Goal: Task Accomplishment & Management: Use online tool/utility

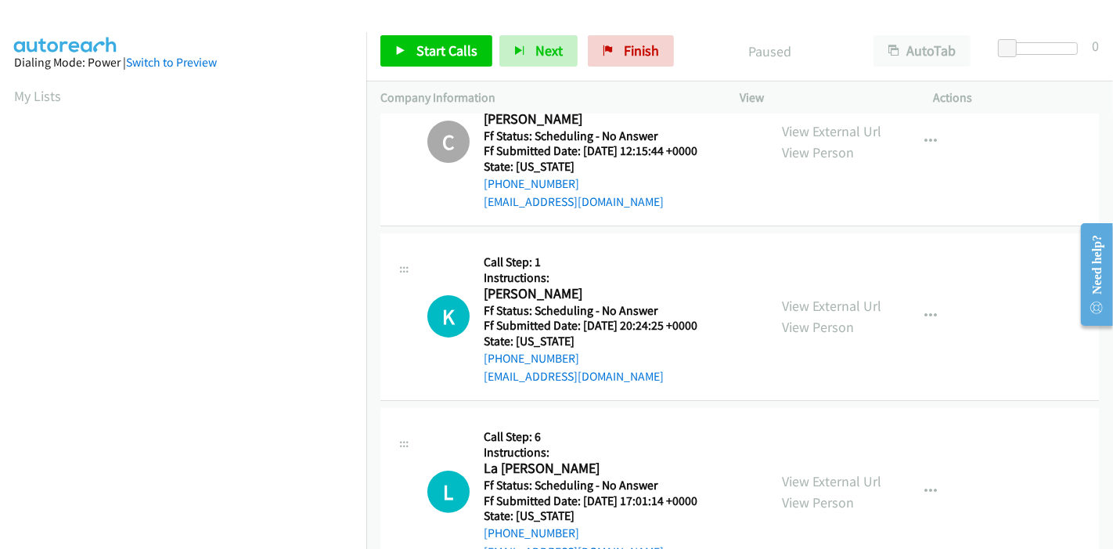
scroll to position [261, 0]
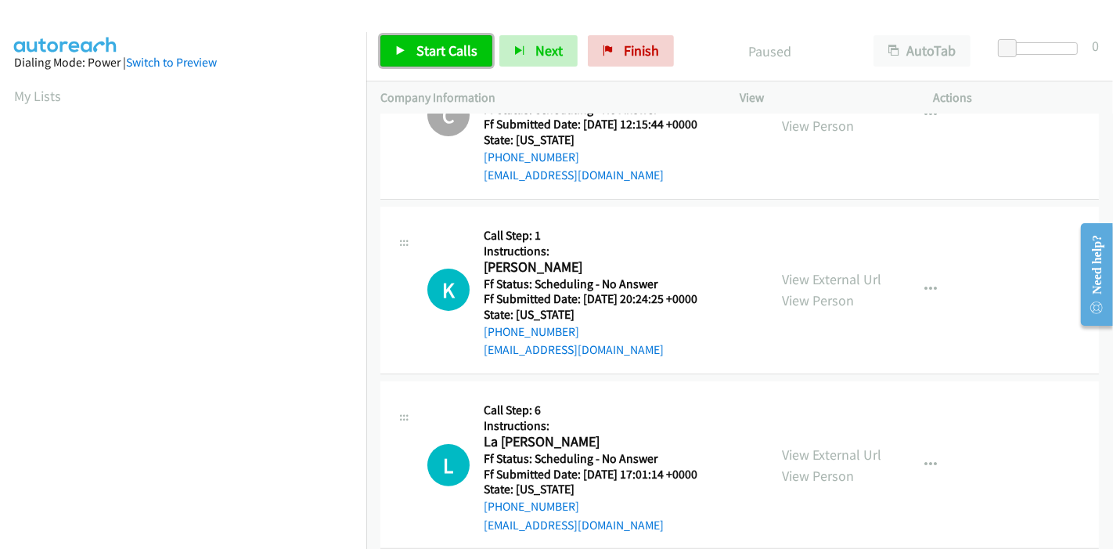
click at [410, 41] on link "Start Calls" at bounding box center [437, 50] width 112 height 31
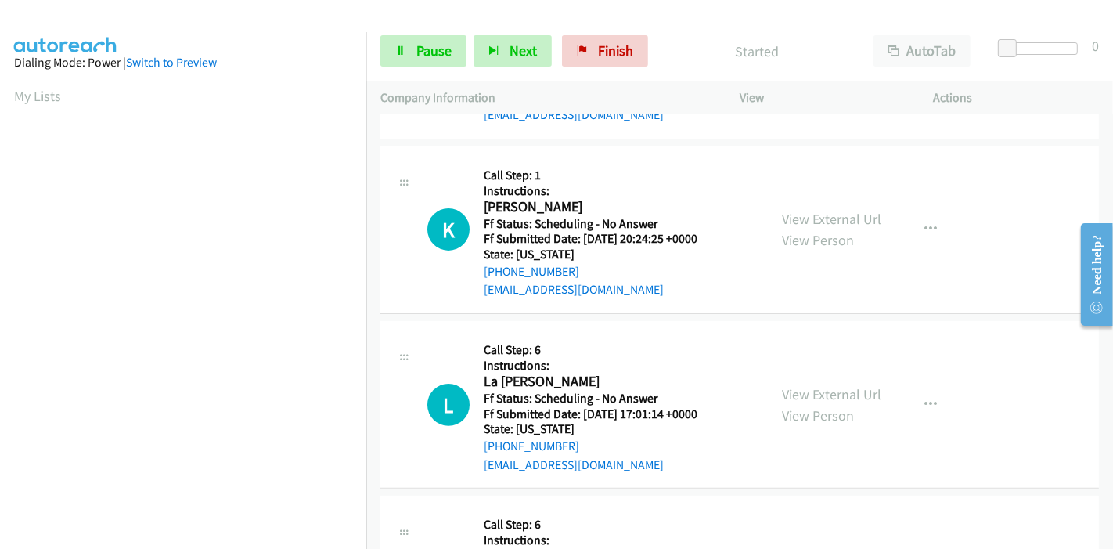
scroll to position [348, 0]
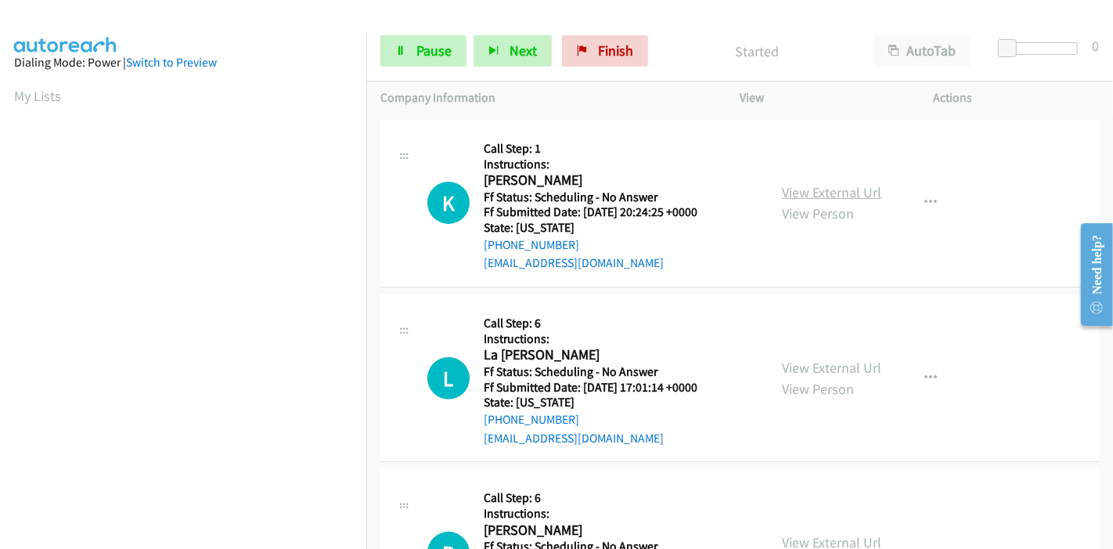
click at [787, 191] on link "View External Url" at bounding box center [831, 192] width 99 height 18
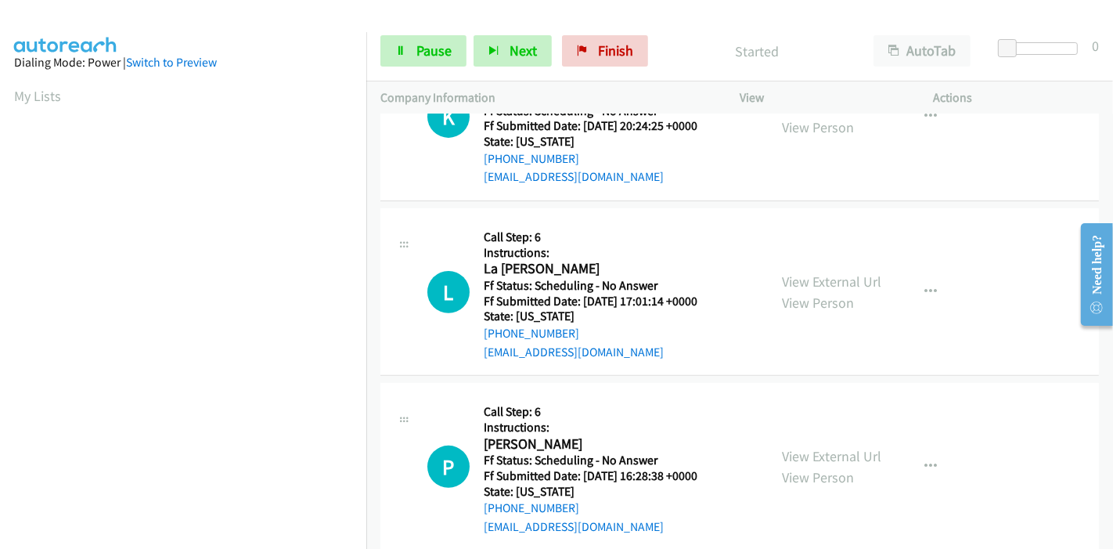
scroll to position [435, 0]
click at [809, 278] on link "View External Url" at bounding box center [831, 281] width 99 height 18
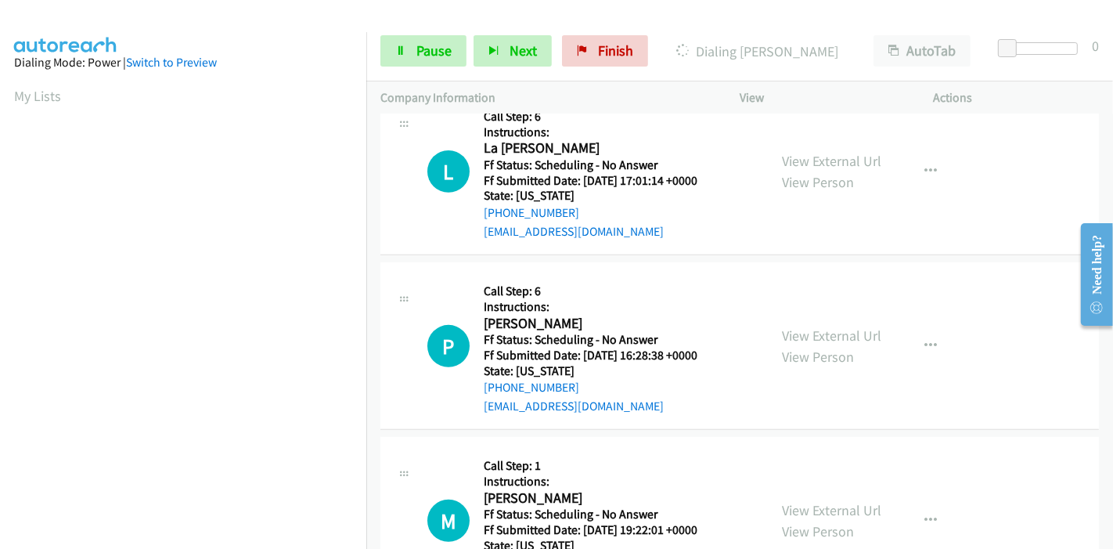
scroll to position [608, 0]
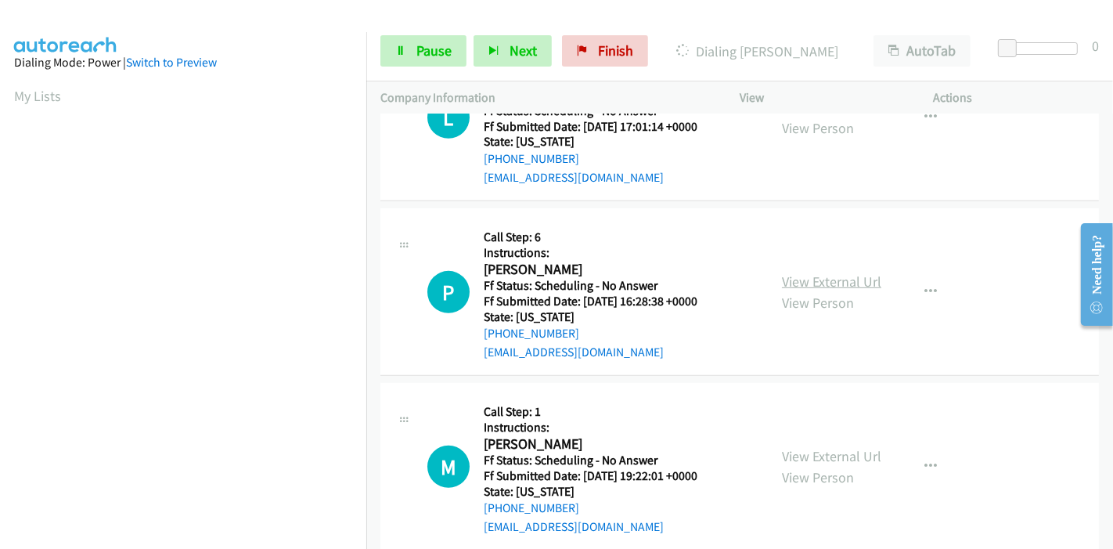
click at [825, 283] on link "View External Url" at bounding box center [831, 281] width 99 height 18
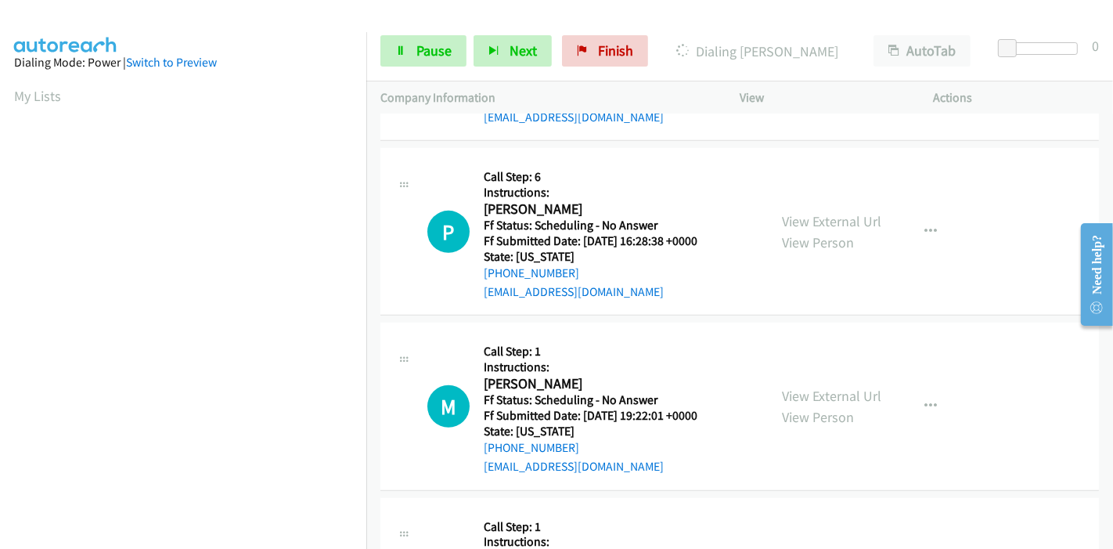
scroll to position [695, 0]
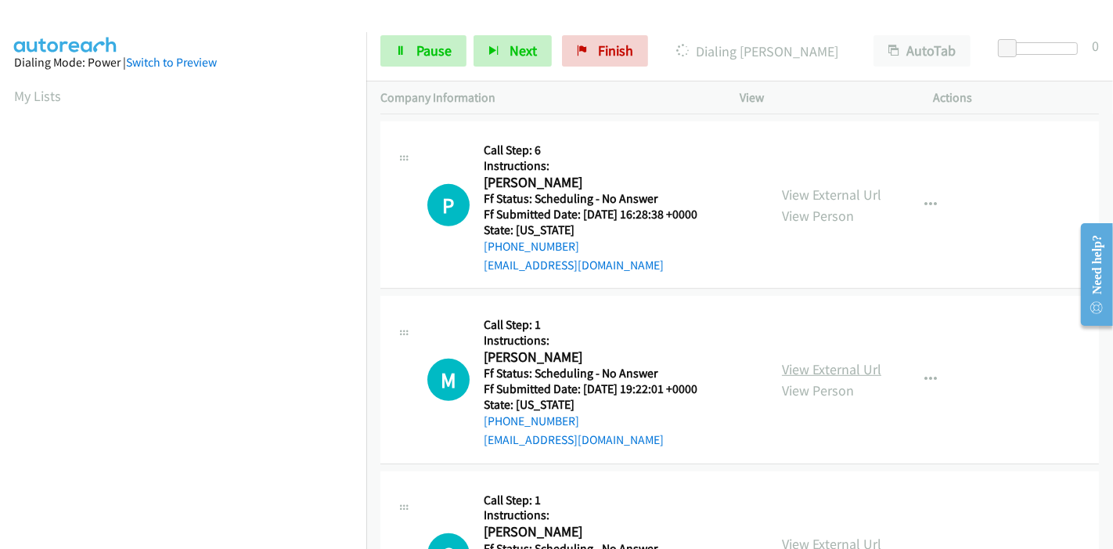
click at [798, 361] on link "View External Url" at bounding box center [831, 369] width 99 height 18
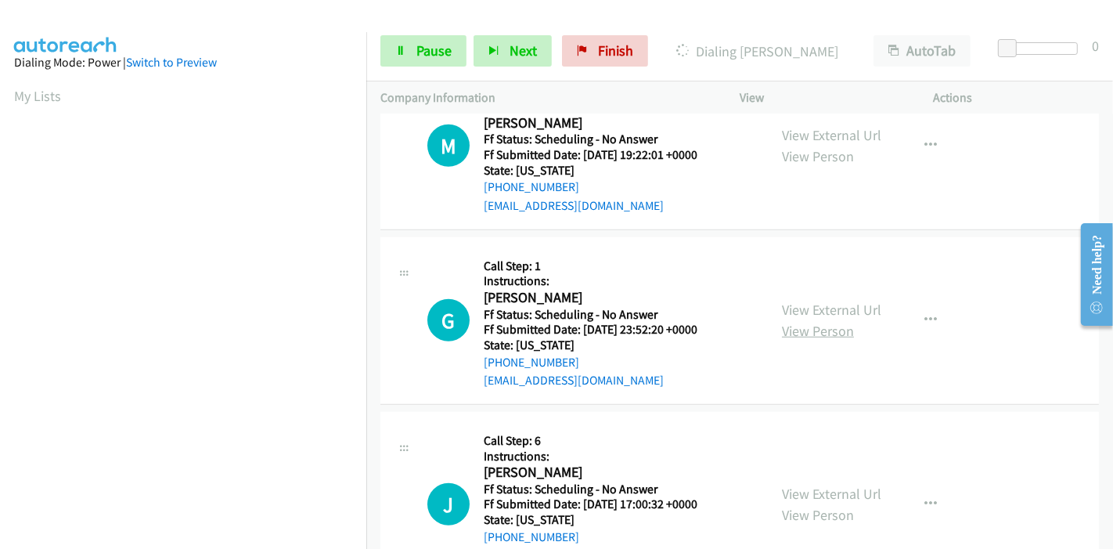
scroll to position [957, 0]
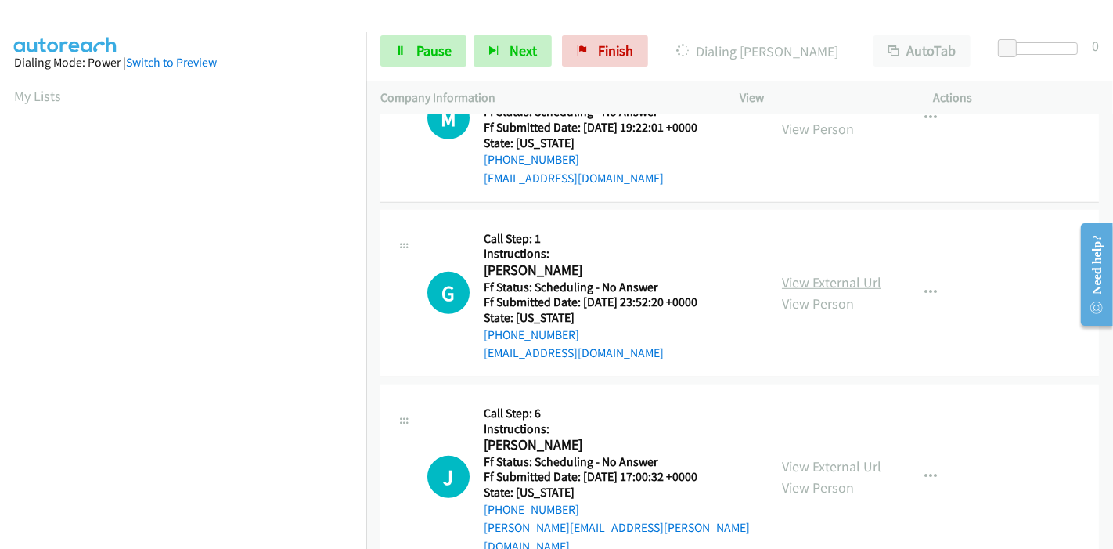
click at [823, 286] on link "View External Url" at bounding box center [831, 282] width 99 height 18
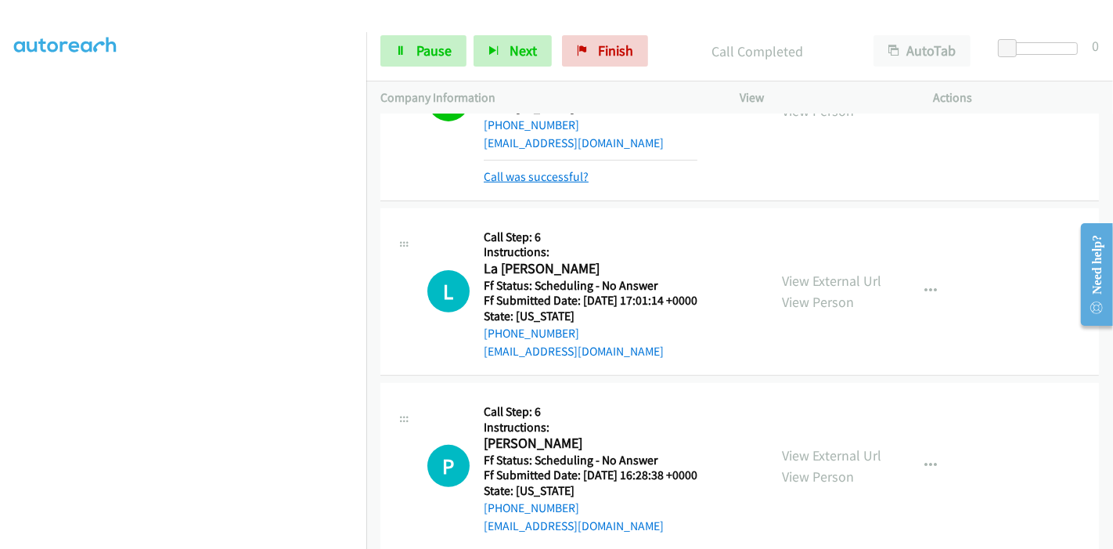
click at [555, 181] on link "Call was successful?" at bounding box center [536, 176] width 105 height 15
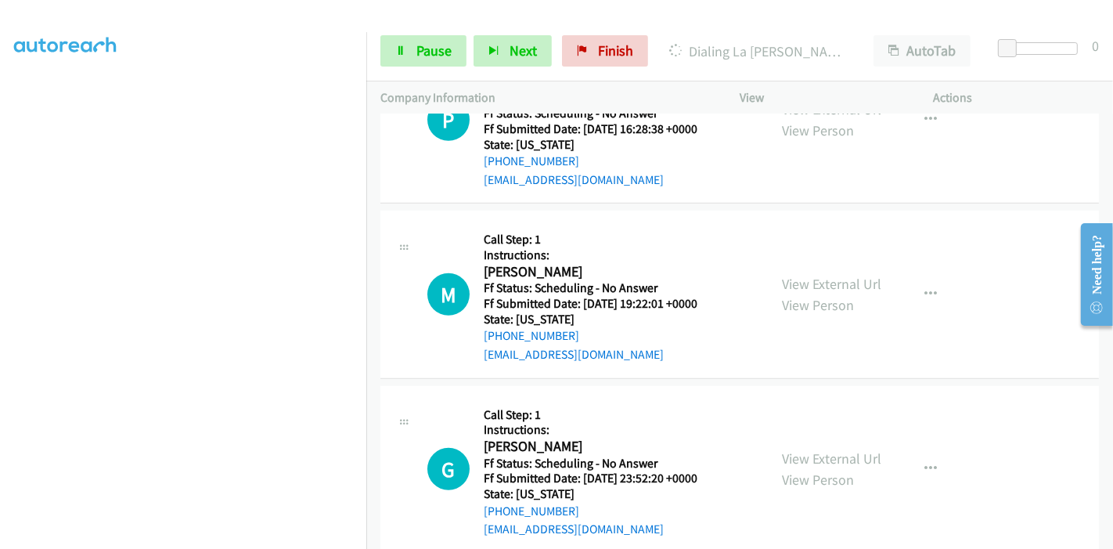
scroll to position [799, 0]
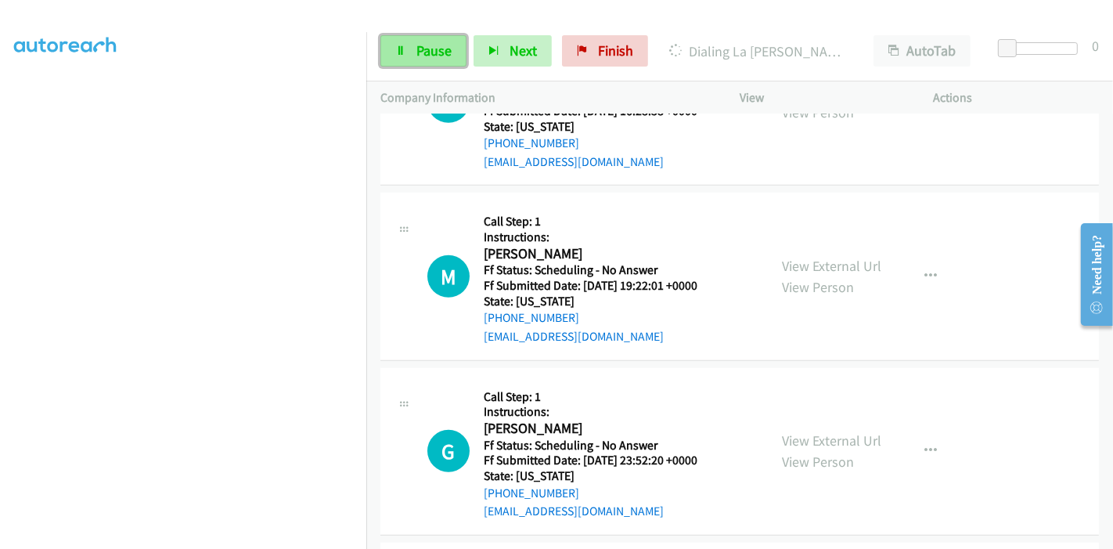
click at [417, 54] on span "Pause" at bounding box center [434, 50] width 35 height 18
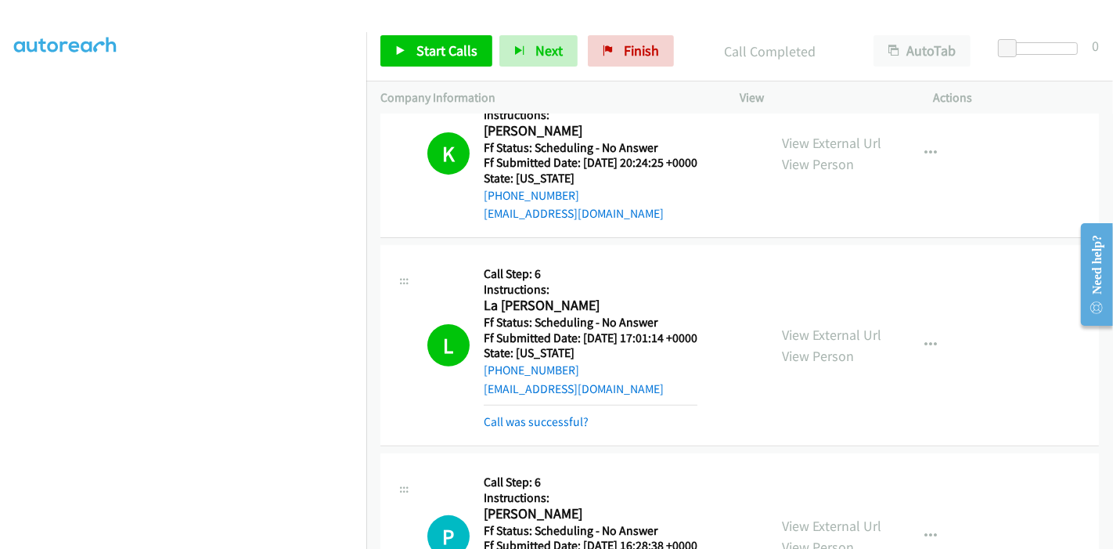
scroll to position [484, 0]
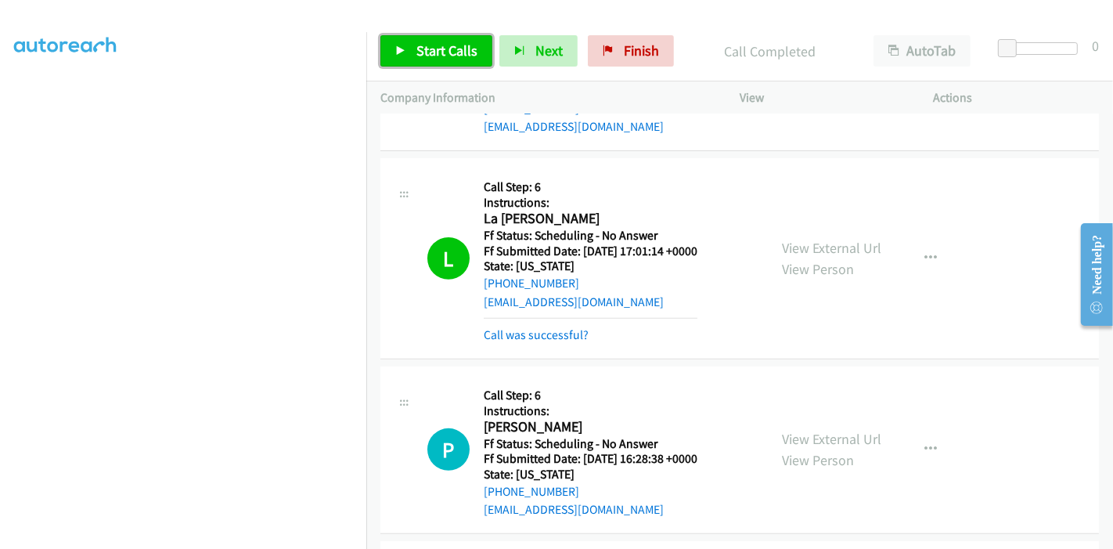
click at [424, 38] on link "Start Calls" at bounding box center [437, 50] width 112 height 31
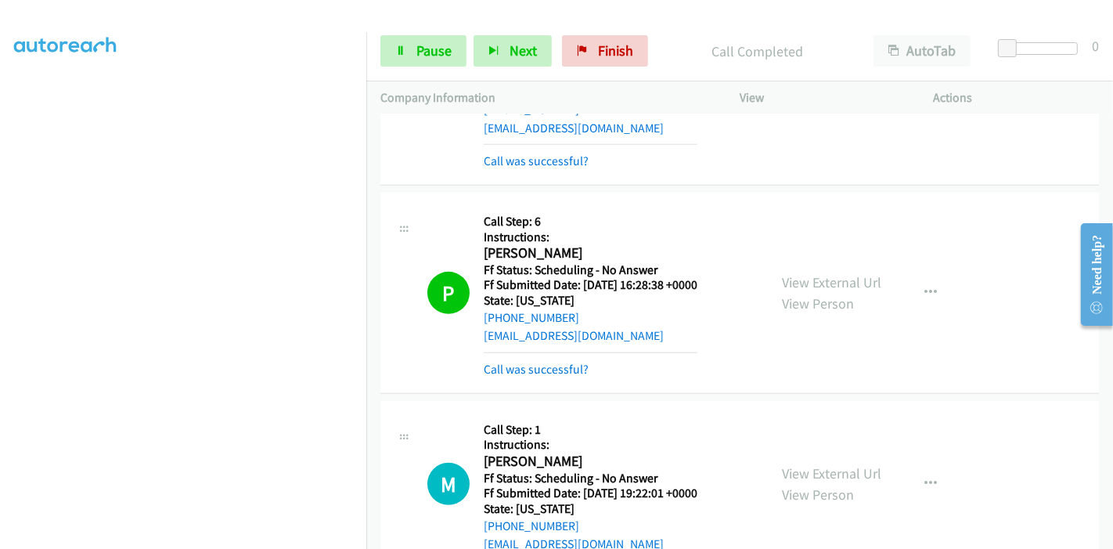
scroll to position [330, 0]
click at [549, 362] on link "Call was successful?" at bounding box center [536, 369] width 105 height 15
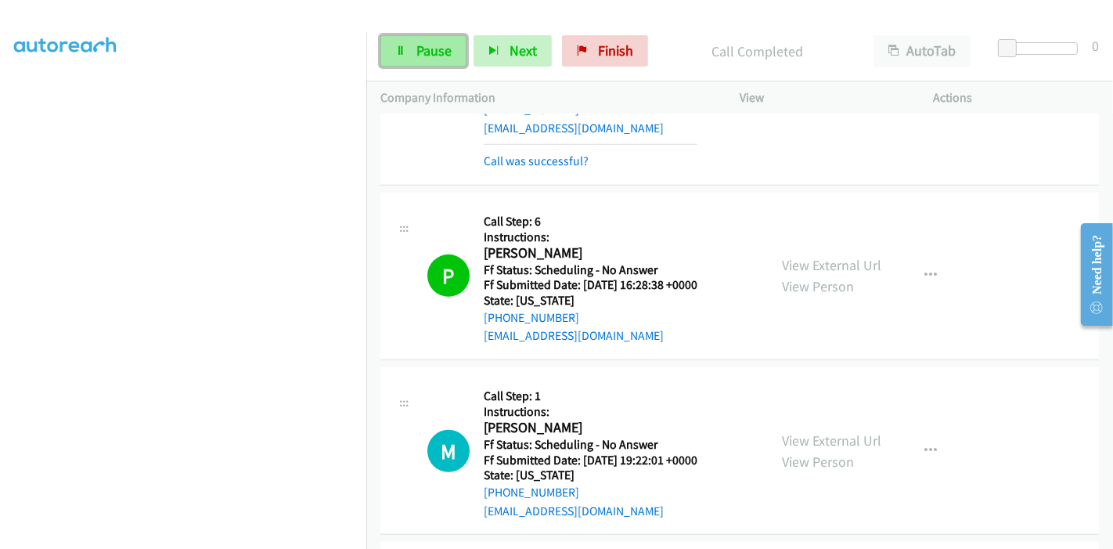
click at [417, 52] on span "Pause" at bounding box center [434, 50] width 35 height 18
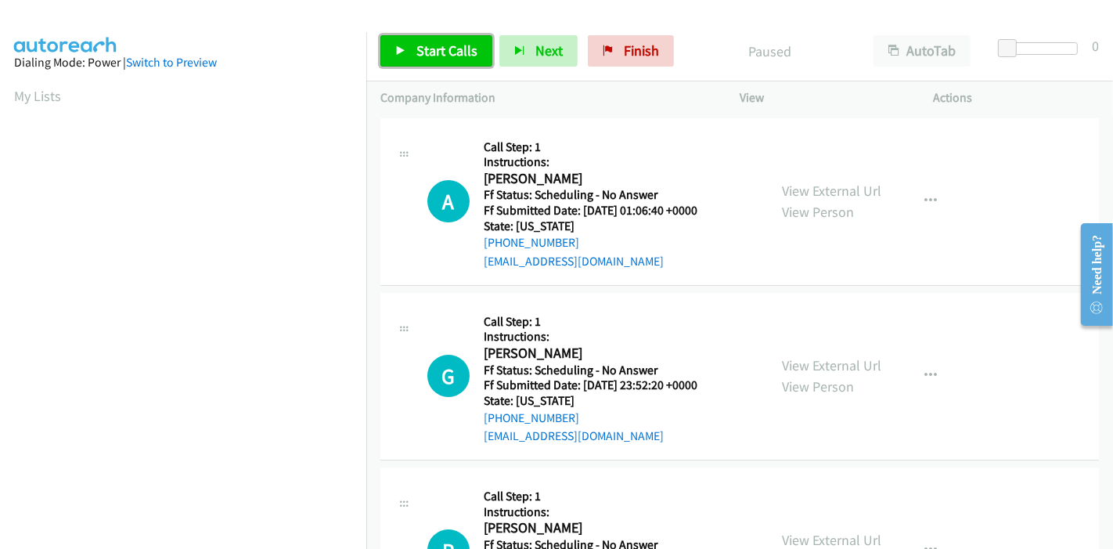
click at [396, 54] on icon at bounding box center [400, 51] width 11 height 11
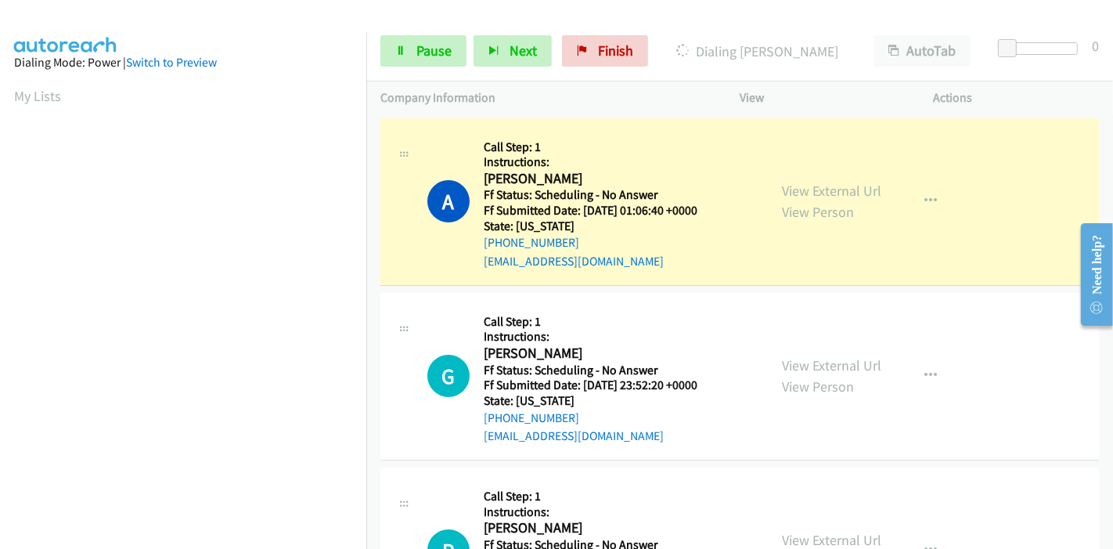
scroll to position [330, 0]
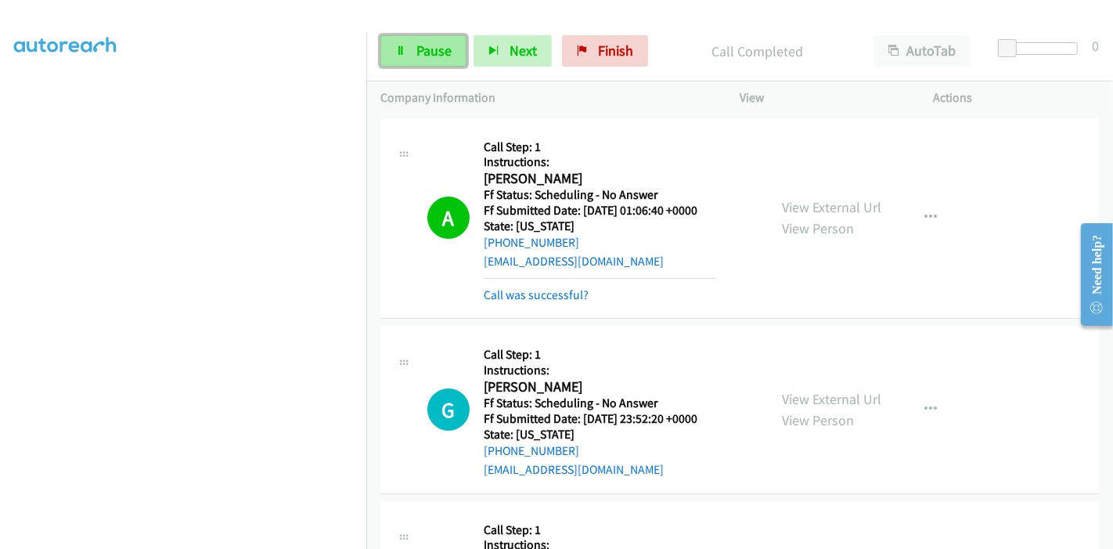
click at [431, 43] on span "Pause" at bounding box center [434, 50] width 35 height 18
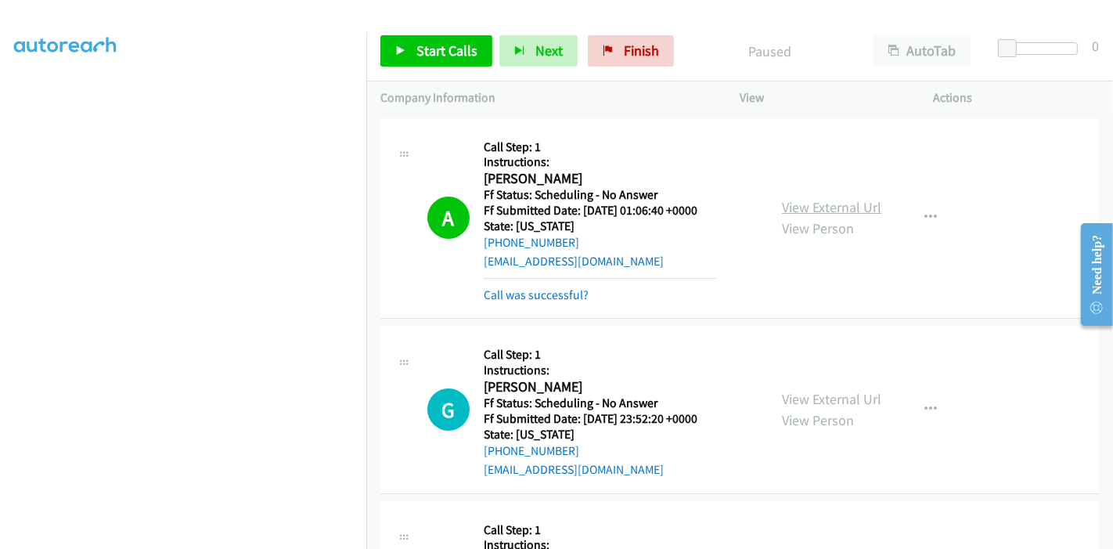
click at [850, 214] on link "View External Url" at bounding box center [831, 207] width 99 height 18
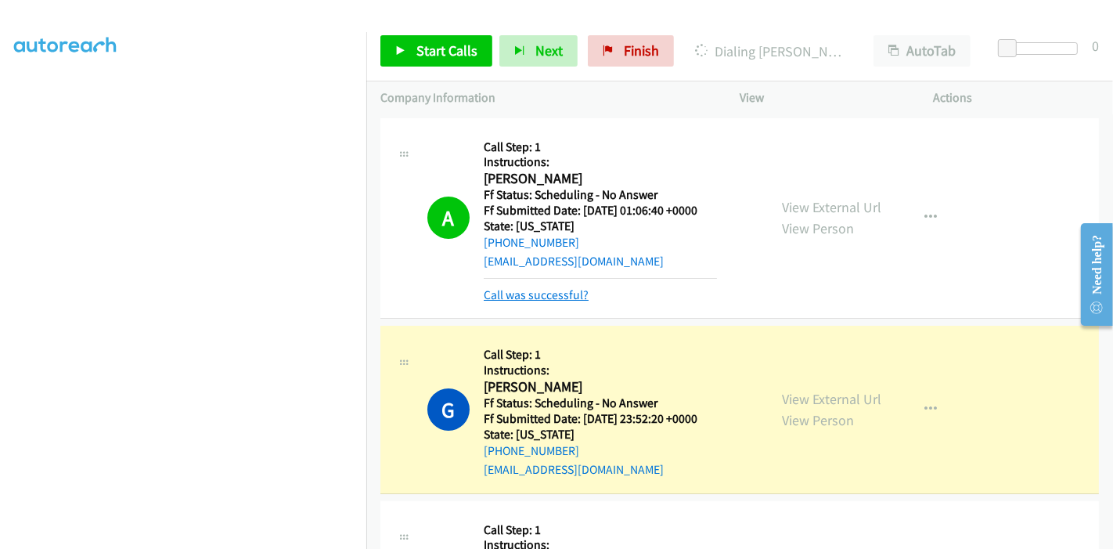
click at [575, 301] on link "Call was successful?" at bounding box center [536, 294] width 105 height 15
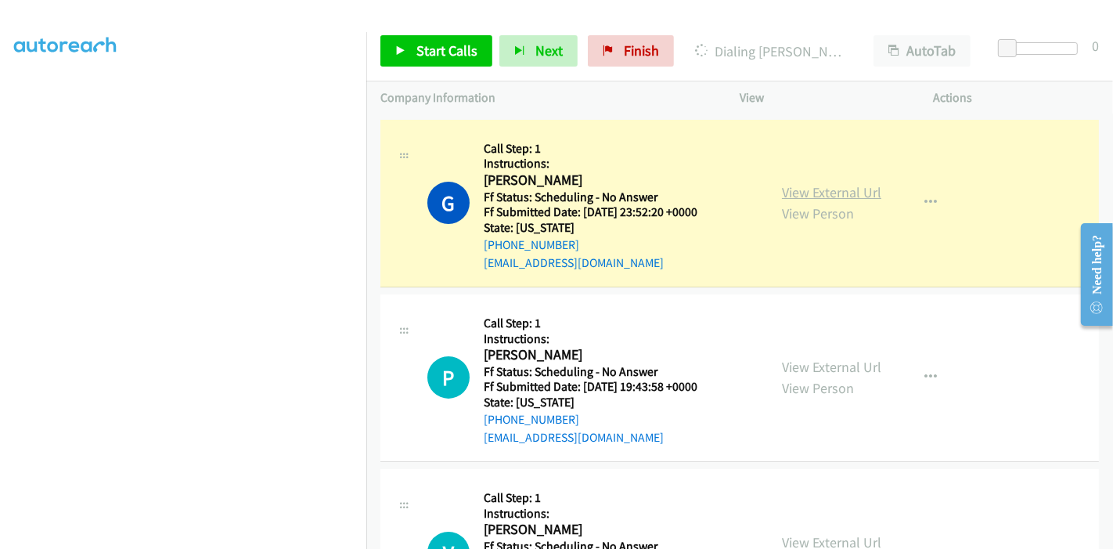
scroll to position [174, 0]
click at [831, 182] on link "View External Url" at bounding box center [831, 191] width 99 height 18
click at [802, 367] on link "View External Url" at bounding box center [831, 366] width 99 height 18
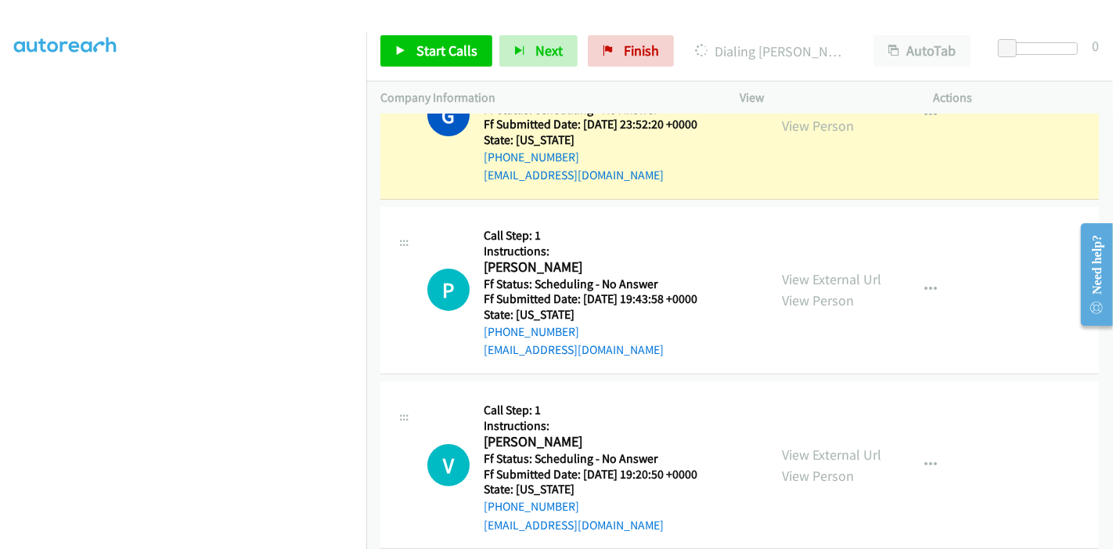
scroll to position [348, 0]
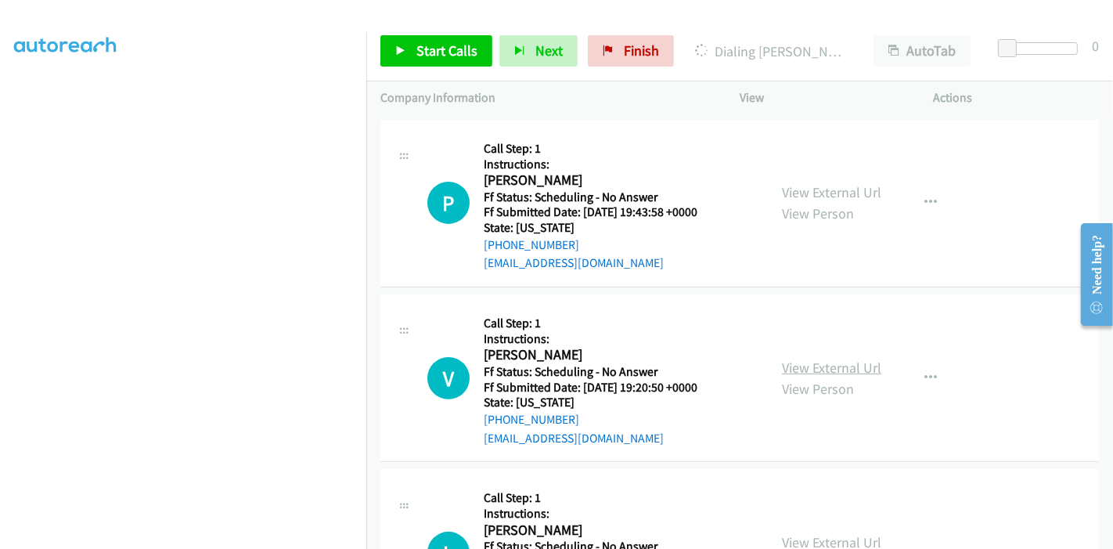
click at [794, 365] on link "View External Url" at bounding box center [831, 368] width 99 height 18
click at [800, 363] on link "View External Url" at bounding box center [831, 368] width 99 height 18
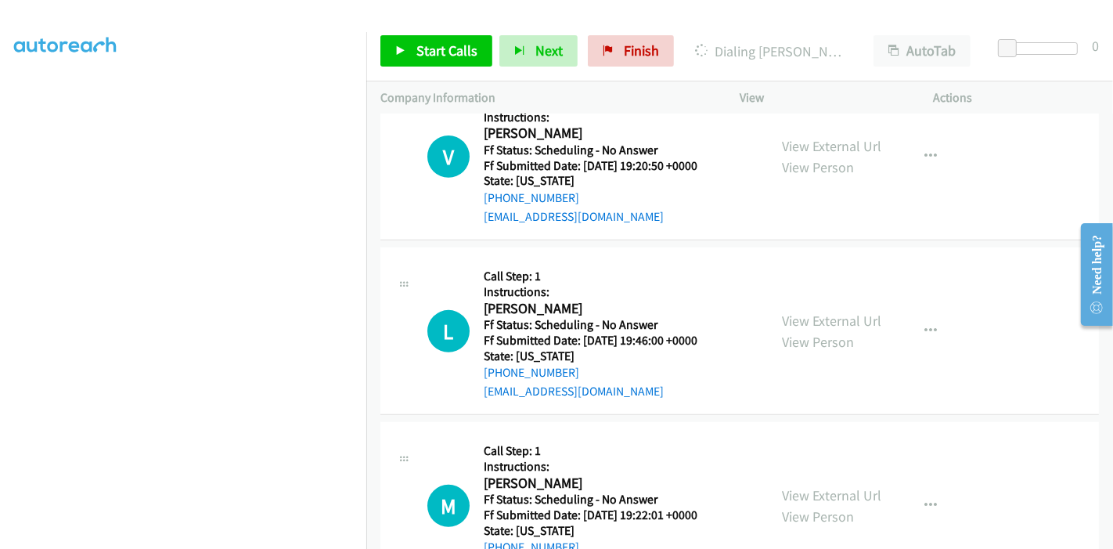
scroll to position [608, 0]
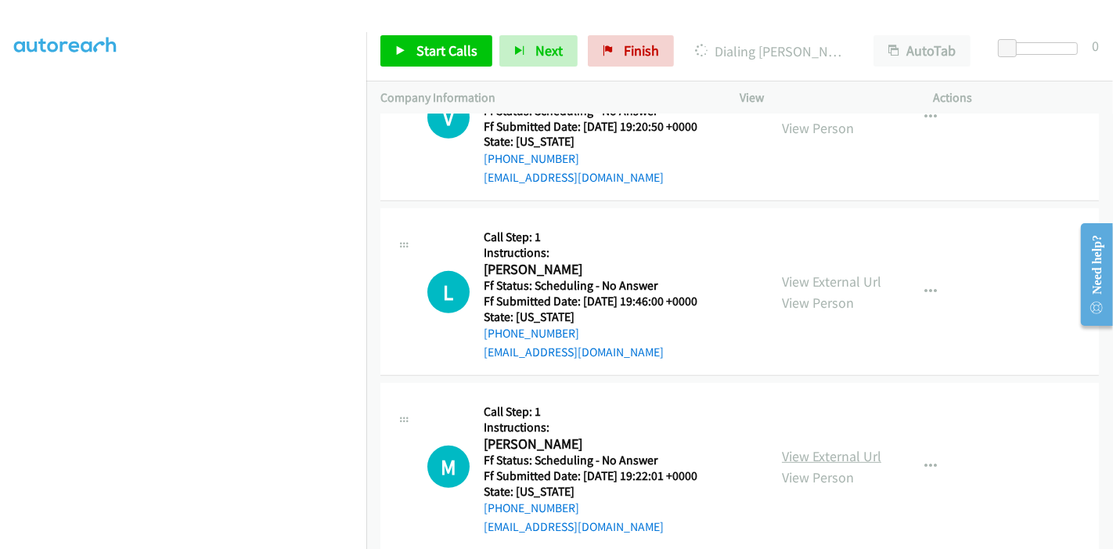
click at [794, 460] on link "View External Url" at bounding box center [831, 456] width 99 height 18
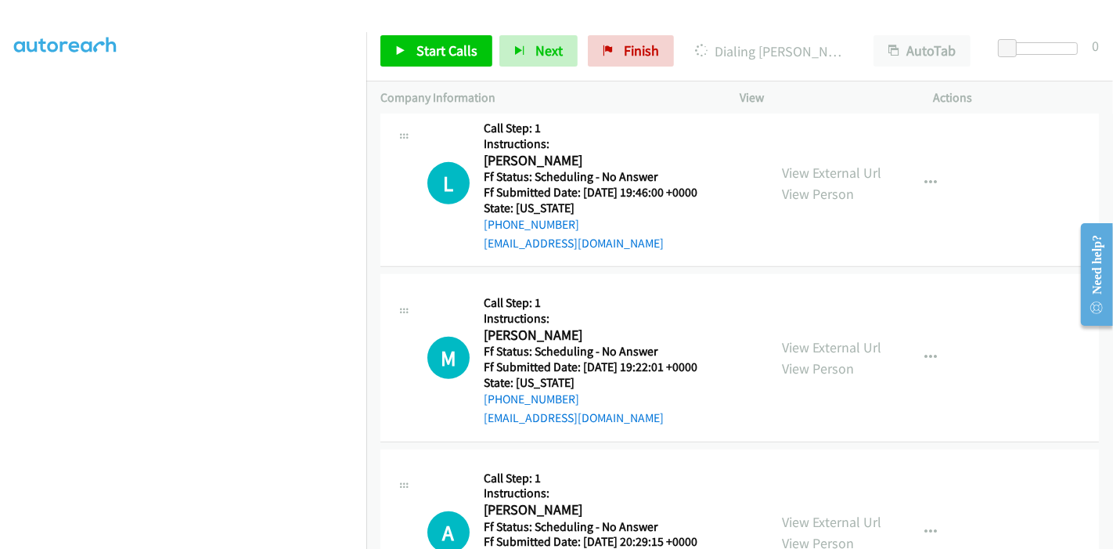
scroll to position [870, 0]
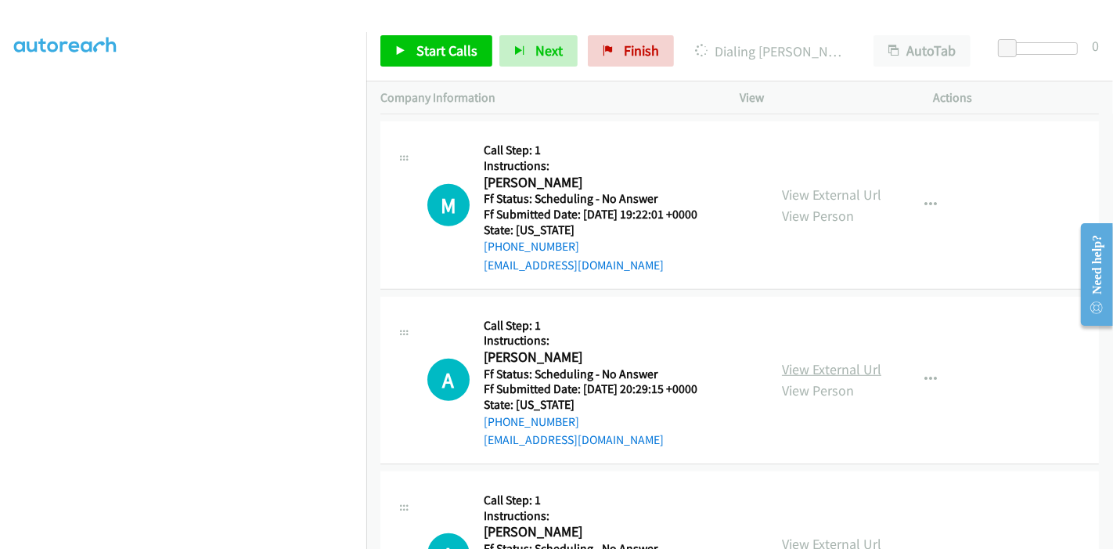
click at [829, 365] on link "View External Url" at bounding box center [831, 369] width 99 height 18
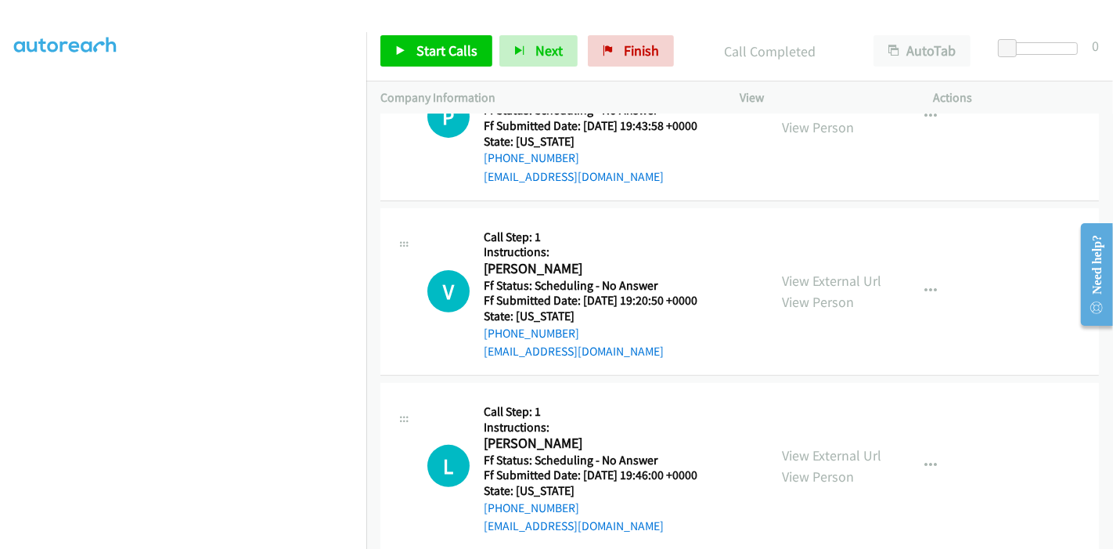
scroll to position [33, 0]
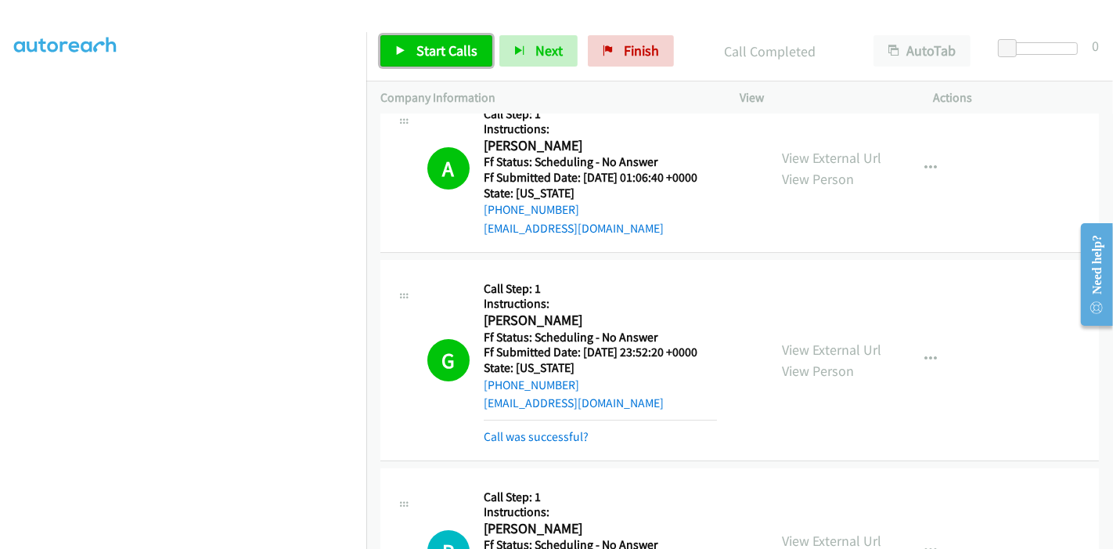
click at [398, 59] on link "Start Calls" at bounding box center [437, 50] width 112 height 31
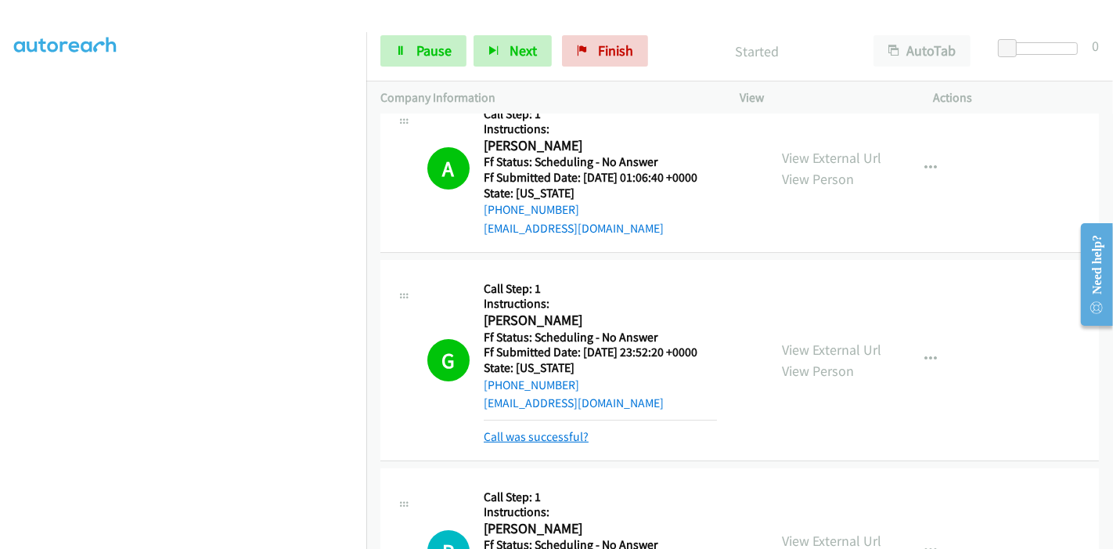
click at [525, 432] on link "Call was successful?" at bounding box center [536, 436] width 105 height 15
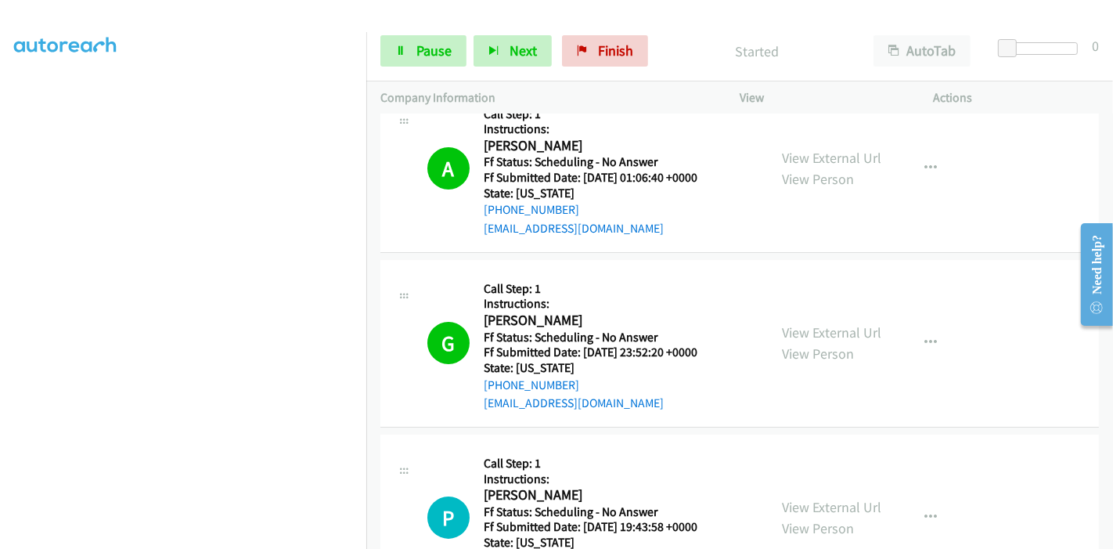
scroll to position [207, 0]
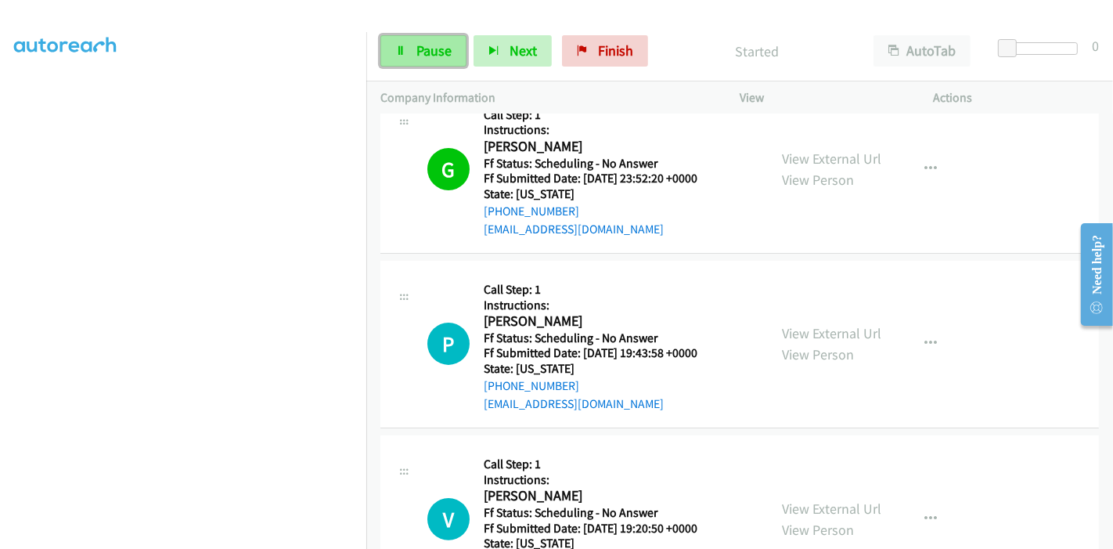
click at [411, 61] on link "Pause" at bounding box center [424, 50] width 86 height 31
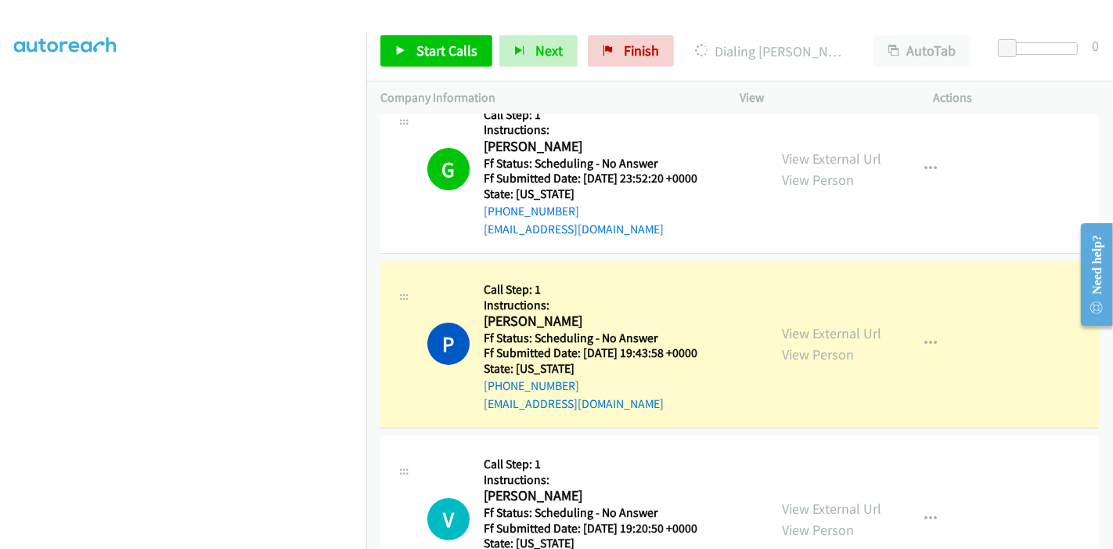
scroll to position [294, 0]
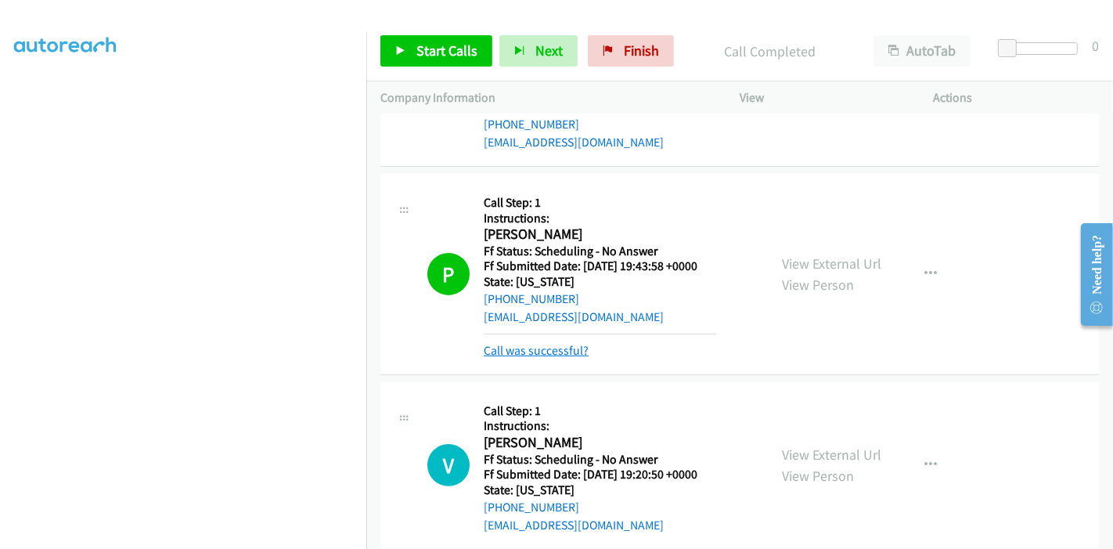
click at [543, 352] on link "Call was successful?" at bounding box center [536, 350] width 105 height 15
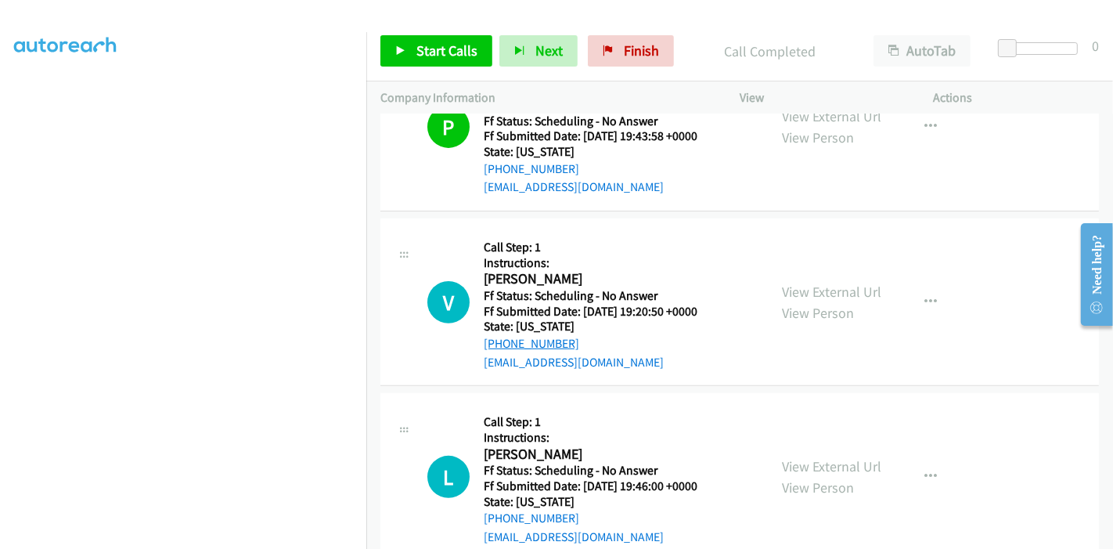
scroll to position [467, 0]
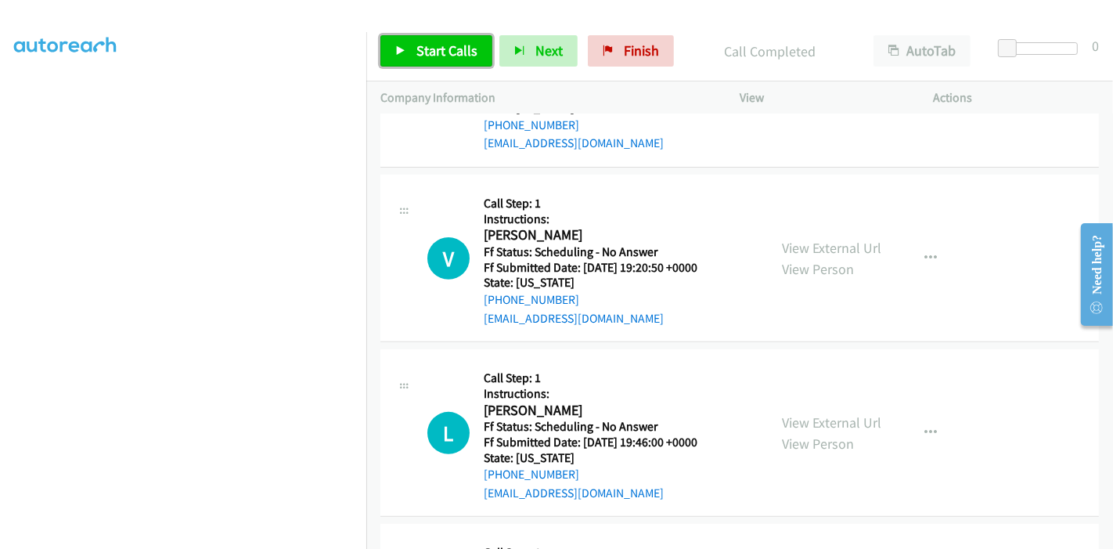
click at [431, 58] on span "Start Calls" at bounding box center [447, 50] width 61 height 18
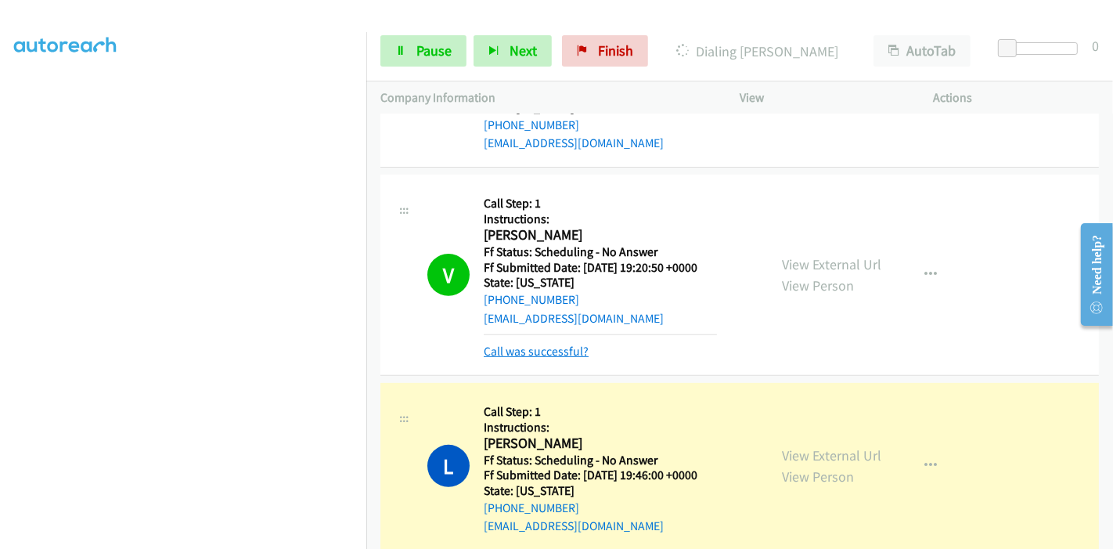
click at [547, 344] on link "Call was successful?" at bounding box center [536, 351] width 105 height 15
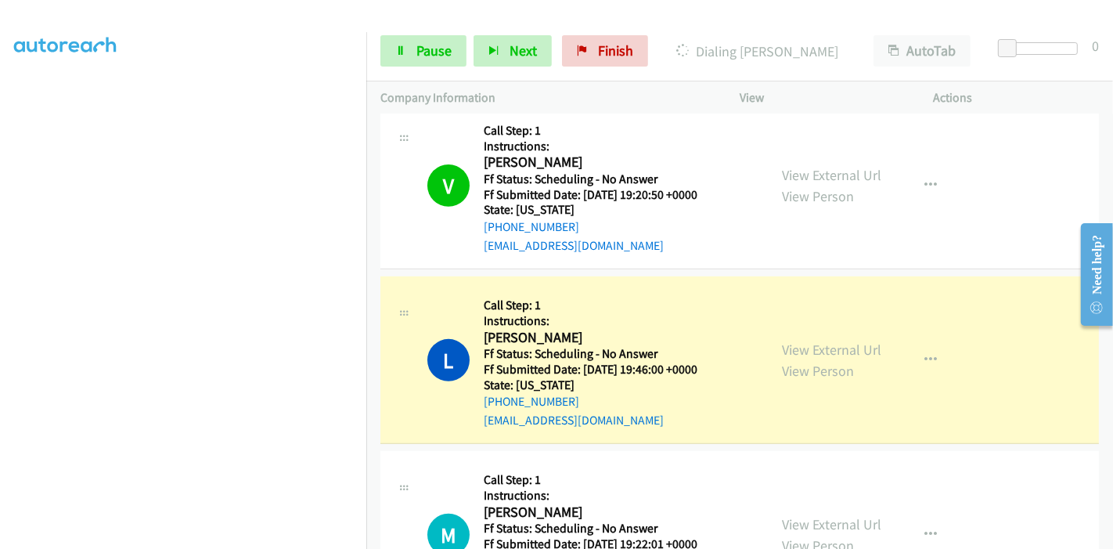
scroll to position [642, 0]
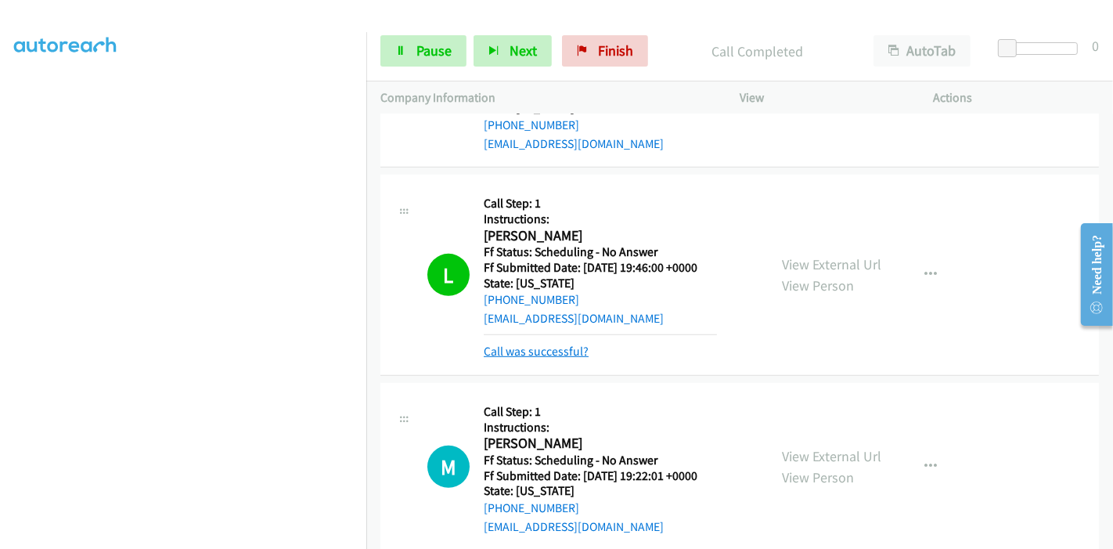
click at [521, 349] on link "Call was successful?" at bounding box center [536, 351] width 105 height 15
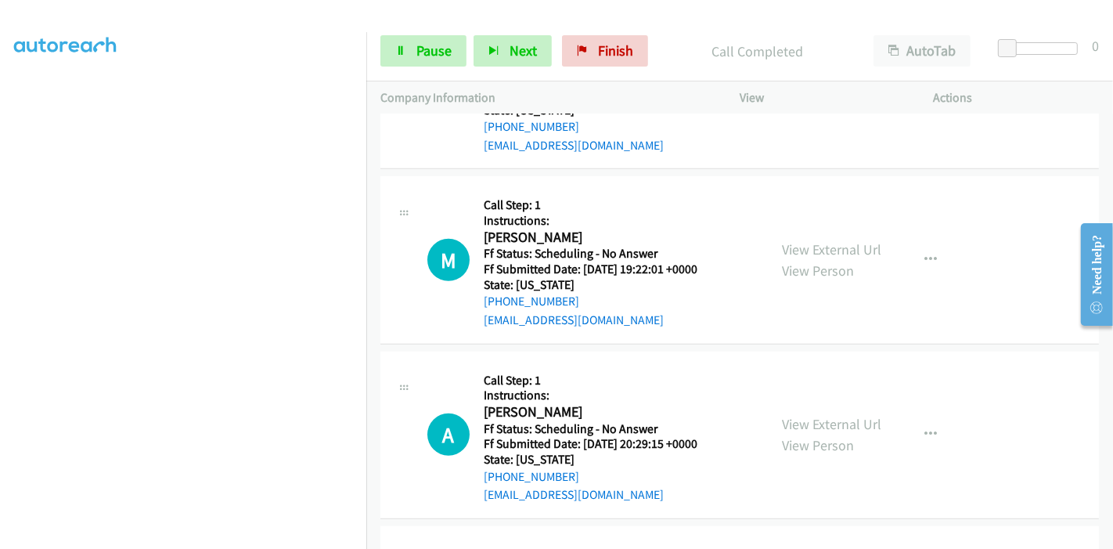
scroll to position [816, 0]
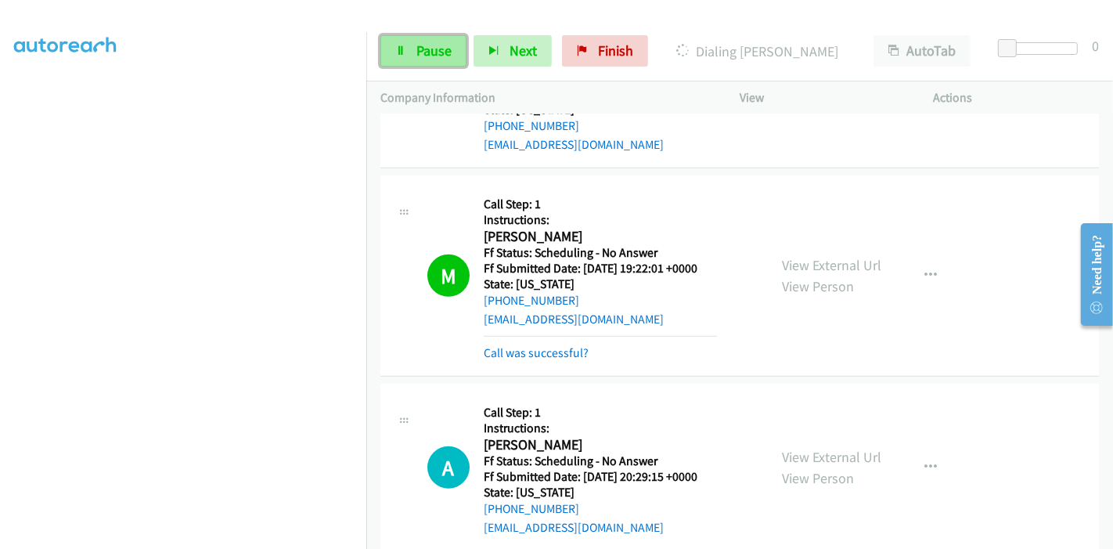
click at [429, 50] on span "Pause" at bounding box center [434, 50] width 35 height 18
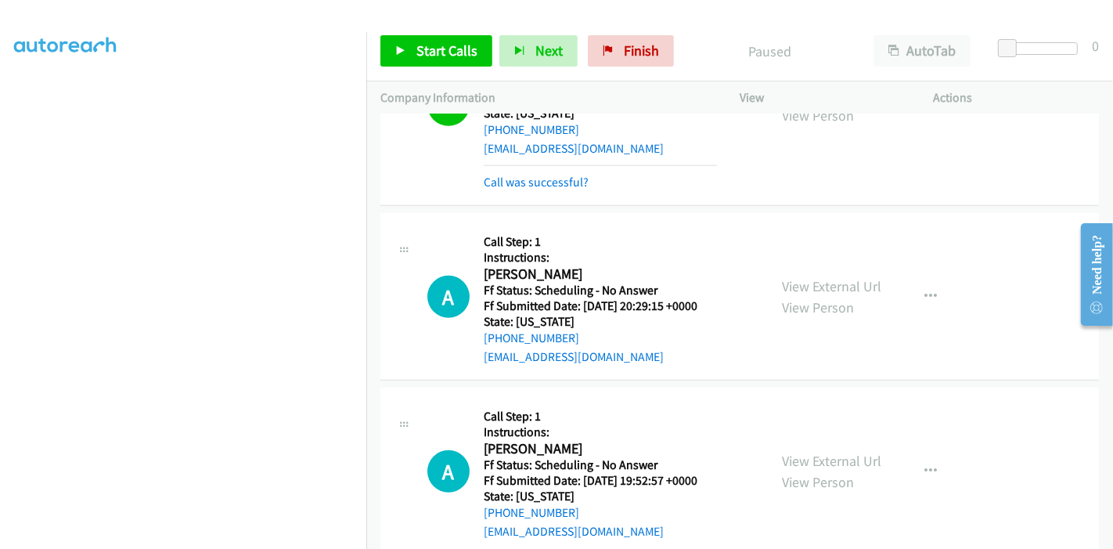
scroll to position [990, 0]
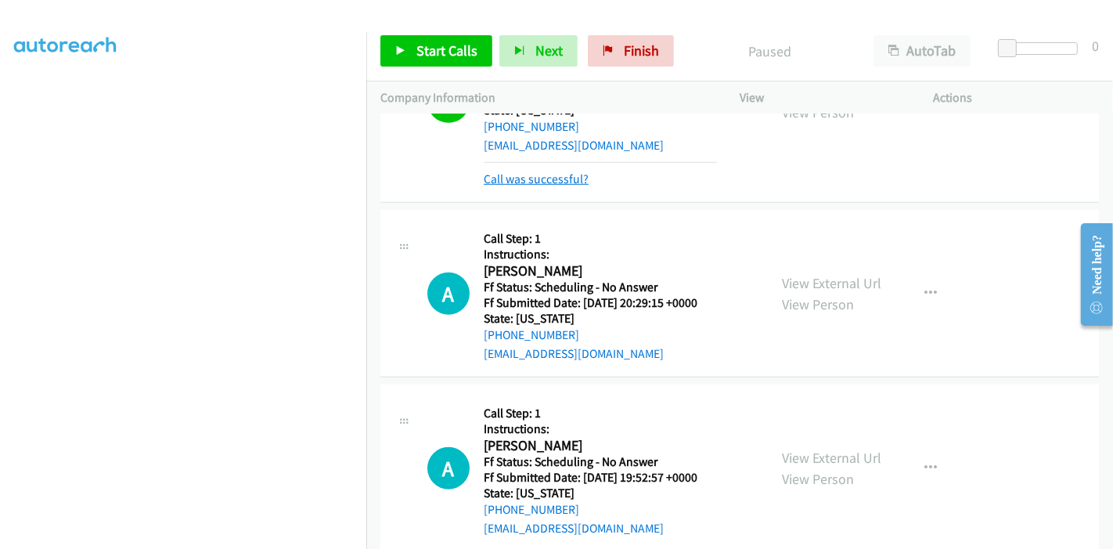
click at [539, 178] on link "Call was successful?" at bounding box center [536, 178] width 105 height 15
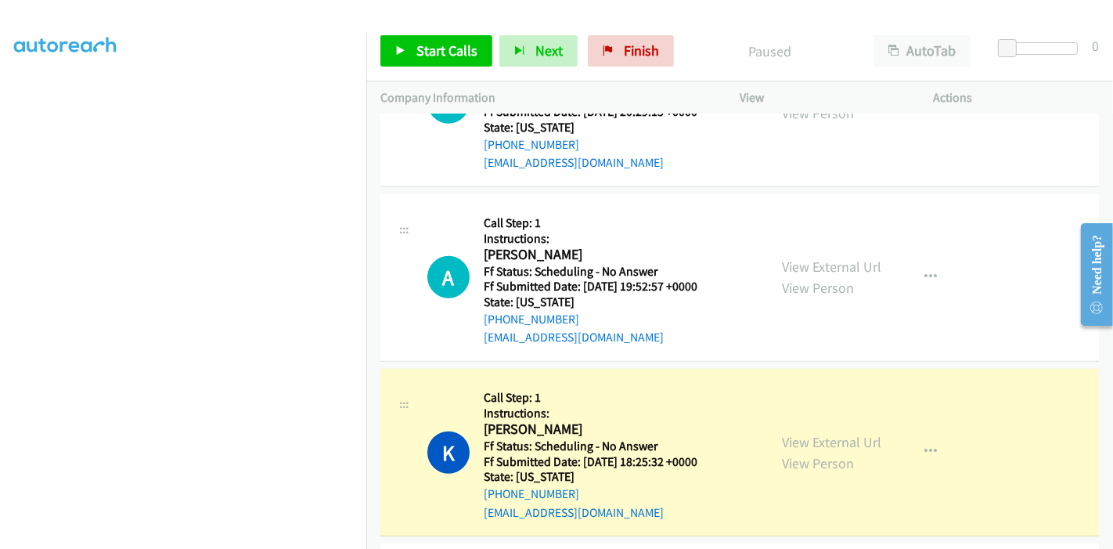
scroll to position [1234, 0]
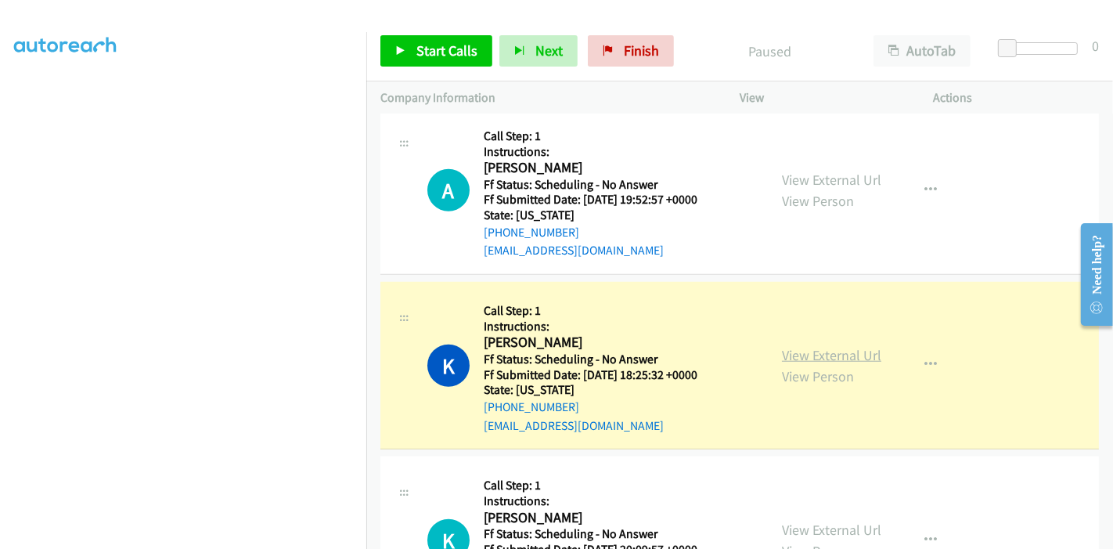
click at [821, 353] on link "View External Url" at bounding box center [831, 355] width 99 height 18
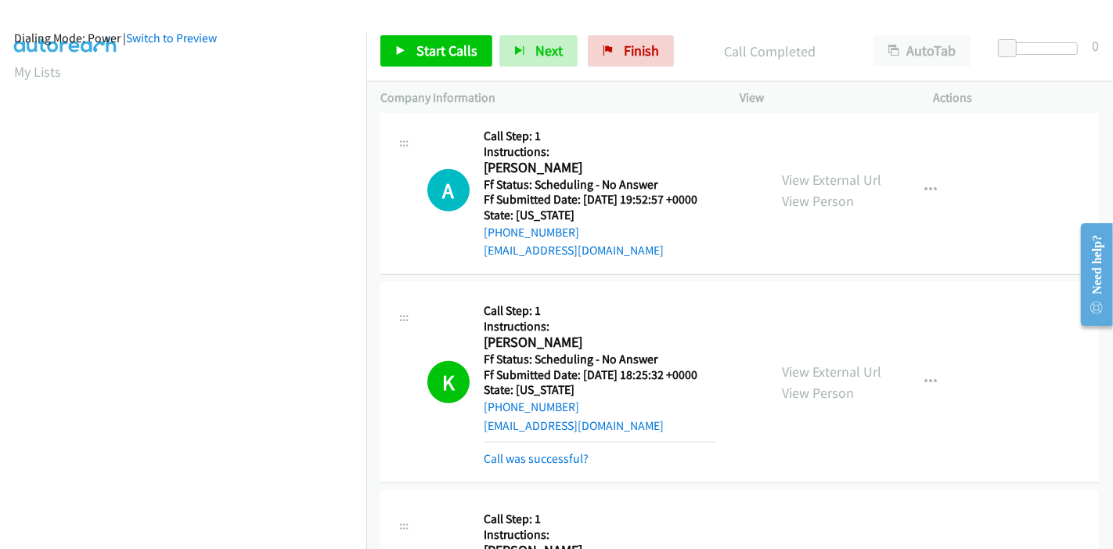
scroll to position [0, 0]
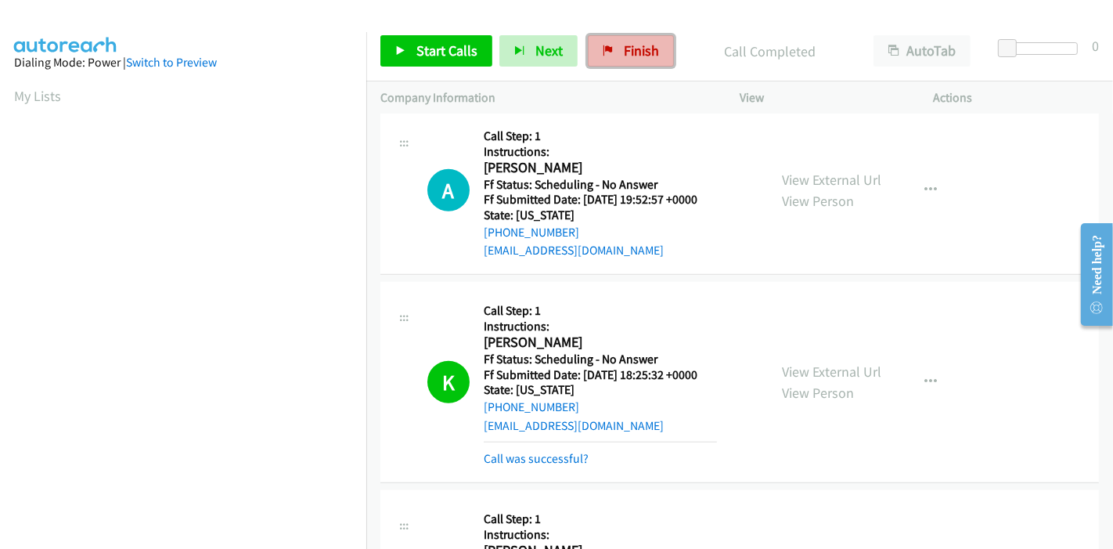
click at [644, 49] on span "Finish" at bounding box center [641, 50] width 35 height 18
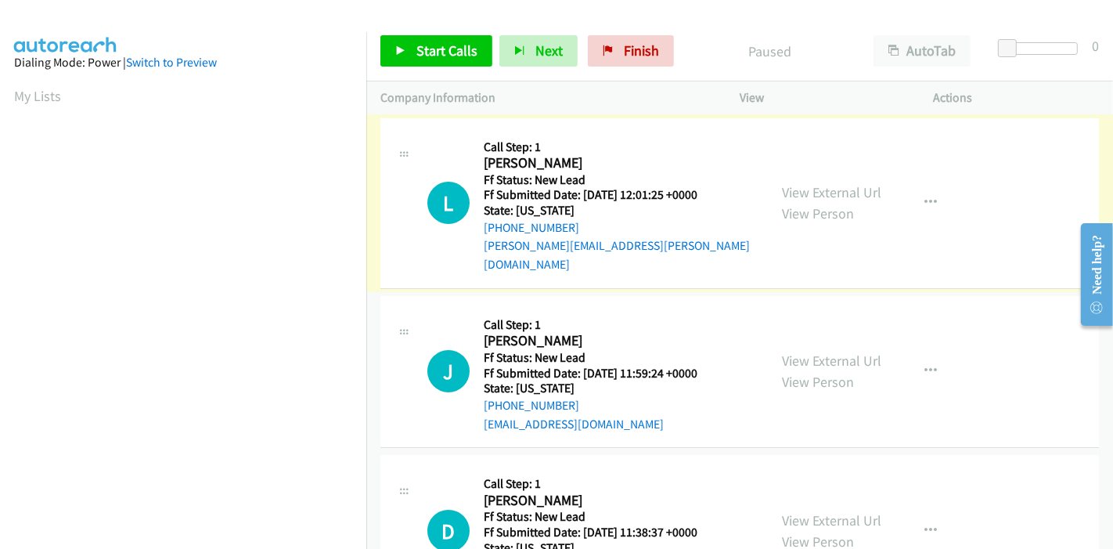
click at [842, 186] on link "View External Url" at bounding box center [831, 192] width 99 height 18
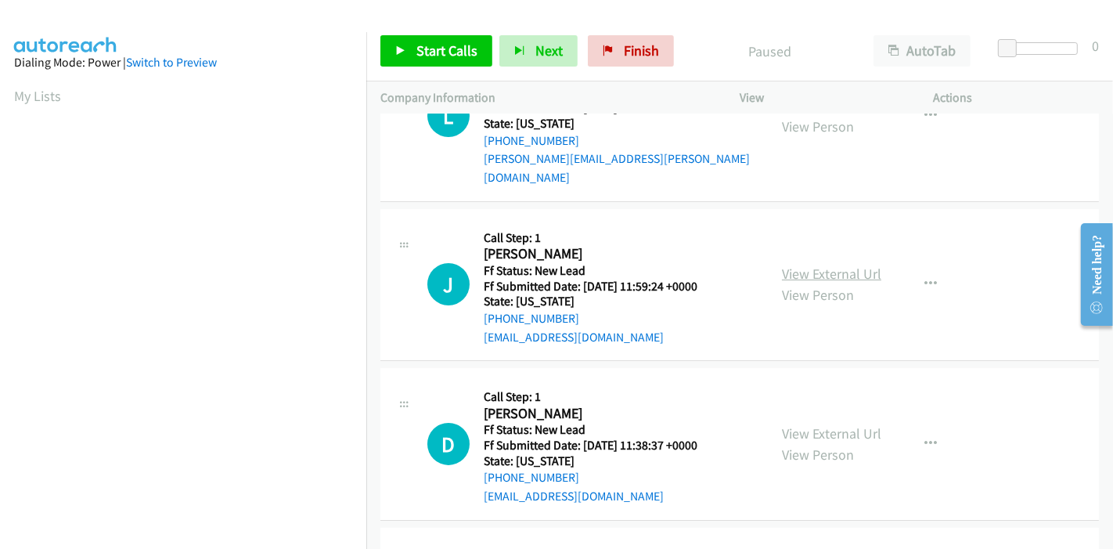
click at [825, 265] on link "View External Url" at bounding box center [831, 274] width 99 height 18
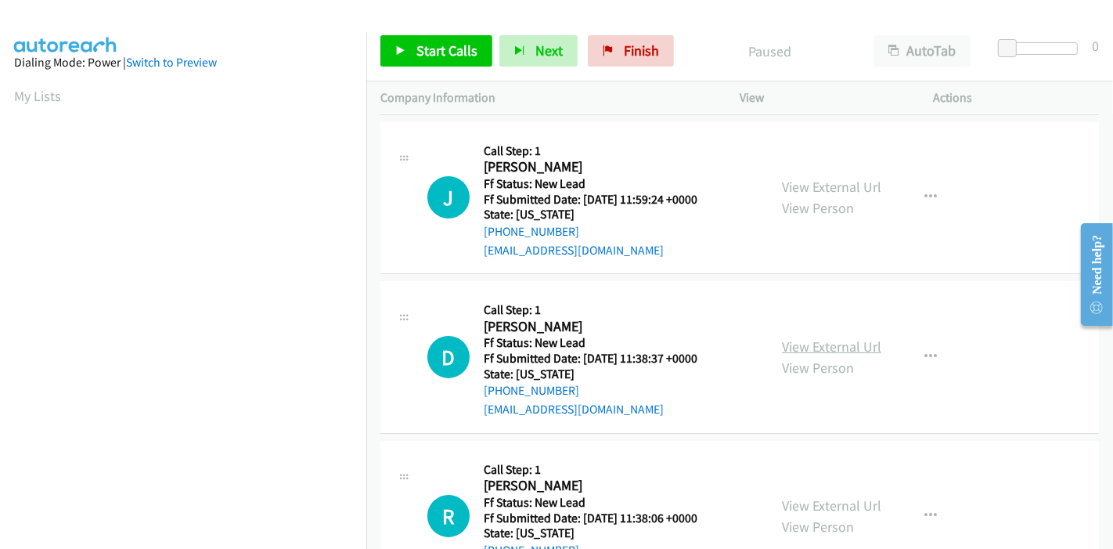
click at [816, 337] on link "View External Url" at bounding box center [831, 346] width 99 height 18
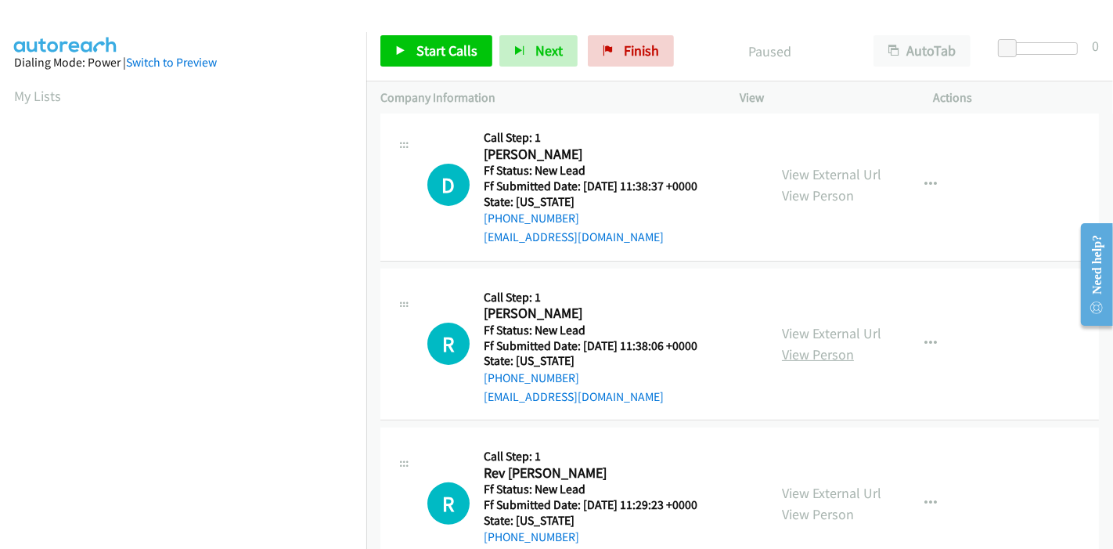
scroll to position [348, 0]
click at [822, 323] on link "View External Url" at bounding box center [831, 332] width 99 height 18
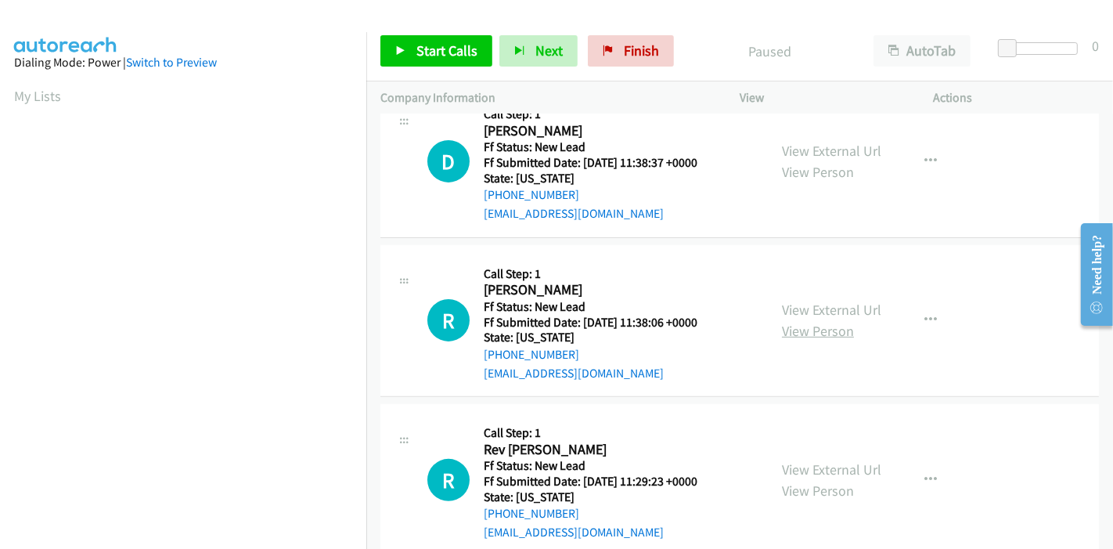
scroll to position [381, 0]
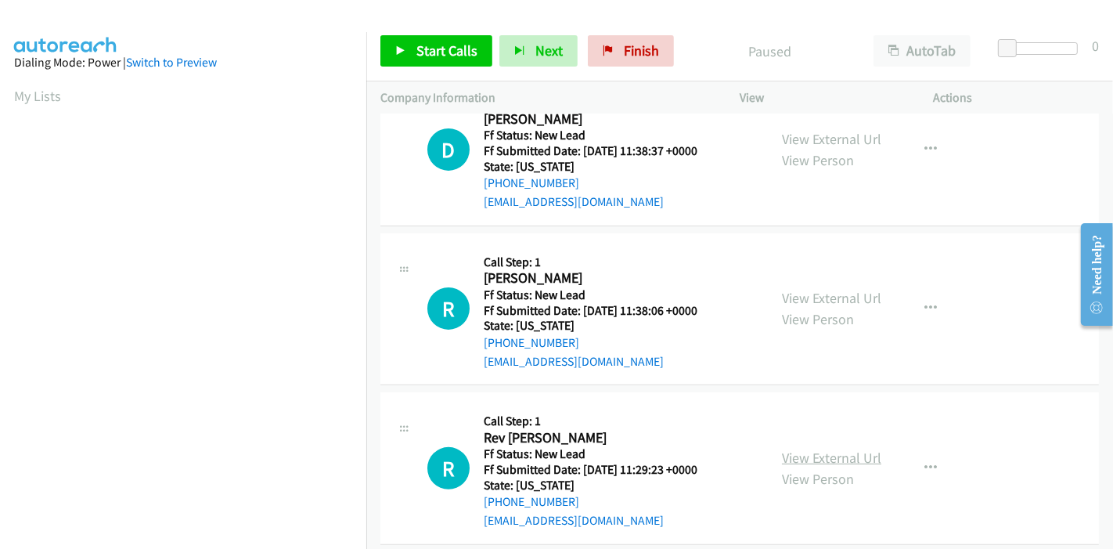
click at [799, 449] on link "View External Url" at bounding box center [831, 458] width 99 height 18
click at [411, 43] on link "Start Calls" at bounding box center [437, 50] width 112 height 31
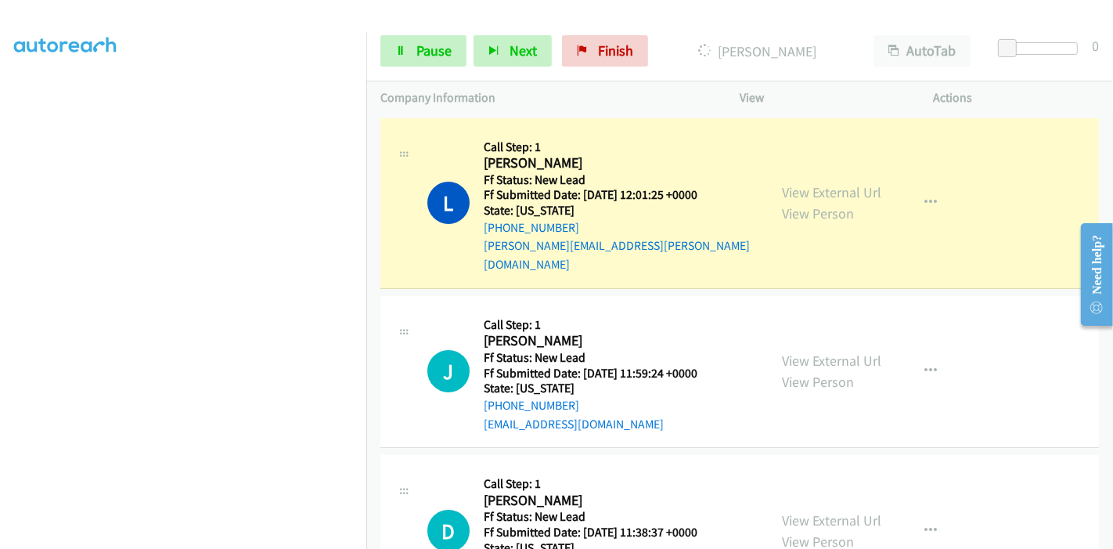
scroll to position [330, 0]
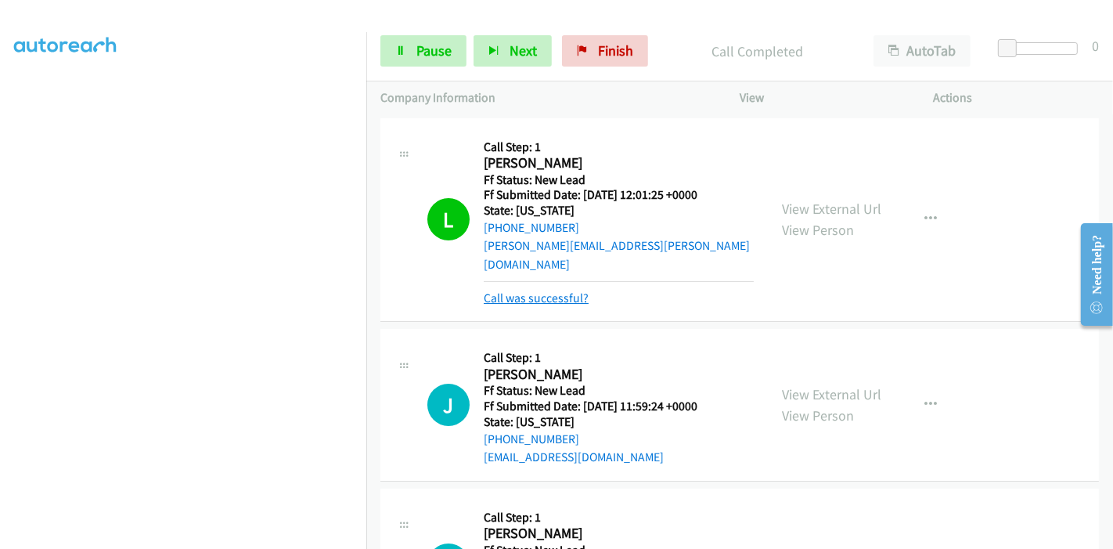
click at [525, 290] on link "Call was successful?" at bounding box center [536, 297] width 105 height 15
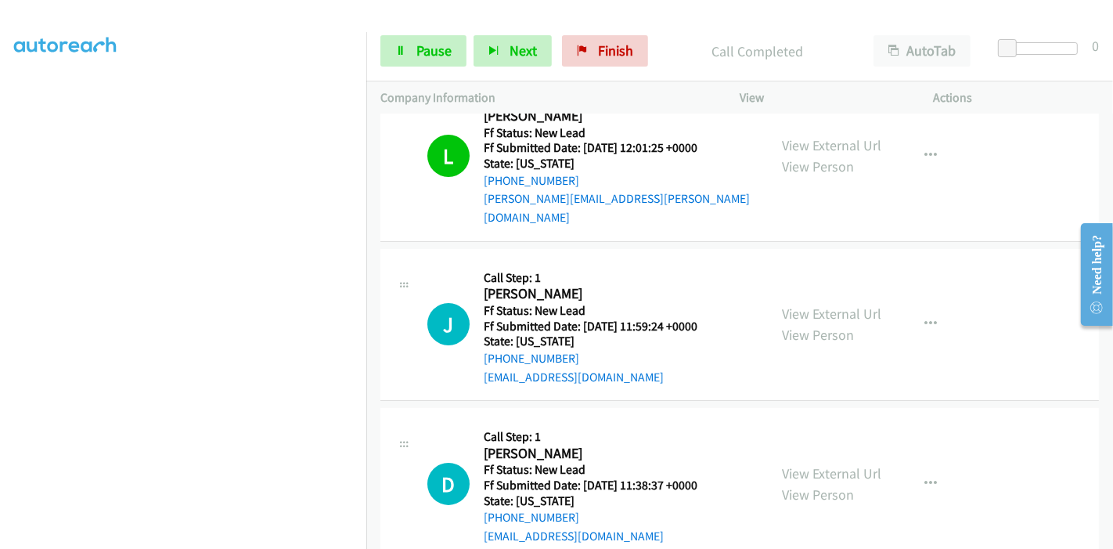
scroll to position [87, 0]
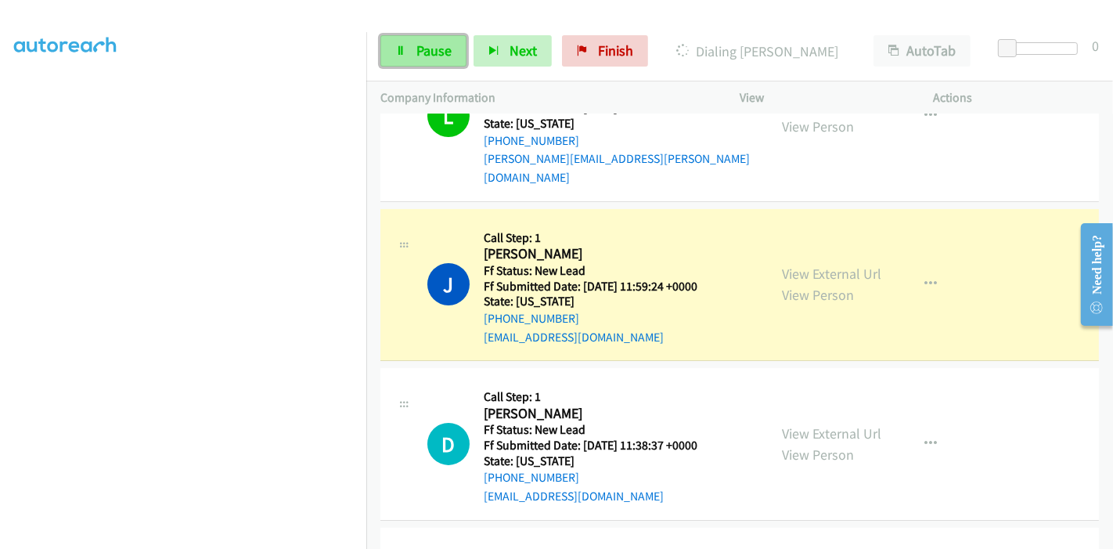
click at [417, 43] on span "Pause" at bounding box center [434, 50] width 35 height 18
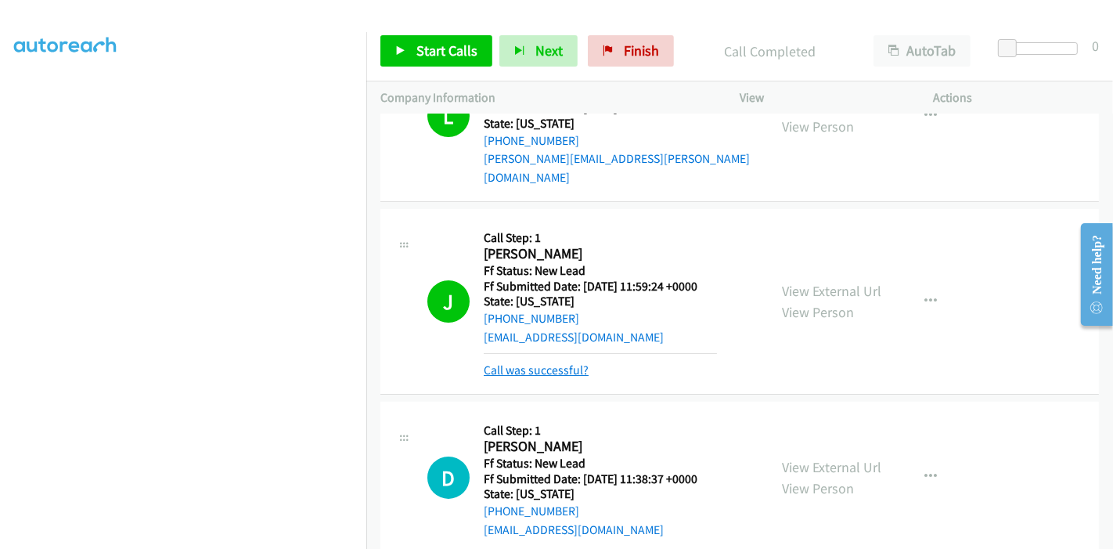
click at [550, 363] on link "Call was successful?" at bounding box center [536, 370] width 105 height 15
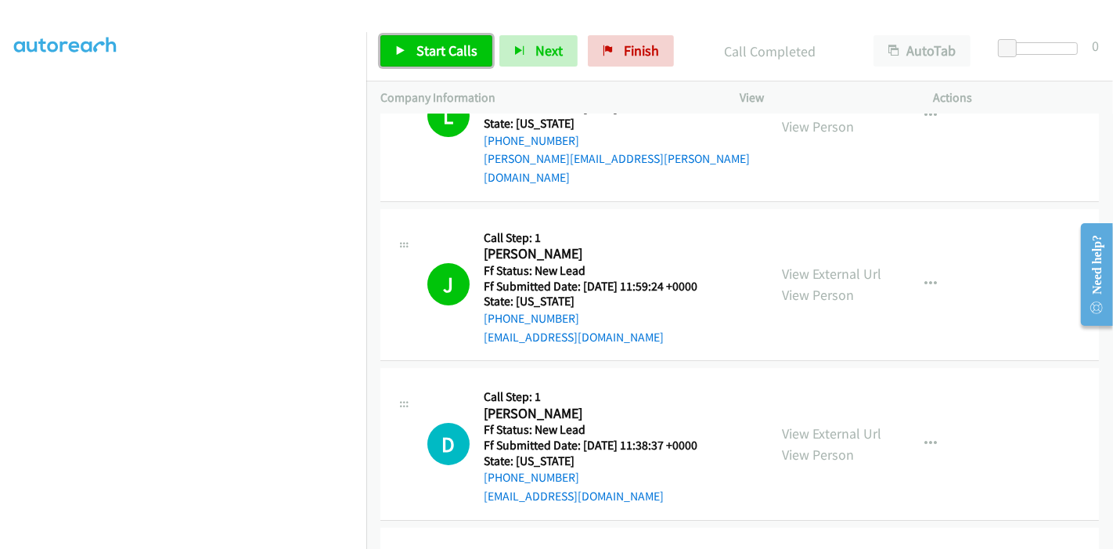
click at [431, 40] on link "Start Calls" at bounding box center [437, 50] width 112 height 31
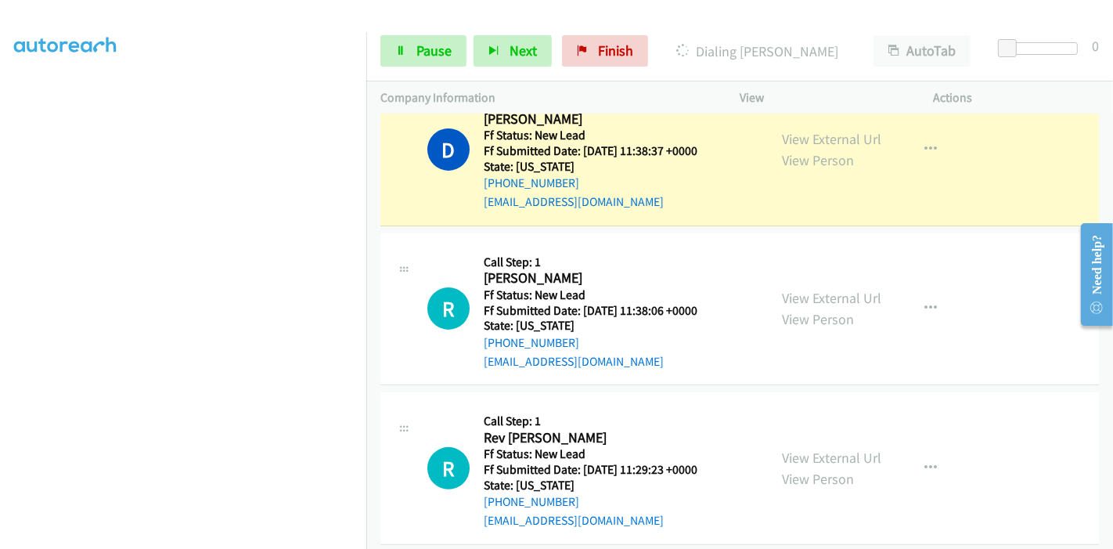
scroll to position [0, 0]
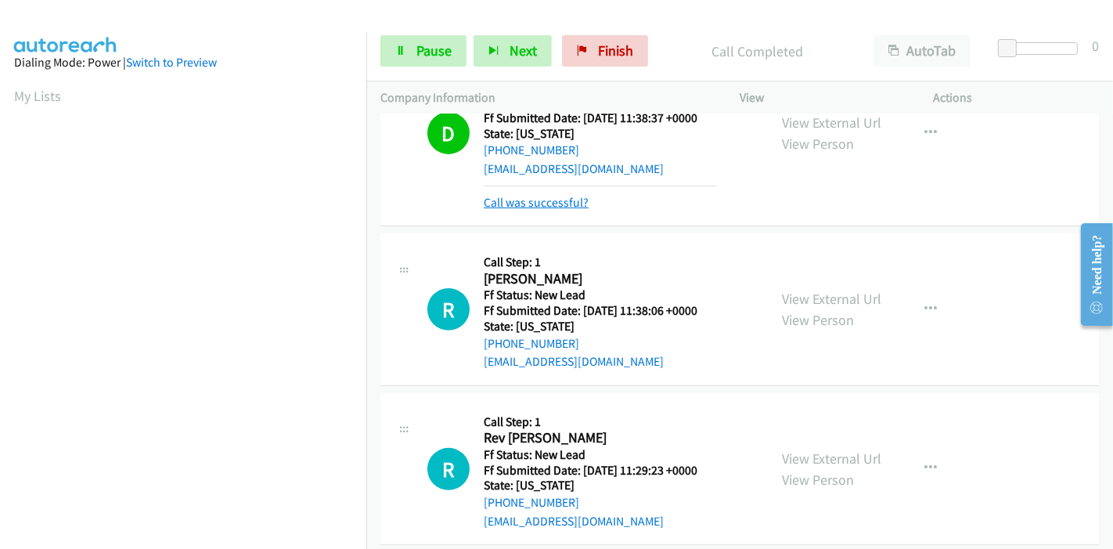
click at [559, 195] on link "Call was successful?" at bounding box center [536, 202] width 105 height 15
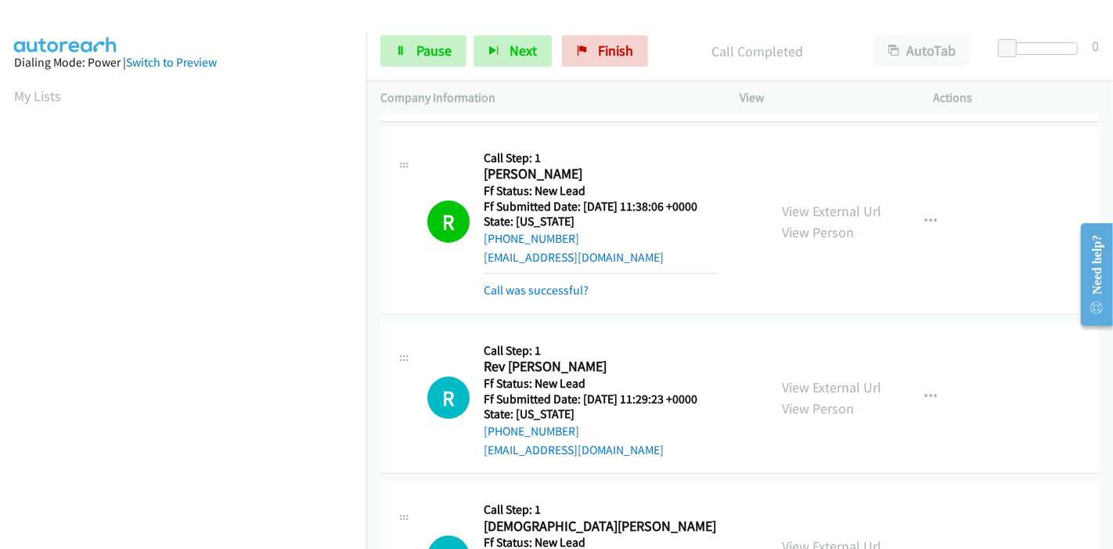
scroll to position [330, 0]
click at [542, 283] on link "Call was successful?" at bounding box center [536, 290] width 105 height 15
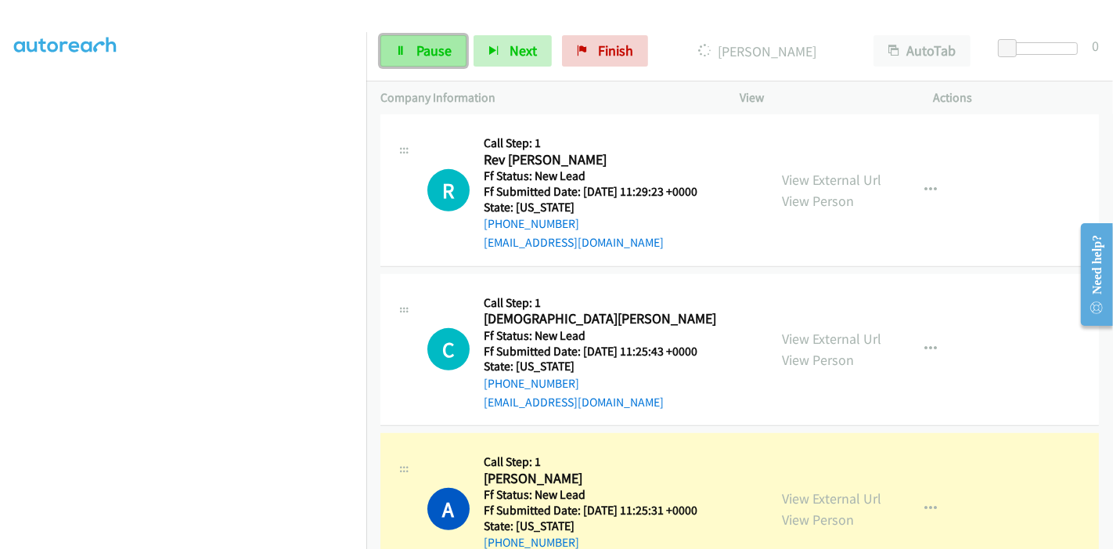
click at [438, 43] on span "Pause" at bounding box center [434, 50] width 35 height 18
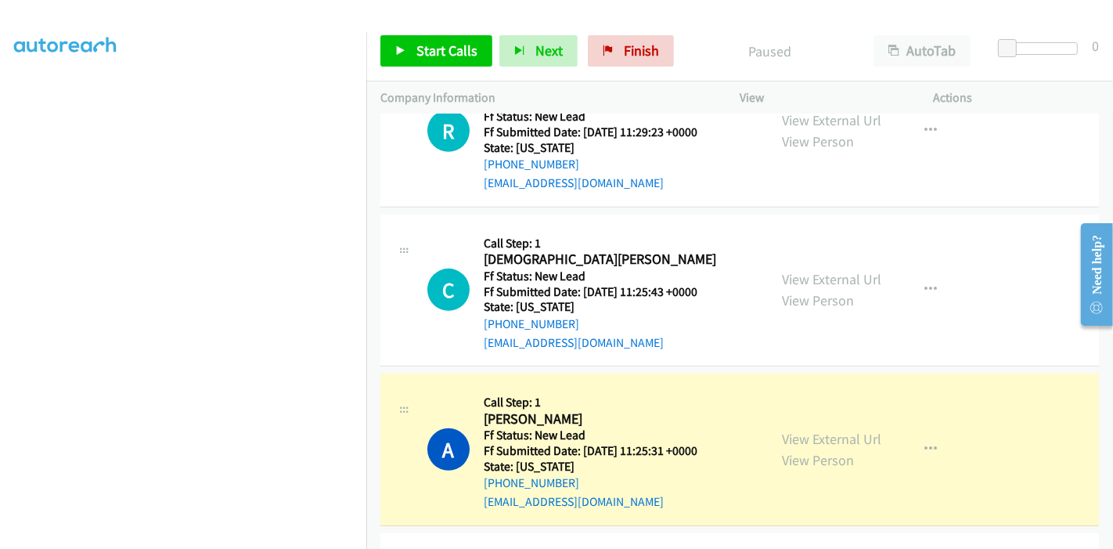
scroll to position [746, 0]
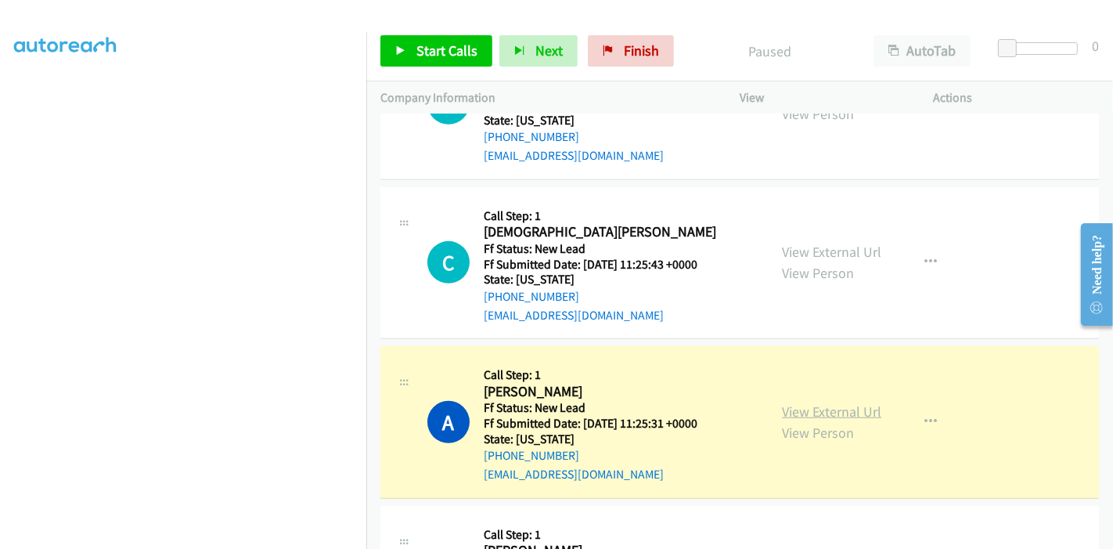
click at [807, 402] on link "View External Url" at bounding box center [831, 411] width 99 height 18
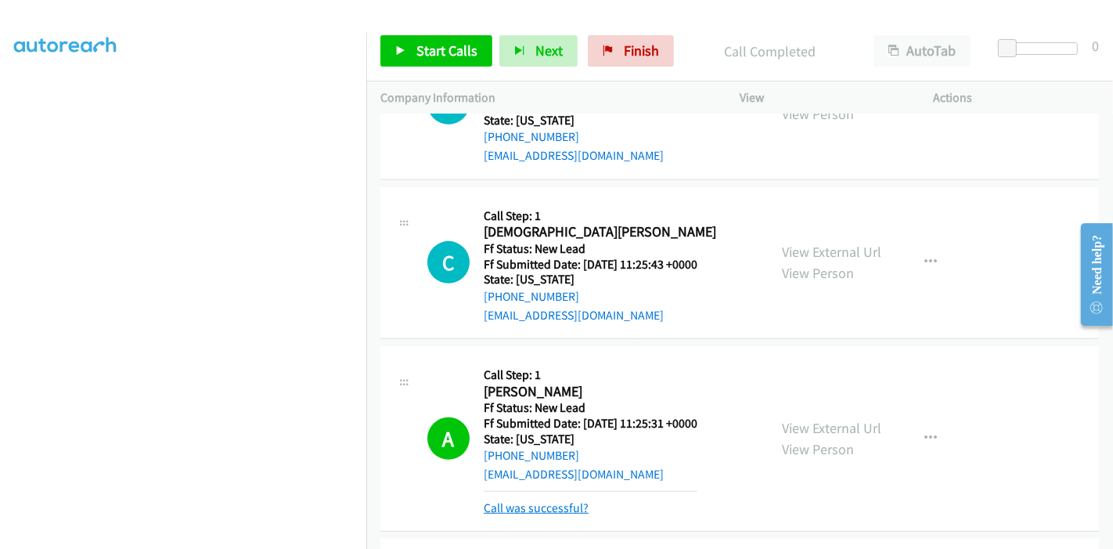
click at [534, 500] on link "Call was successful?" at bounding box center [536, 507] width 105 height 15
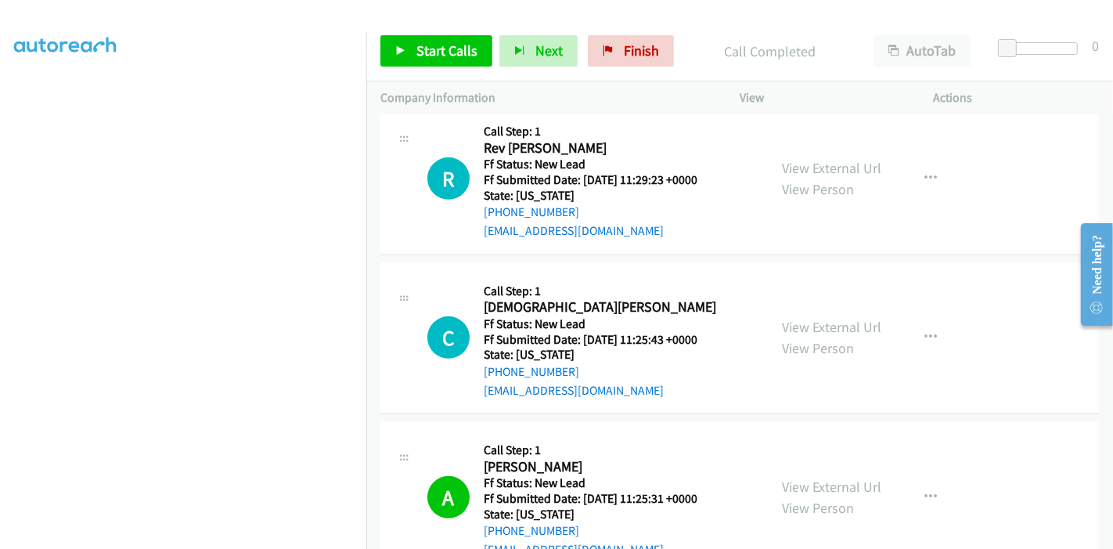
scroll to position [669, 0]
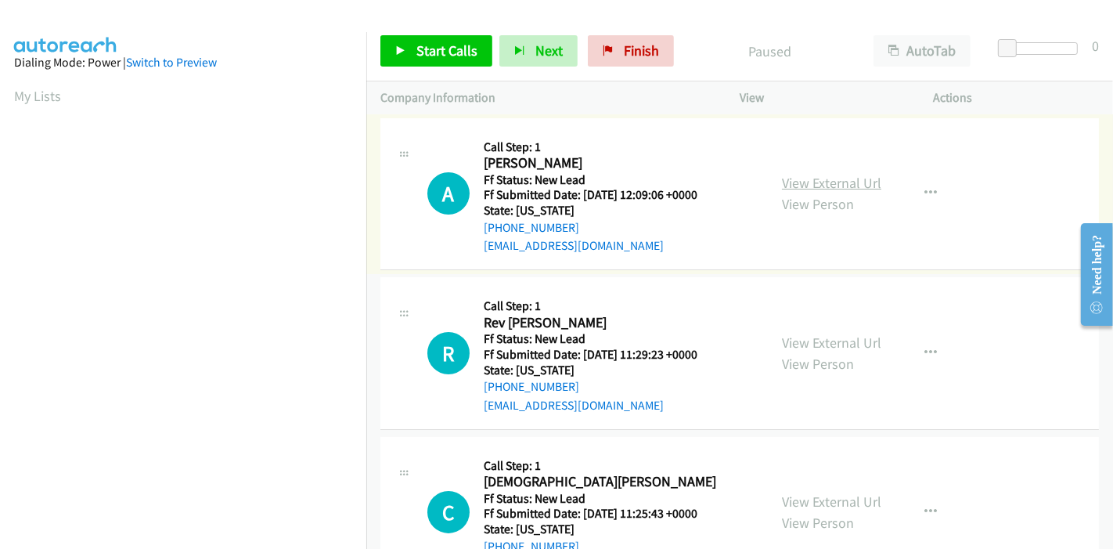
click at [854, 175] on link "View External Url" at bounding box center [831, 183] width 99 height 18
click at [809, 341] on link "View External Url" at bounding box center [831, 343] width 99 height 18
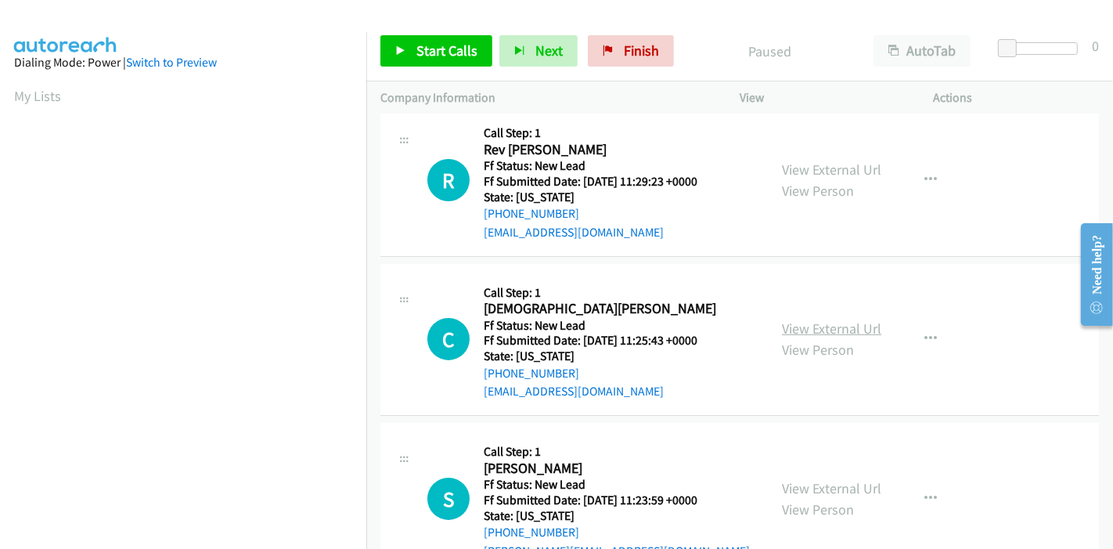
scroll to position [174, 0]
click at [810, 334] on link "View External Url" at bounding box center [831, 328] width 99 height 18
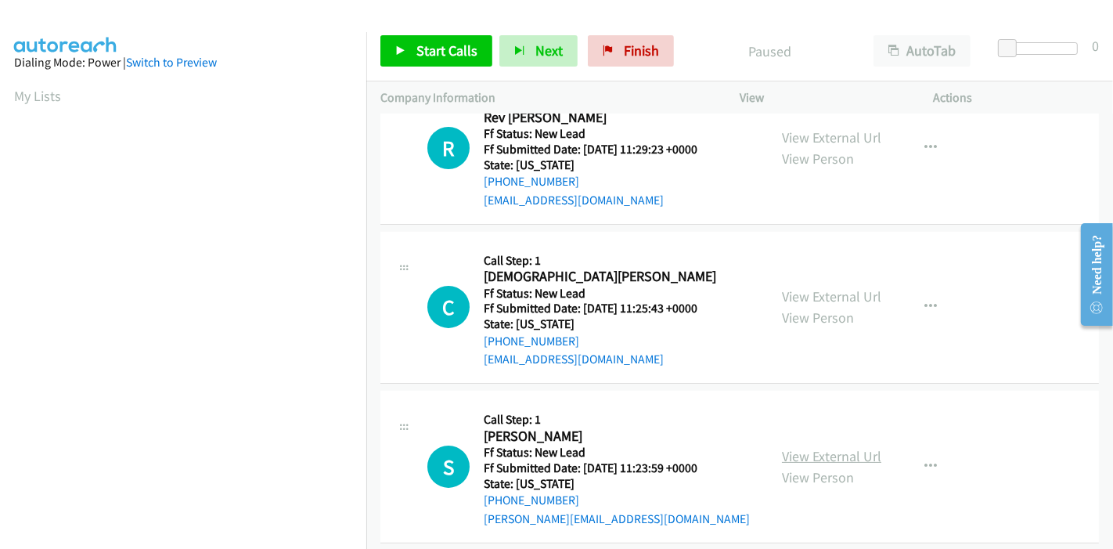
scroll to position [222, 0]
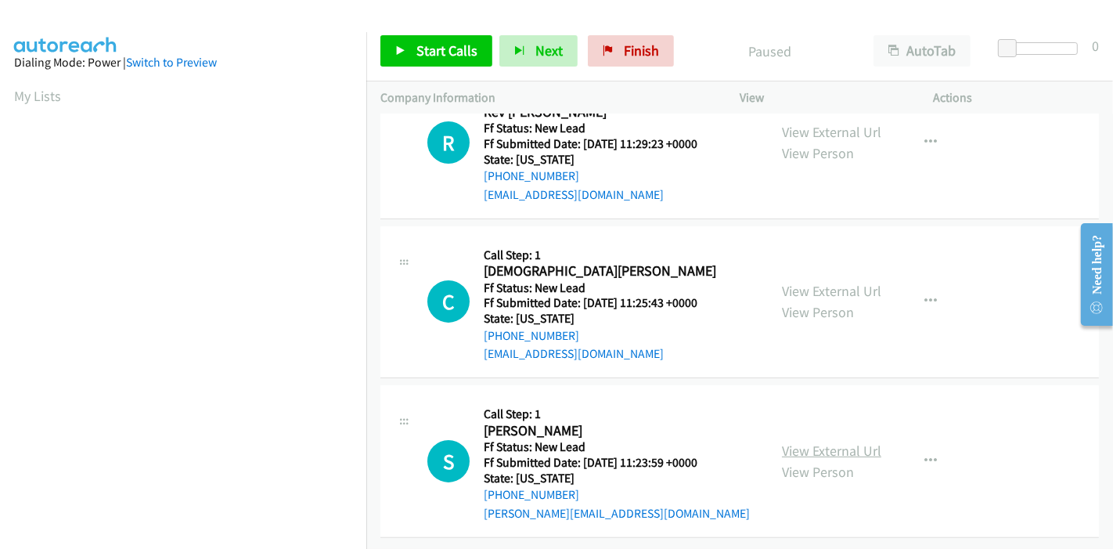
click at [844, 442] on link "View External Url" at bounding box center [831, 451] width 99 height 18
click at [420, 56] on span "Start Calls" at bounding box center [447, 50] width 61 height 18
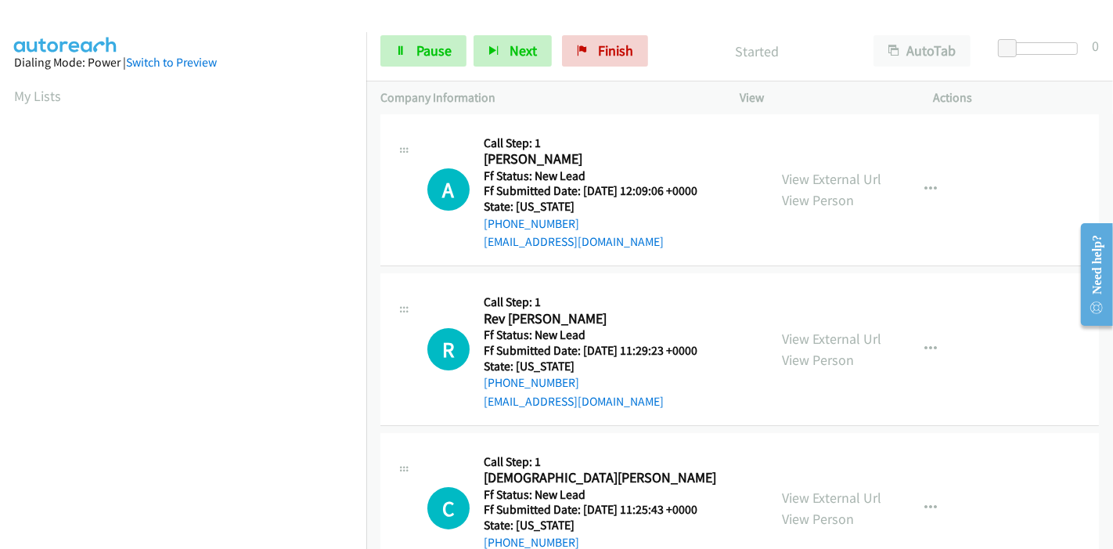
scroll to position [0, 0]
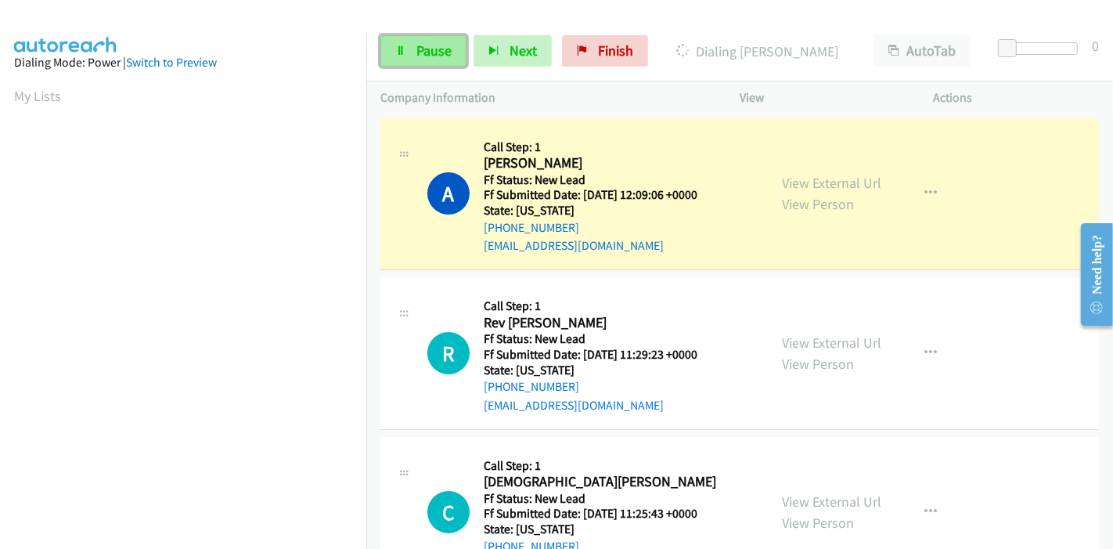
click at [411, 47] on link "Pause" at bounding box center [424, 50] width 86 height 31
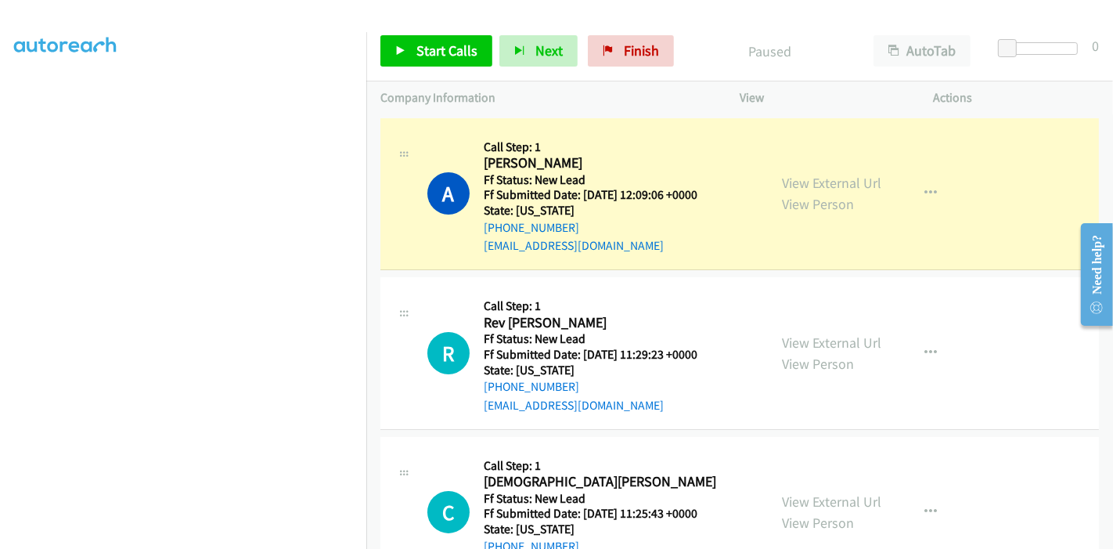
scroll to position [330, 0]
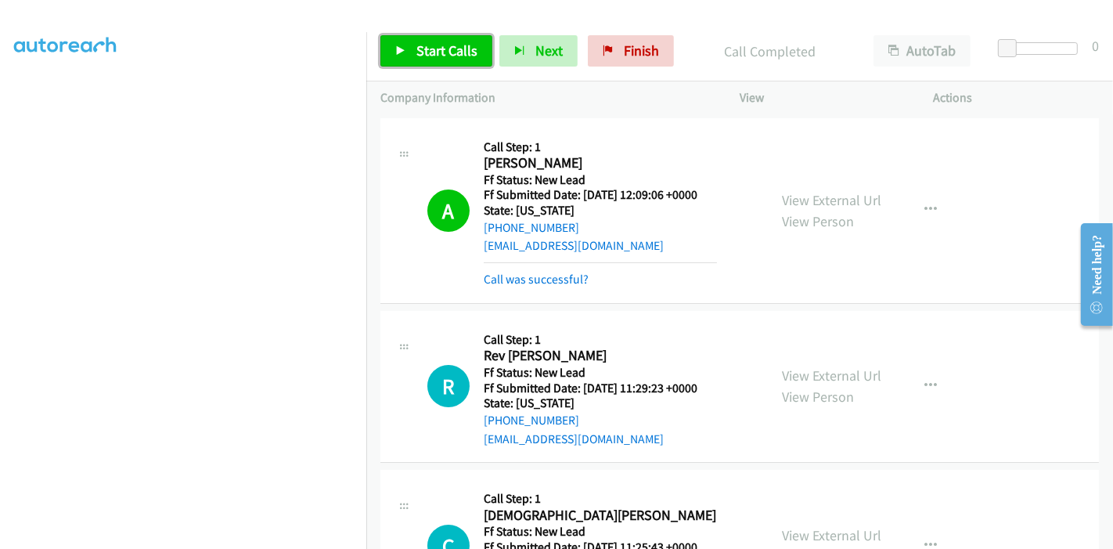
click at [409, 44] on link "Start Calls" at bounding box center [437, 50] width 112 height 31
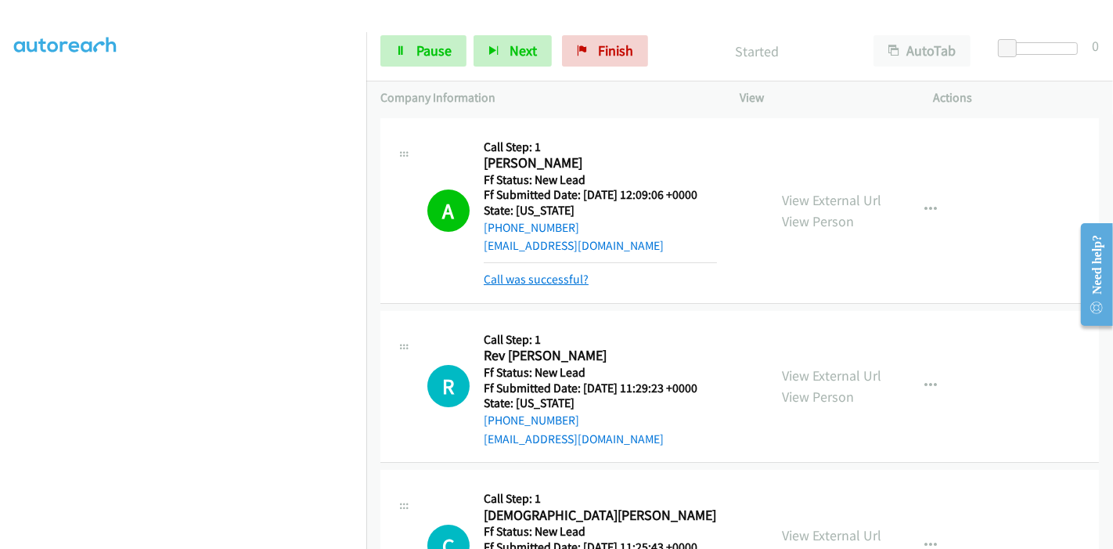
click at [505, 282] on link "Call was successful?" at bounding box center [536, 279] width 105 height 15
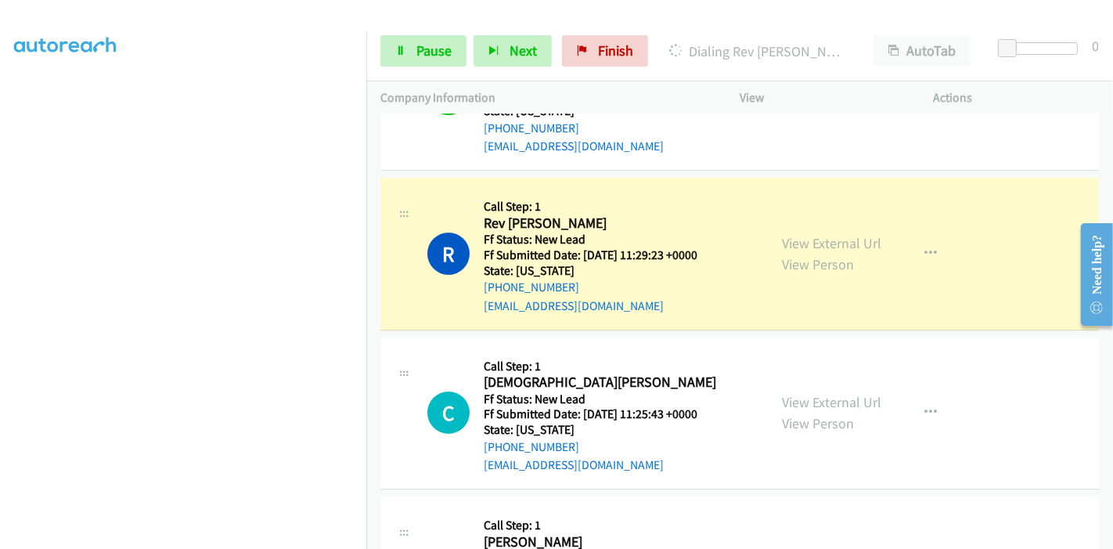
scroll to position [0, 0]
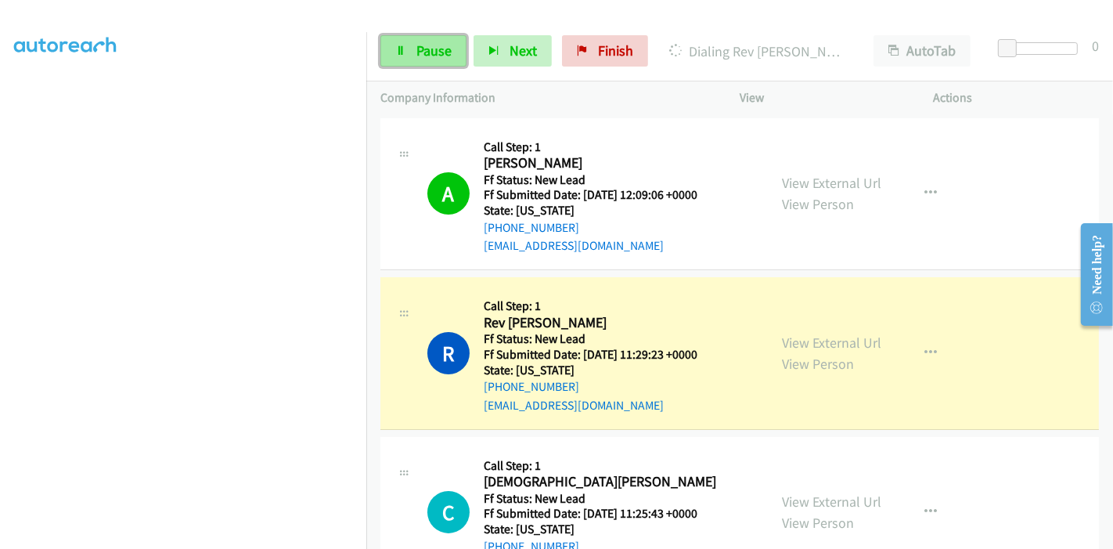
click at [417, 42] on span "Pause" at bounding box center [434, 50] width 35 height 18
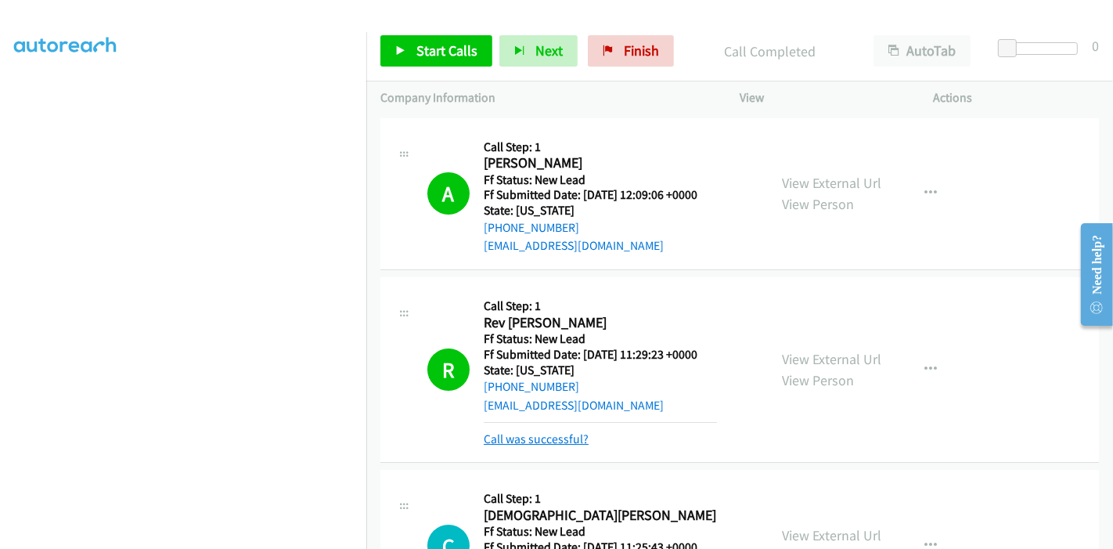
click at [511, 442] on link "Call was successful?" at bounding box center [536, 438] width 105 height 15
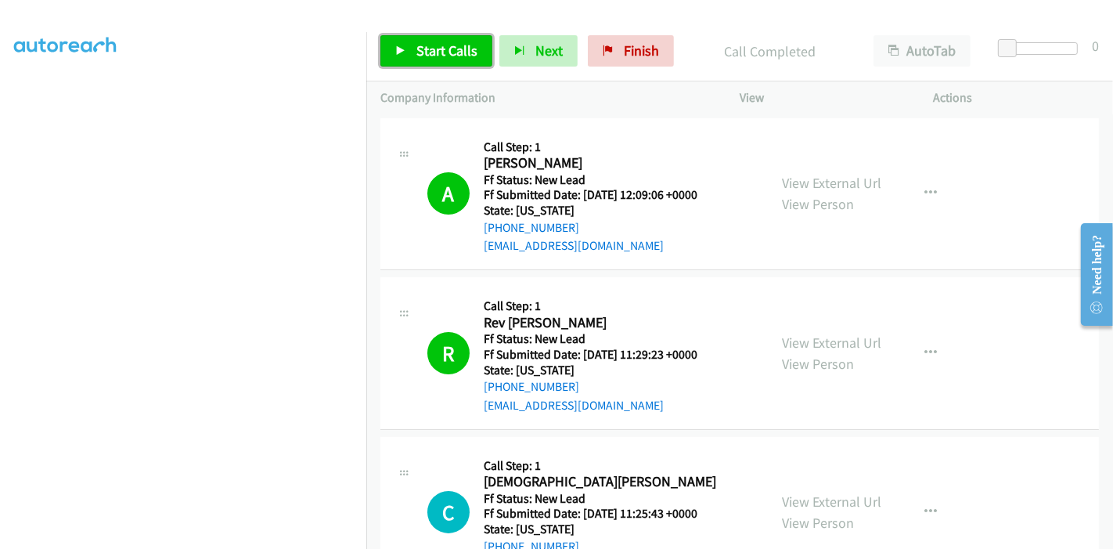
click at [431, 50] on span "Start Calls" at bounding box center [447, 50] width 61 height 18
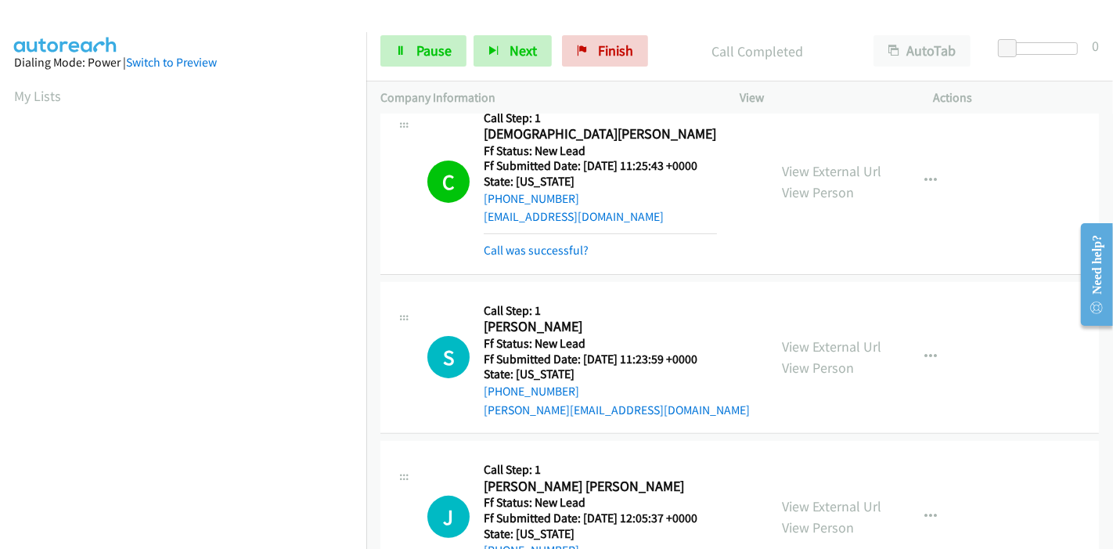
scroll to position [330, 0]
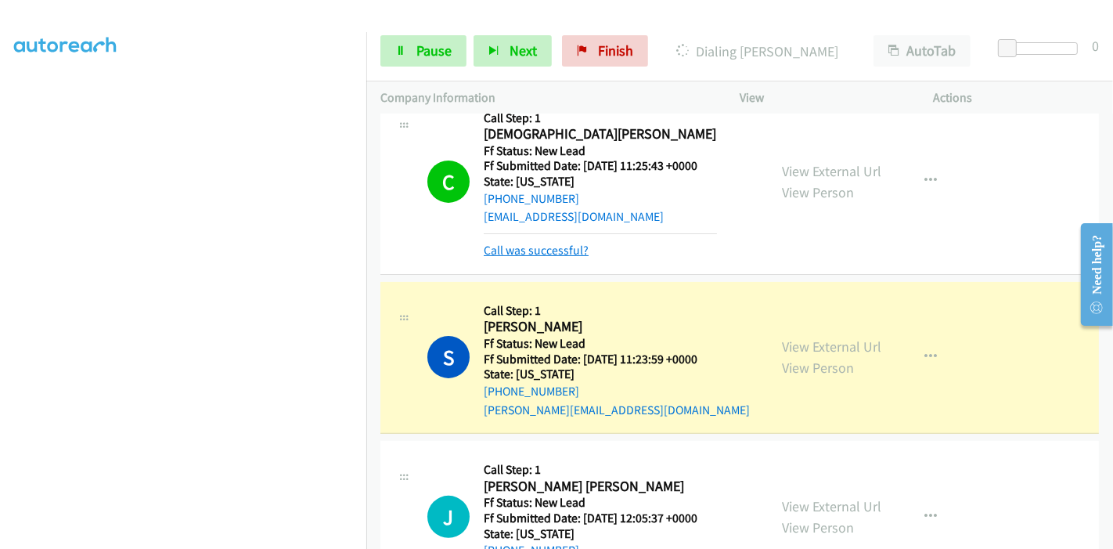
click at [557, 251] on link "Call was successful?" at bounding box center [536, 250] width 105 height 15
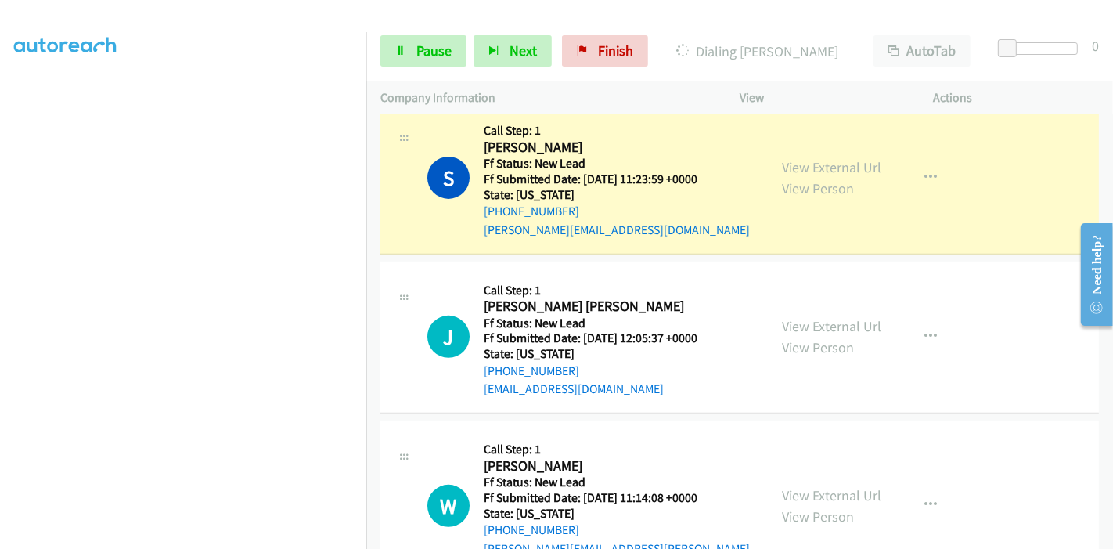
scroll to position [521, 0]
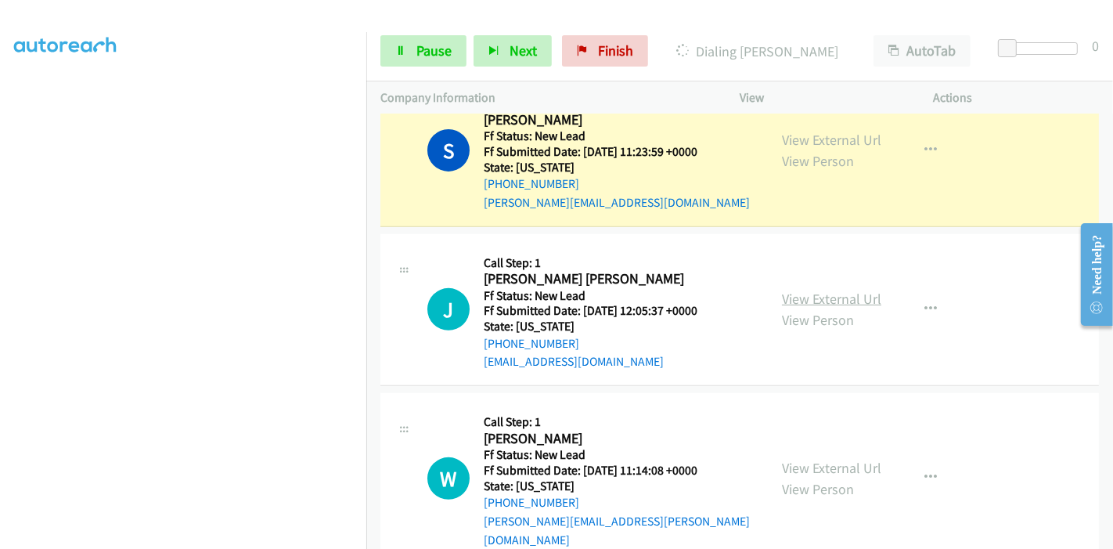
click at [817, 301] on link "View External Url" at bounding box center [831, 299] width 99 height 18
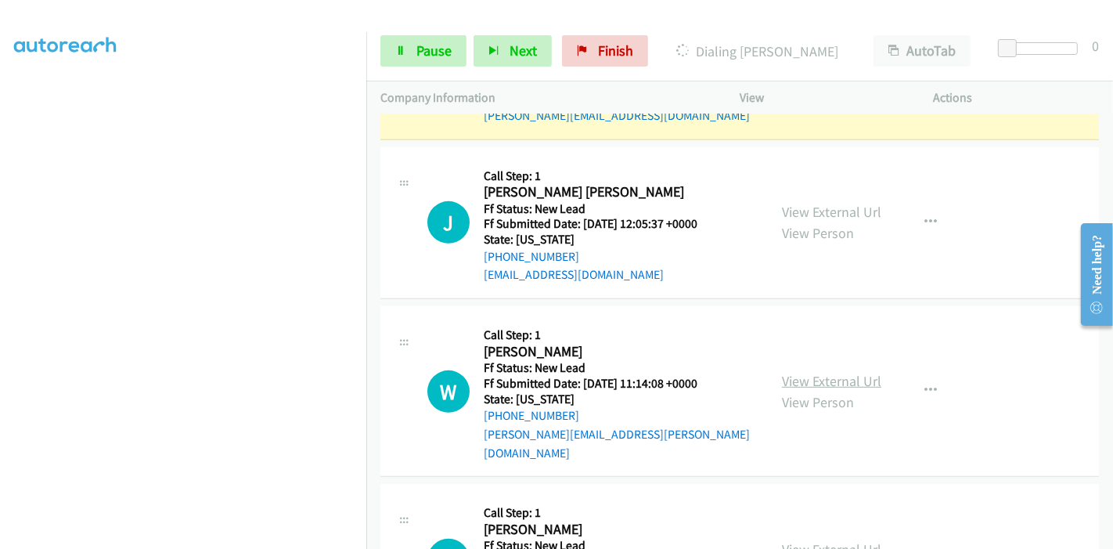
click at [813, 373] on link "View External Url" at bounding box center [831, 381] width 99 height 18
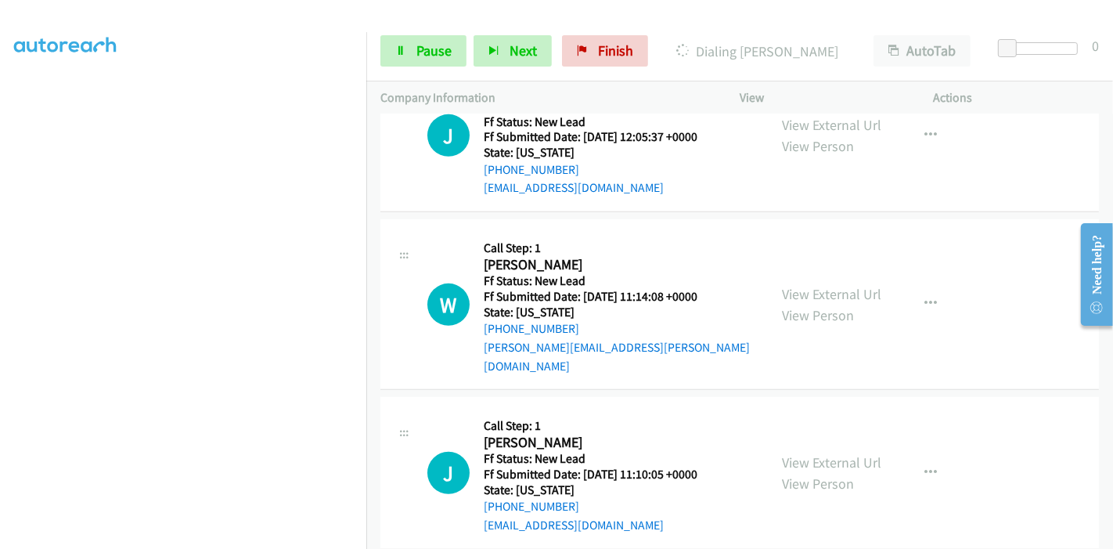
scroll to position [700, 0]
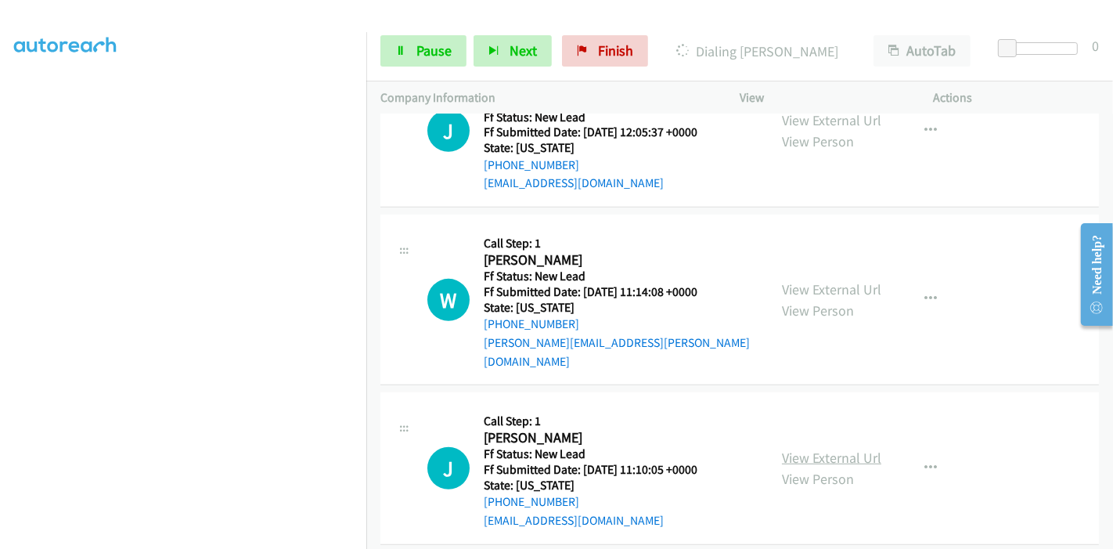
click at [790, 449] on link "View External Url" at bounding box center [831, 458] width 99 height 18
click at [422, 49] on span "Pause" at bounding box center [434, 50] width 35 height 18
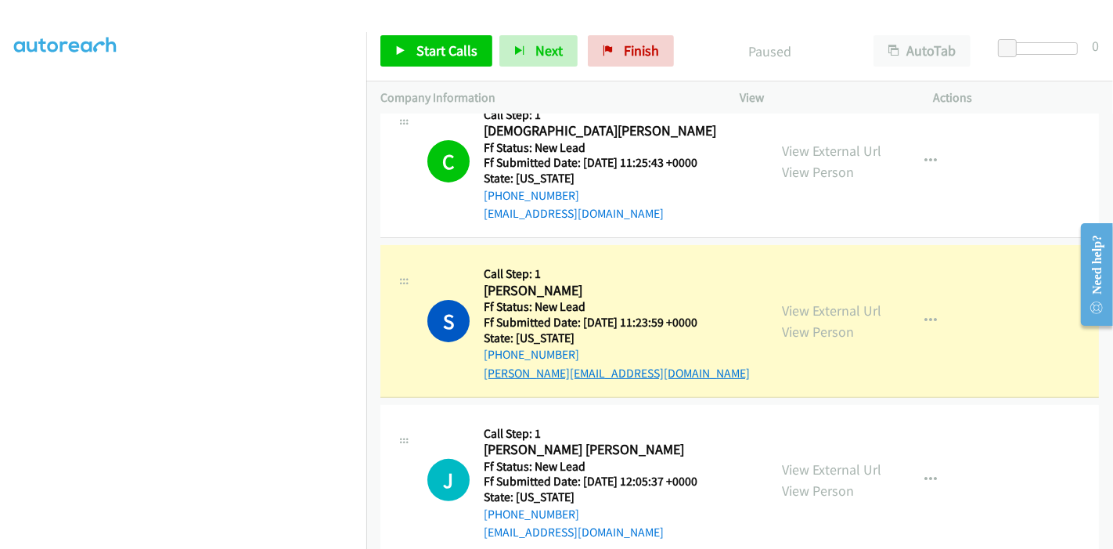
scroll to position [352, 0]
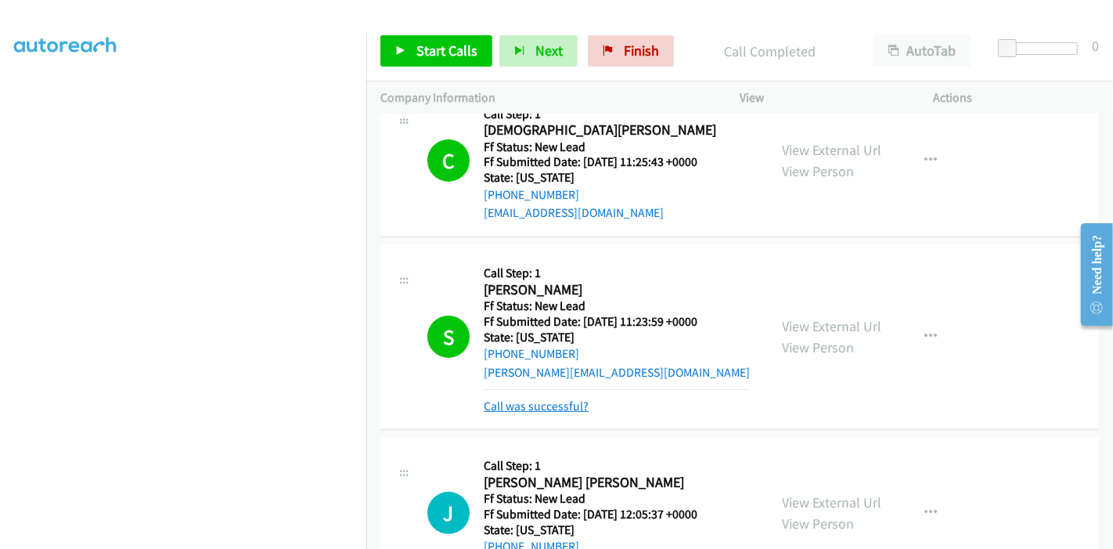
click at [551, 410] on link "Call was successful?" at bounding box center [536, 406] width 105 height 15
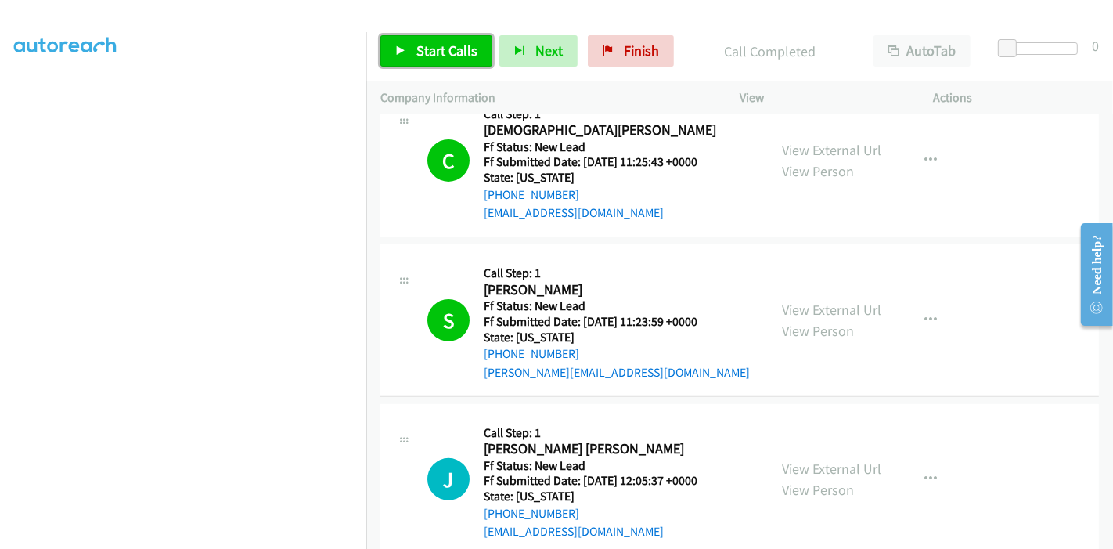
click at [442, 51] on span "Start Calls" at bounding box center [447, 50] width 61 height 18
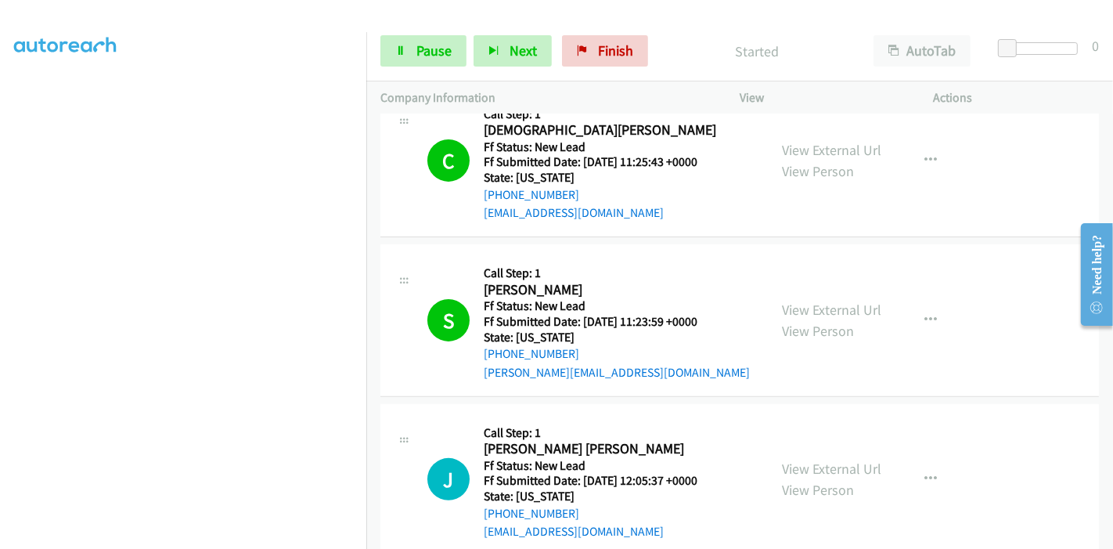
scroll to position [265, 0]
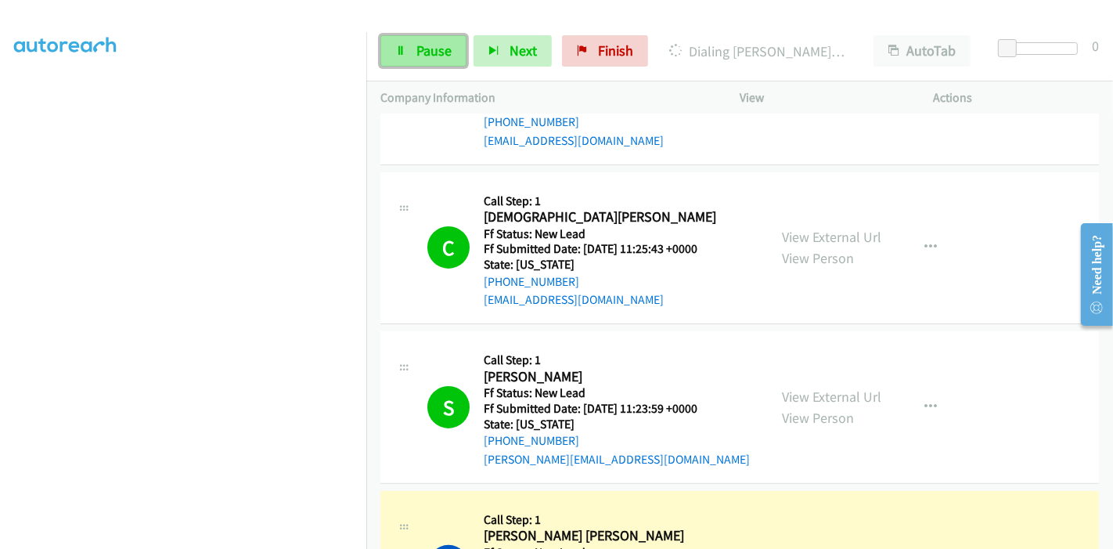
click at [427, 55] on span "Pause" at bounding box center [434, 50] width 35 height 18
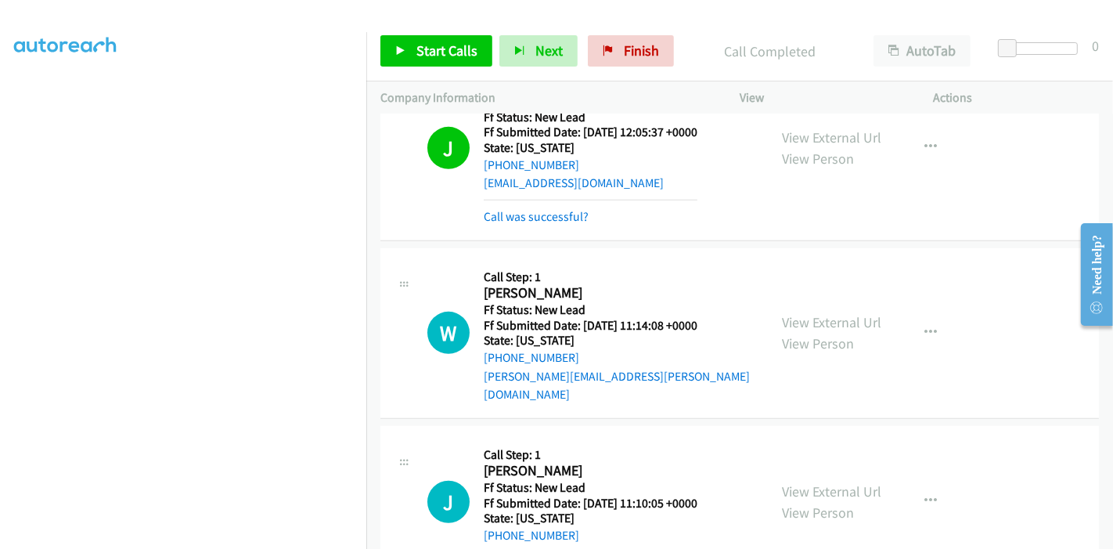
scroll to position [716, 0]
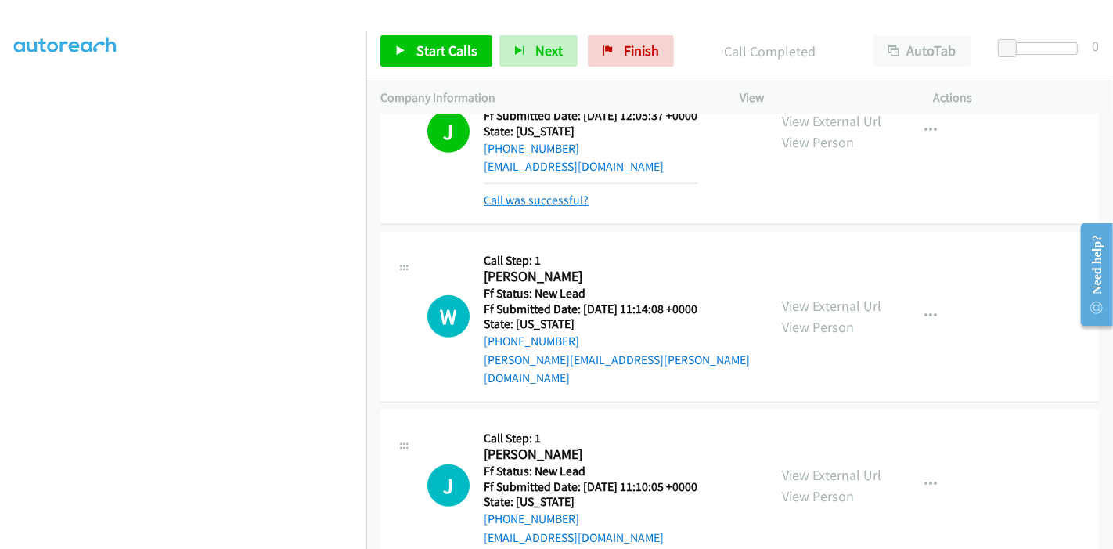
click at [506, 201] on link "Call was successful?" at bounding box center [536, 200] width 105 height 15
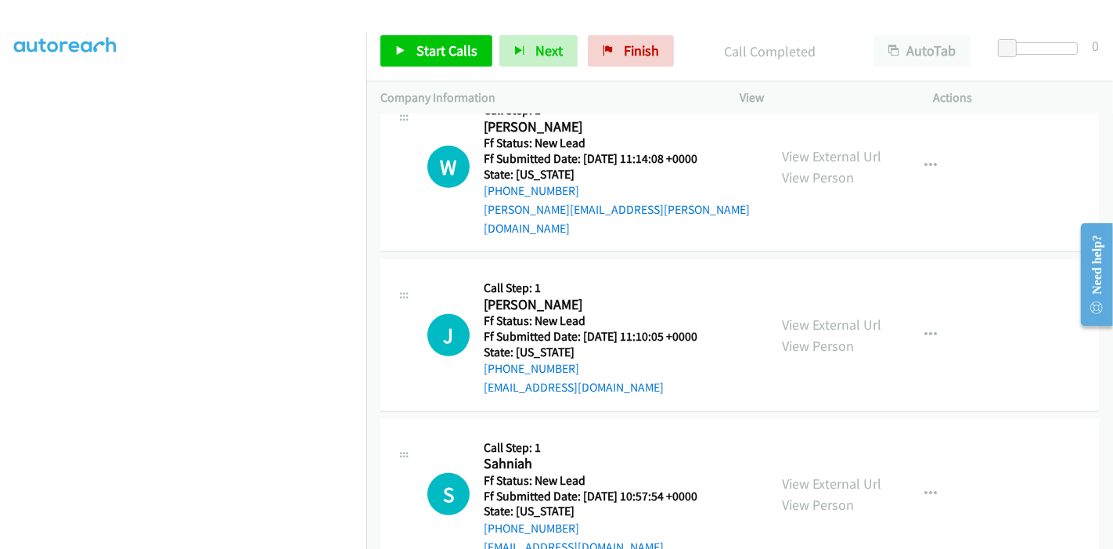
scroll to position [874, 0]
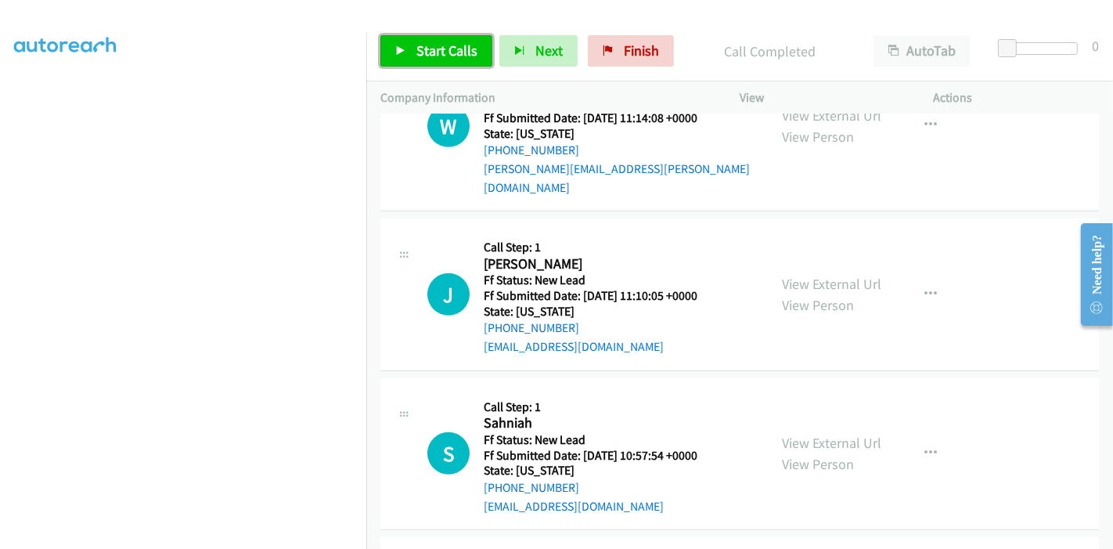
click at [435, 48] on span "Start Calls" at bounding box center [447, 50] width 61 height 18
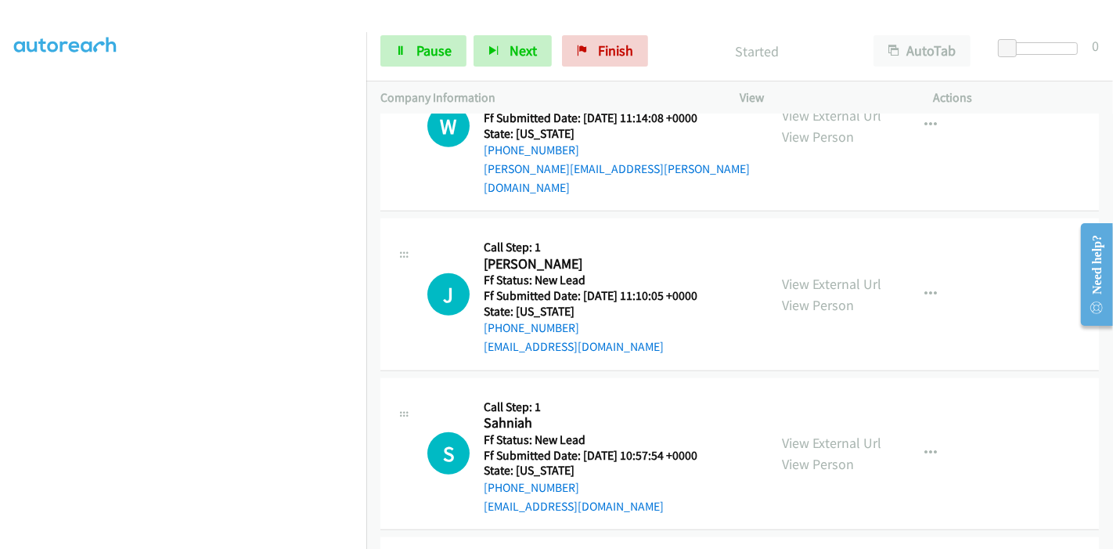
scroll to position [787, 0]
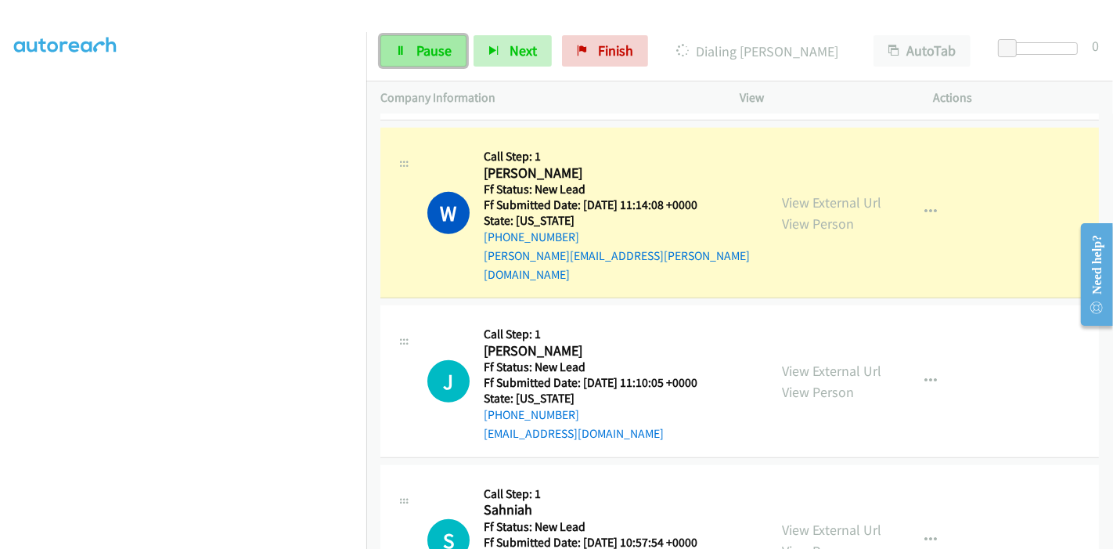
click at [387, 41] on link "Pause" at bounding box center [424, 50] width 86 height 31
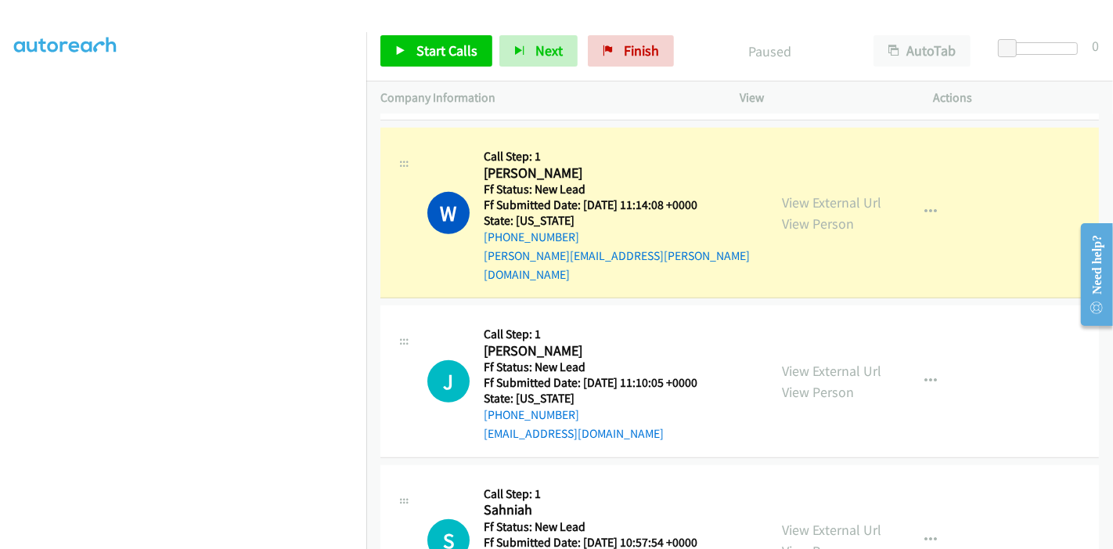
scroll to position [700, 0]
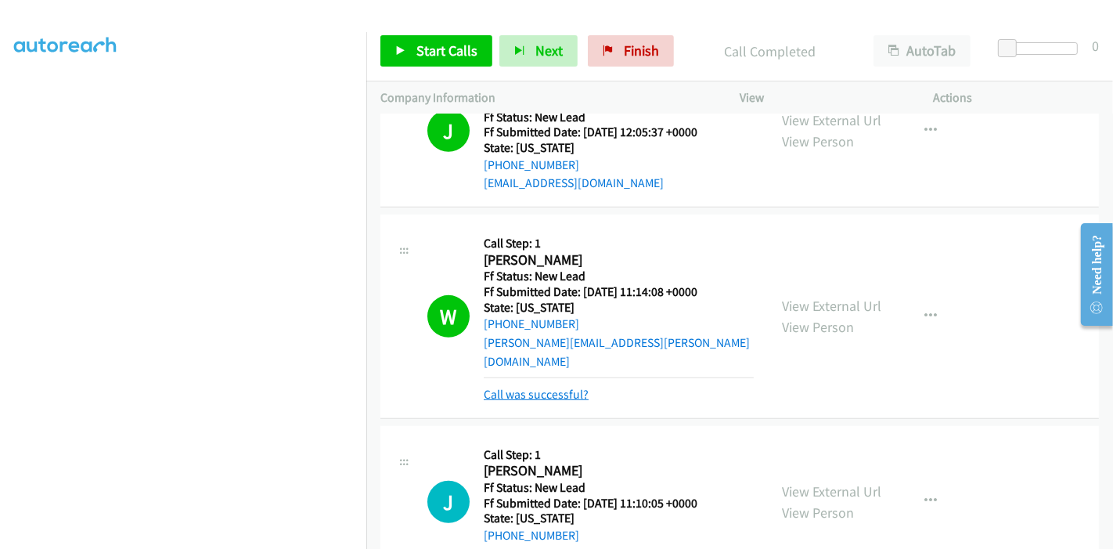
click at [546, 387] on link "Call was successful?" at bounding box center [536, 394] width 105 height 15
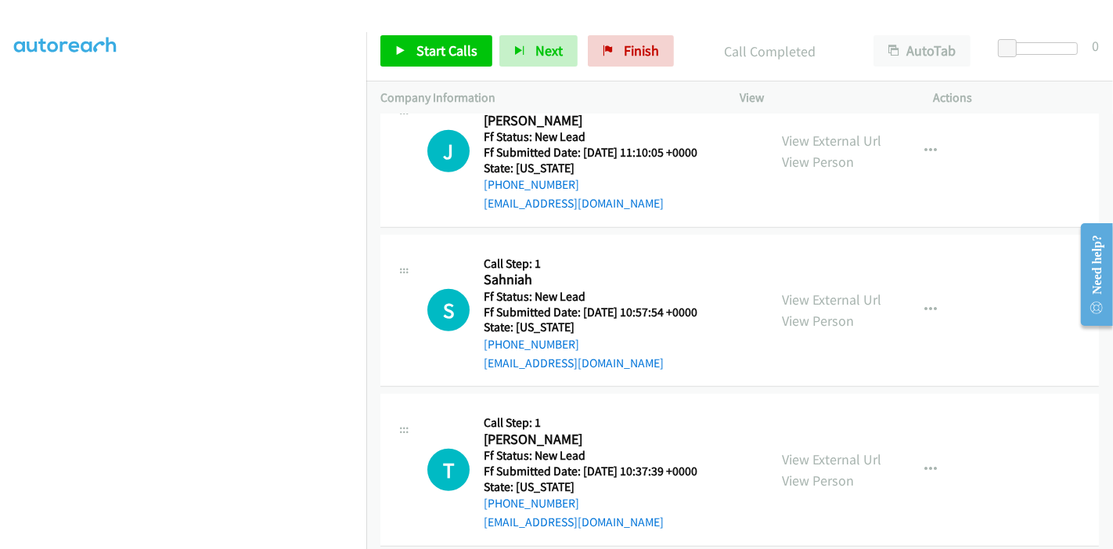
scroll to position [916, 0]
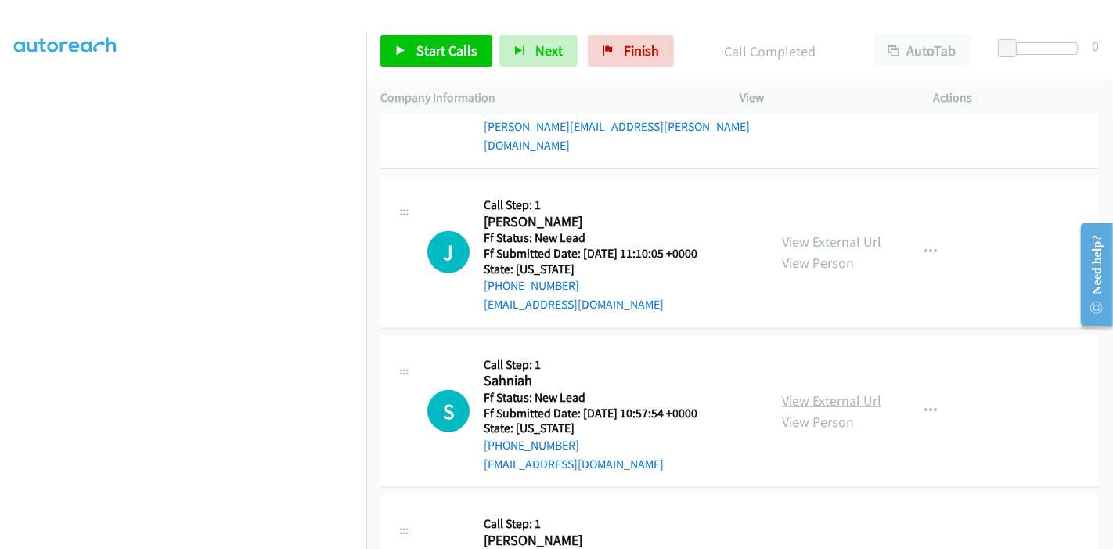
click at [812, 391] on link "View External Url" at bounding box center [831, 400] width 99 height 18
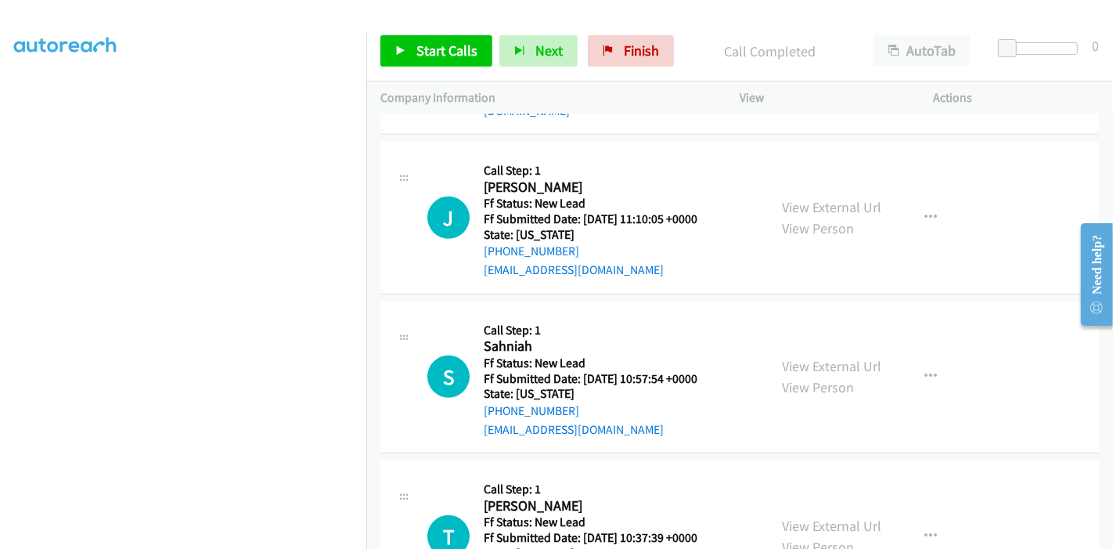
scroll to position [1003, 0]
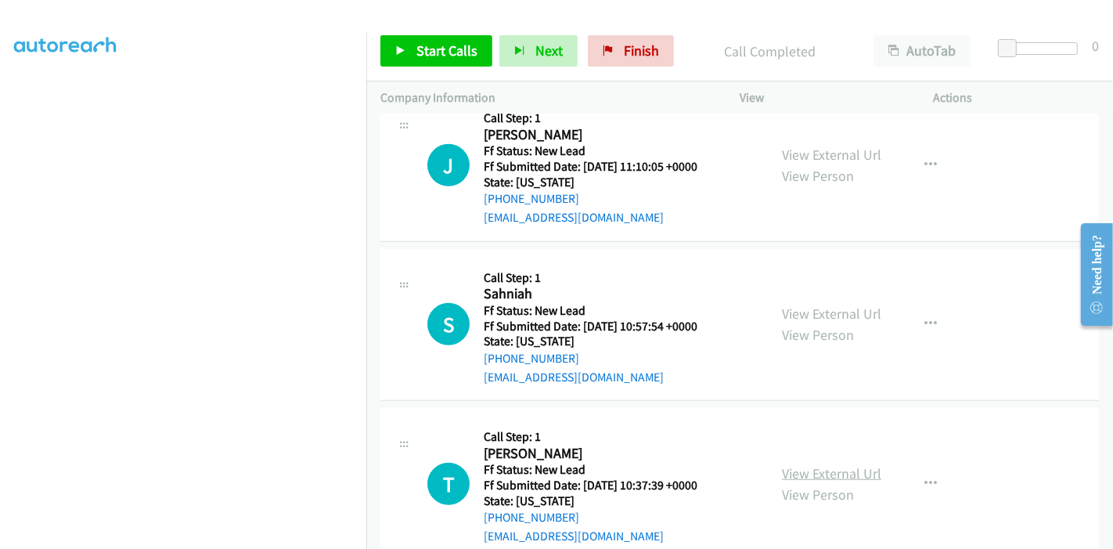
click at [813, 464] on link "View External Url" at bounding box center [831, 473] width 99 height 18
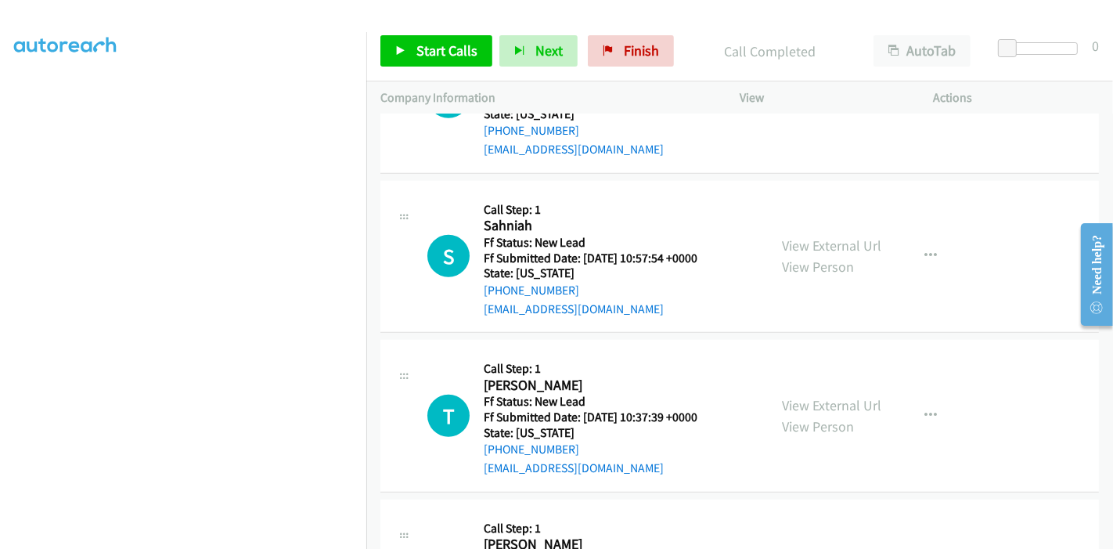
scroll to position [1177, 0]
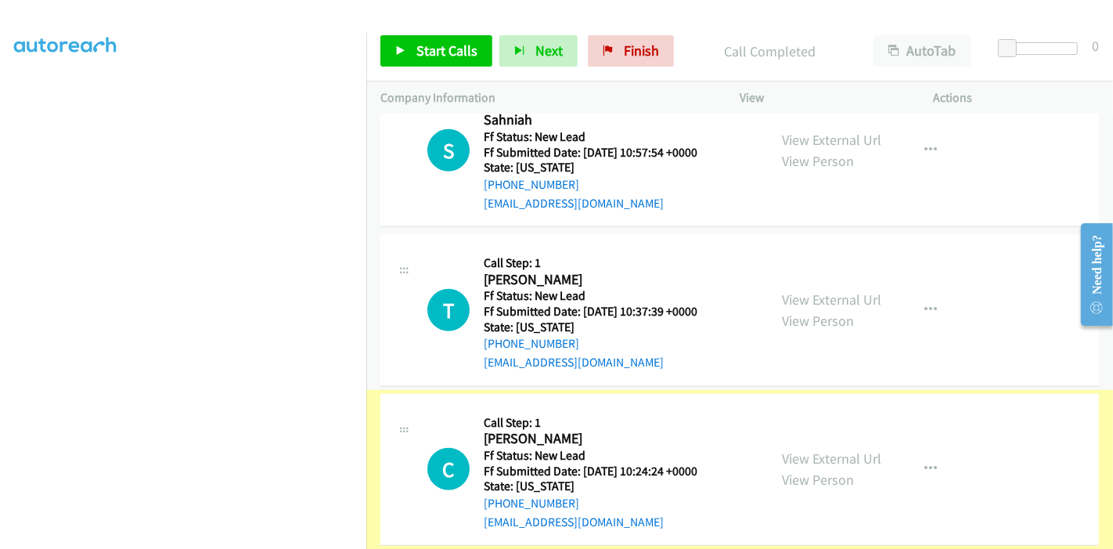
click at [783, 449] on link "View External Url" at bounding box center [831, 458] width 99 height 18
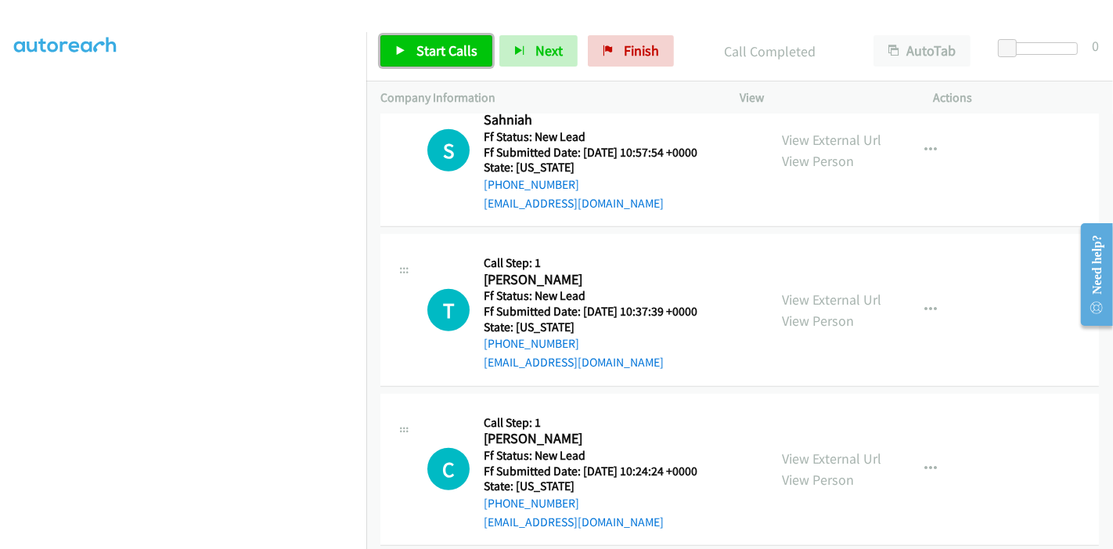
click at [402, 53] on icon at bounding box center [400, 51] width 11 height 11
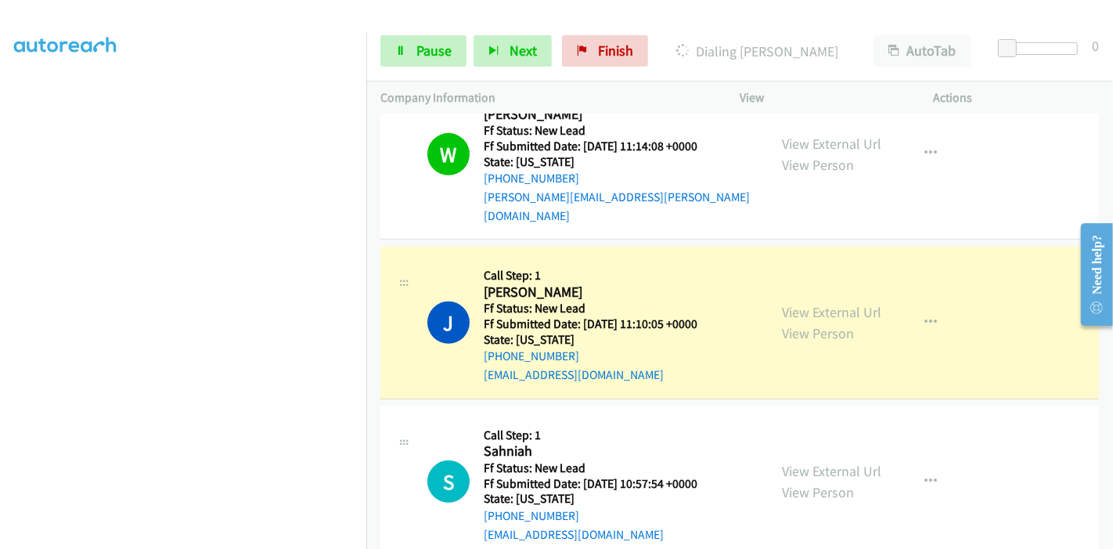
scroll to position [916, 0]
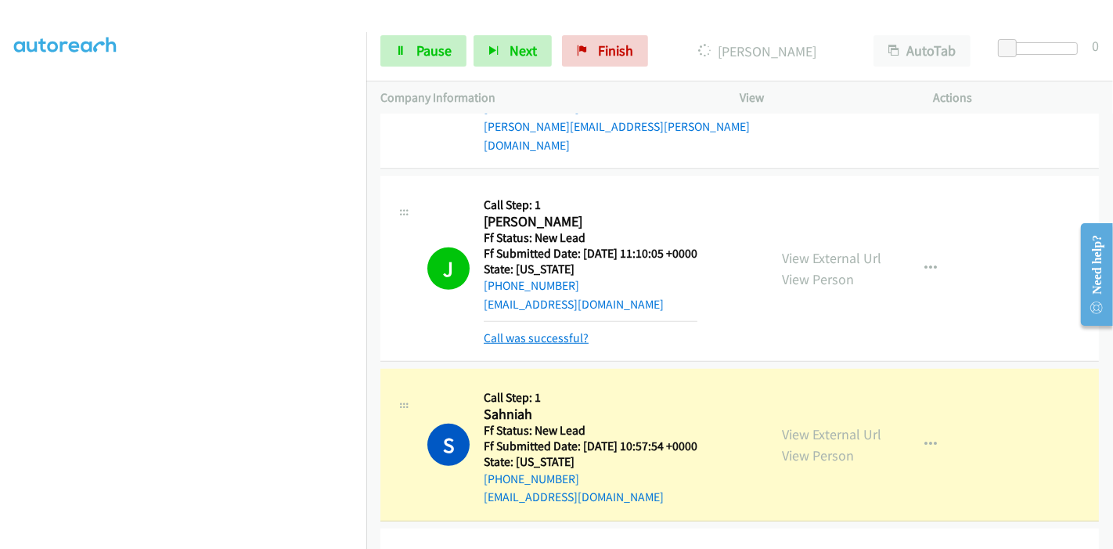
click at [530, 330] on link "Call was successful?" at bounding box center [536, 337] width 105 height 15
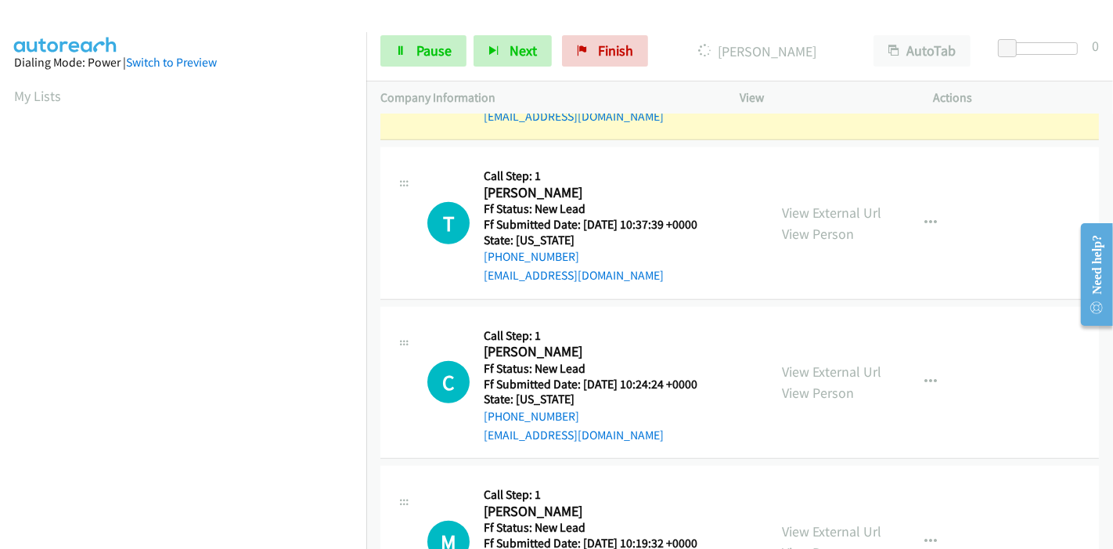
scroll to position [330, 0]
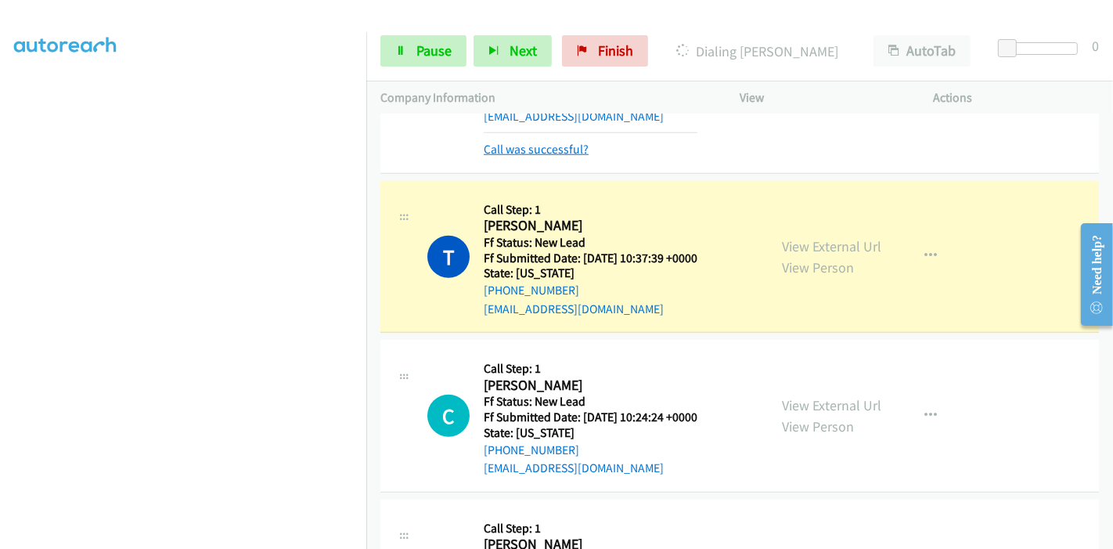
click at [556, 142] on link "Call was successful?" at bounding box center [536, 149] width 105 height 15
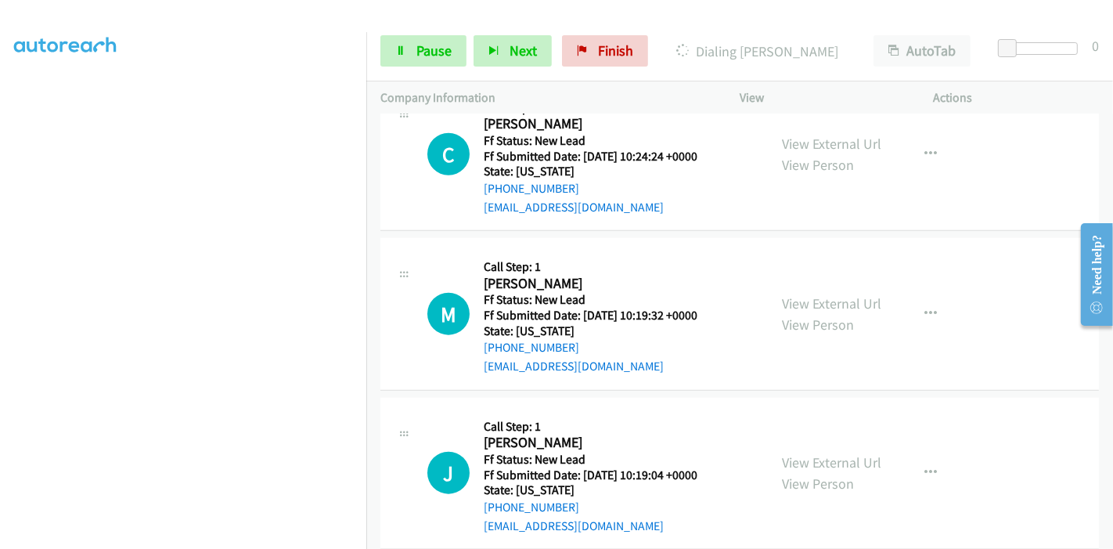
scroll to position [1495, 0]
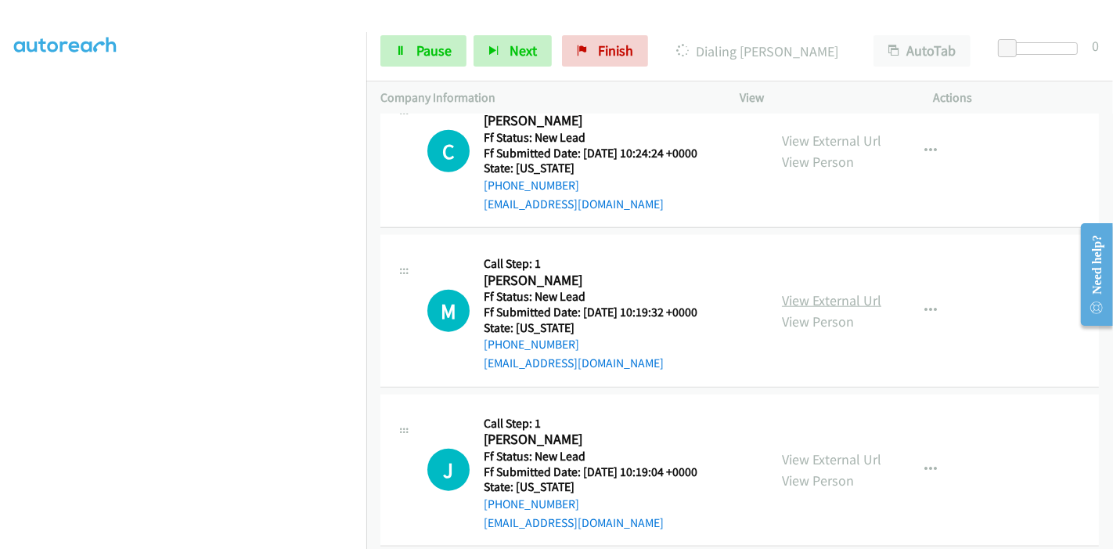
click at [801, 291] on link "View External Url" at bounding box center [831, 300] width 99 height 18
click at [822, 450] on link "View External Url" at bounding box center [831, 459] width 99 height 18
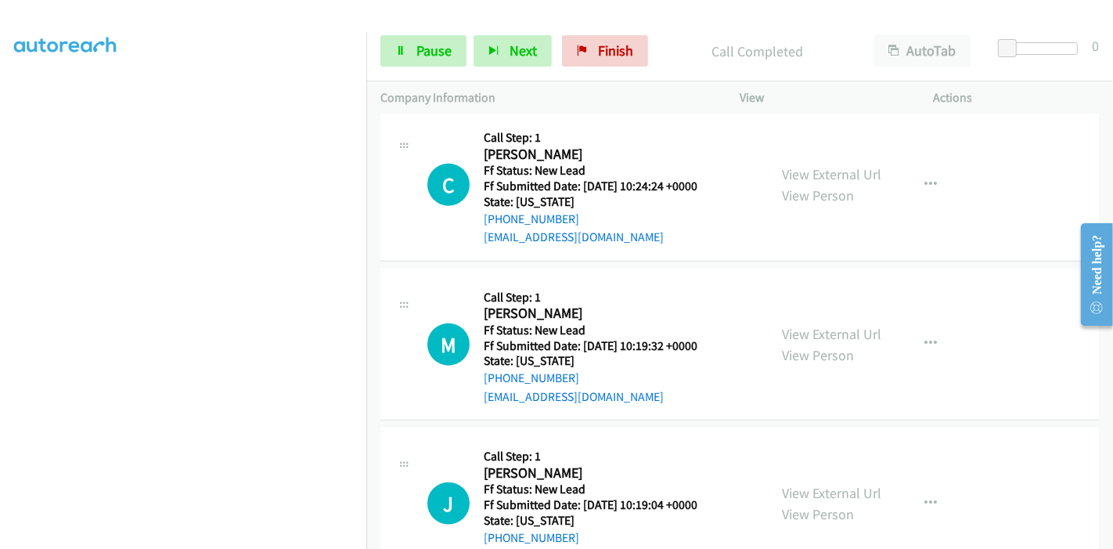
scroll to position [1528, 0]
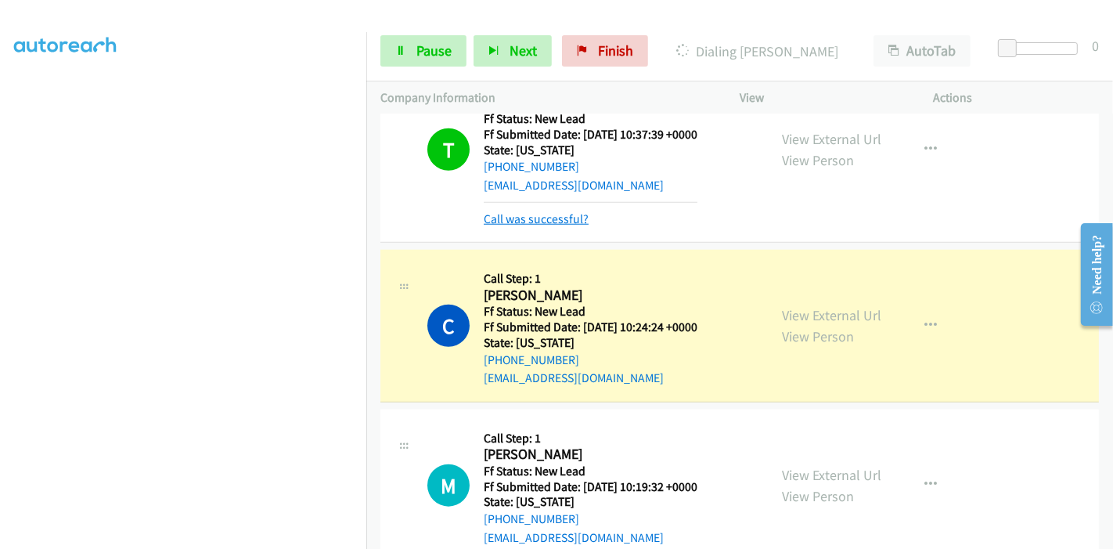
click at [530, 211] on link "Call was successful?" at bounding box center [536, 218] width 105 height 15
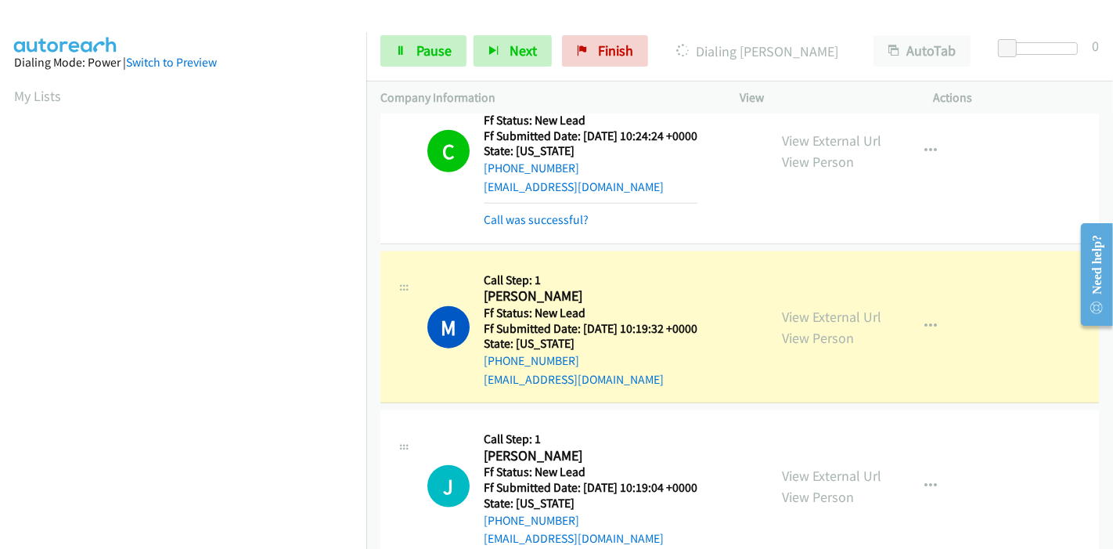
scroll to position [330, 0]
click at [528, 211] on div "Call was successful?" at bounding box center [591, 220] width 214 height 19
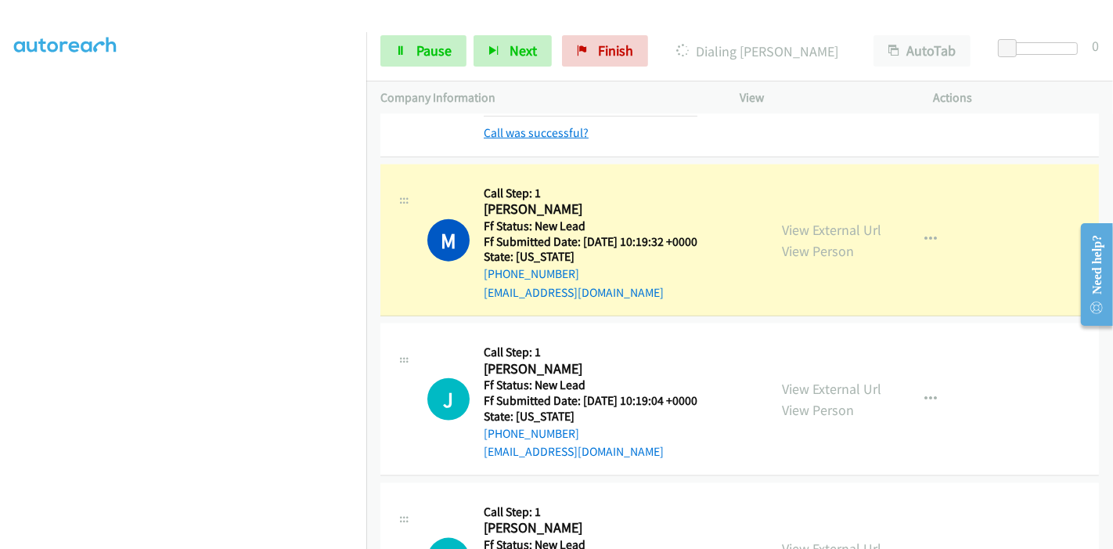
click at [552, 125] on link "Call was successful?" at bounding box center [536, 132] width 105 height 15
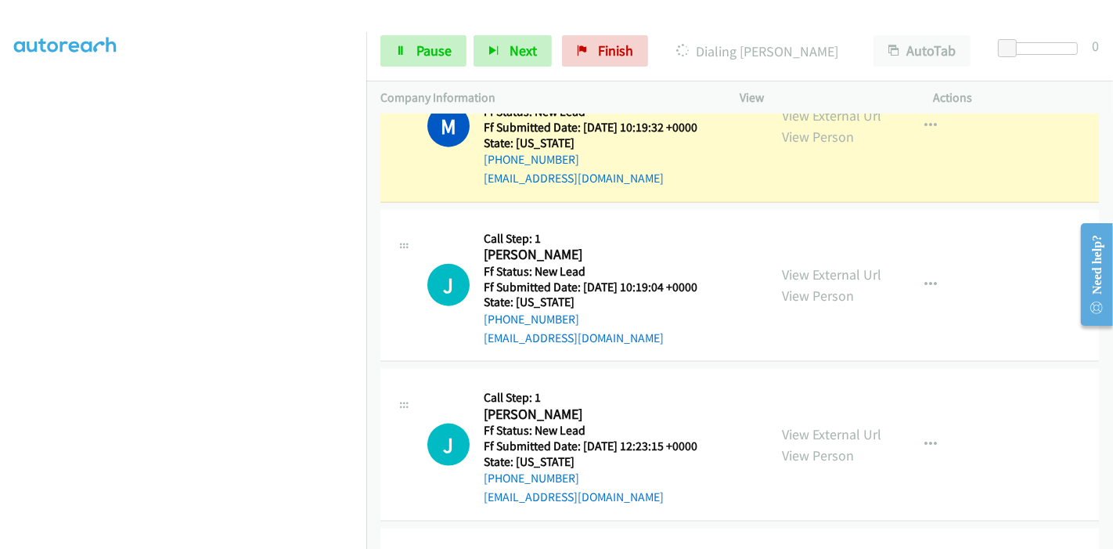
scroll to position [1773, 0]
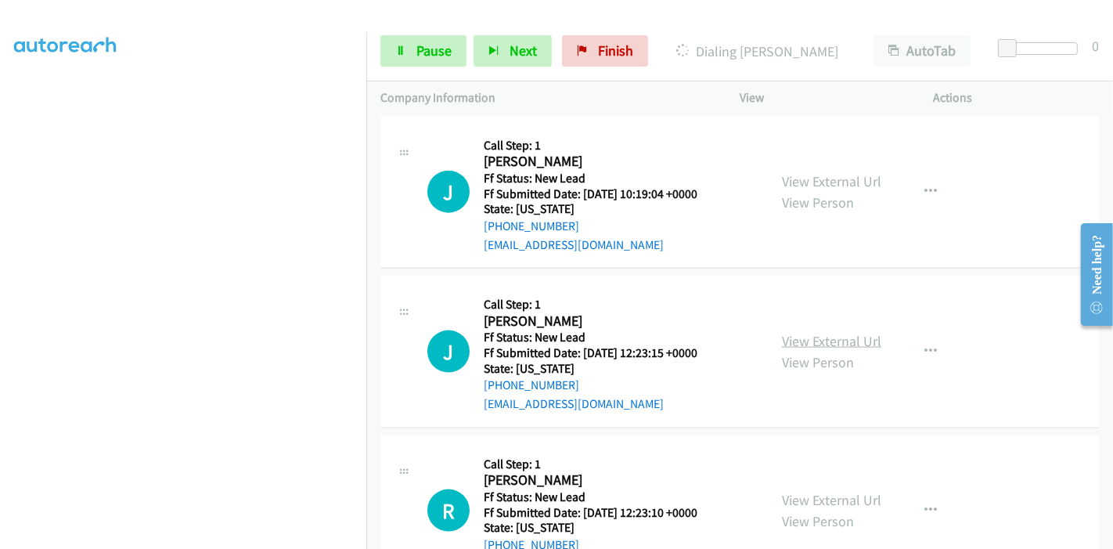
click at [854, 332] on link "View External Url" at bounding box center [831, 341] width 99 height 18
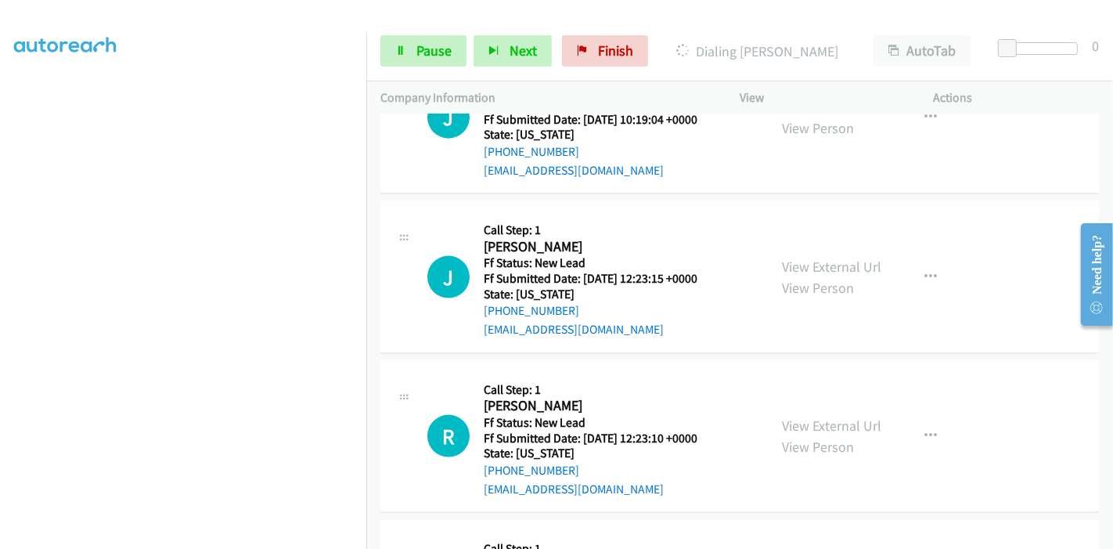
scroll to position [1946, 0]
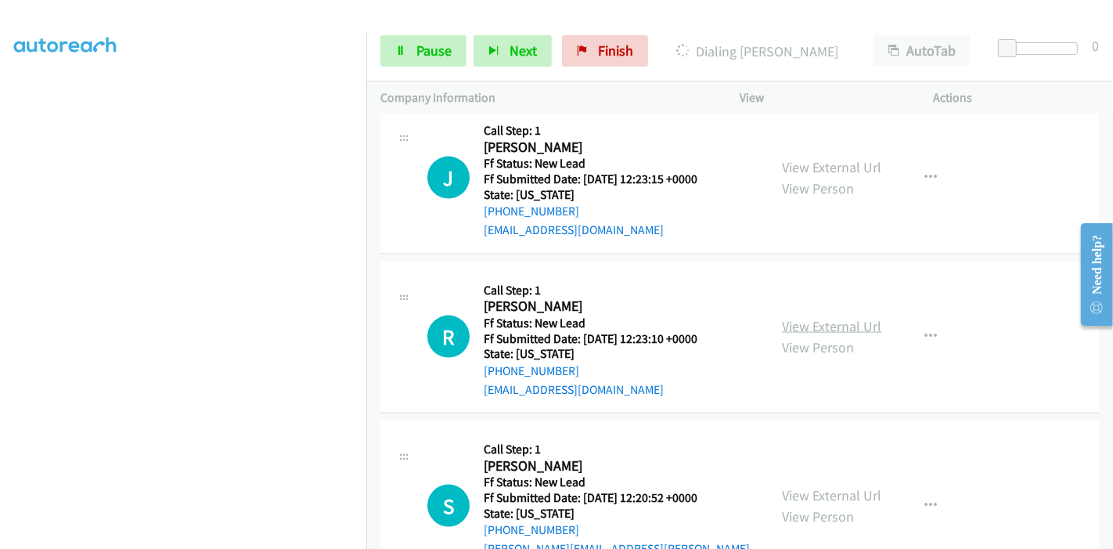
click at [820, 317] on link "View External Url" at bounding box center [831, 326] width 99 height 18
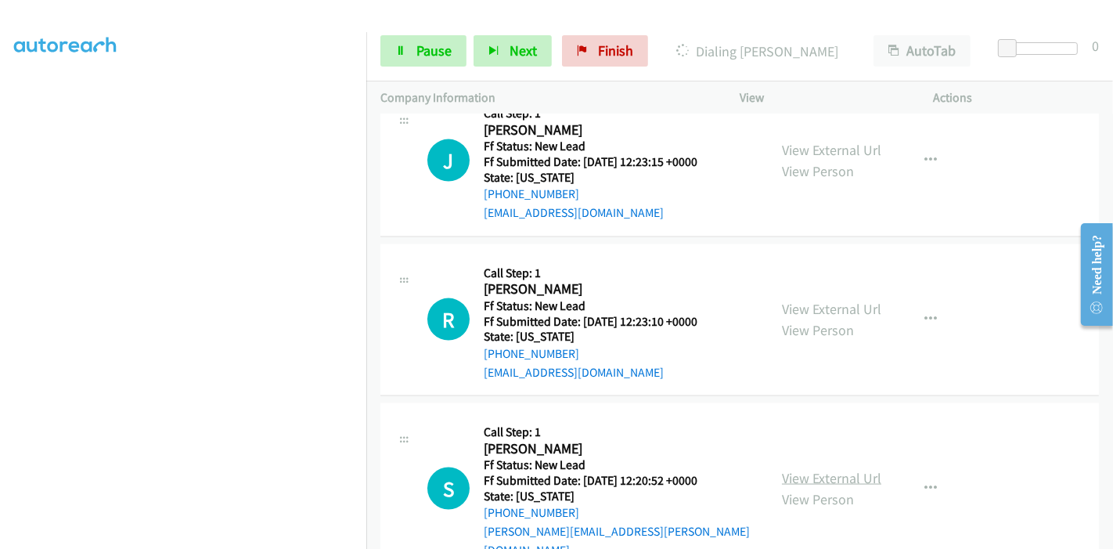
scroll to position [1972, 0]
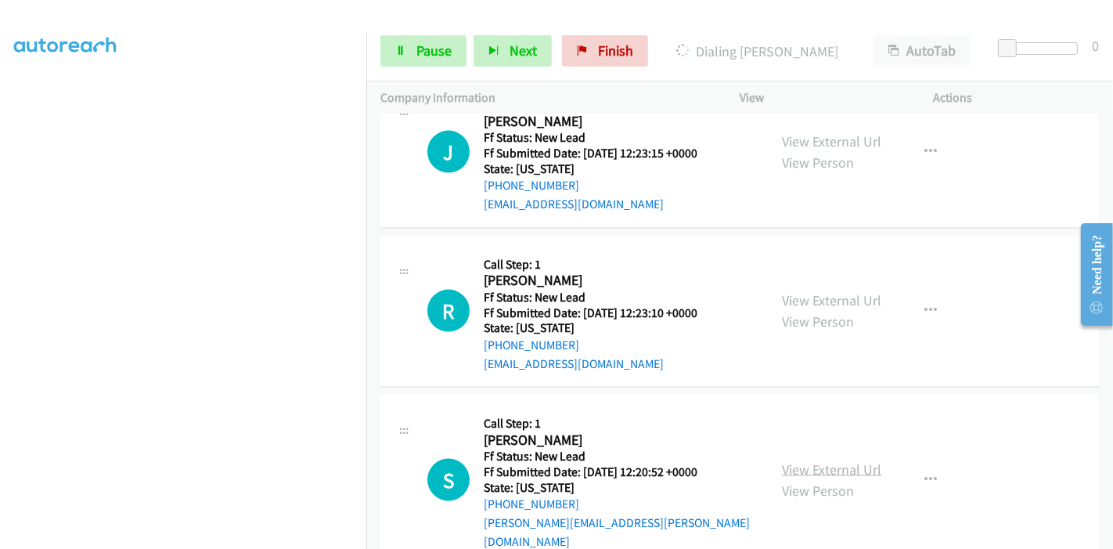
click at [810, 460] on link "View External Url" at bounding box center [831, 469] width 99 height 18
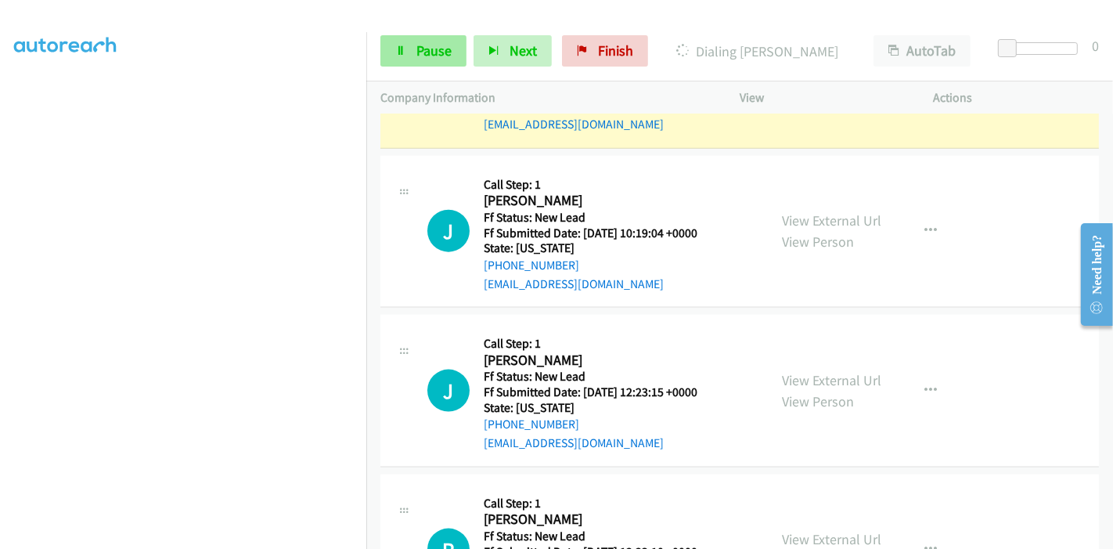
scroll to position [1711, 0]
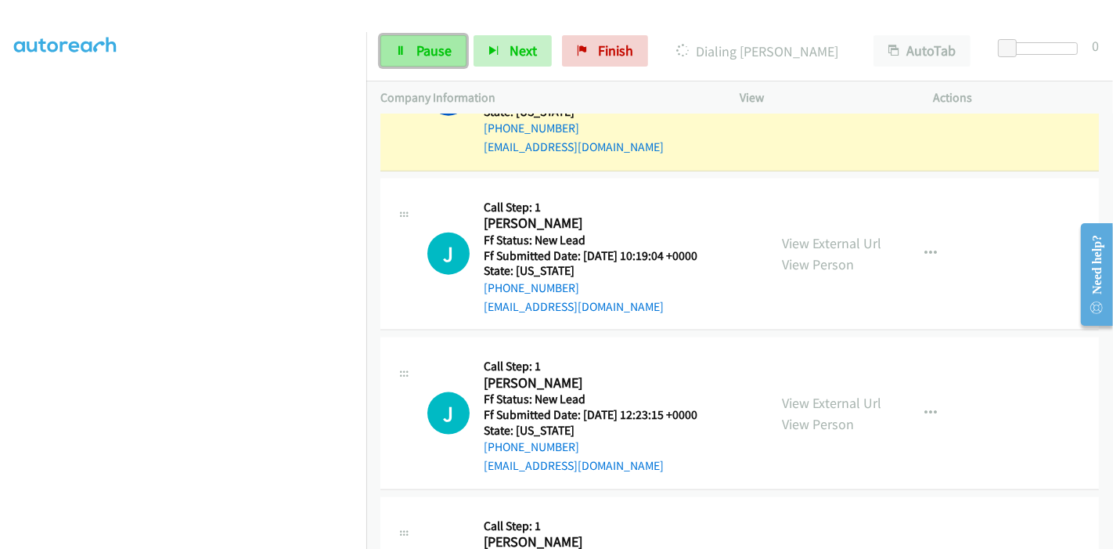
click at [399, 49] on icon at bounding box center [400, 51] width 11 height 11
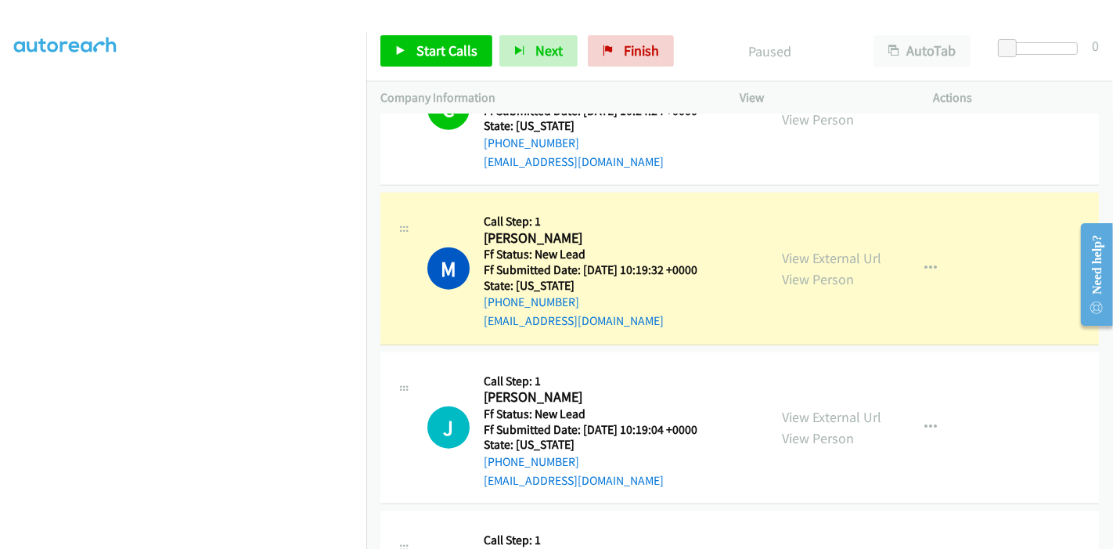
scroll to position [330, 0]
click at [731, 65] on div "Start Calls Pause Next Finish Paused AutoTab AutoTab 0" at bounding box center [739, 51] width 747 height 60
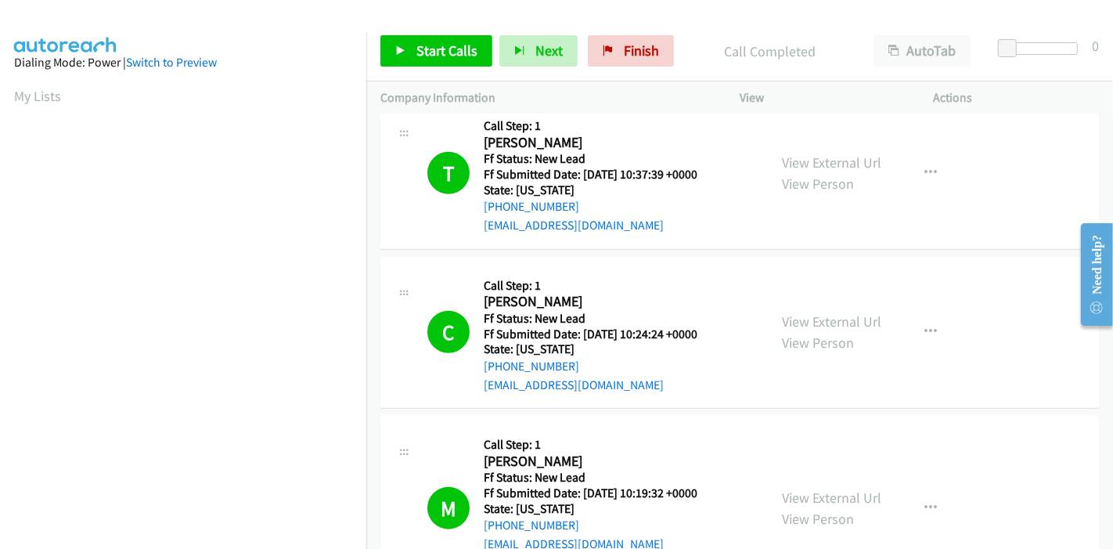
scroll to position [1222, 0]
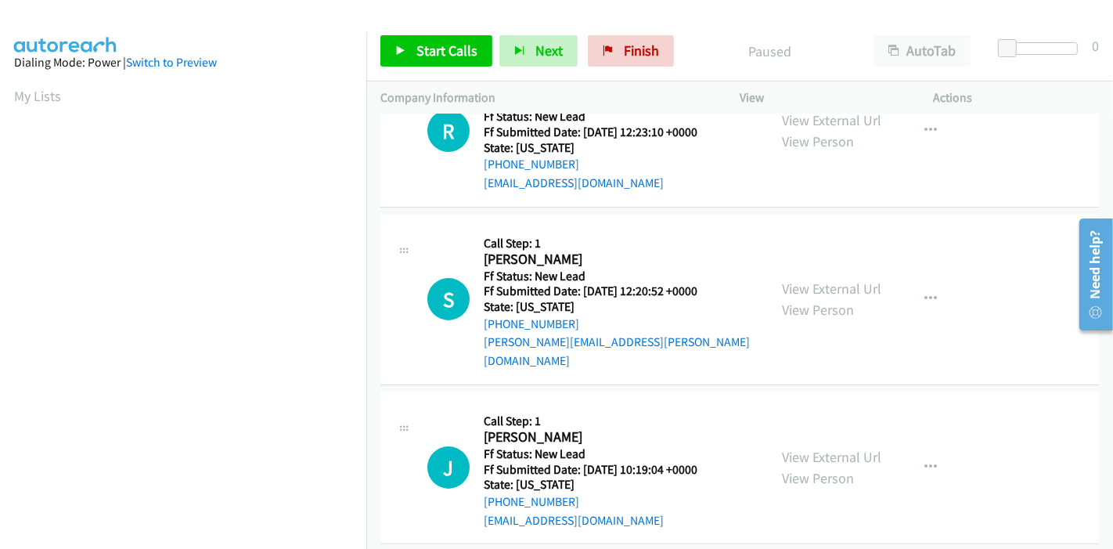
click at [412, 23] on div "Start Calls Pause Next Finish Paused AutoTab AutoTab 0" at bounding box center [739, 51] width 747 height 60
click at [405, 51] on icon at bounding box center [400, 51] width 11 height 11
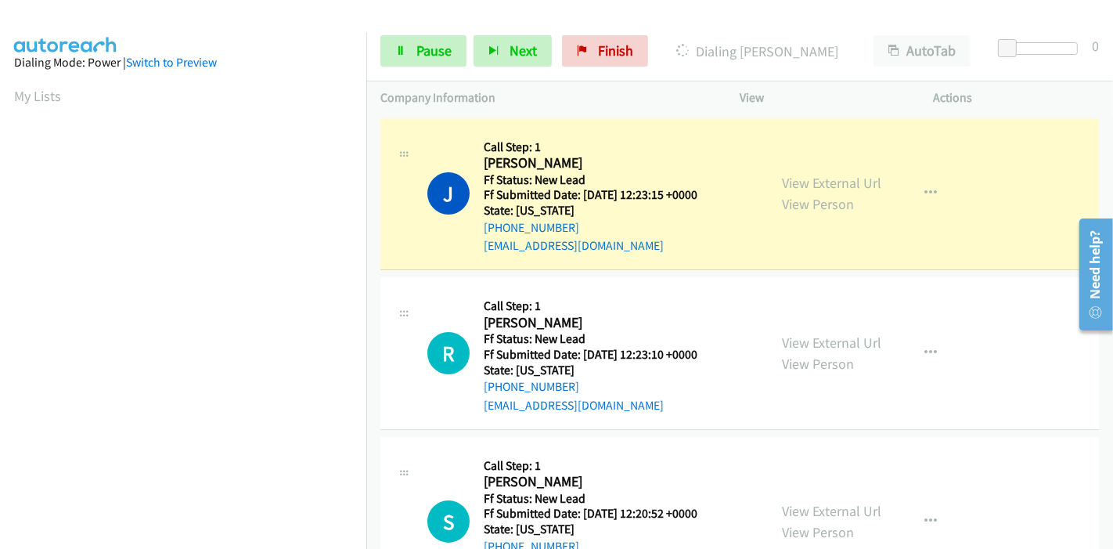
scroll to position [330, 0]
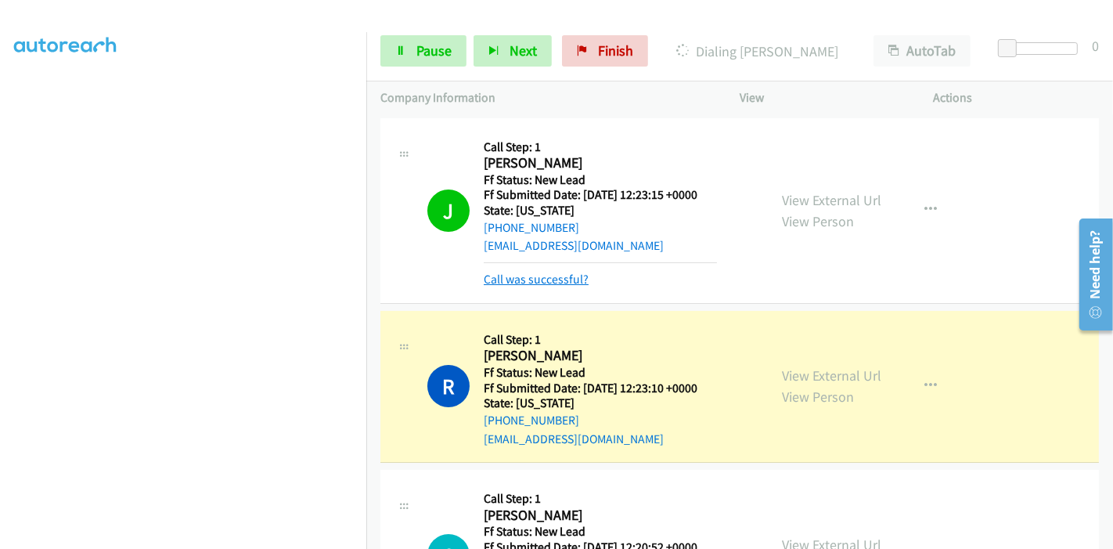
click at [518, 274] on link "Call was successful?" at bounding box center [536, 279] width 105 height 15
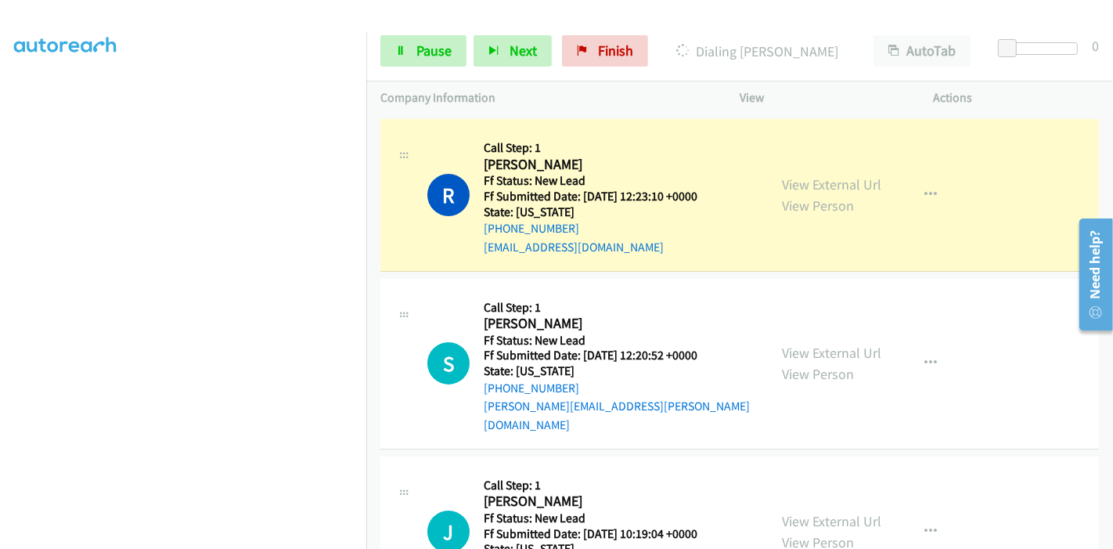
scroll to position [174, 0]
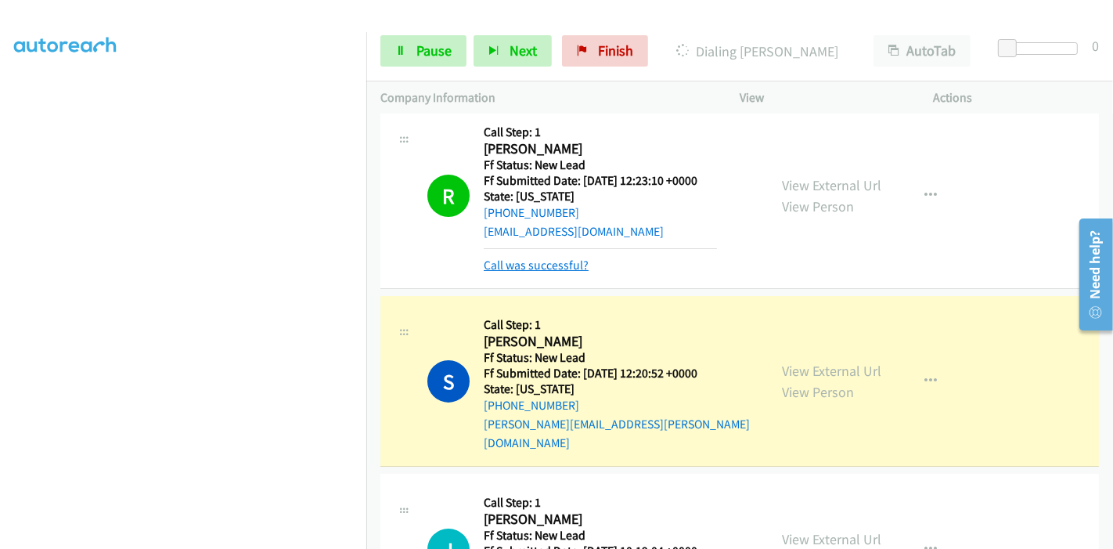
click at [545, 262] on link "Call was successful?" at bounding box center [536, 265] width 105 height 15
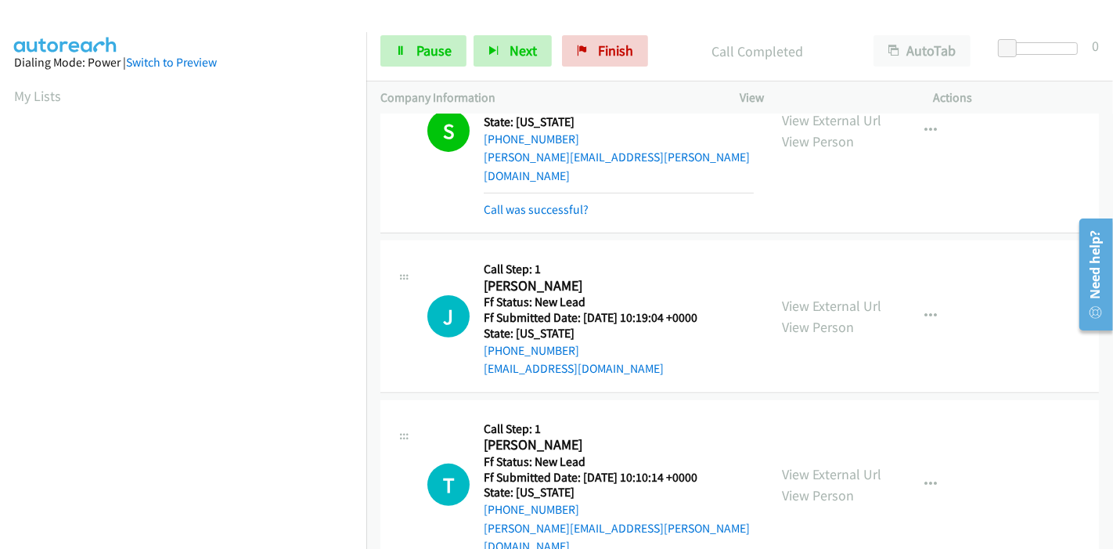
scroll to position [384, 0]
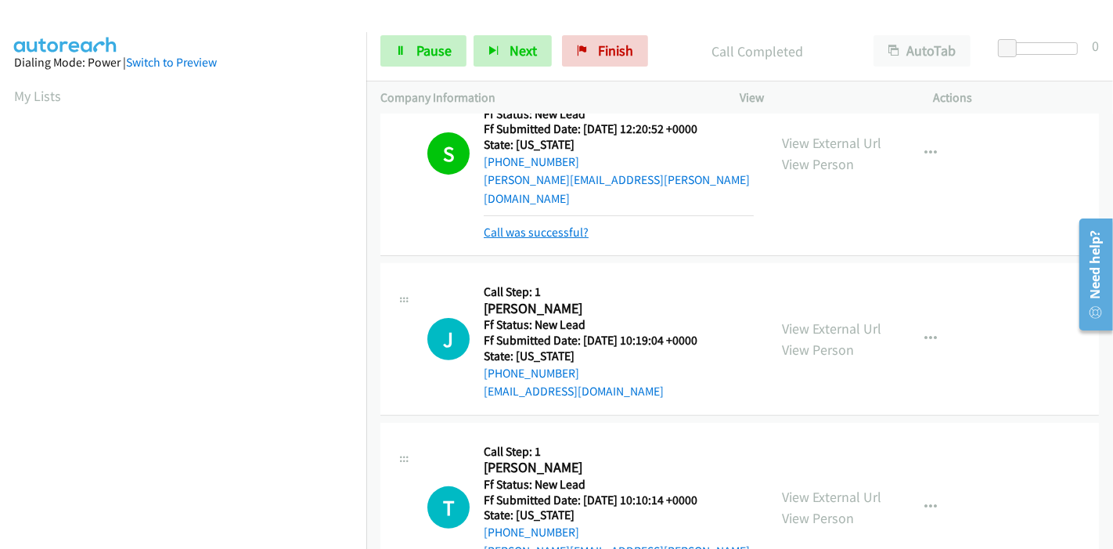
click at [539, 225] on link "Call was successful?" at bounding box center [536, 232] width 105 height 15
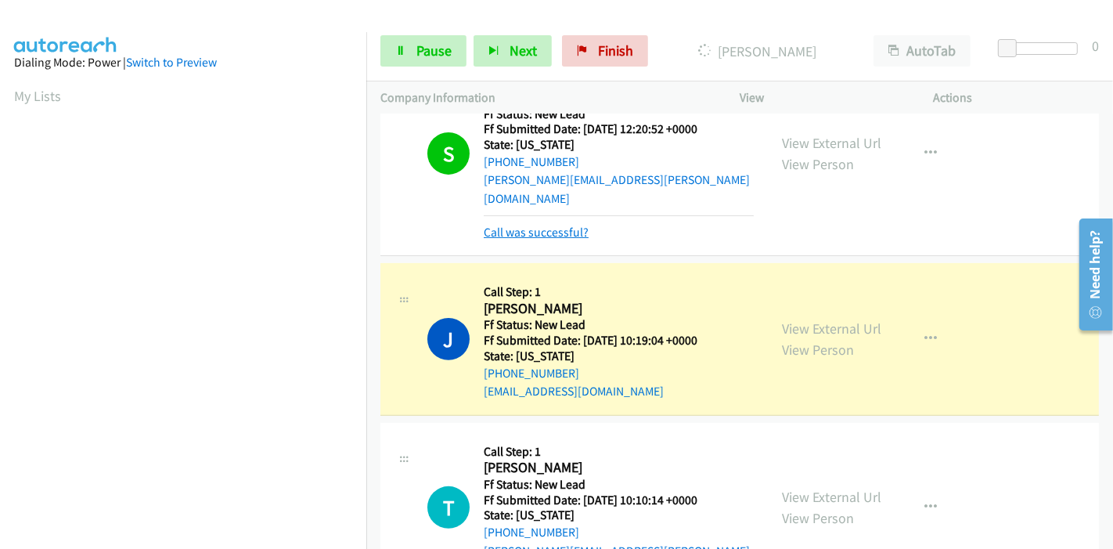
scroll to position [369, 0]
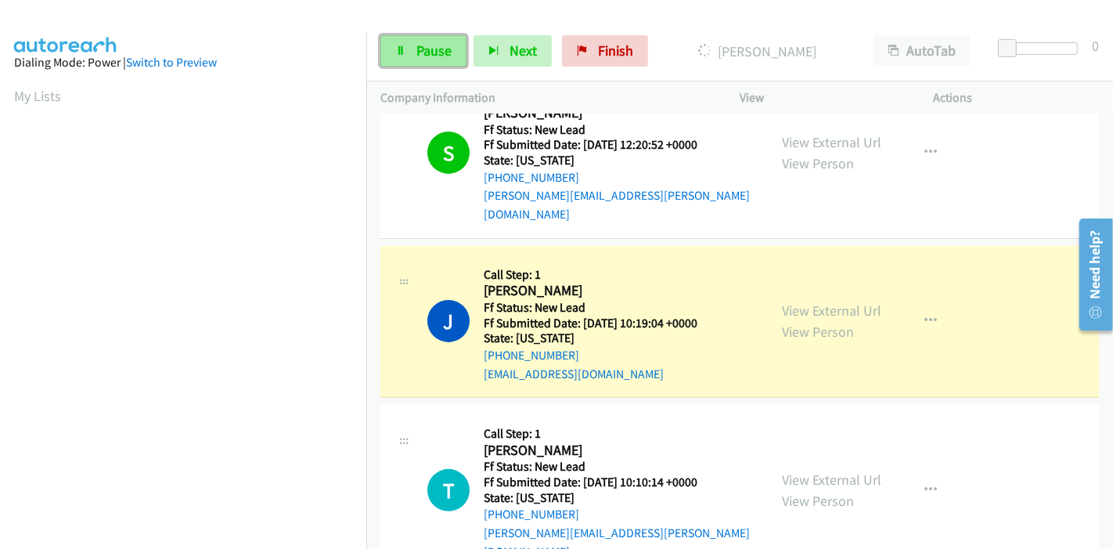
click at [410, 48] on link "Pause" at bounding box center [424, 50] width 86 height 31
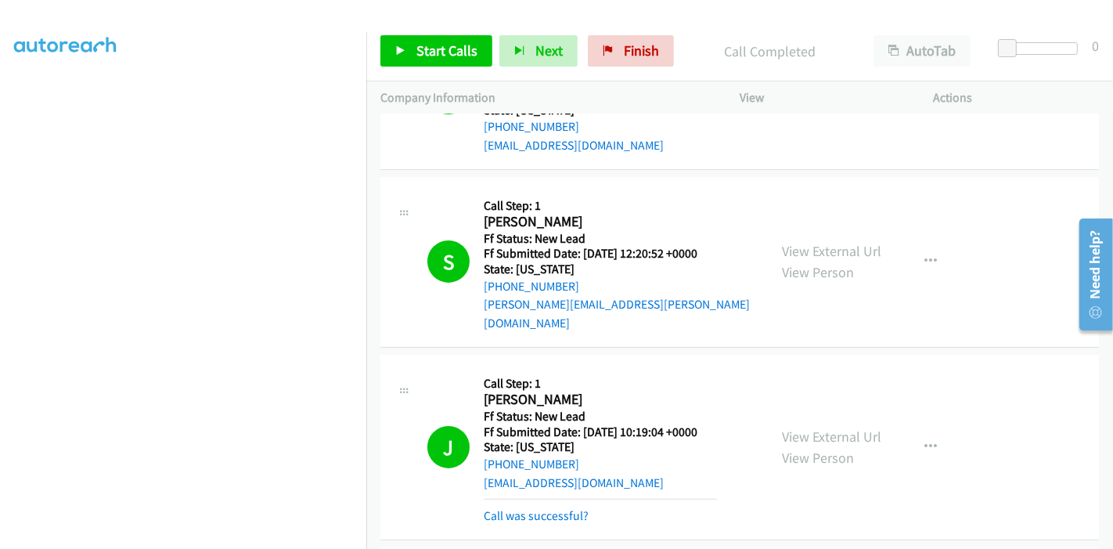
scroll to position [265, 0]
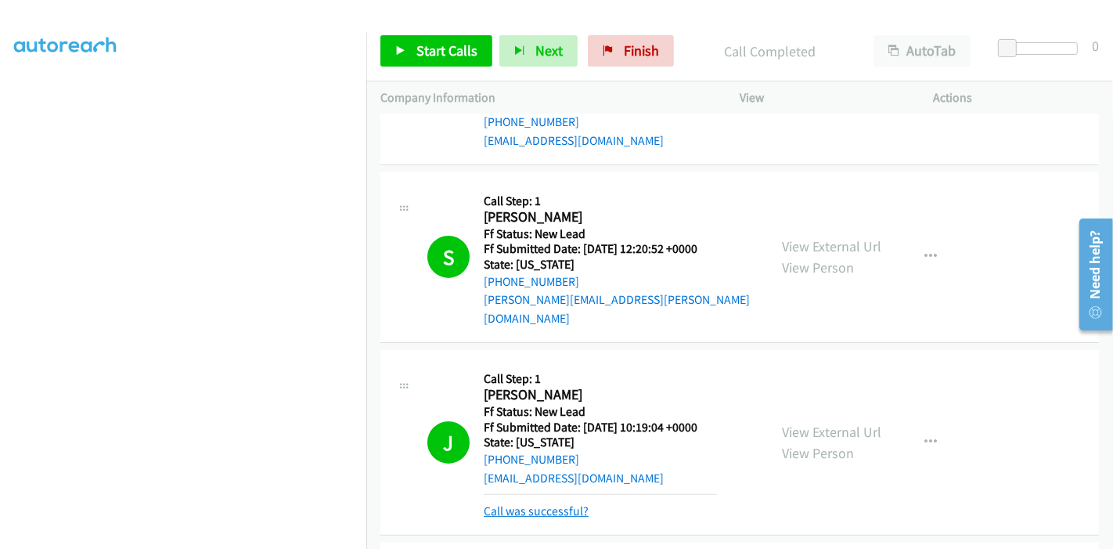
click at [546, 503] on link "Call was successful?" at bounding box center [536, 510] width 105 height 15
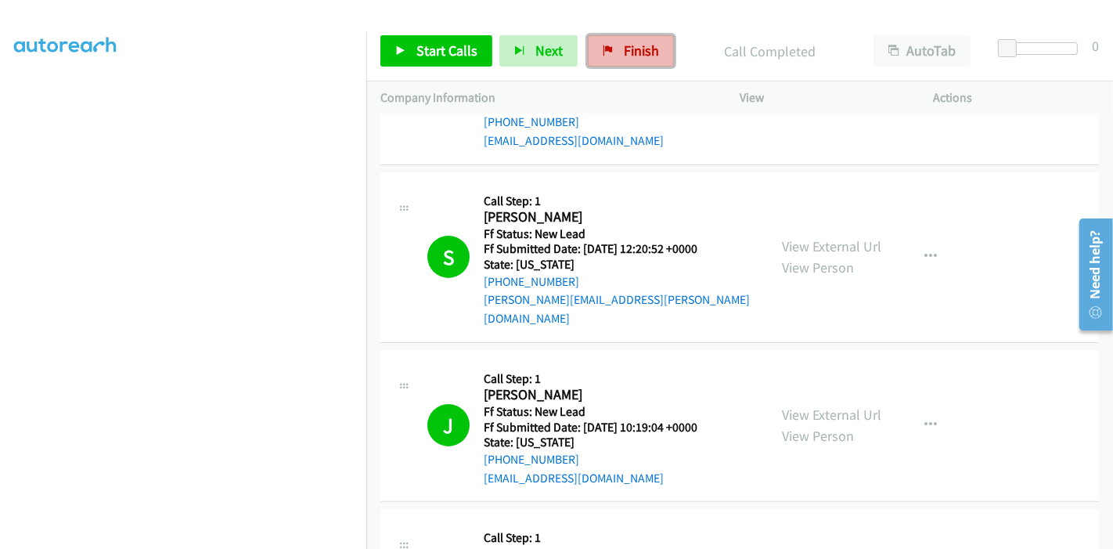
click at [615, 51] on link "Finish" at bounding box center [631, 50] width 86 height 31
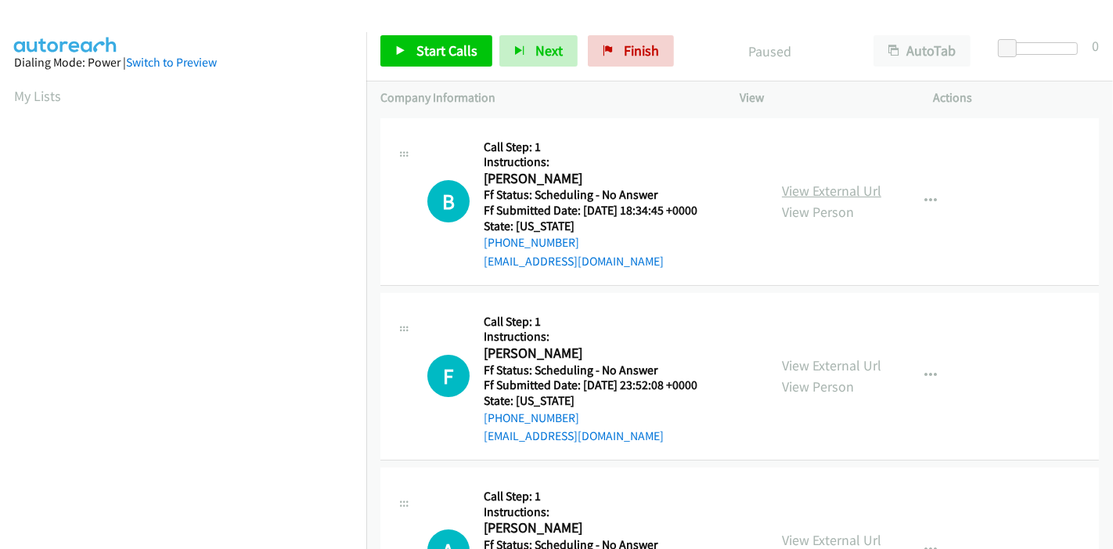
click at [860, 190] on link "View External Url" at bounding box center [831, 191] width 99 height 18
click at [789, 363] on link "View External Url" at bounding box center [831, 365] width 99 height 18
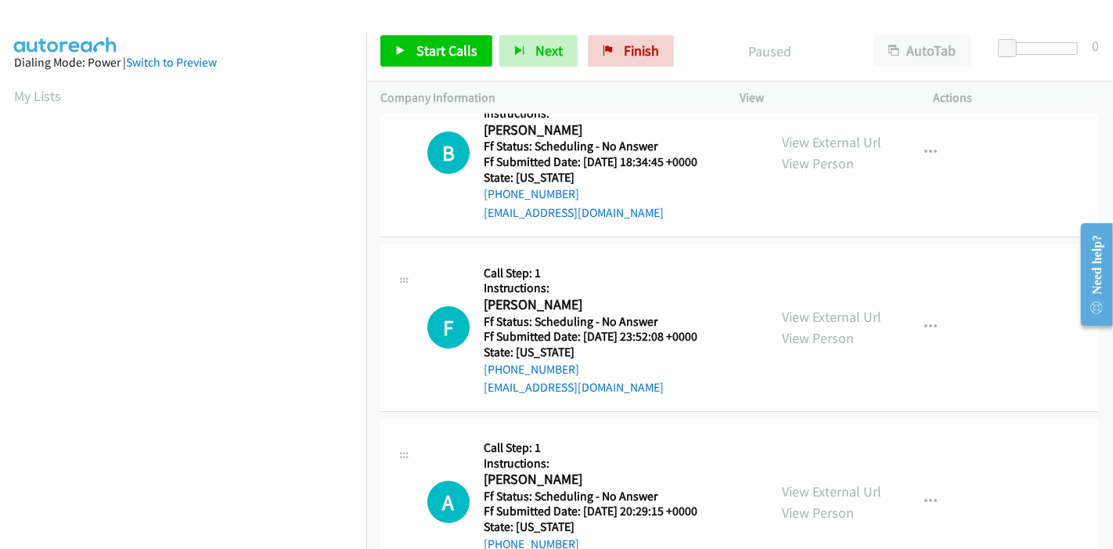
scroll to position [87, 0]
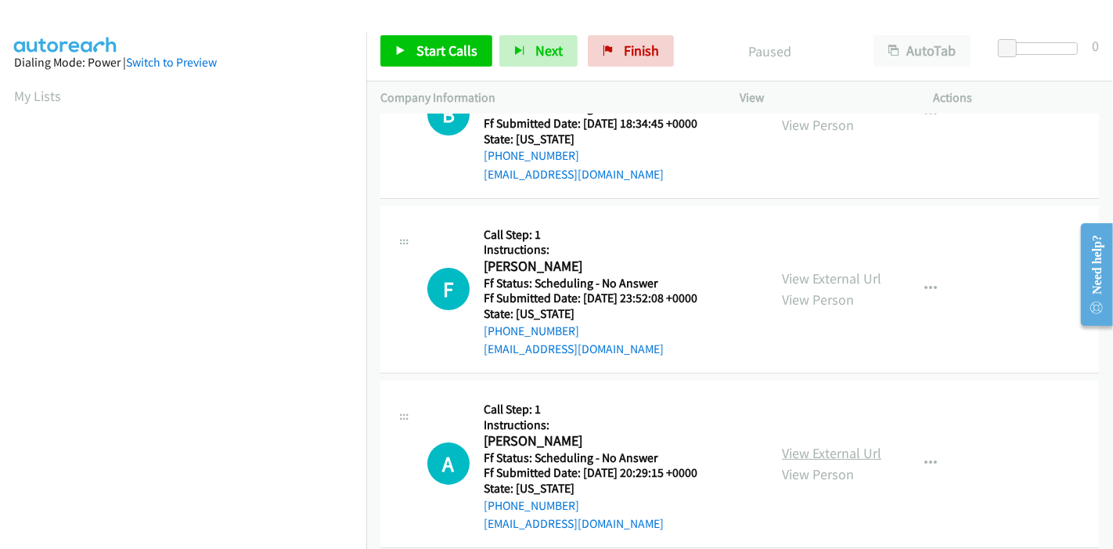
click at [798, 446] on link "View External Url" at bounding box center [831, 453] width 99 height 18
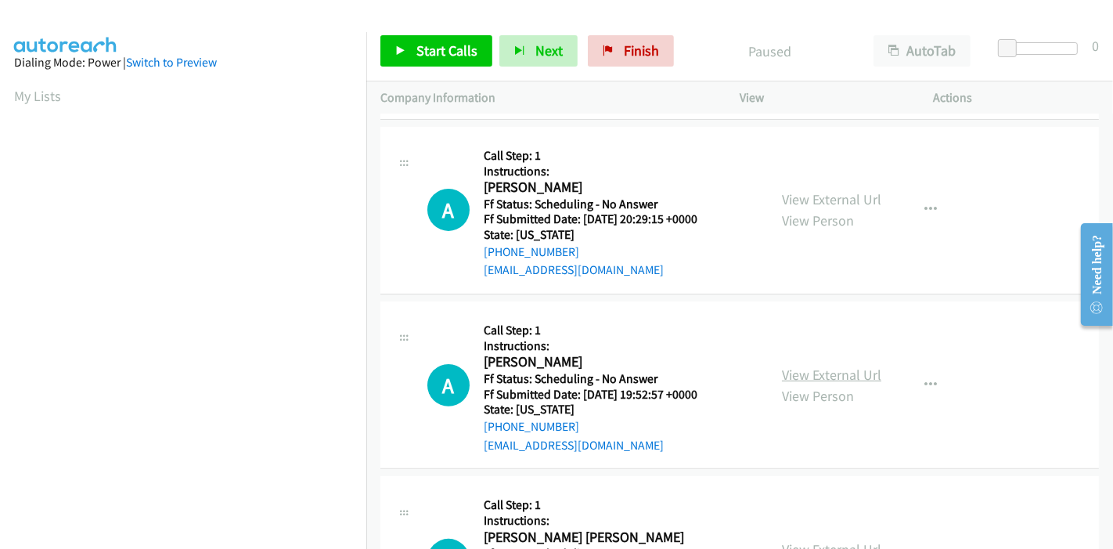
scroll to position [348, 0]
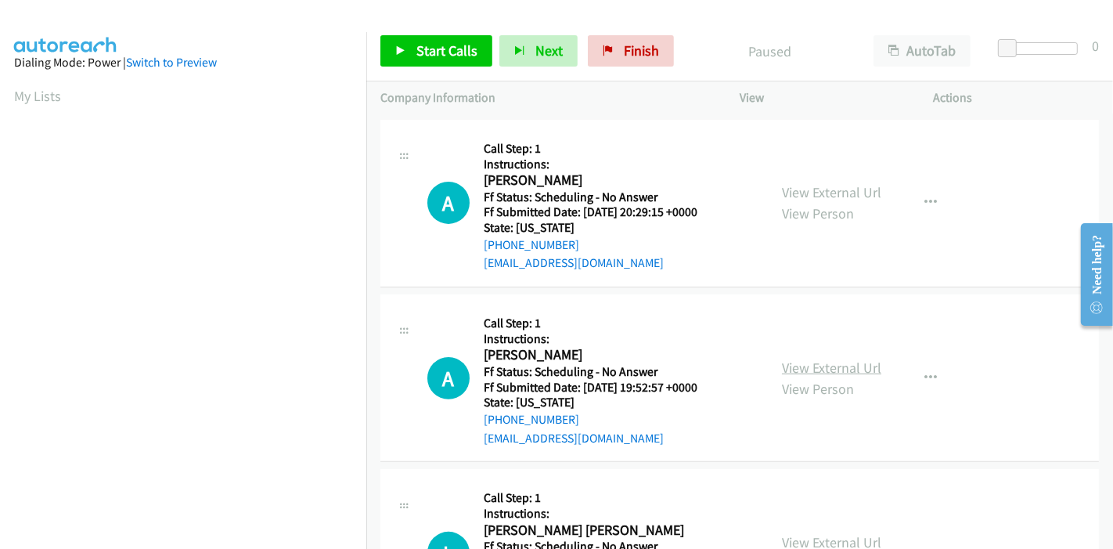
click at [788, 370] on link "View External Url" at bounding box center [831, 368] width 99 height 18
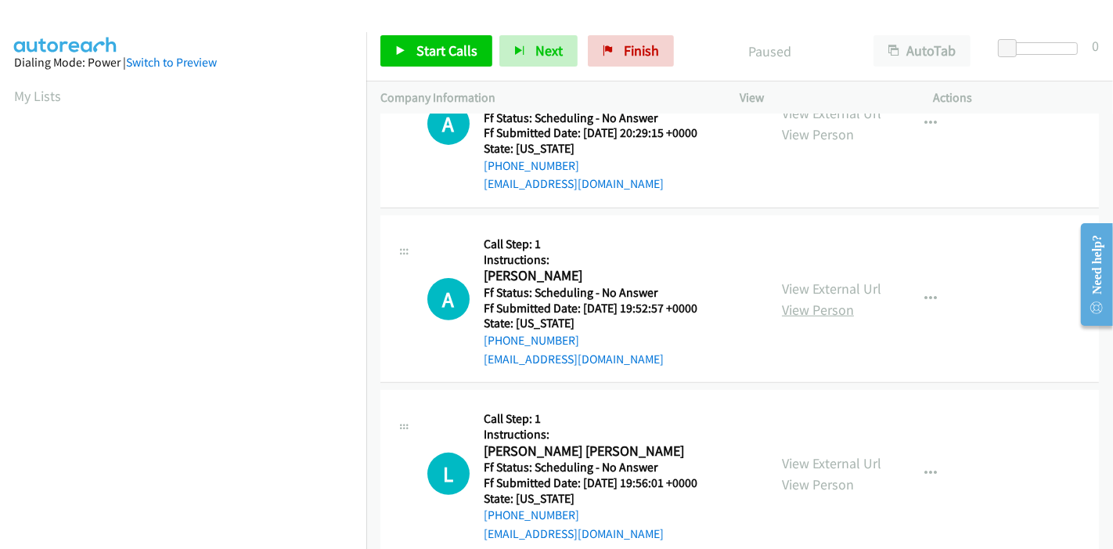
scroll to position [521, 0]
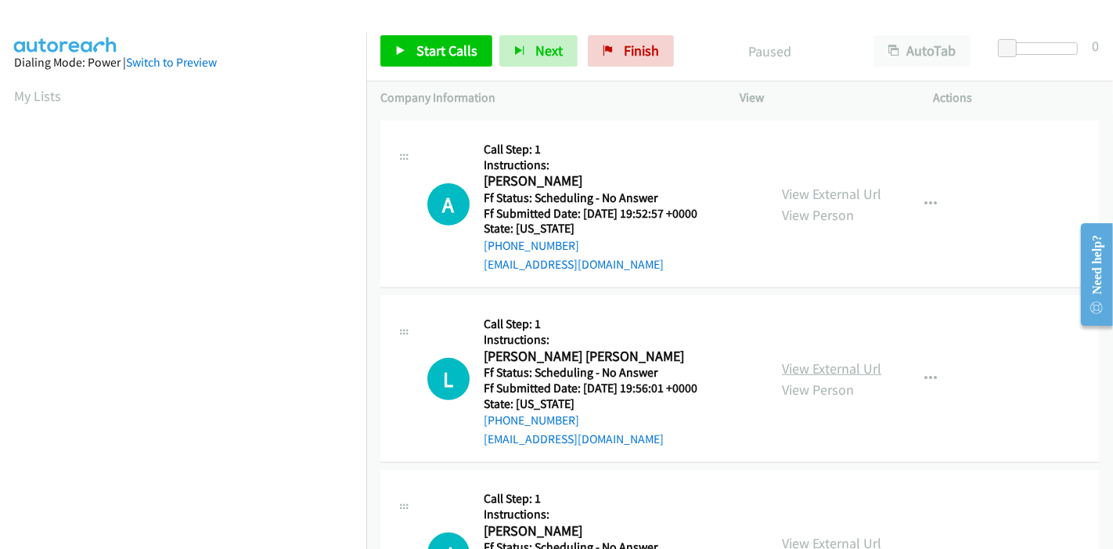
click at [800, 366] on link "View External Url" at bounding box center [831, 368] width 99 height 18
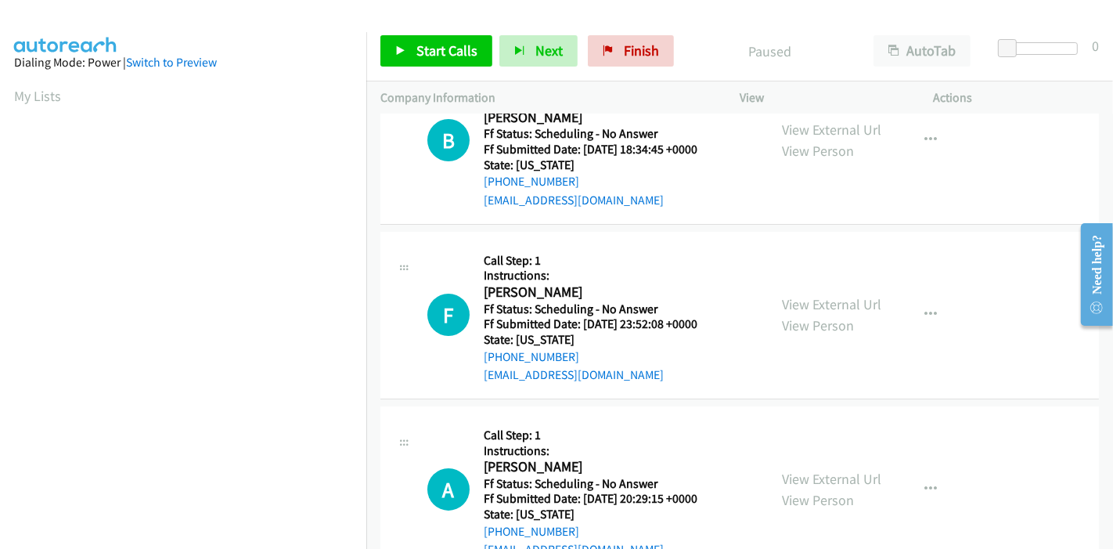
scroll to position [0, 0]
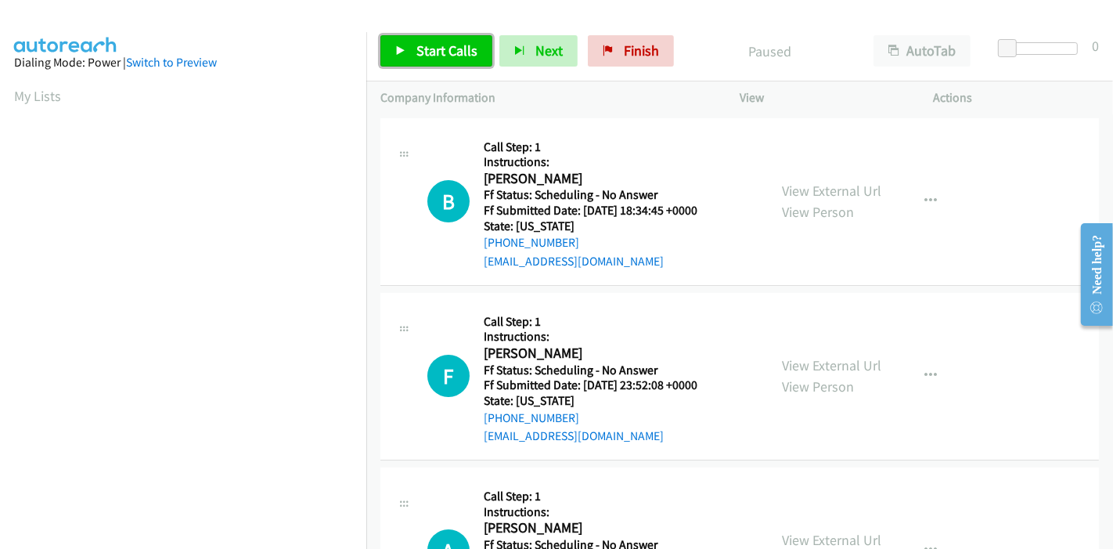
click at [439, 45] on span "Start Calls" at bounding box center [447, 50] width 61 height 18
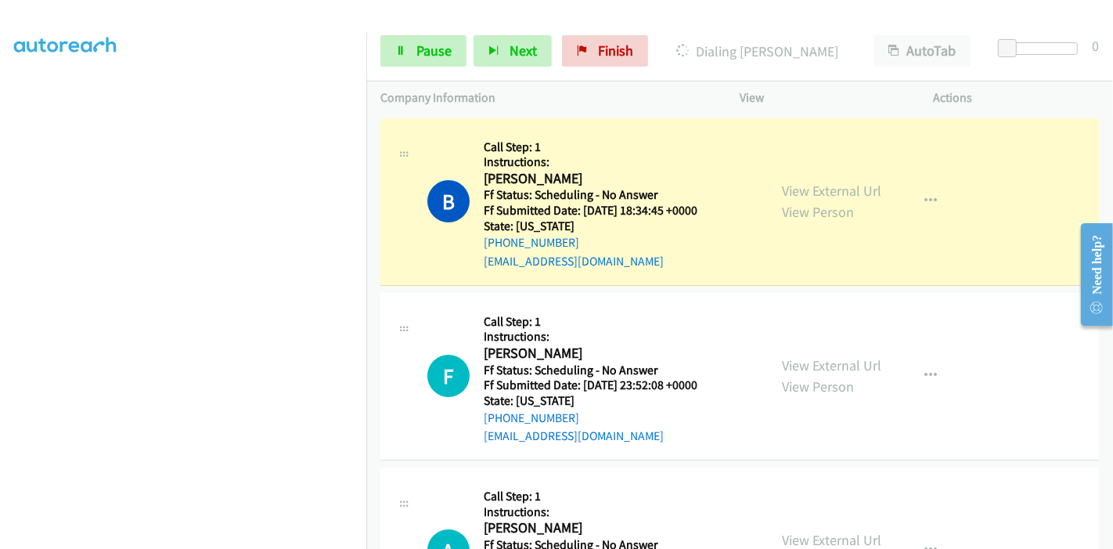
scroll to position [330, 0]
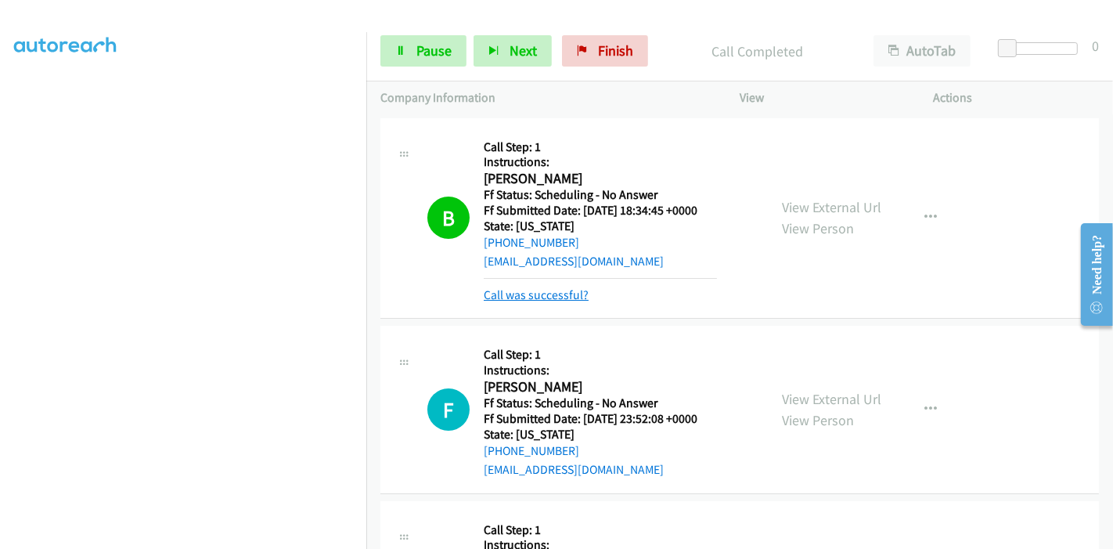
click at [556, 294] on link "Call was successful?" at bounding box center [536, 294] width 105 height 15
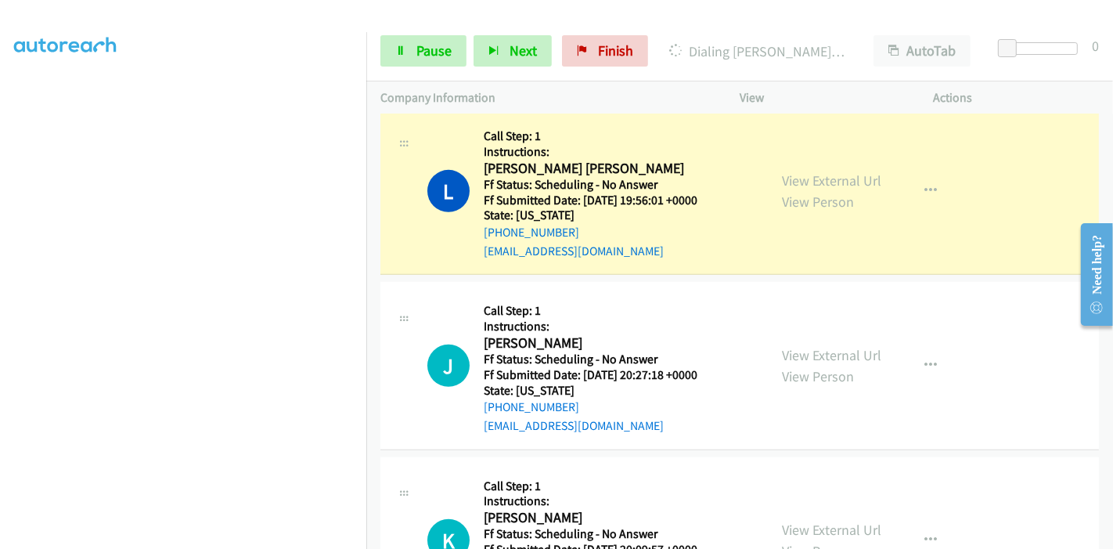
scroll to position [783, 0]
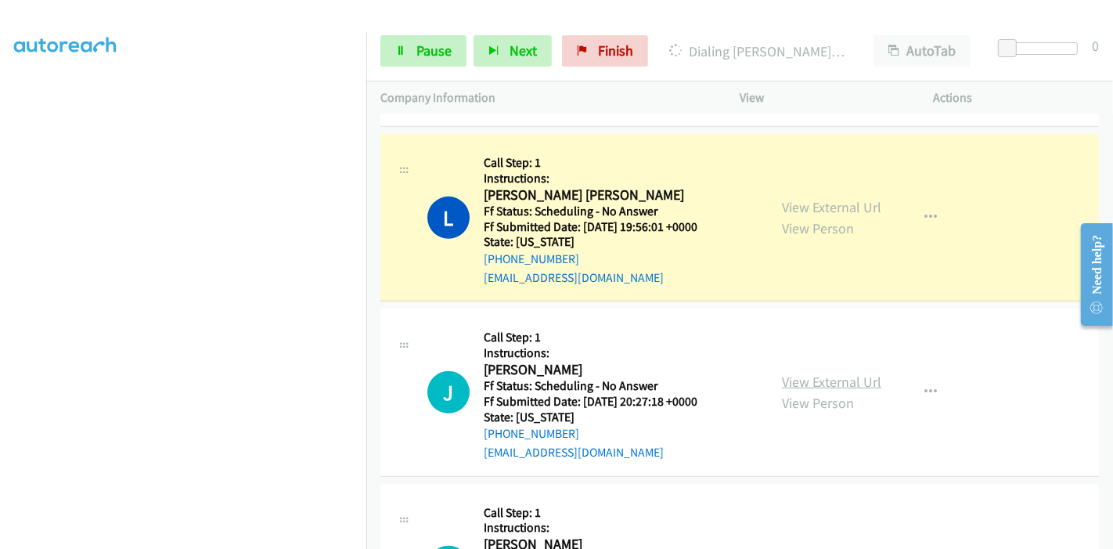
click at [810, 377] on link "View External Url" at bounding box center [831, 382] width 99 height 18
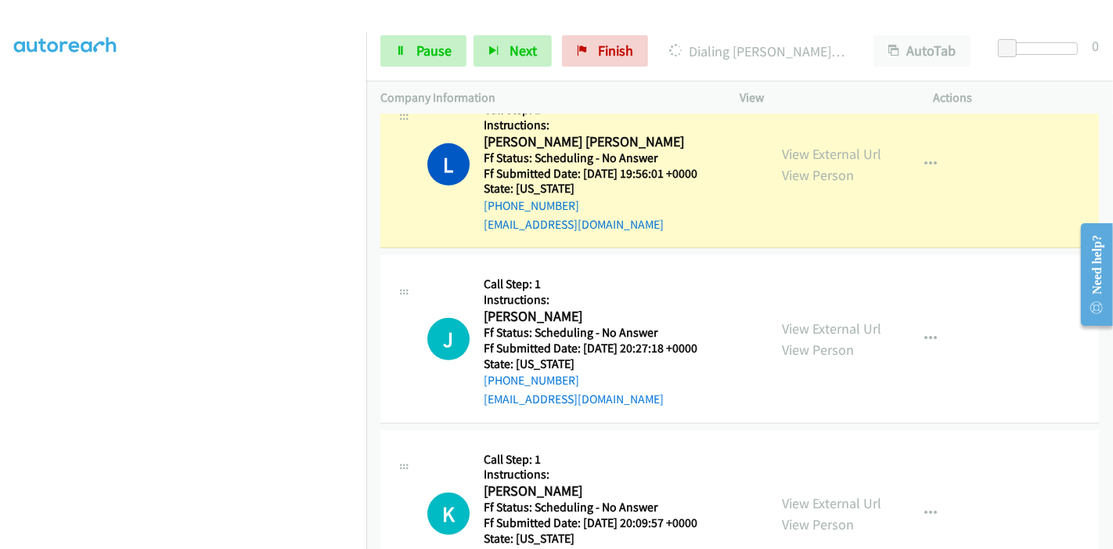
scroll to position [957, 0]
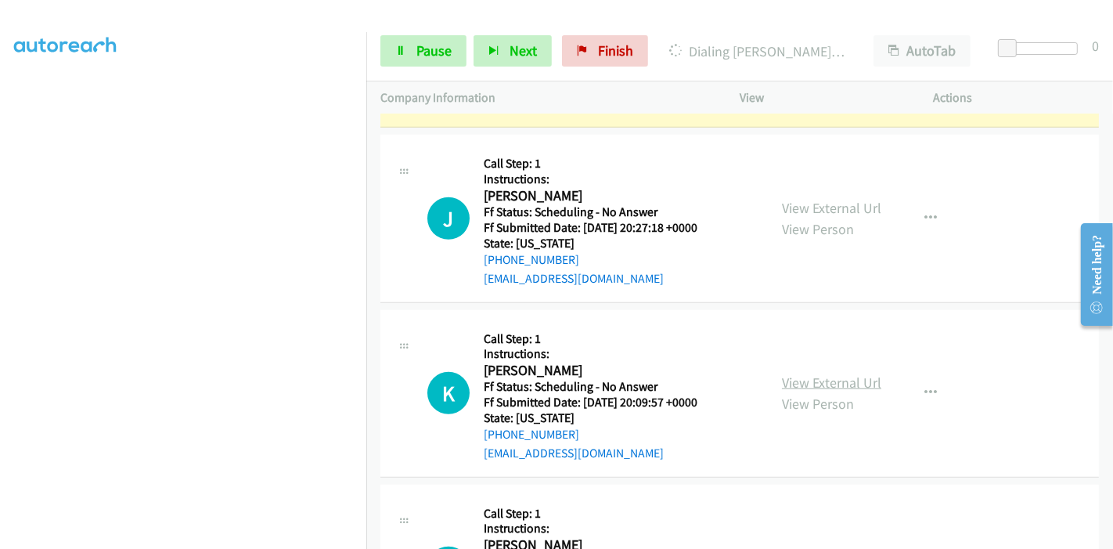
click at [840, 377] on link "View External Url" at bounding box center [831, 382] width 99 height 18
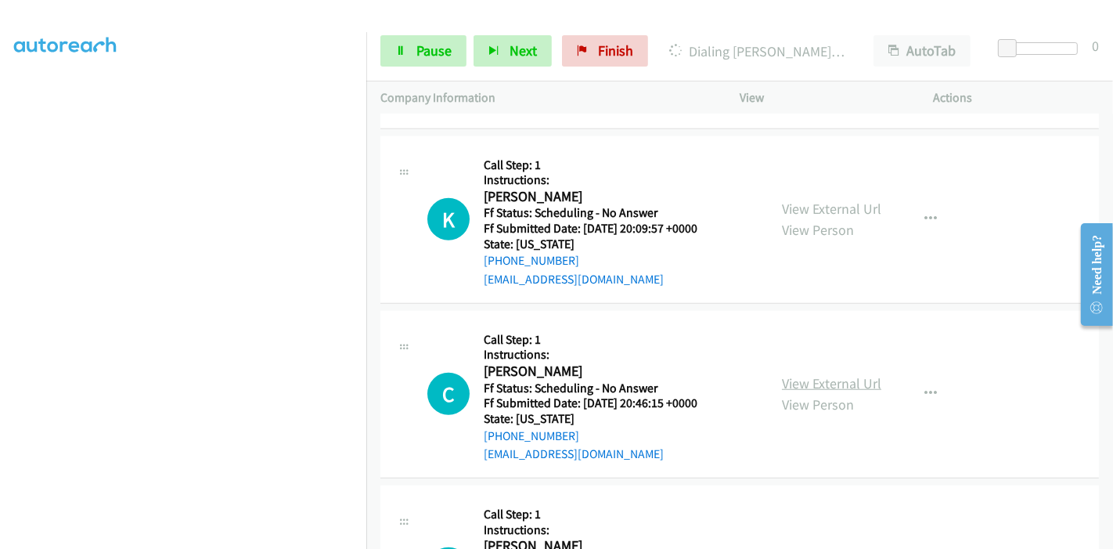
click at [817, 384] on link "View External Url" at bounding box center [831, 383] width 99 height 18
click at [810, 381] on link "View External Url" at bounding box center [831, 384] width 99 height 18
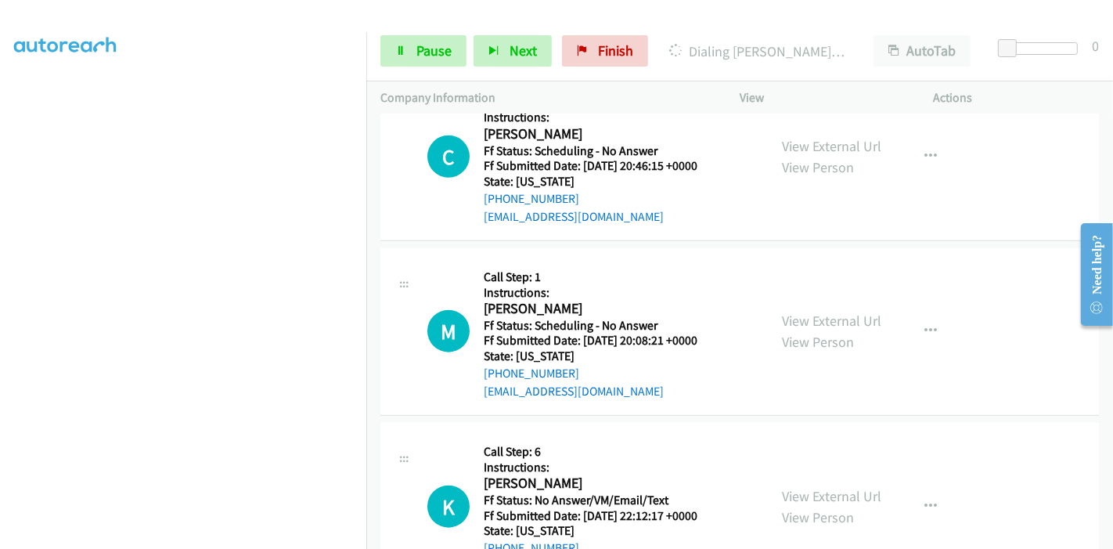
scroll to position [1478, 0]
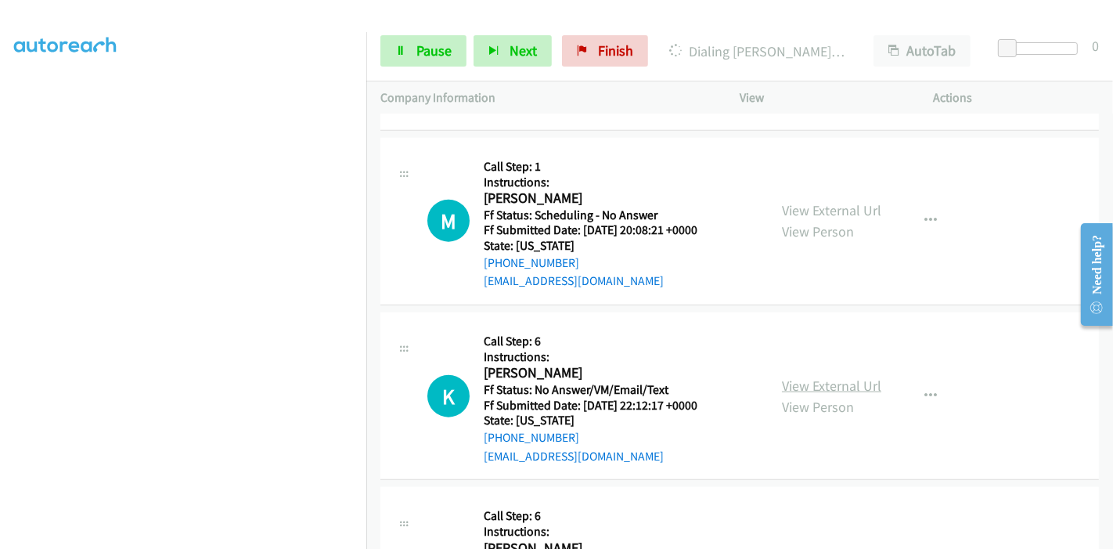
click at [803, 380] on link "View External Url" at bounding box center [831, 386] width 99 height 18
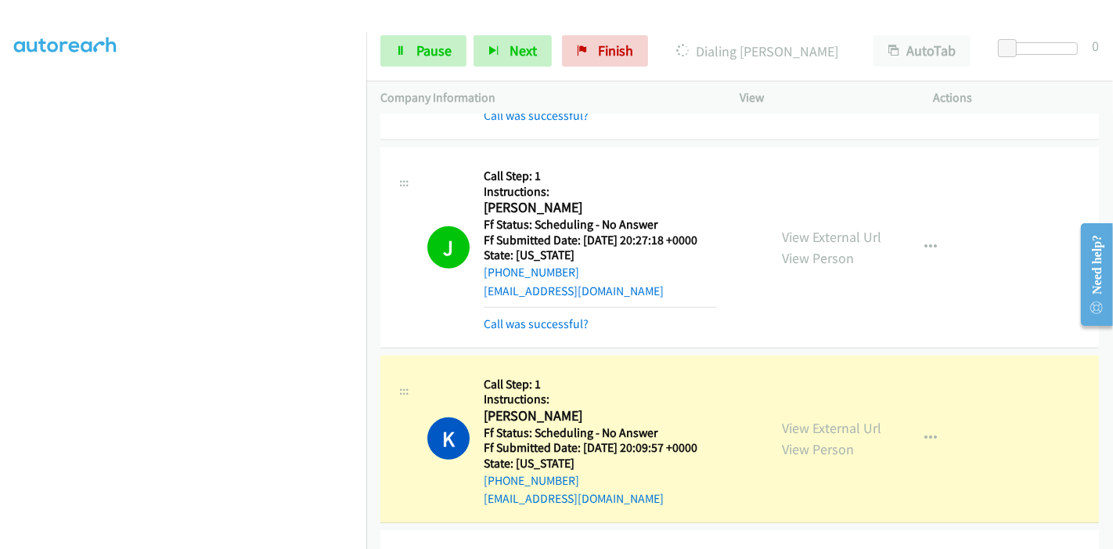
scroll to position [957, 0]
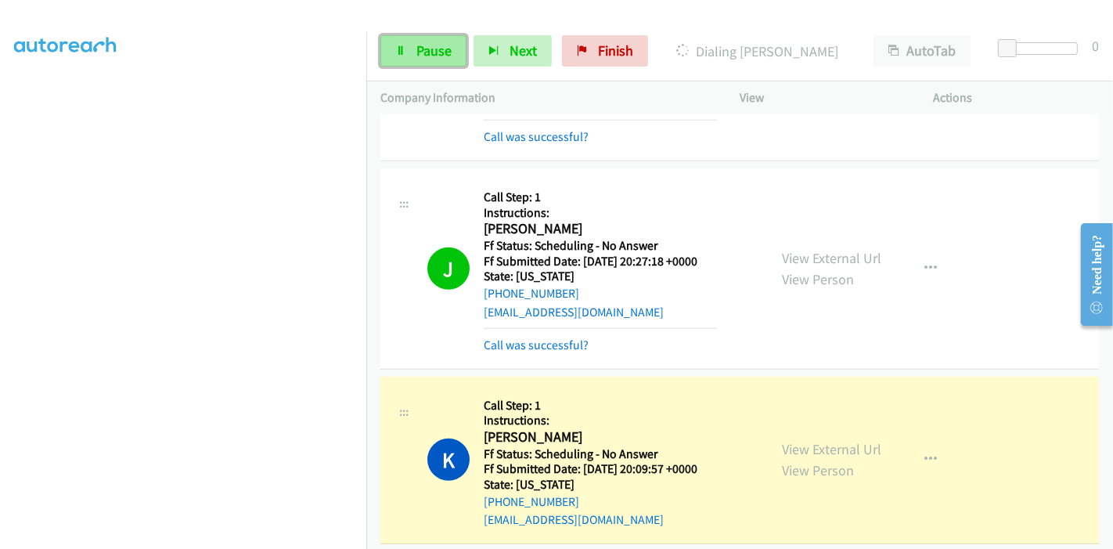
click at [414, 54] on link "Pause" at bounding box center [424, 50] width 86 height 31
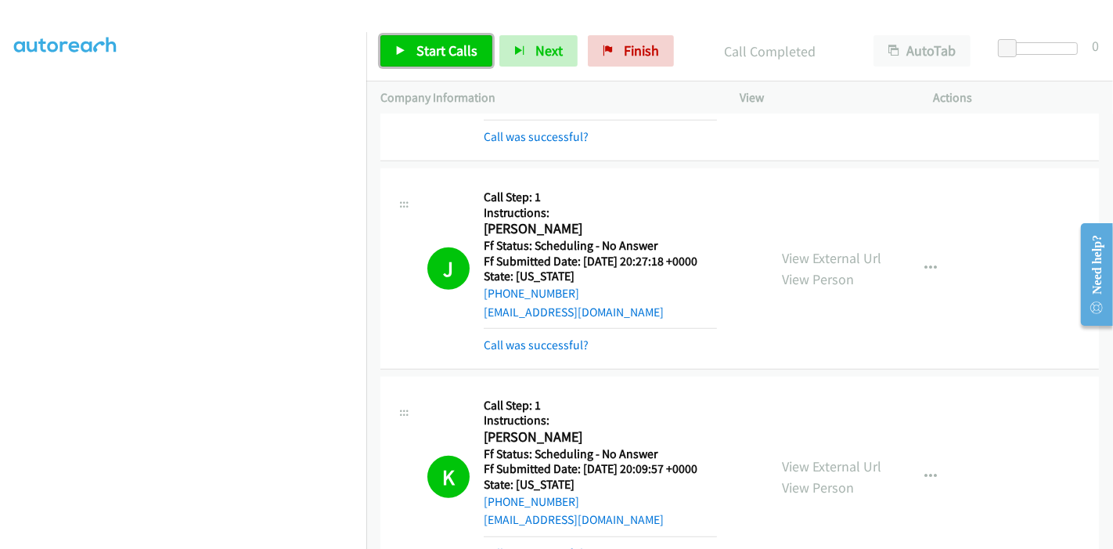
click at [445, 58] on span "Start Calls" at bounding box center [447, 50] width 61 height 18
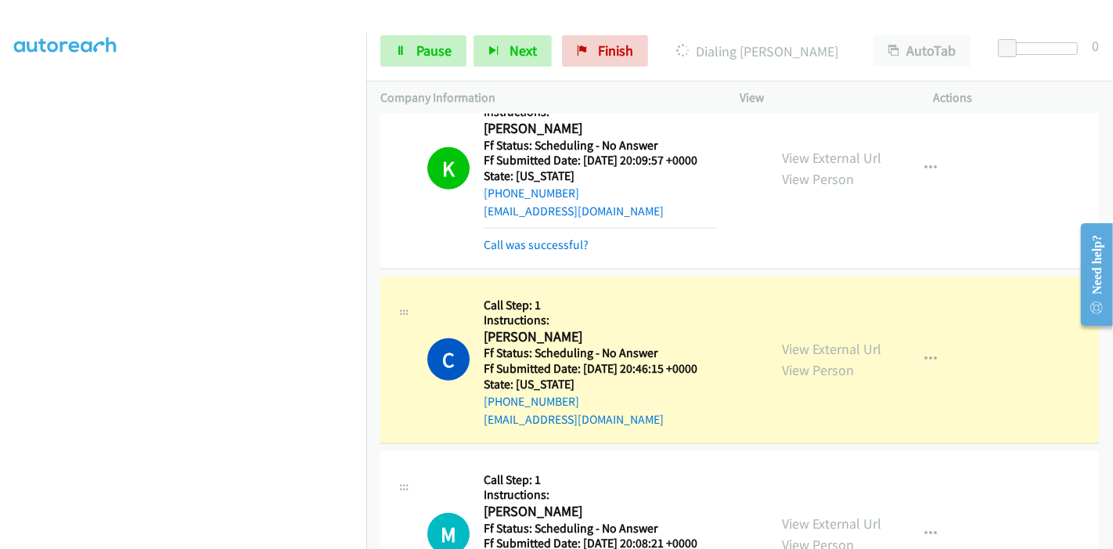
scroll to position [1304, 0]
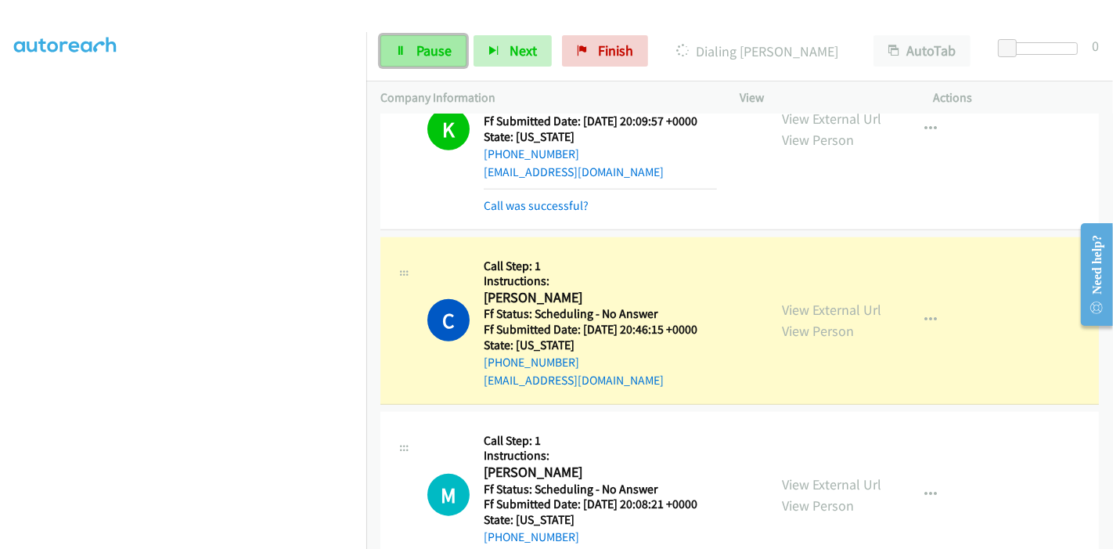
click at [420, 47] on span "Pause" at bounding box center [434, 50] width 35 height 18
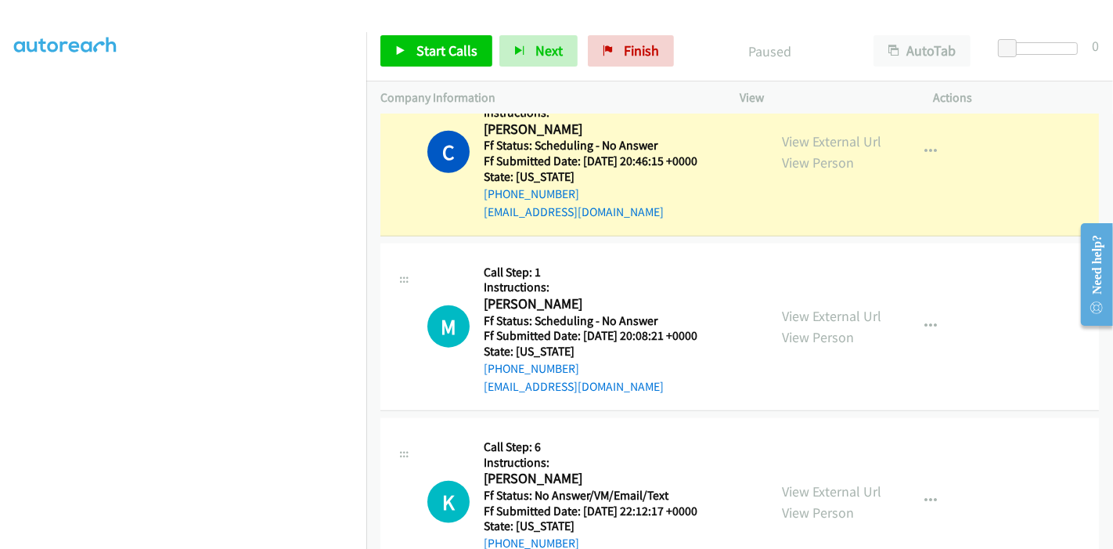
scroll to position [1478, 0]
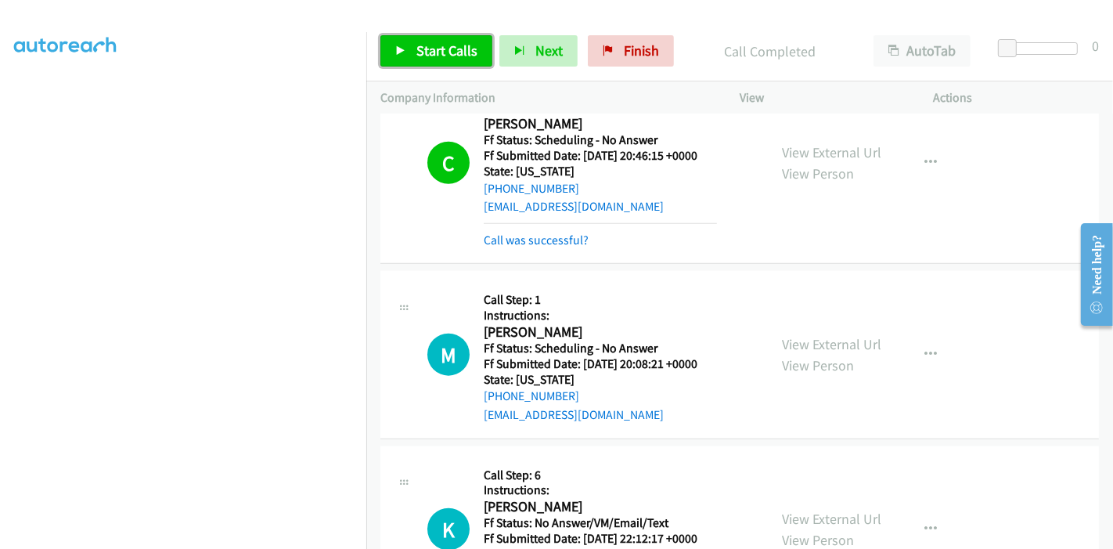
click at [440, 50] on span "Start Calls" at bounding box center [447, 50] width 61 height 18
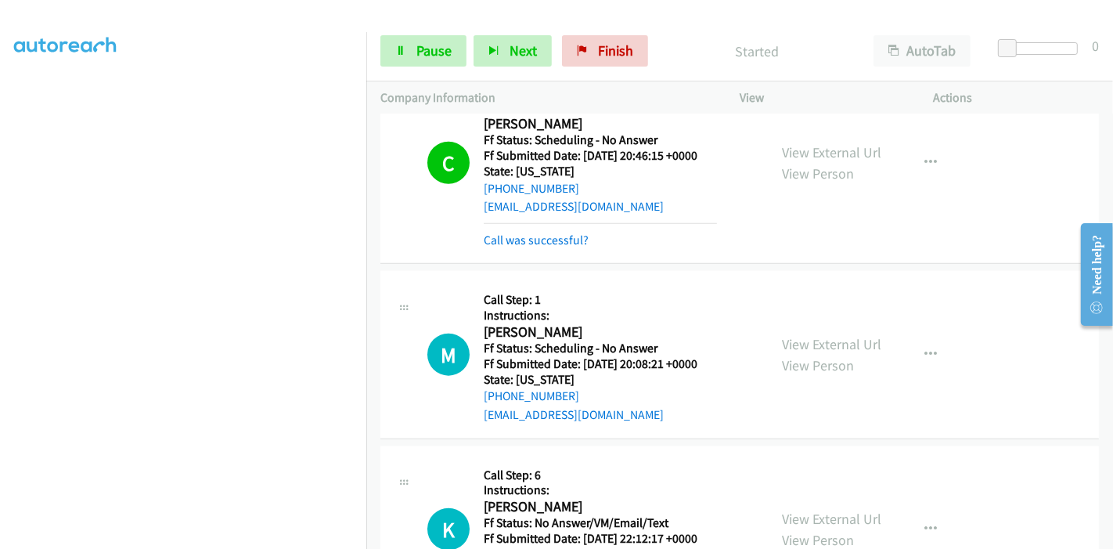
scroll to position [1566, 0]
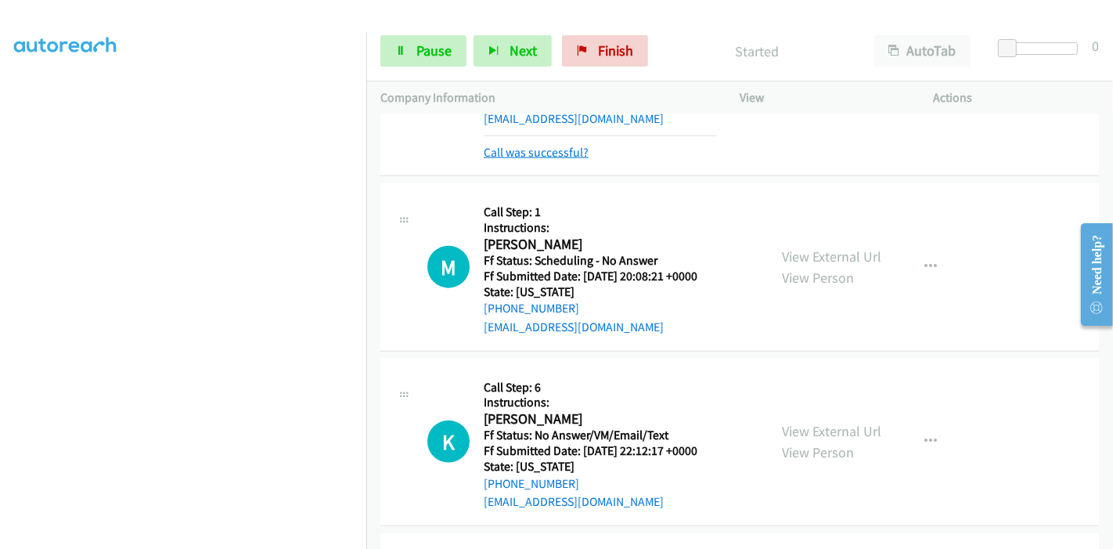
click at [559, 153] on link "Call was successful?" at bounding box center [536, 152] width 105 height 15
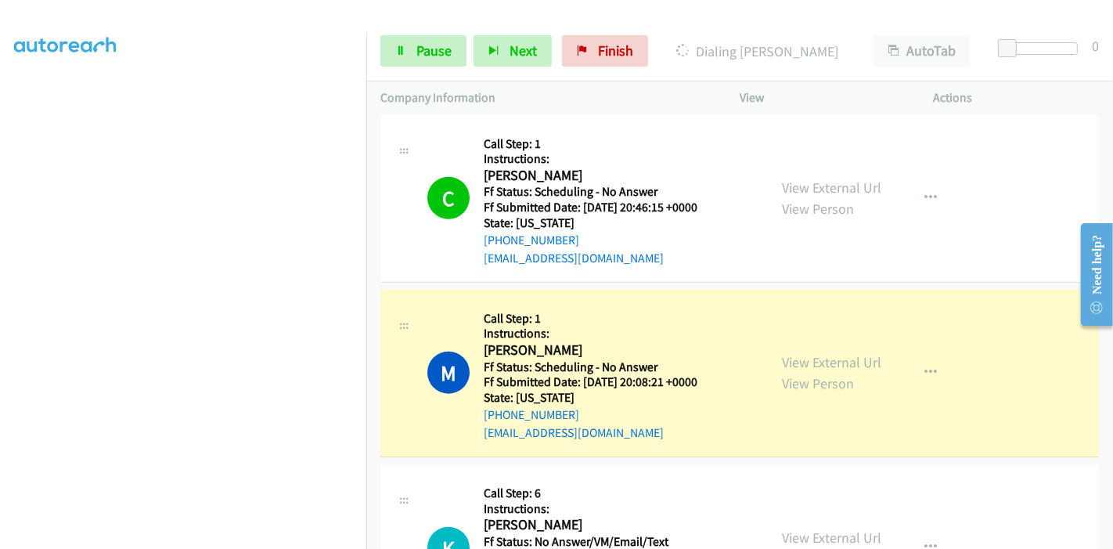
scroll to position [1391, 0]
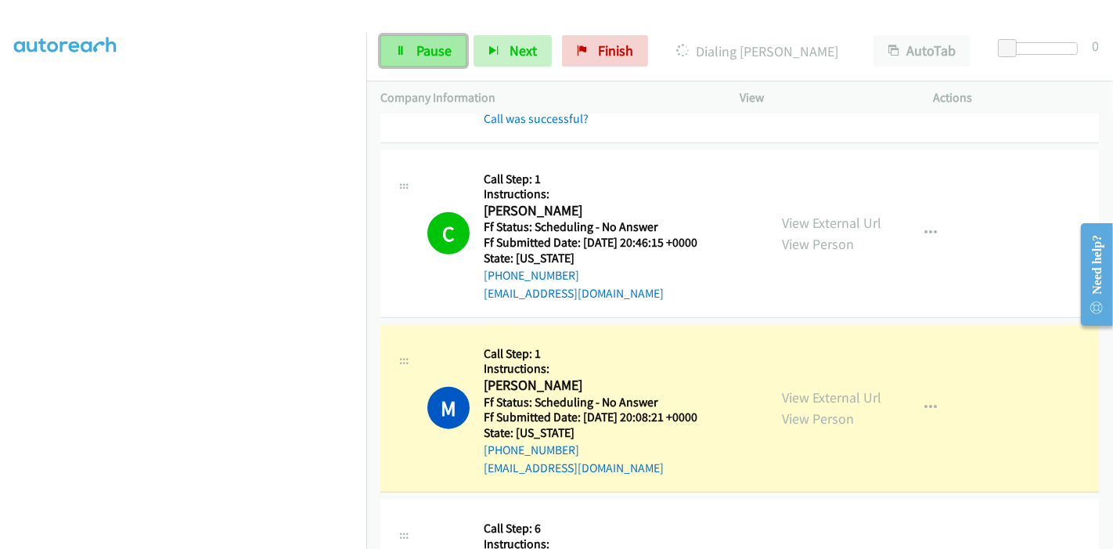
click at [417, 48] on span "Pause" at bounding box center [434, 50] width 35 height 18
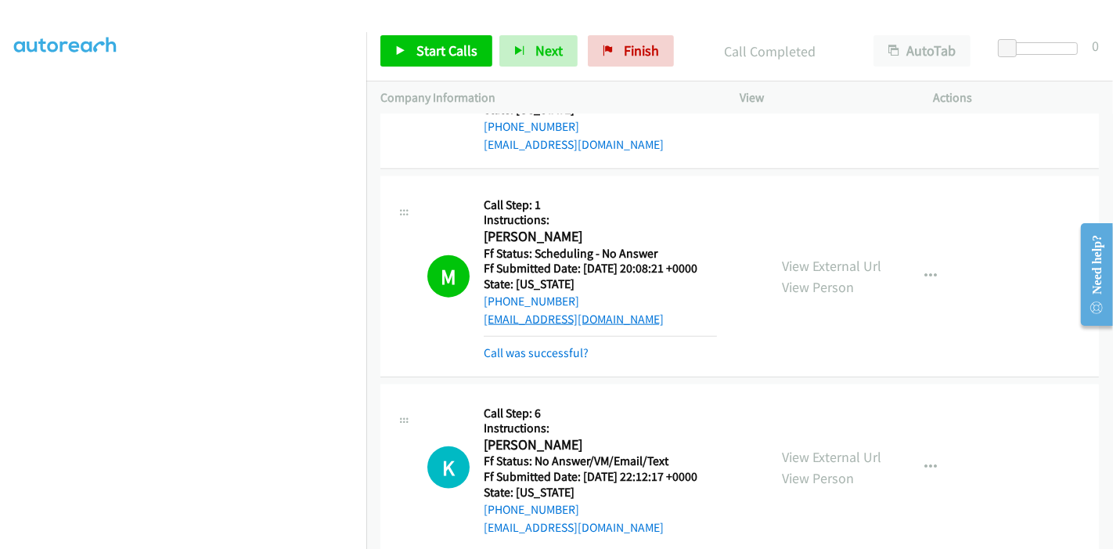
scroll to position [1566, 0]
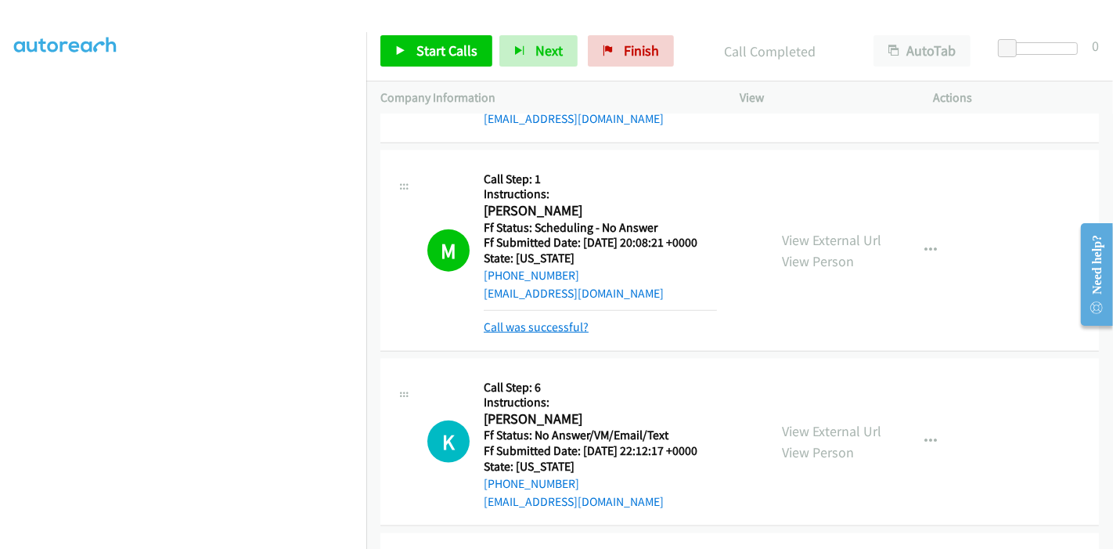
click at [528, 325] on link "Call was successful?" at bounding box center [536, 326] width 105 height 15
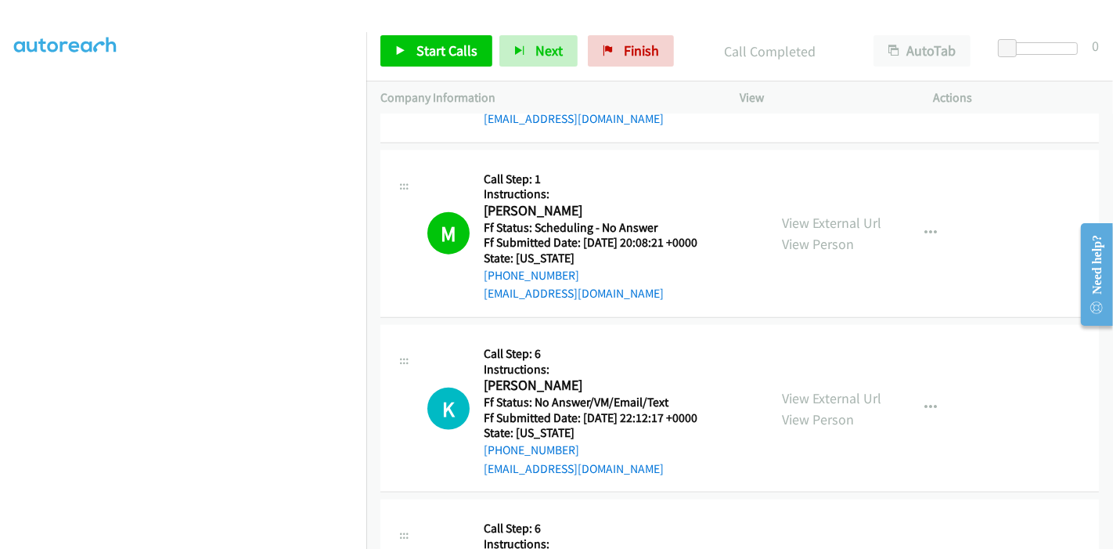
scroll to position [1740, 0]
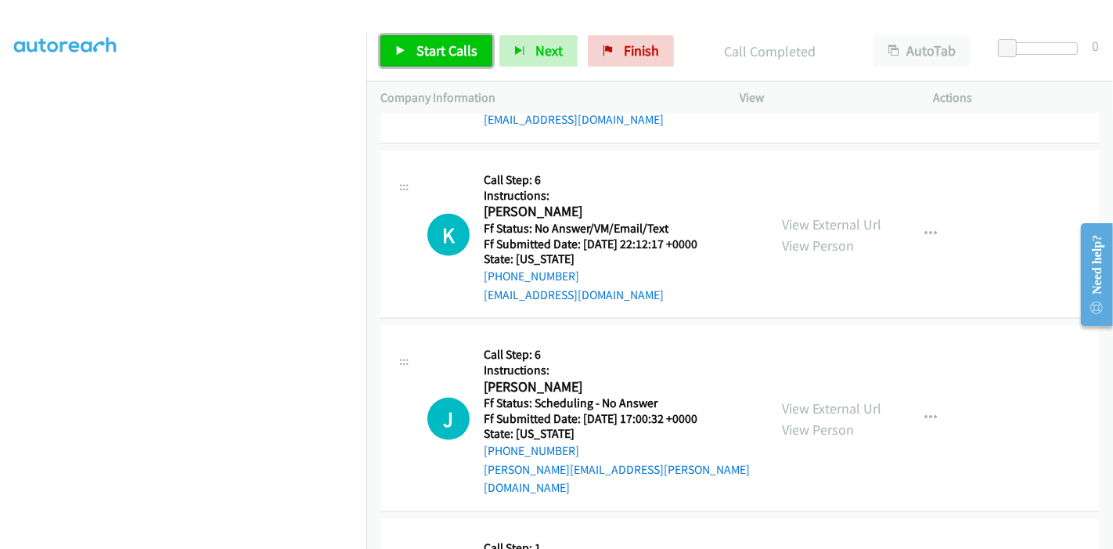
click at [440, 59] on span "Start Calls" at bounding box center [447, 50] width 61 height 18
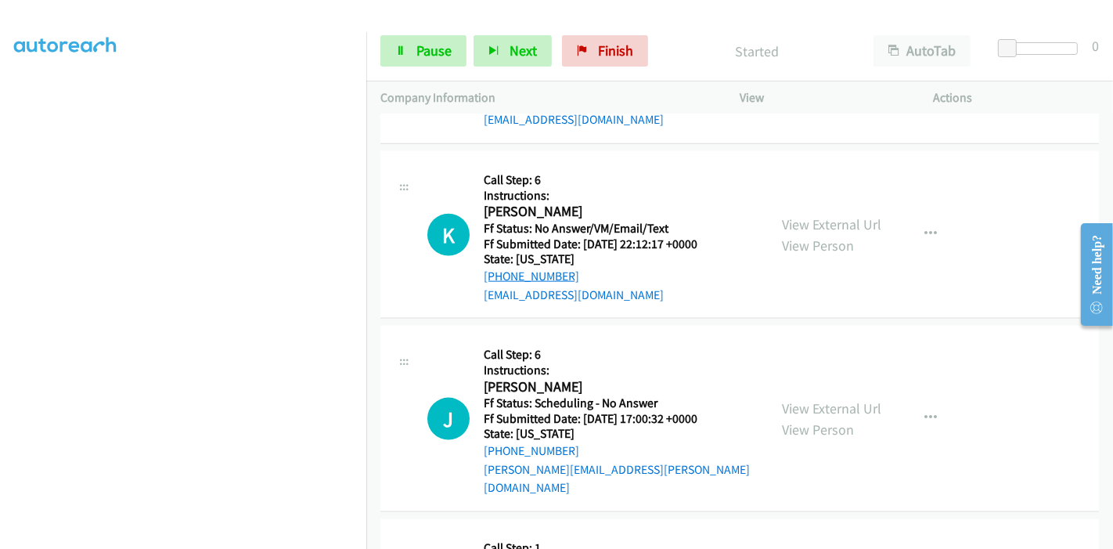
scroll to position [1653, 0]
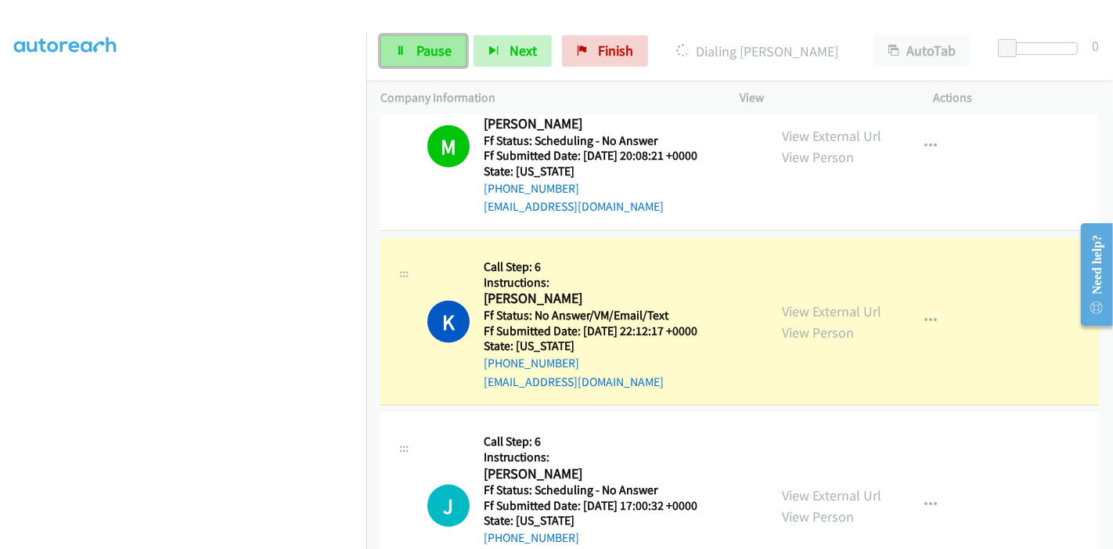
click at [448, 48] on span "Pause" at bounding box center [434, 50] width 35 height 18
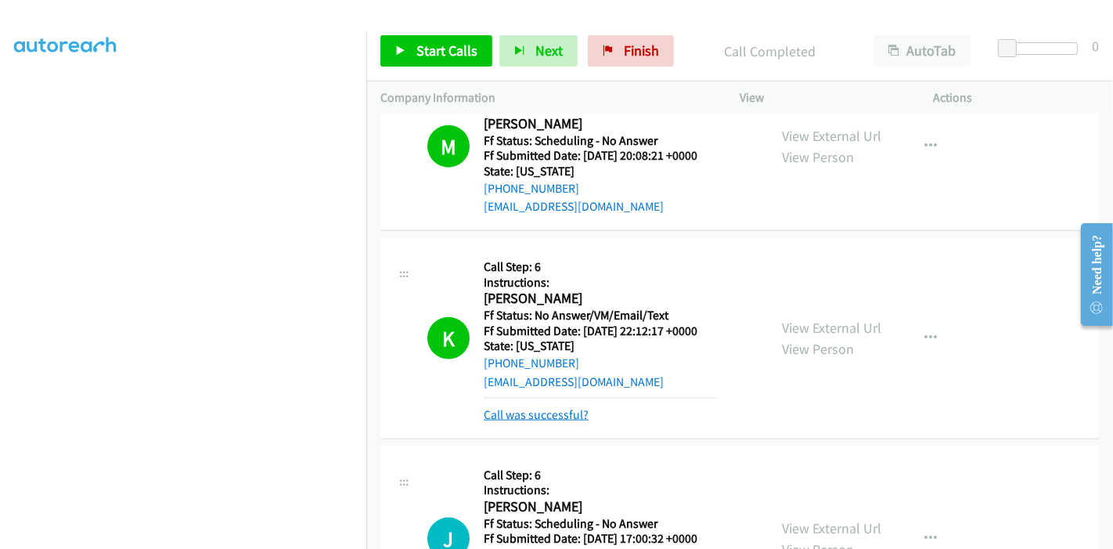
click at [549, 416] on link "Call was successful?" at bounding box center [536, 414] width 105 height 15
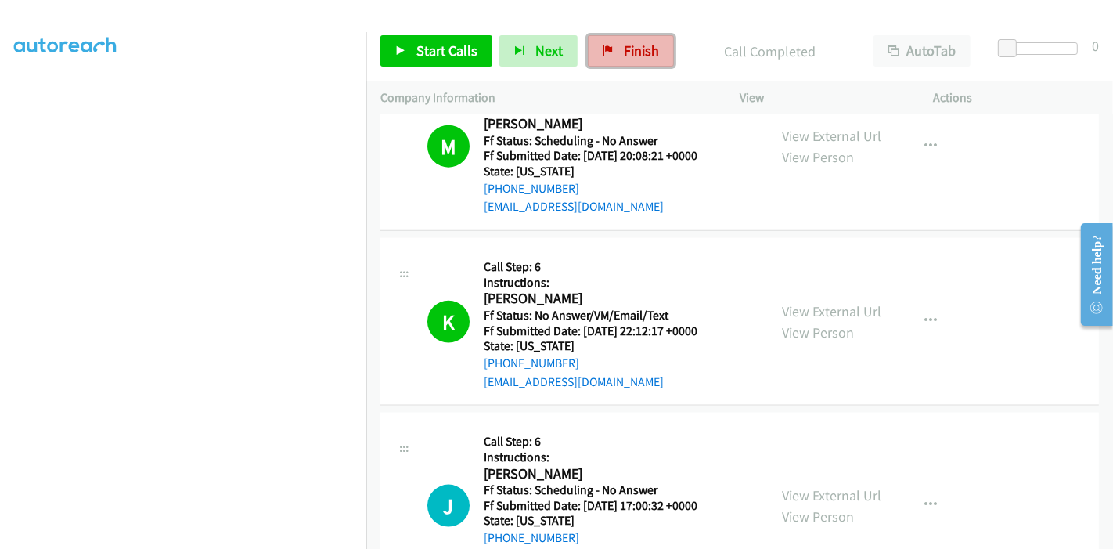
click at [624, 43] on span "Finish" at bounding box center [641, 50] width 35 height 18
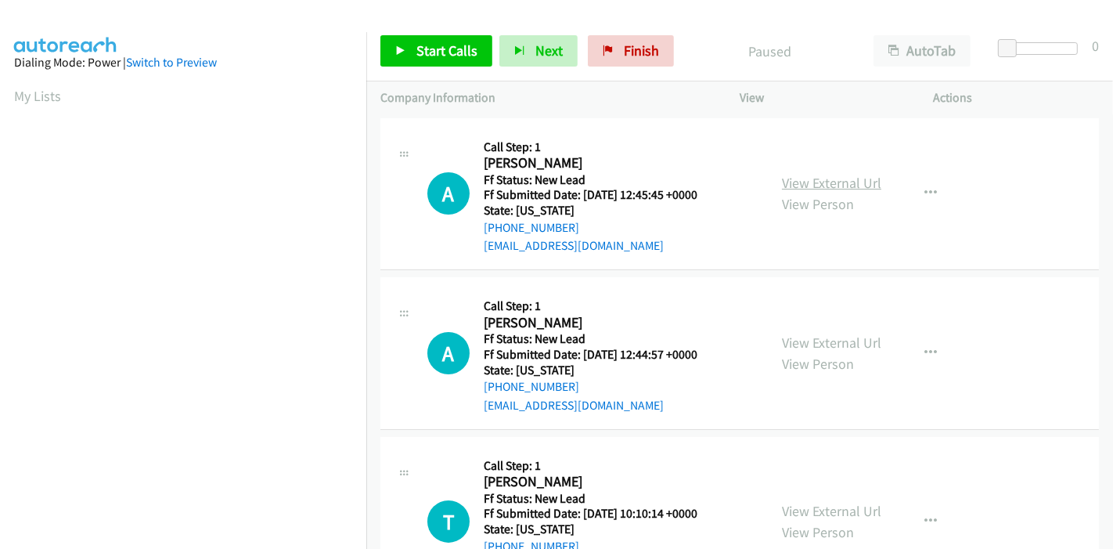
click at [810, 182] on link "View External Url" at bounding box center [831, 183] width 99 height 18
click at [813, 343] on link "View External Url" at bounding box center [831, 343] width 99 height 18
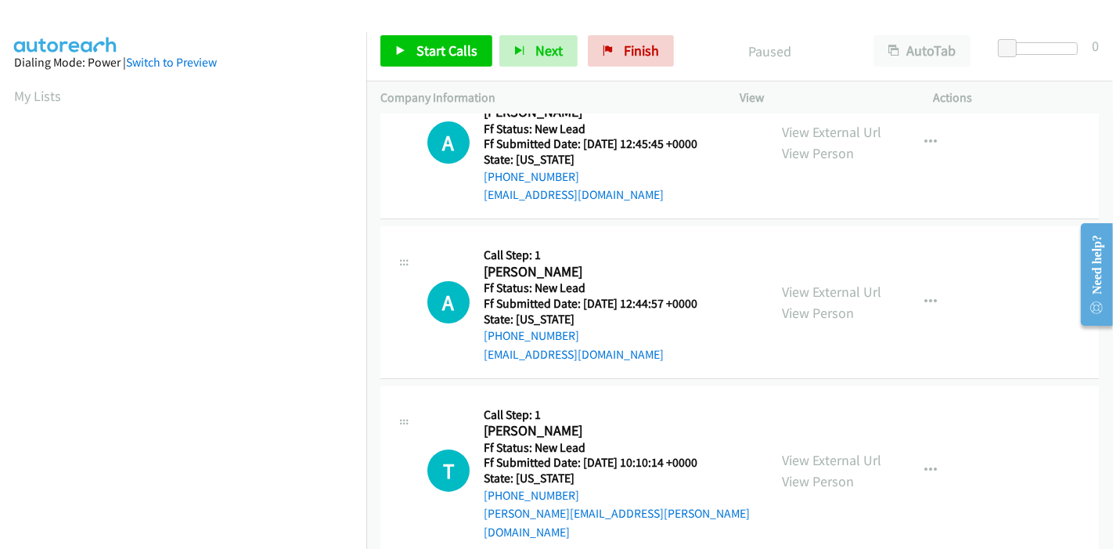
scroll to position [87, 0]
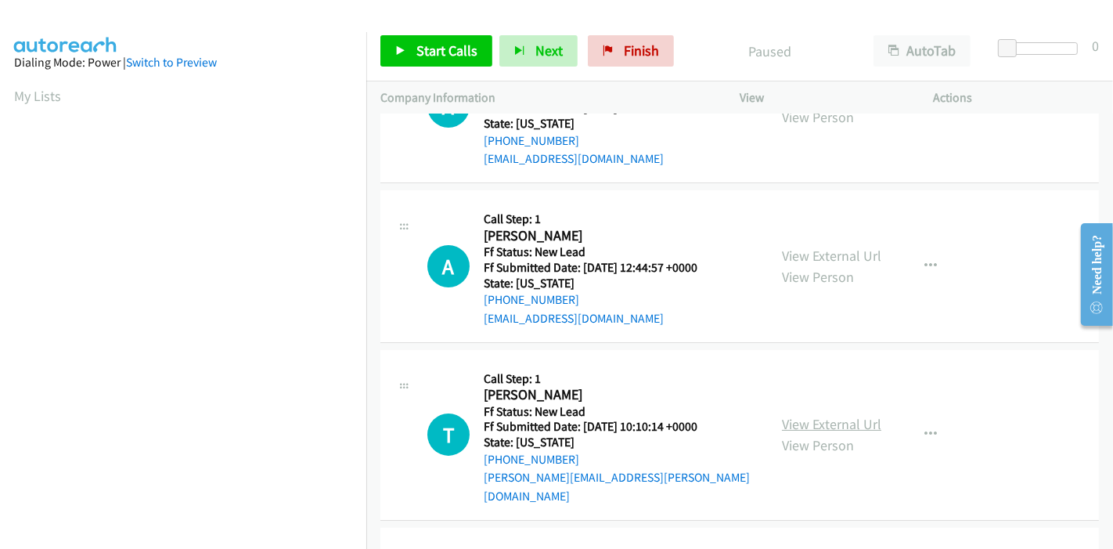
click at [816, 415] on link "View External Url" at bounding box center [831, 424] width 99 height 18
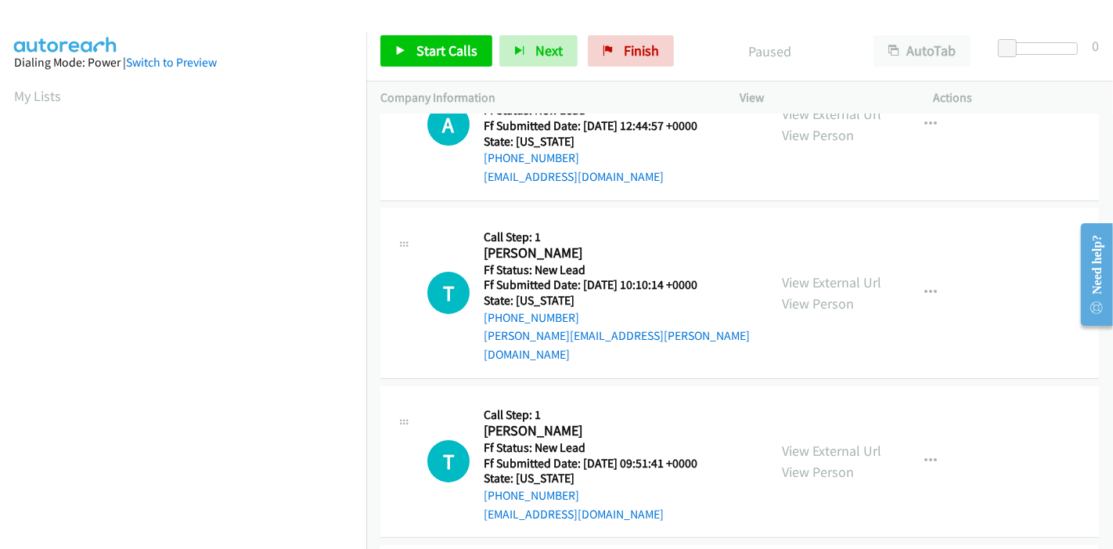
scroll to position [348, 0]
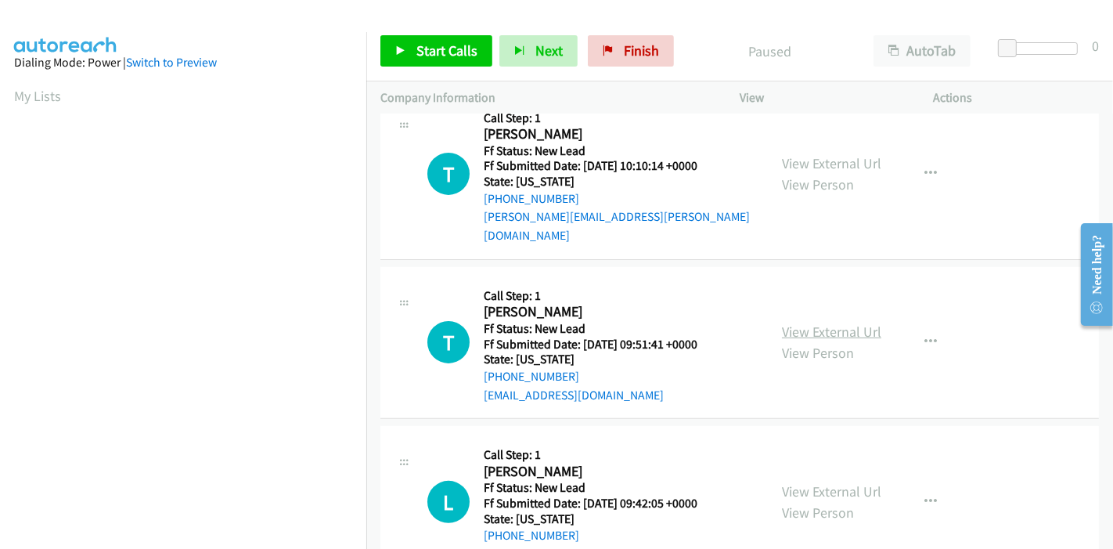
click at [831, 323] on link "View External Url" at bounding box center [831, 332] width 99 height 18
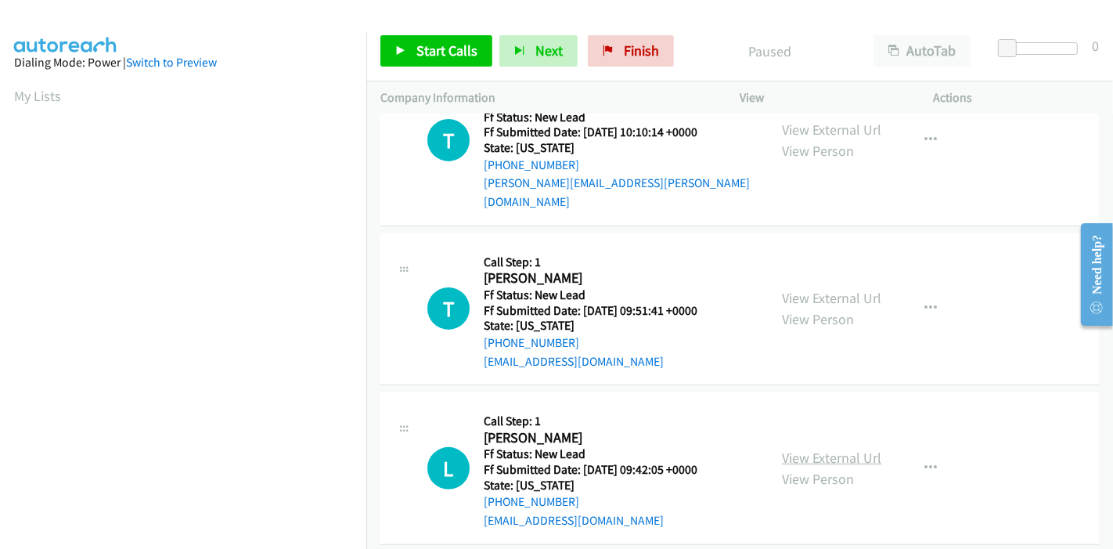
click at [830, 449] on link "View External Url" at bounding box center [831, 458] width 99 height 18
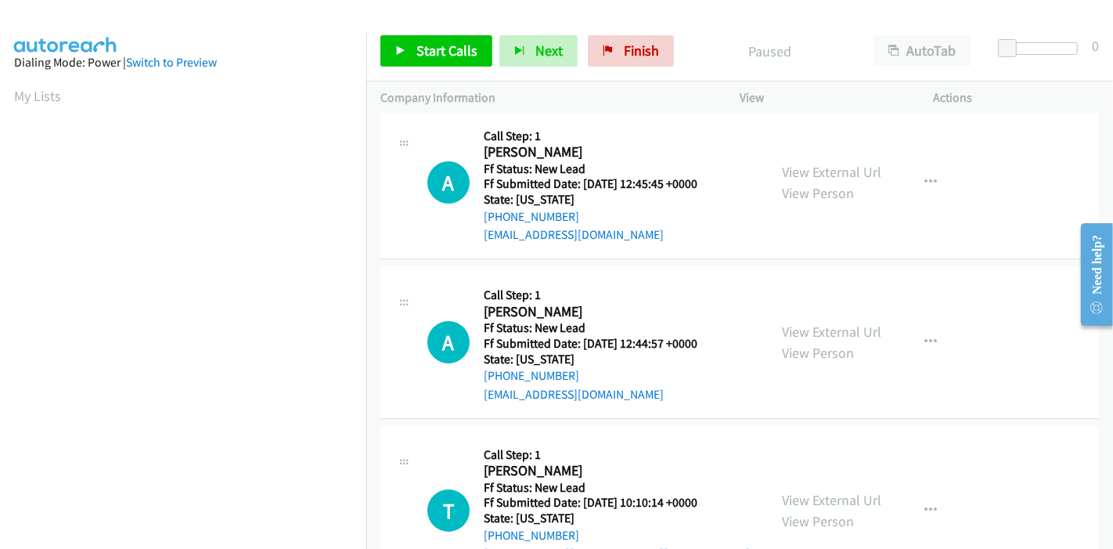
scroll to position [0, 0]
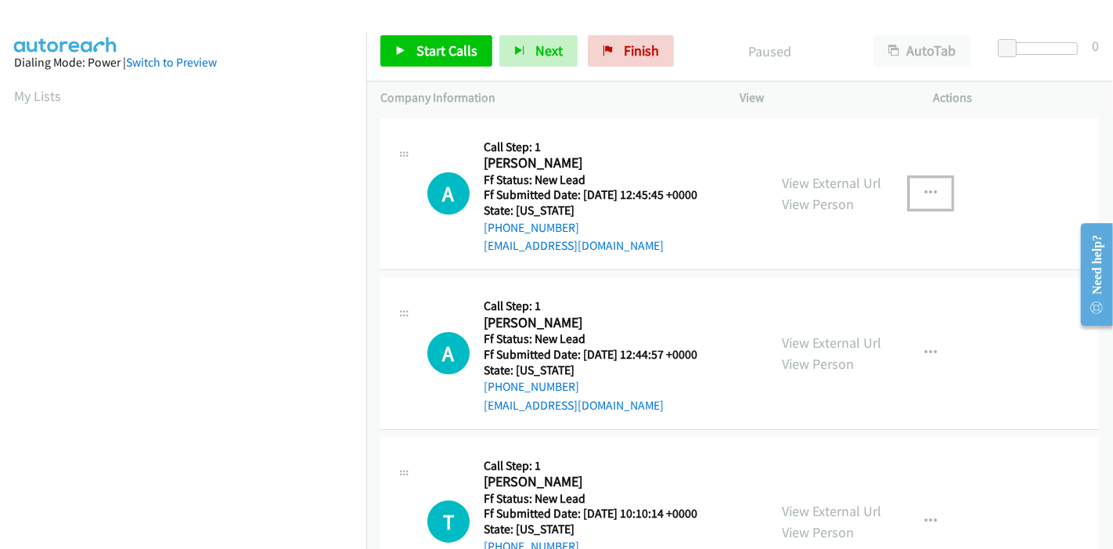
click at [925, 188] on icon "button" at bounding box center [931, 193] width 13 height 13
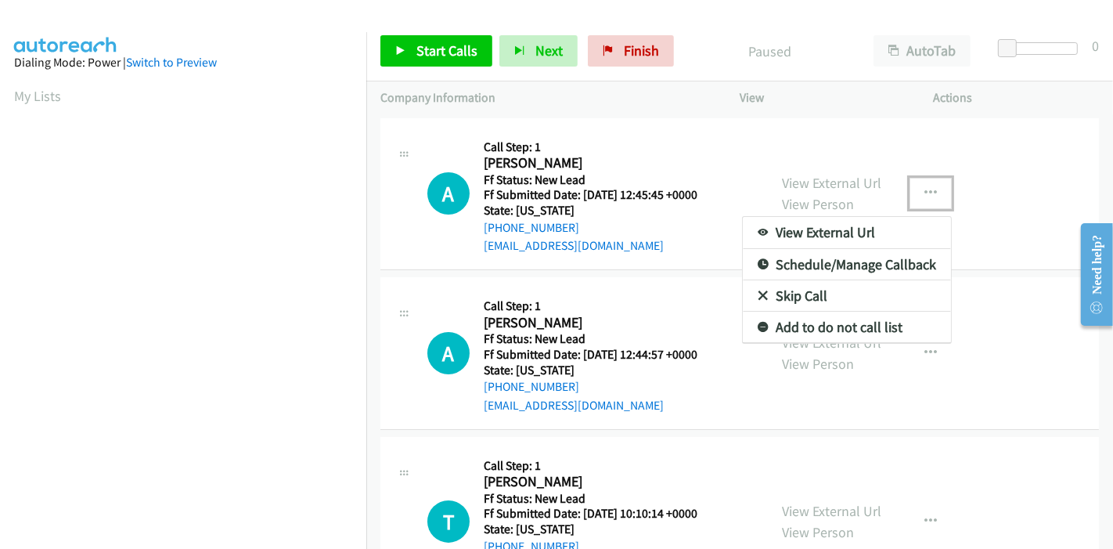
click at [825, 287] on link "Skip Call" at bounding box center [847, 295] width 208 height 31
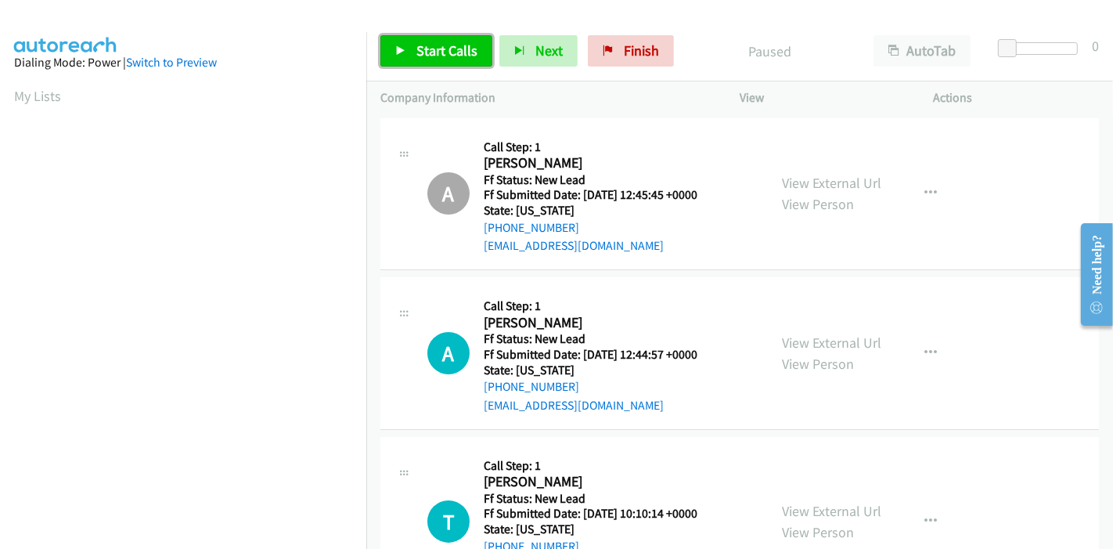
click at [427, 43] on span "Start Calls" at bounding box center [447, 50] width 61 height 18
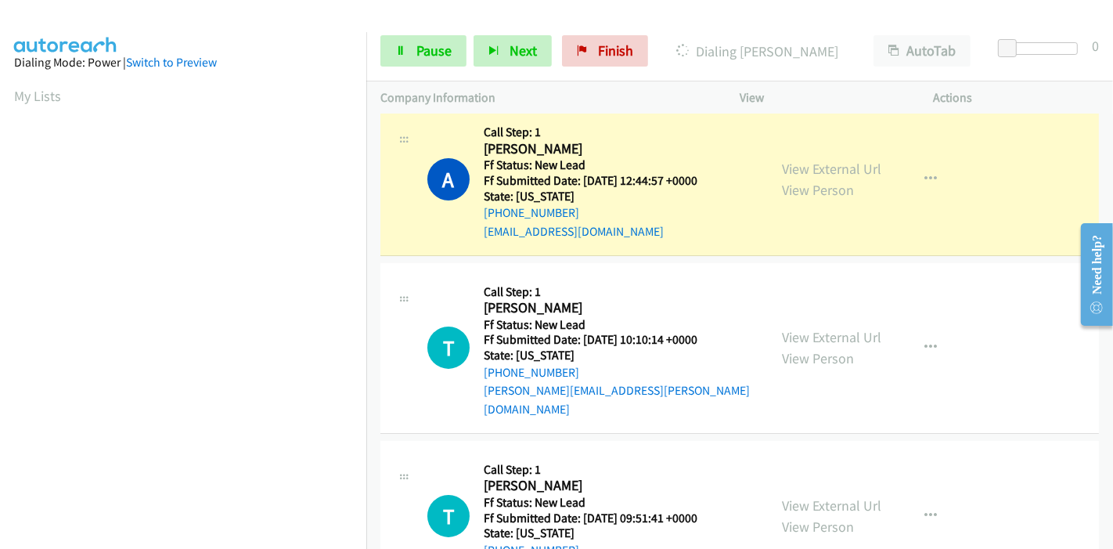
scroll to position [330, 0]
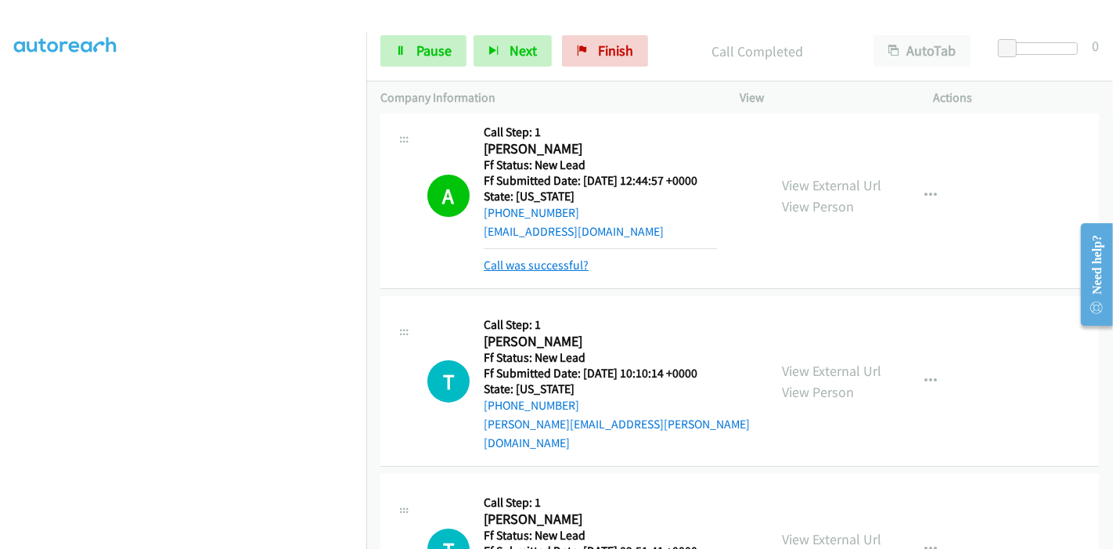
click at [553, 270] on link "Call was successful?" at bounding box center [536, 265] width 105 height 15
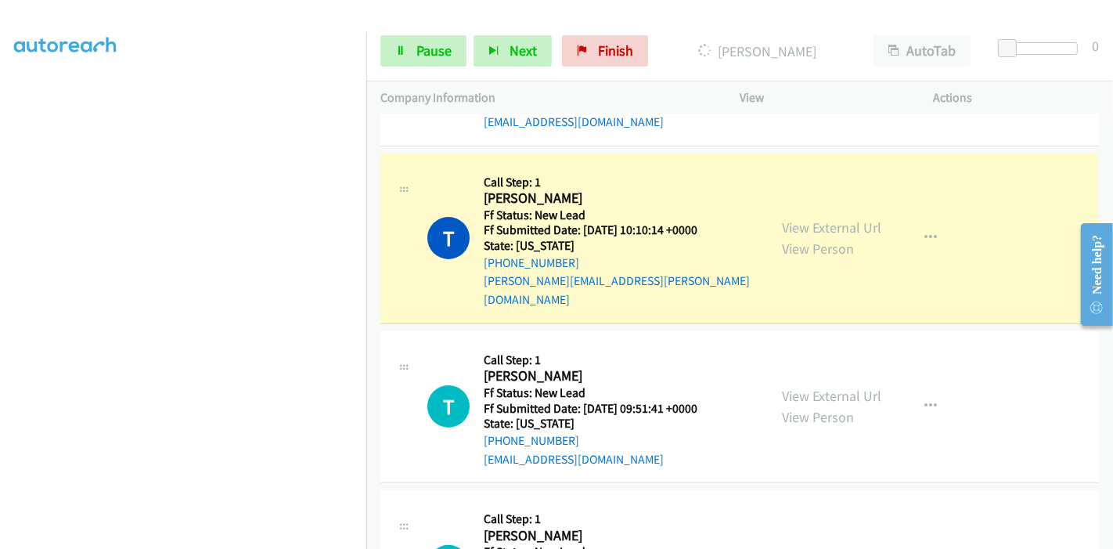
scroll to position [294, 0]
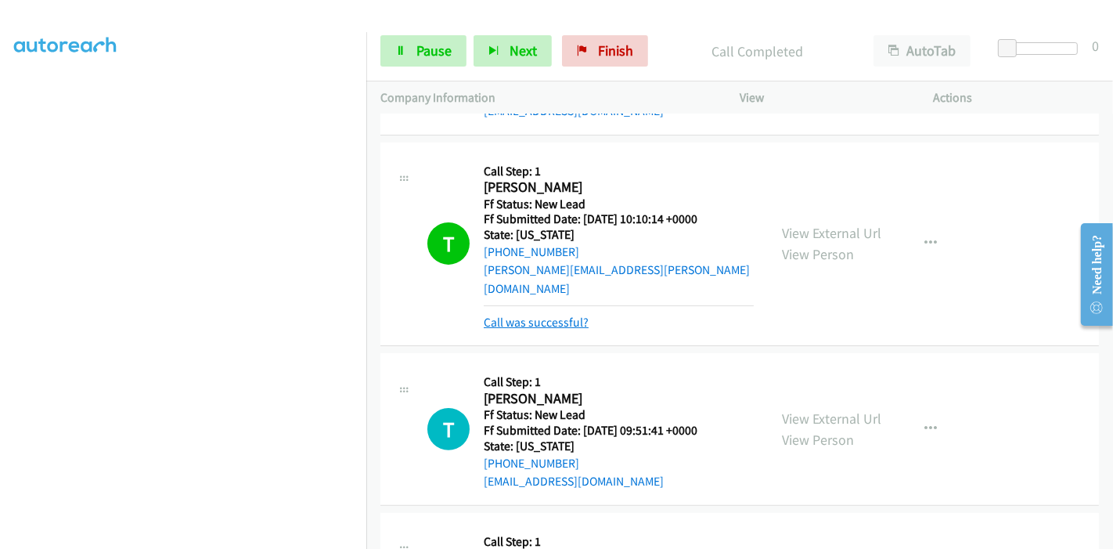
click at [522, 315] on link "Call was successful?" at bounding box center [536, 322] width 105 height 15
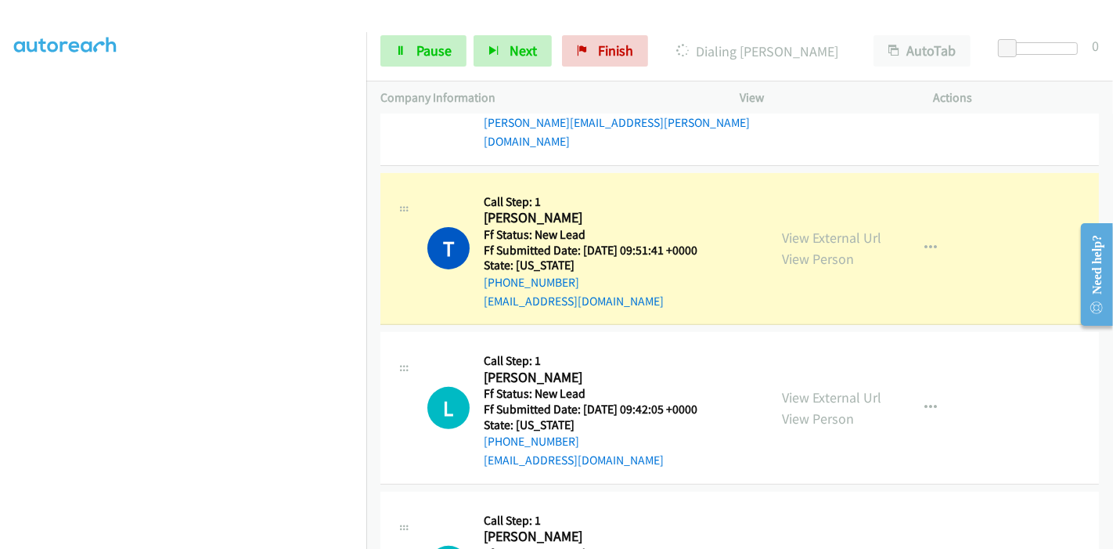
scroll to position [468, 0]
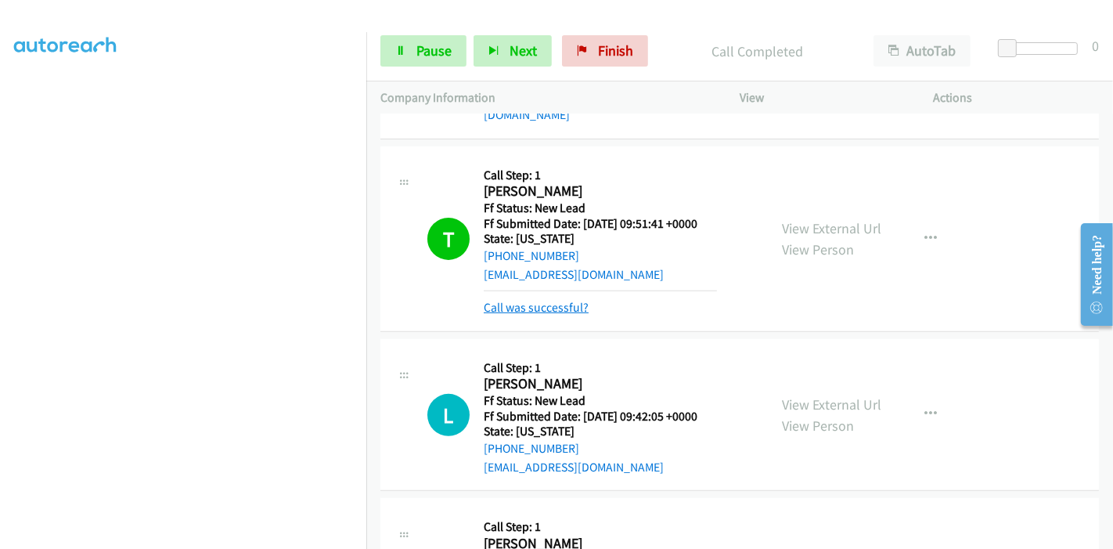
click at [522, 300] on link "Call was successful?" at bounding box center [536, 307] width 105 height 15
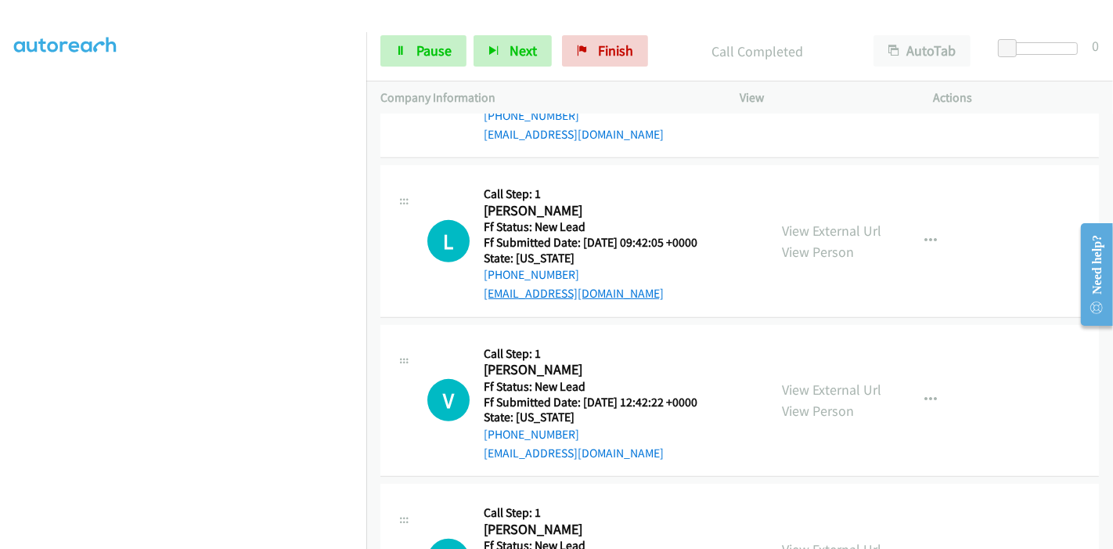
scroll to position [642, 0]
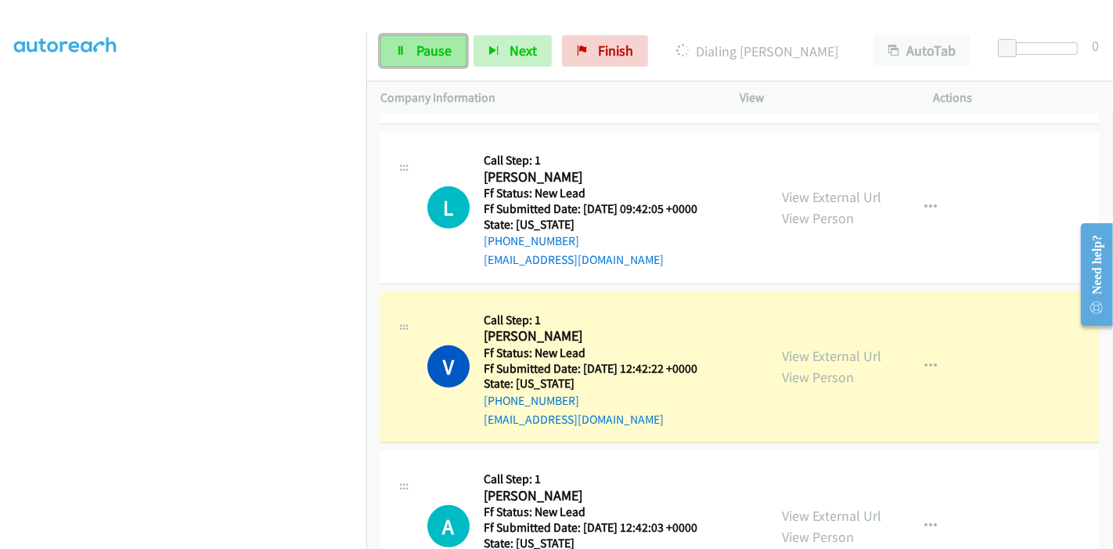
click at [440, 55] on span "Pause" at bounding box center [434, 50] width 35 height 18
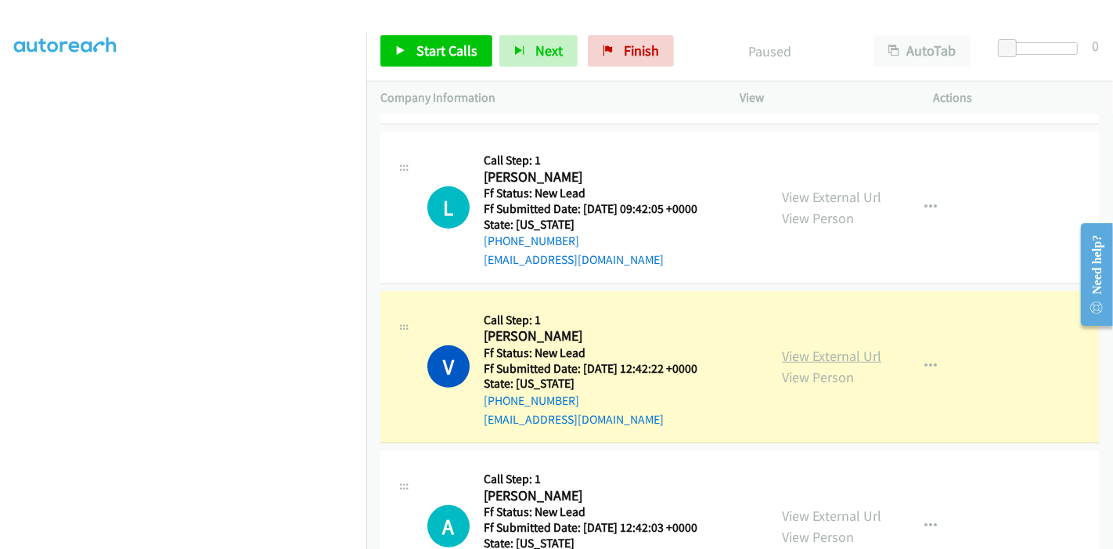
click at [815, 347] on link "View External Url" at bounding box center [831, 356] width 99 height 18
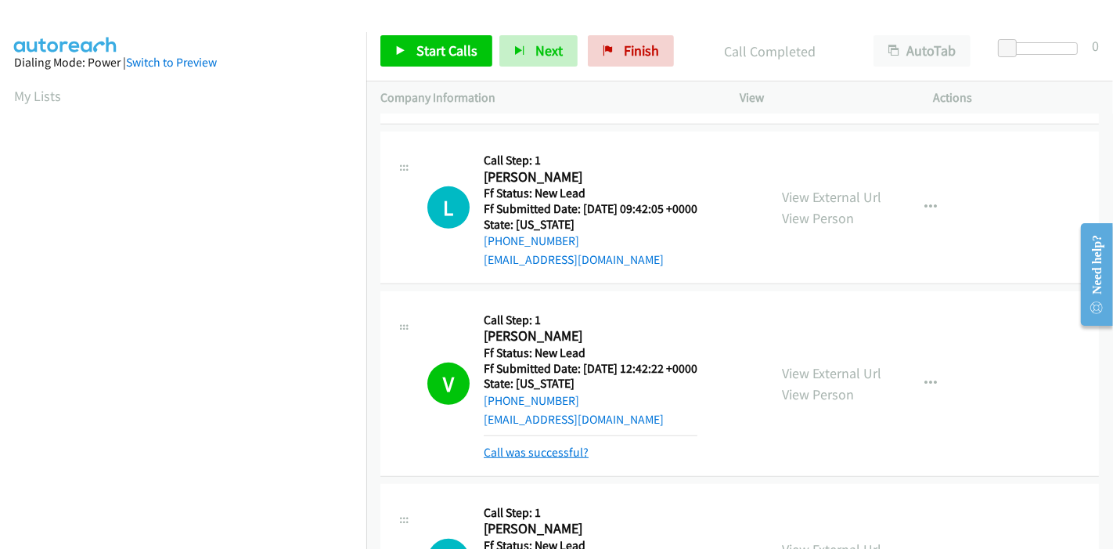
click at [550, 445] on link "Call was successful?" at bounding box center [536, 452] width 105 height 15
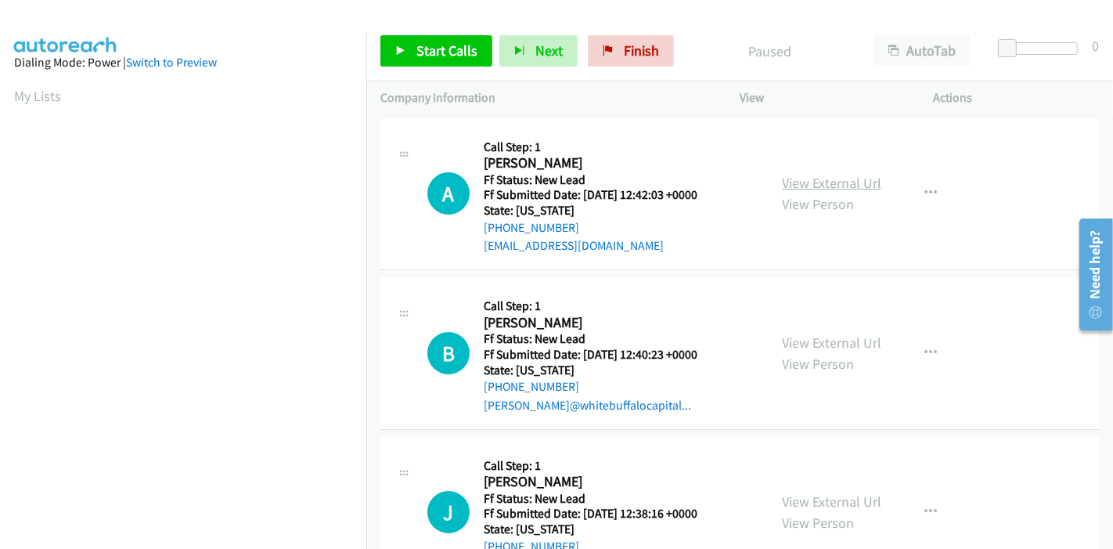
click at [831, 186] on link "View External Url" at bounding box center [831, 183] width 99 height 18
click at [810, 338] on link "View External Url" at bounding box center [831, 343] width 99 height 18
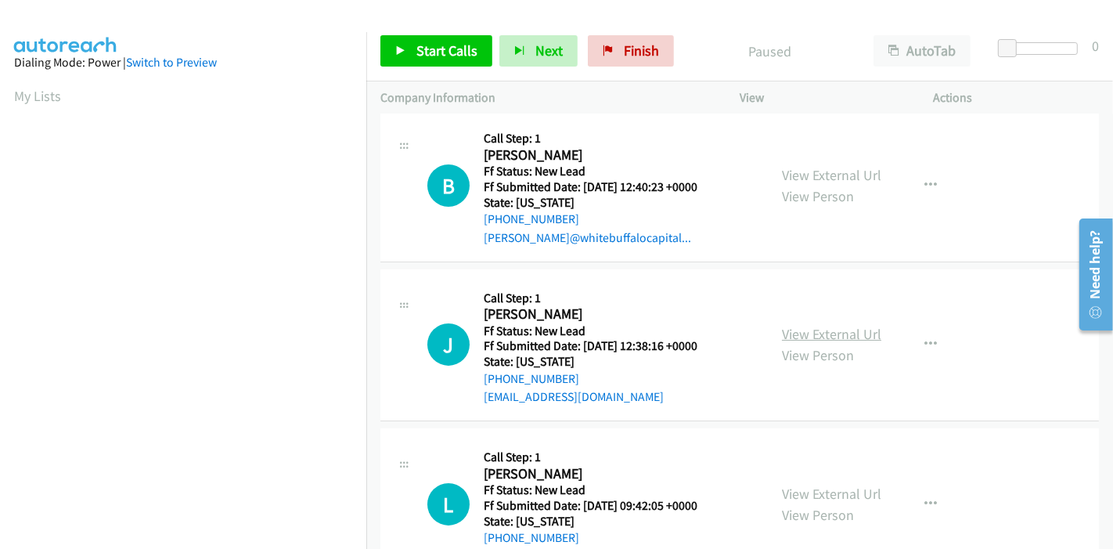
scroll to position [174, 0]
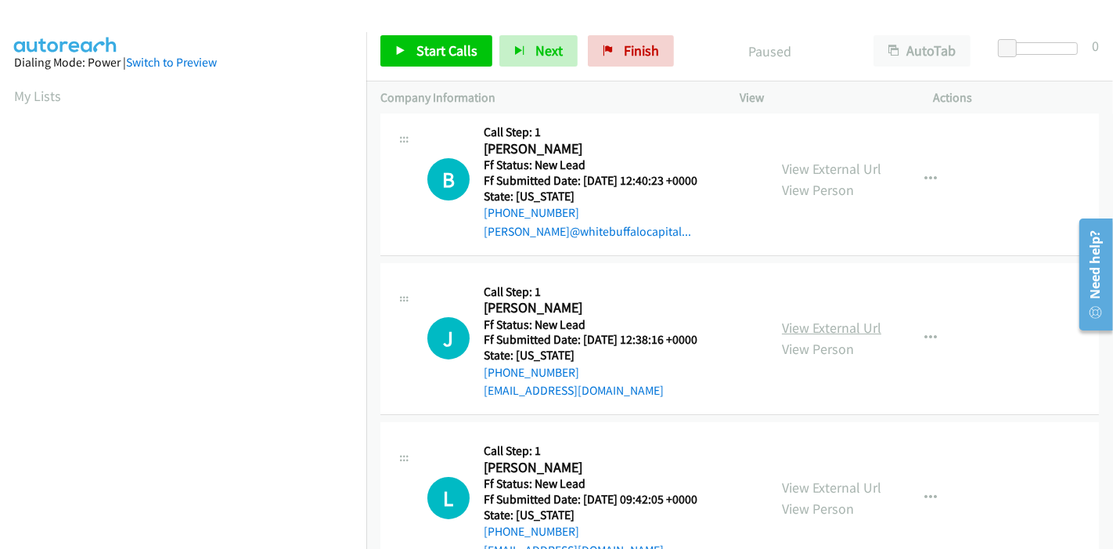
click at [793, 322] on link "View External Url" at bounding box center [831, 328] width 99 height 18
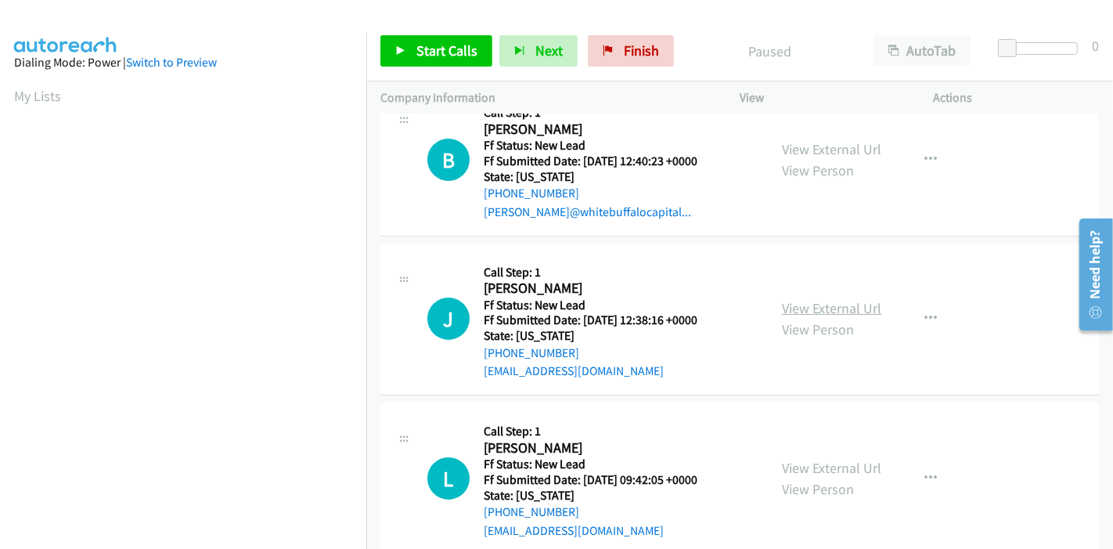
scroll to position [222, 0]
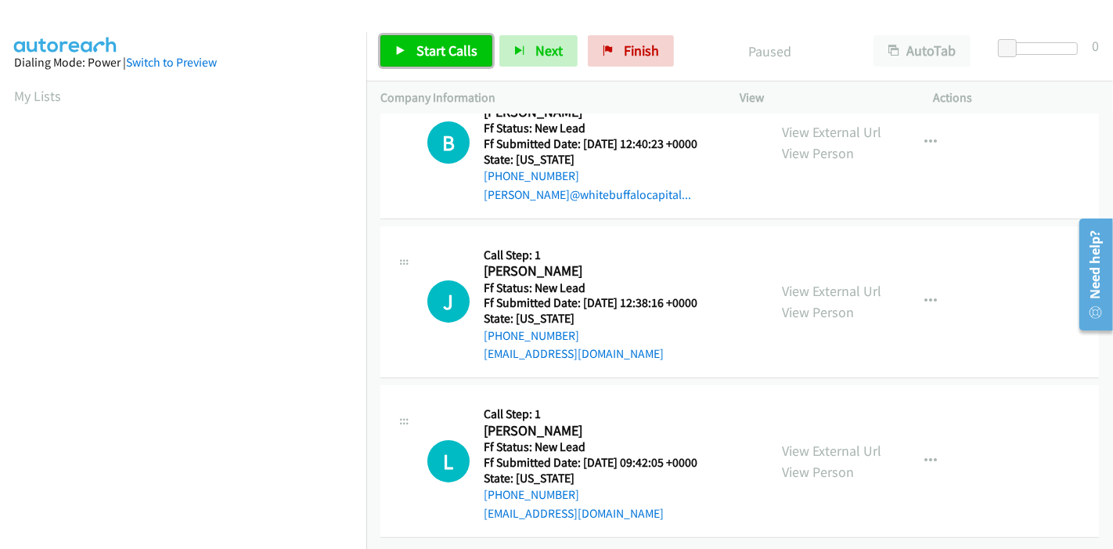
click at [431, 53] on span "Start Calls" at bounding box center [447, 50] width 61 height 18
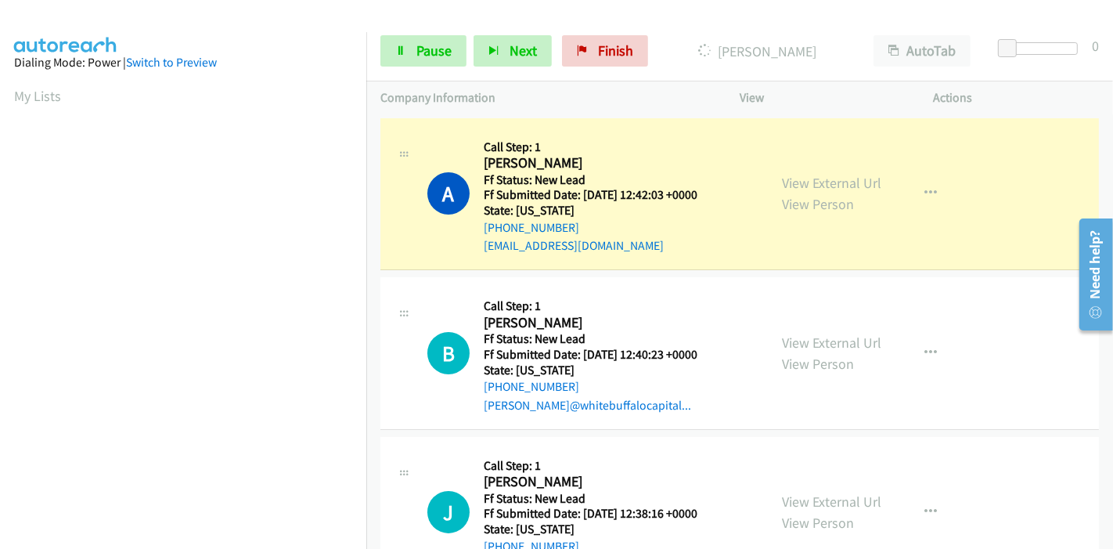
scroll to position [330, 0]
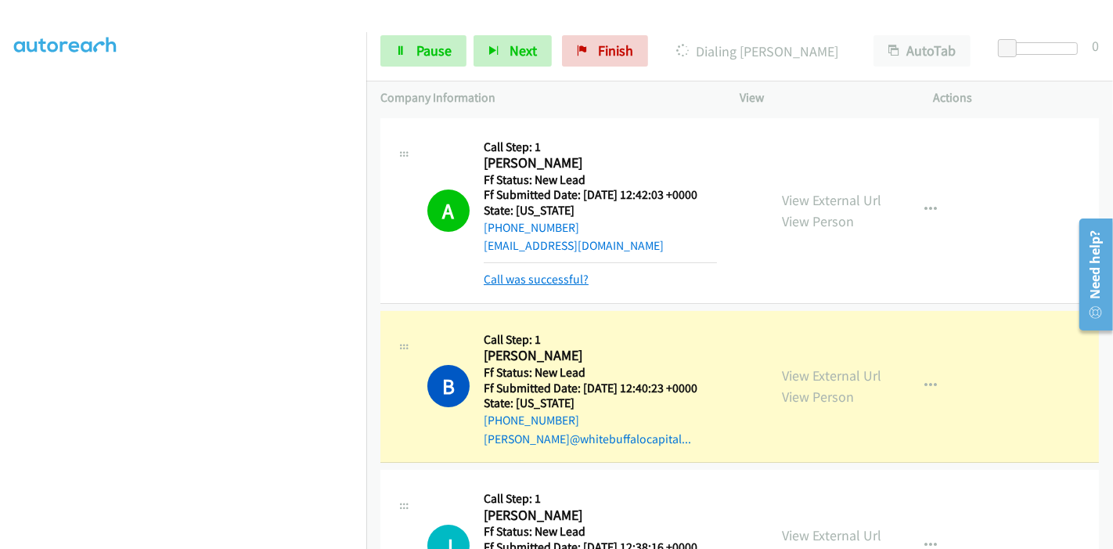
click at [543, 280] on link "Call was successful?" at bounding box center [536, 279] width 105 height 15
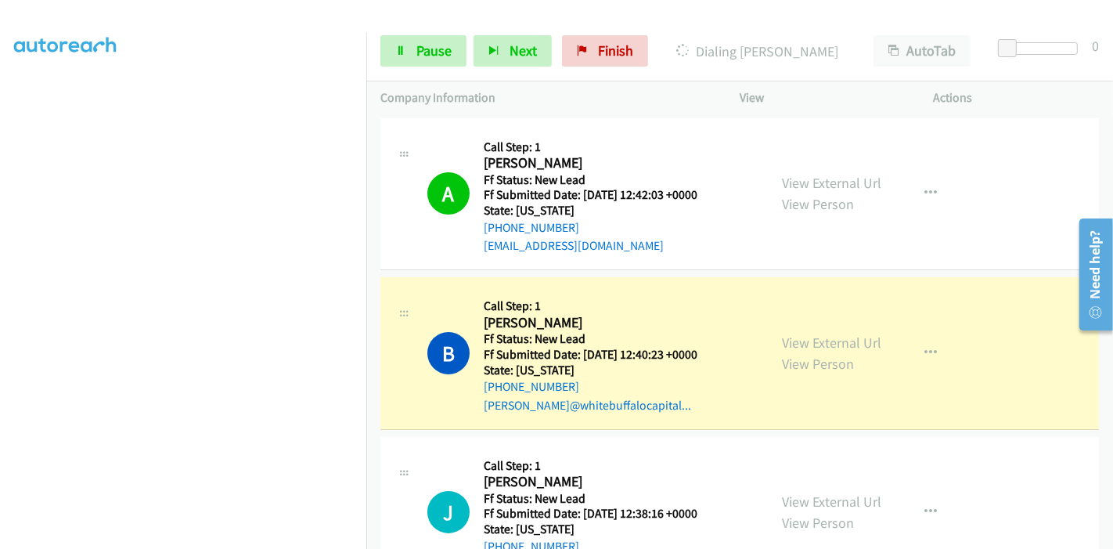
scroll to position [174, 0]
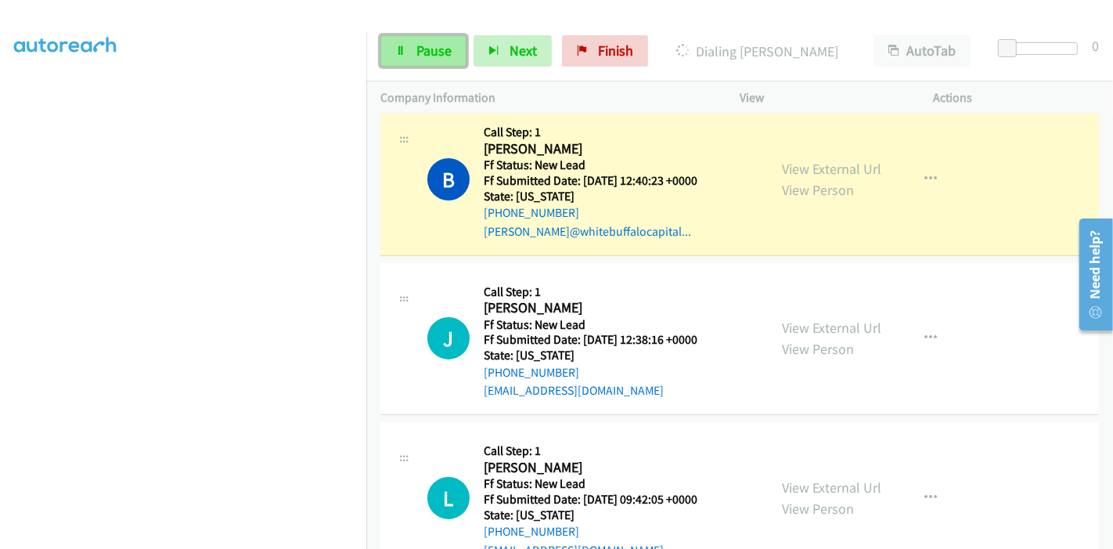
click at [438, 52] on span "Pause" at bounding box center [434, 50] width 35 height 18
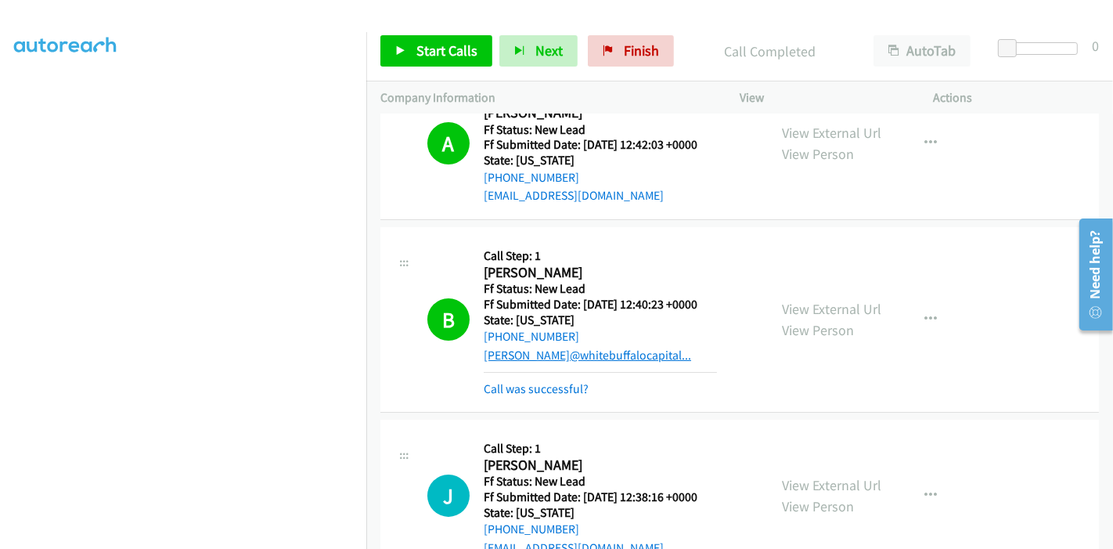
scroll to position [87, 0]
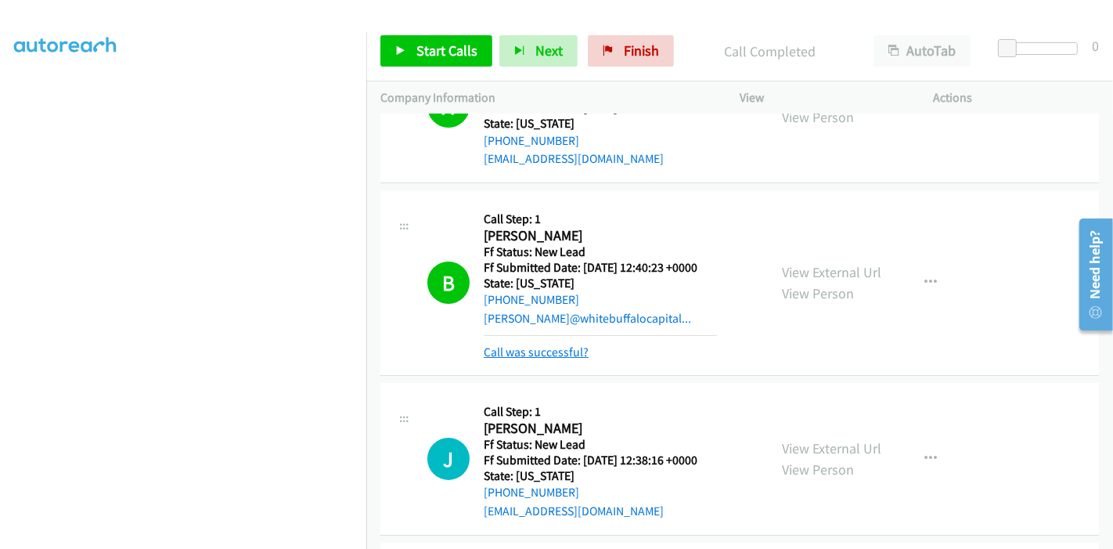
click at [581, 352] on link "Call was successful?" at bounding box center [536, 351] width 105 height 15
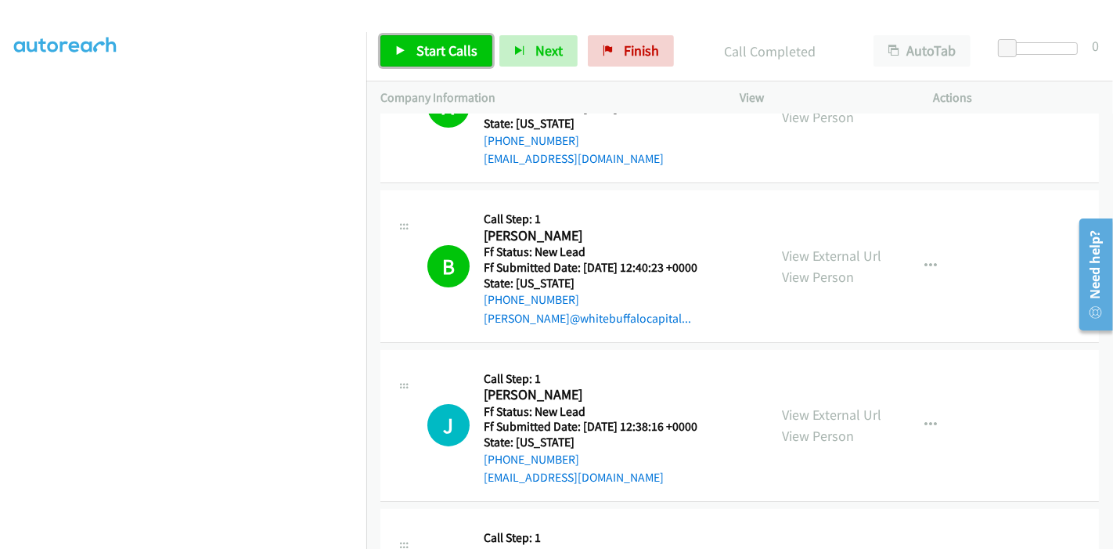
click at [430, 50] on span "Start Calls" at bounding box center [447, 50] width 61 height 18
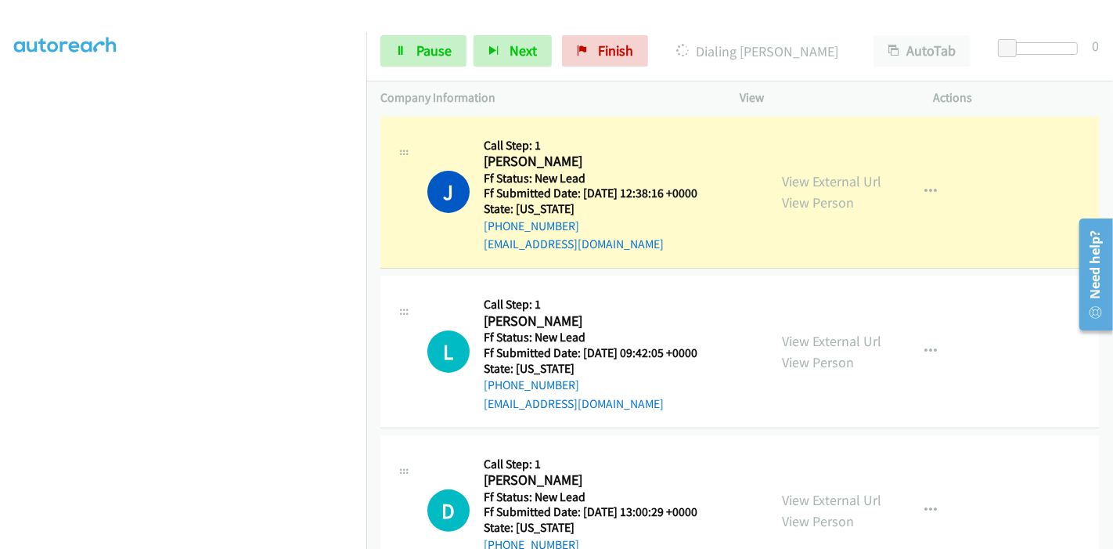
scroll to position [348, 0]
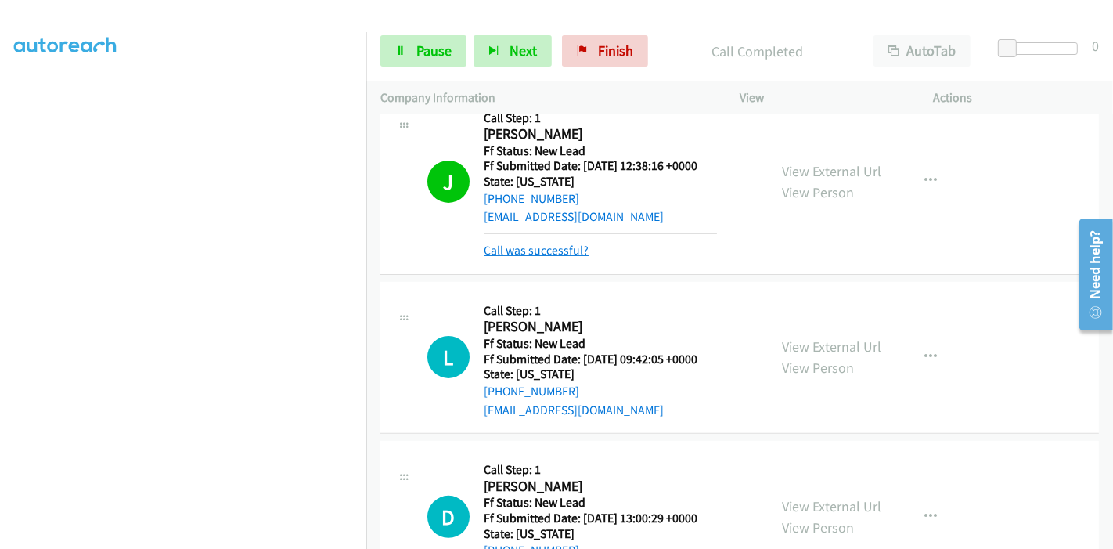
click at [545, 250] on link "Call was successful?" at bounding box center [536, 250] width 105 height 15
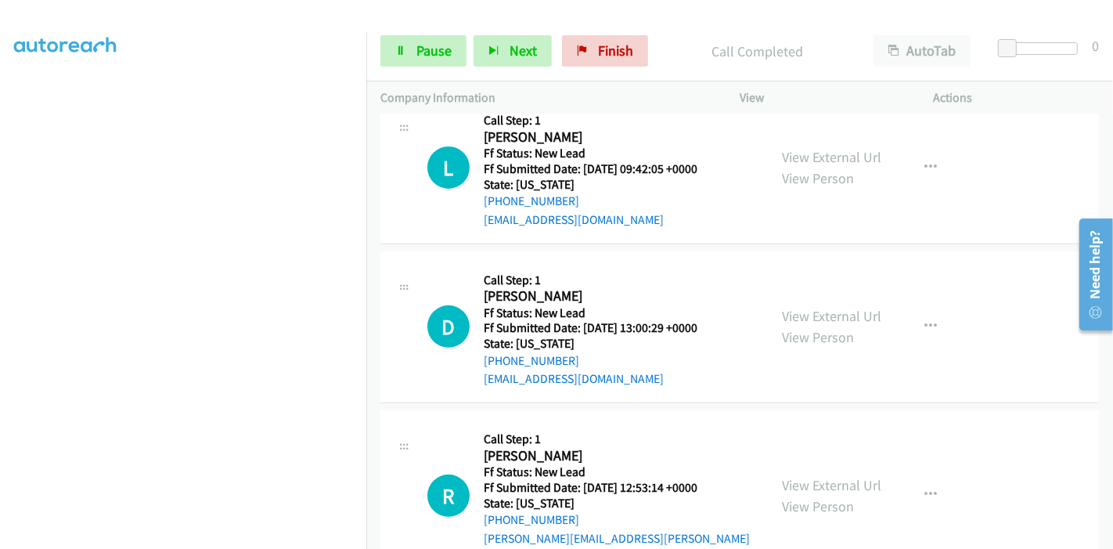
scroll to position [521, 0]
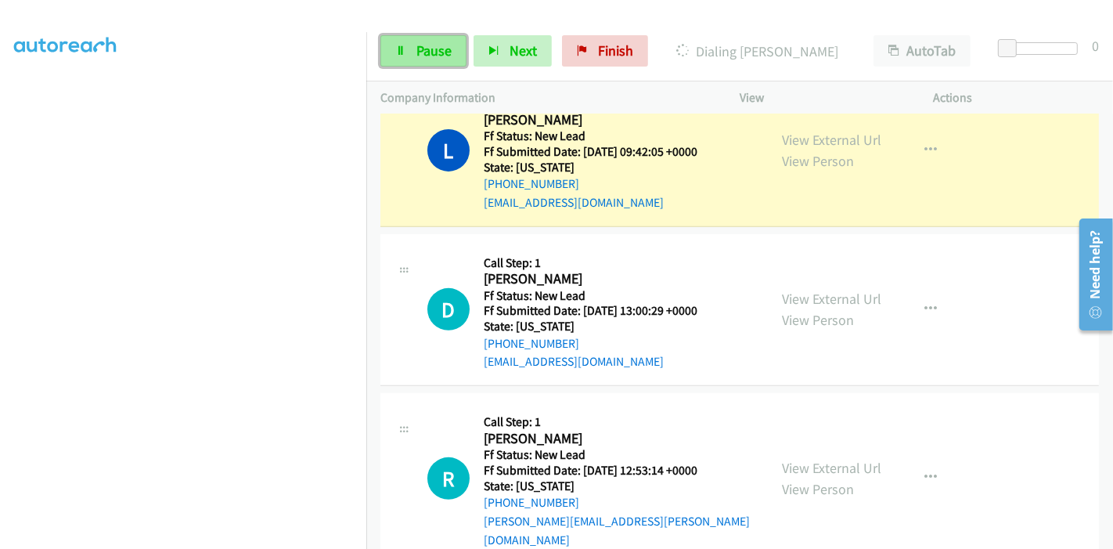
click at [411, 56] on link "Pause" at bounding box center [424, 50] width 86 height 31
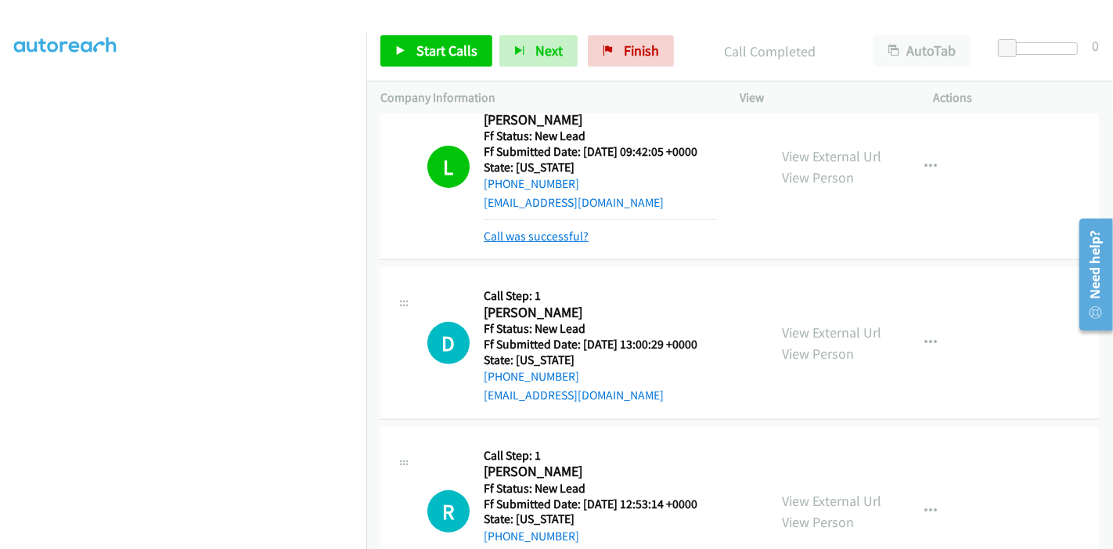
click at [532, 234] on link "Call was successful?" at bounding box center [536, 236] width 105 height 15
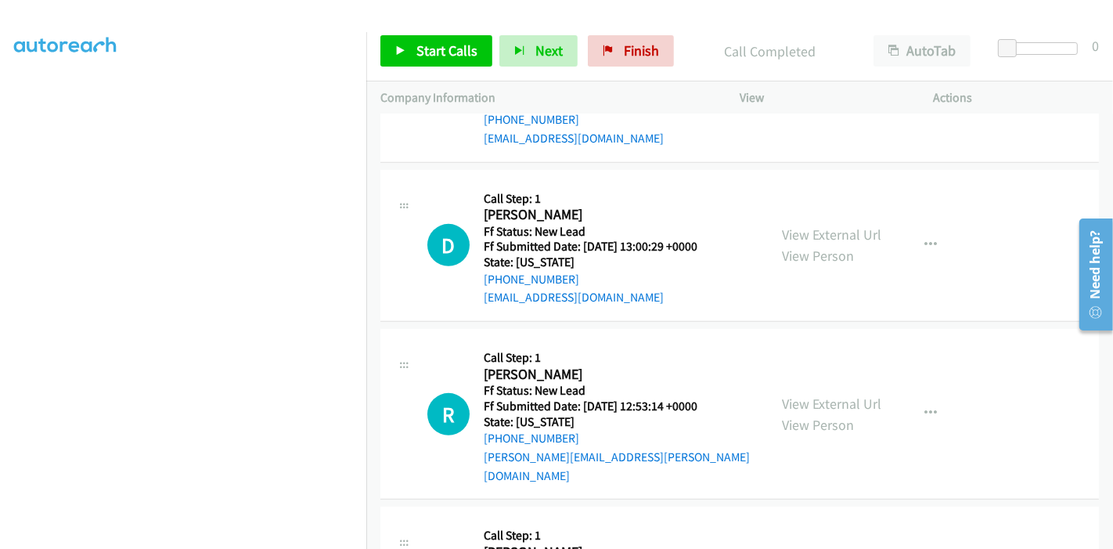
scroll to position [612, 0]
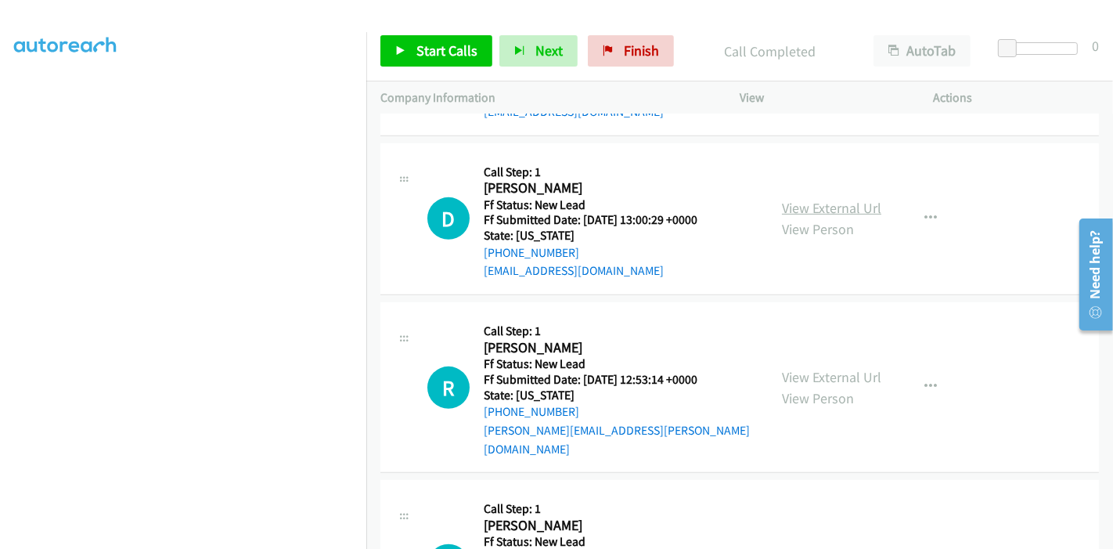
click at [827, 204] on link "View External Url" at bounding box center [831, 208] width 99 height 18
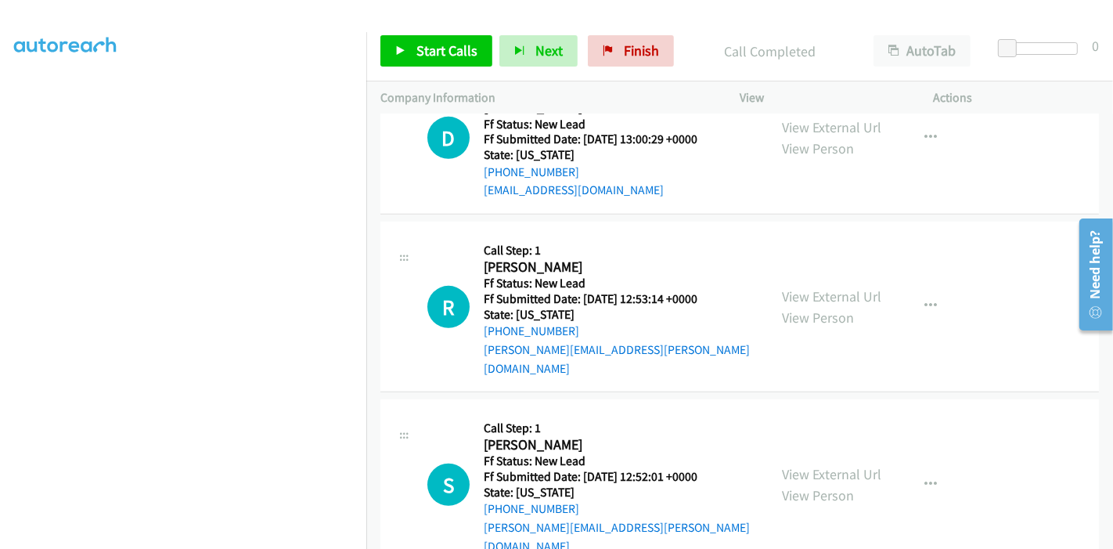
scroll to position [700, 0]
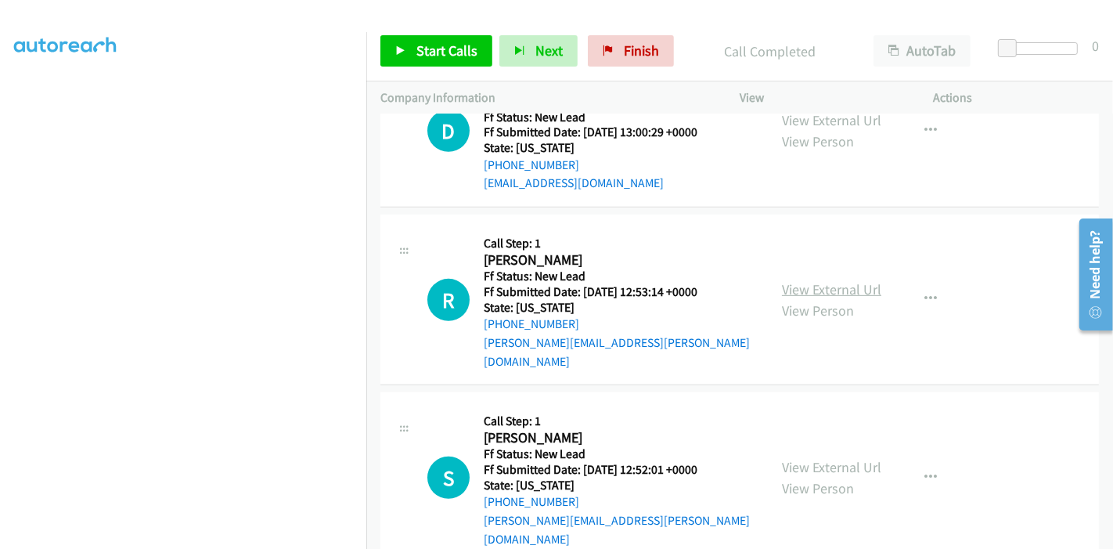
click at [830, 280] on link "View External Url" at bounding box center [831, 289] width 99 height 18
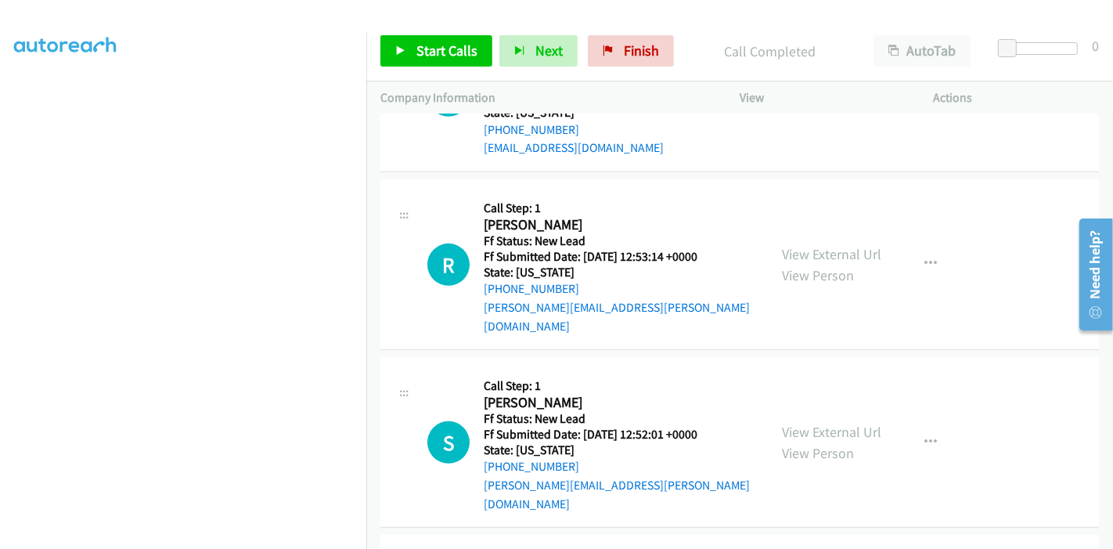
scroll to position [787, 0]
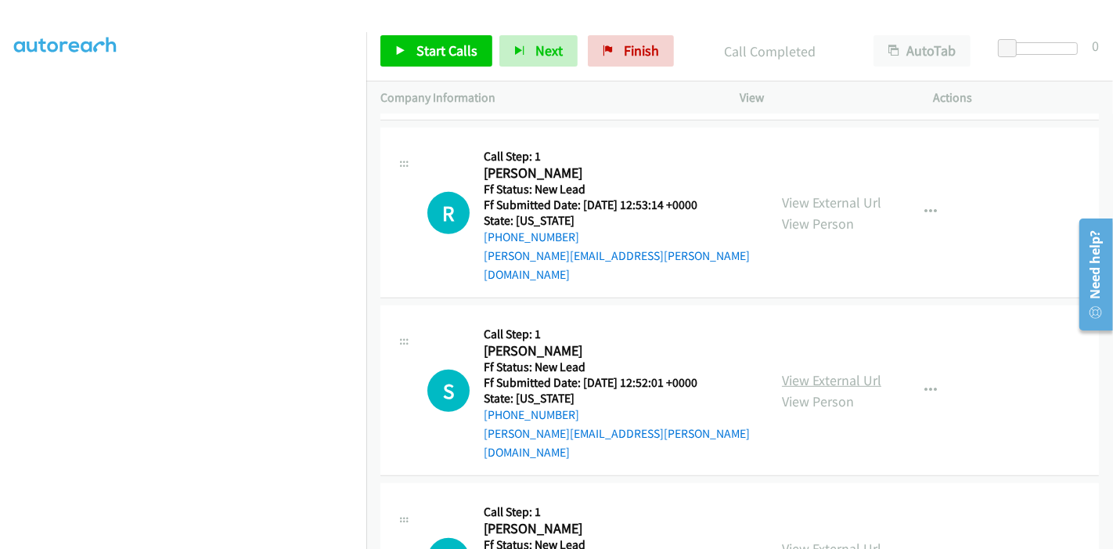
click at [794, 371] on link "View External Url" at bounding box center [831, 380] width 99 height 18
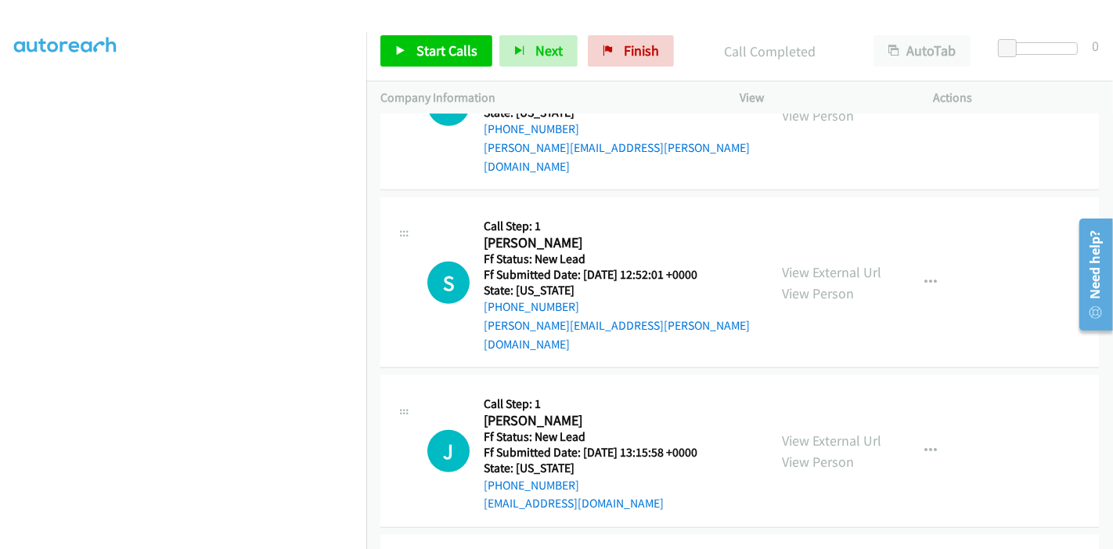
scroll to position [961, 0]
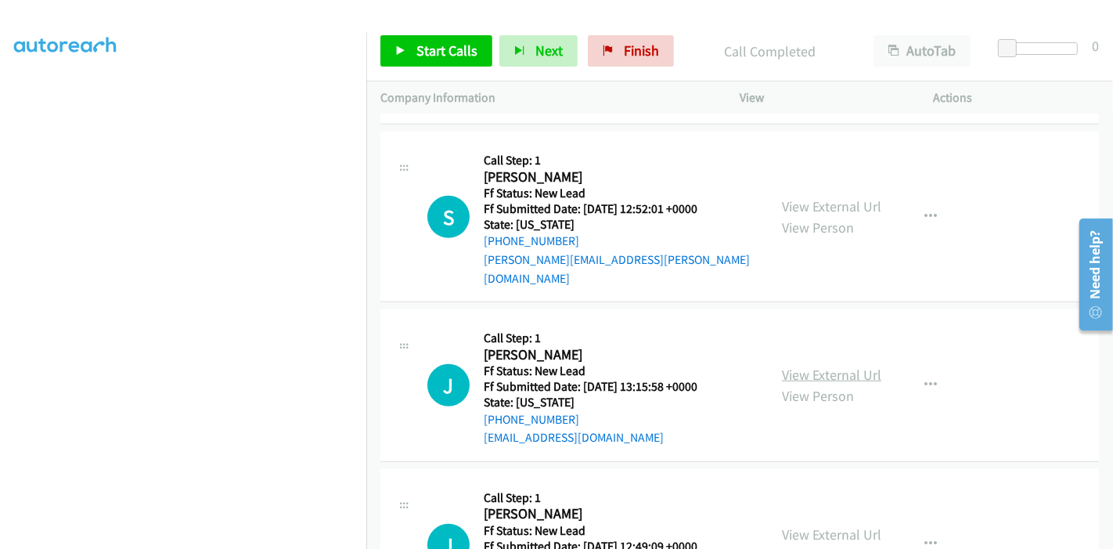
click at [809, 366] on link "View External Url" at bounding box center [831, 375] width 99 height 18
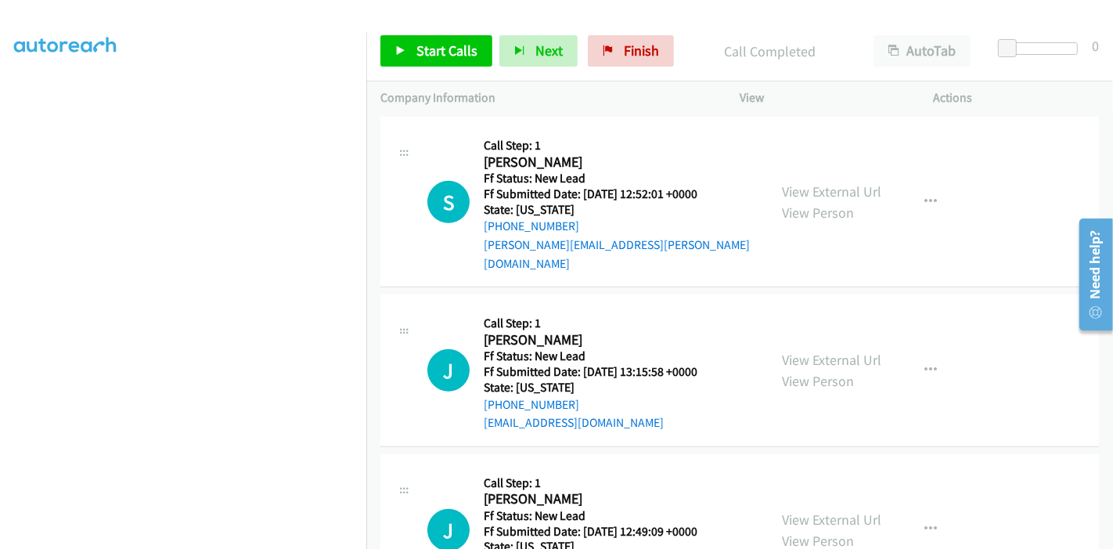
scroll to position [1018, 0]
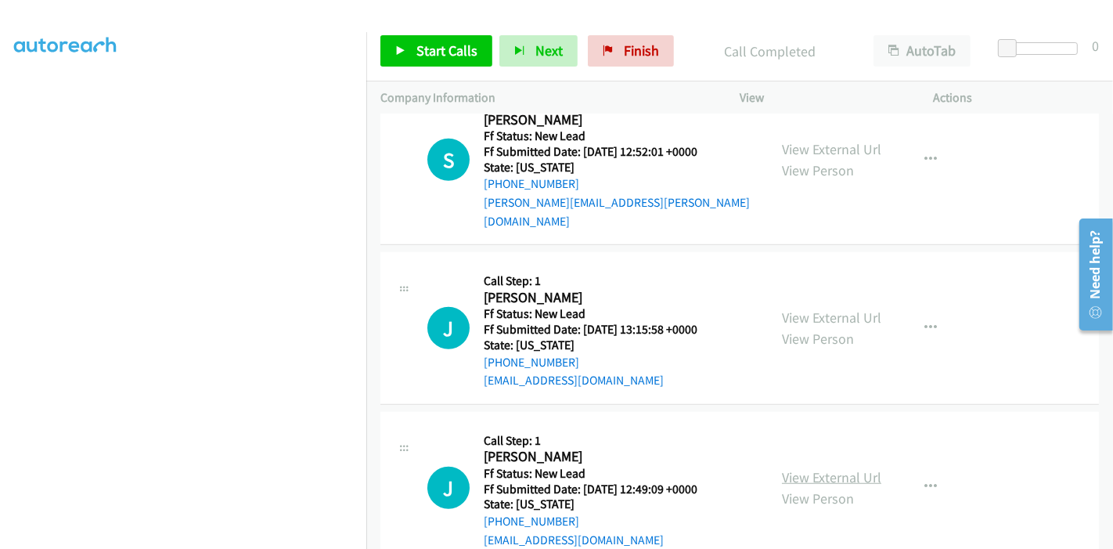
click at [782, 468] on link "View External Url" at bounding box center [831, 477] width 99 height 18
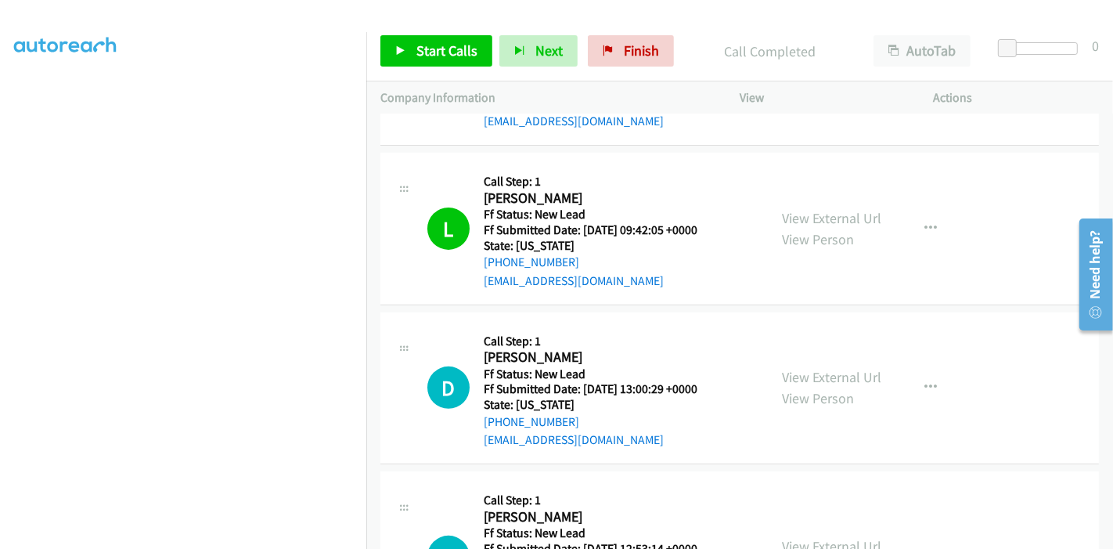
scroll to position [496, 0]
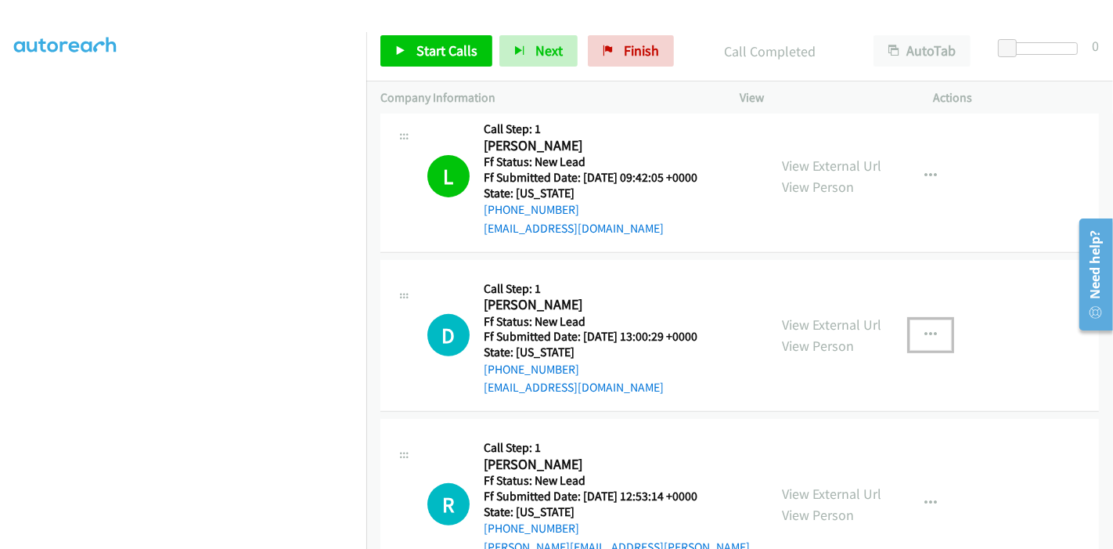
click at [927, 331] on icon "button" at bounding box center [931, 335] width 13 height 13
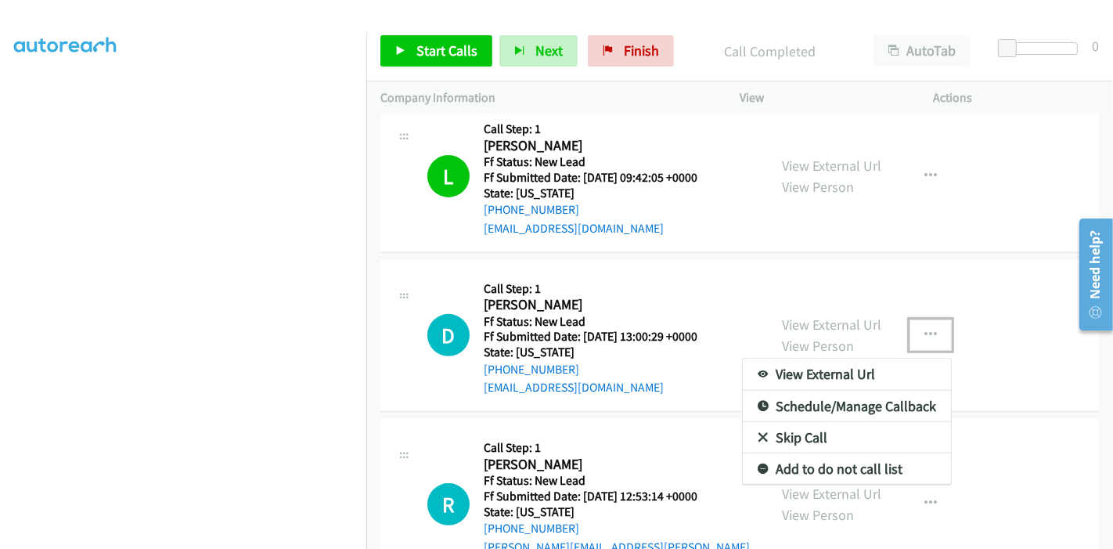
click at [785, 429] on link "Skip Call" at bounding box center [847, 437] width 208 height 31
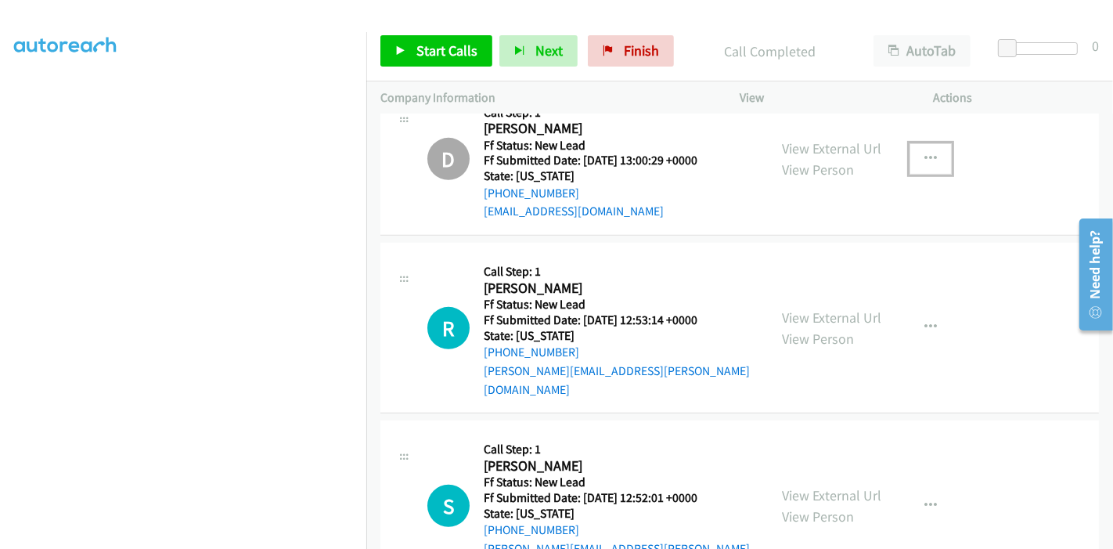
scroll to position [756, 0]
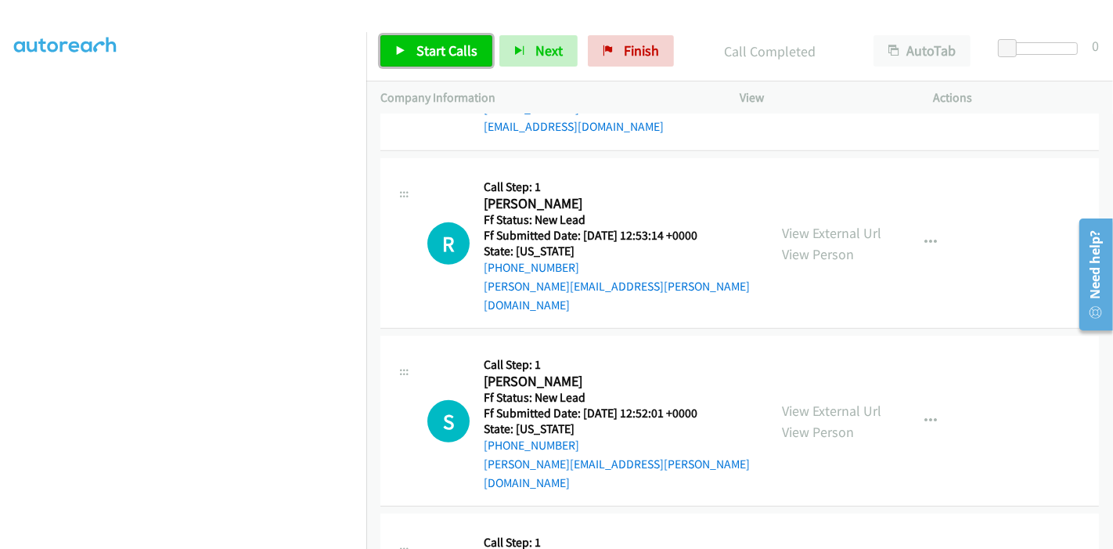
click at [424, 52] on span "Start Calls" at bounding box center [447, 50] width 61 height 18
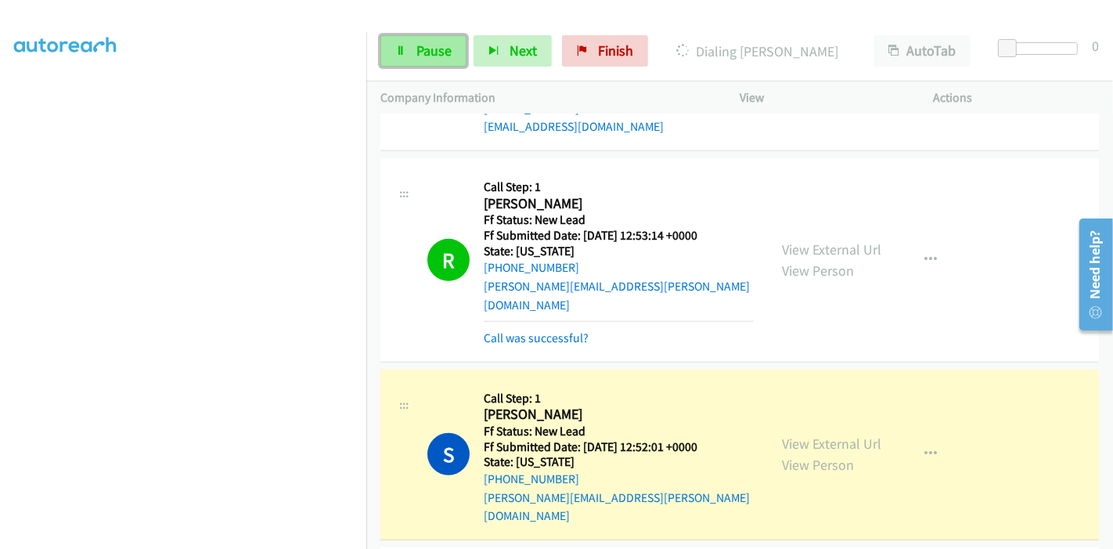
click at [414, 50] on link "Pause" at bounding box center [424, 50] width 86 height 31
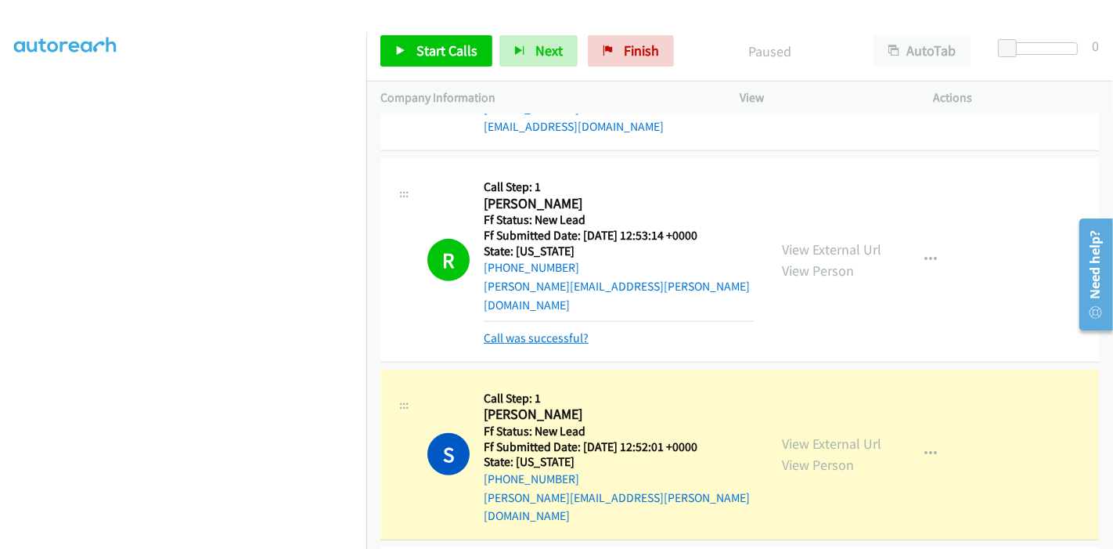
click at [539, 330] on link "Call was successful?" at bounding box center [536, 337] width 105 height 15
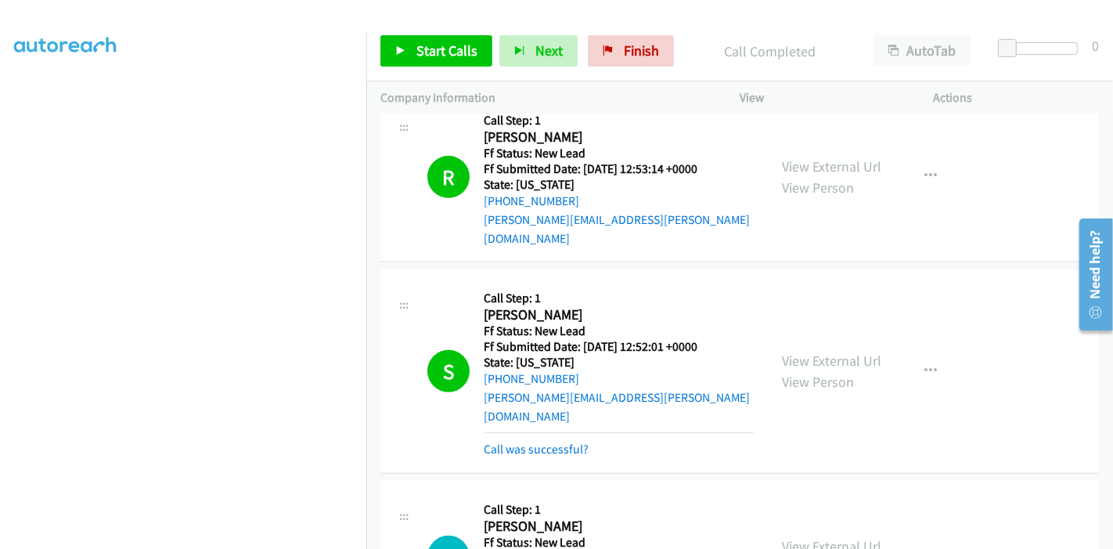
scroll to position [843, 0]
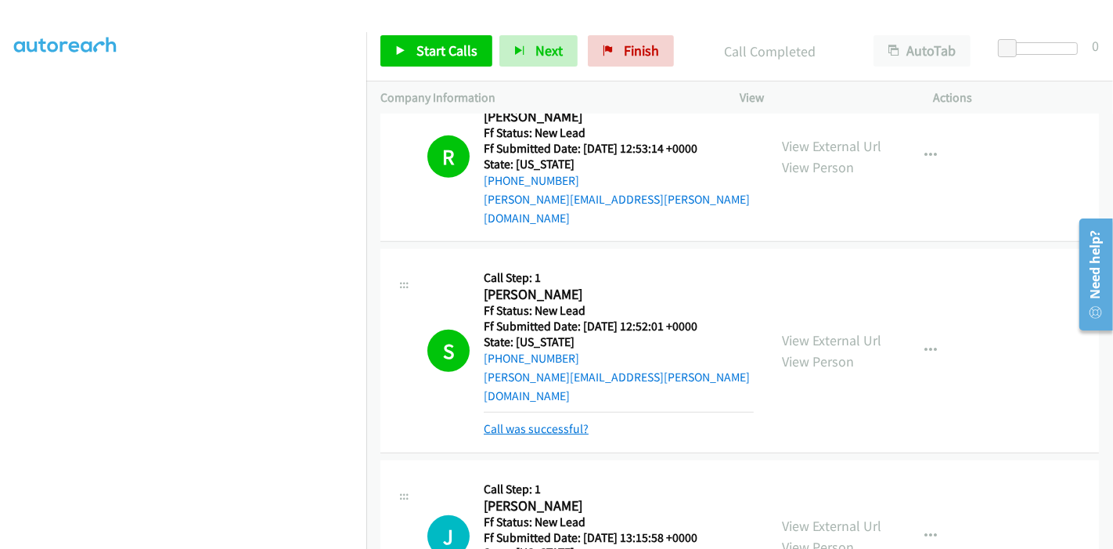
click at [565, 421] on link "Call was successful?" at bounding box center [536, 428] width 105 height 15
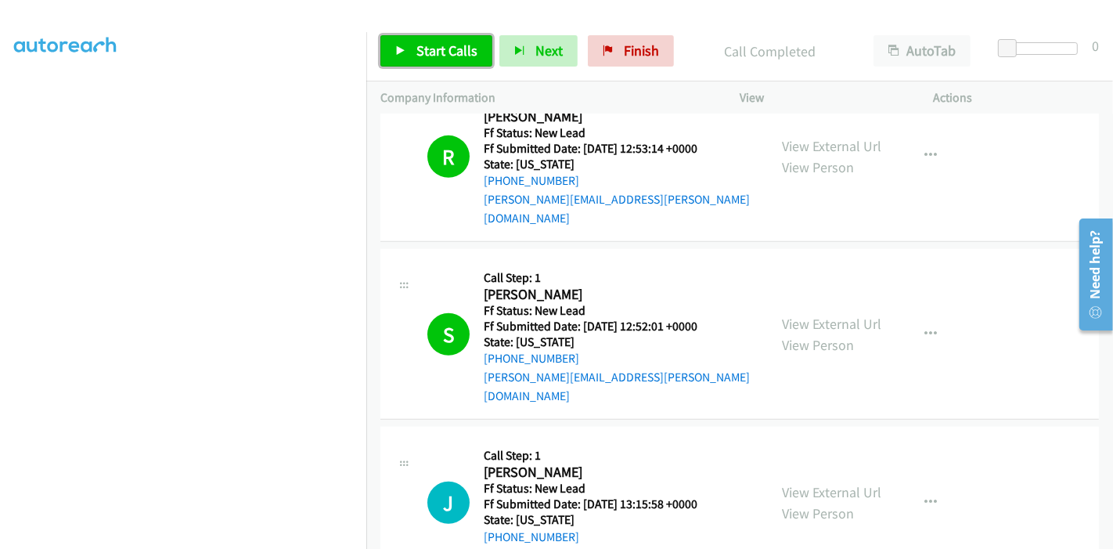
click at [413, 49] on link "Start Calls" at bounding box center [437, 50] width 112 height 31
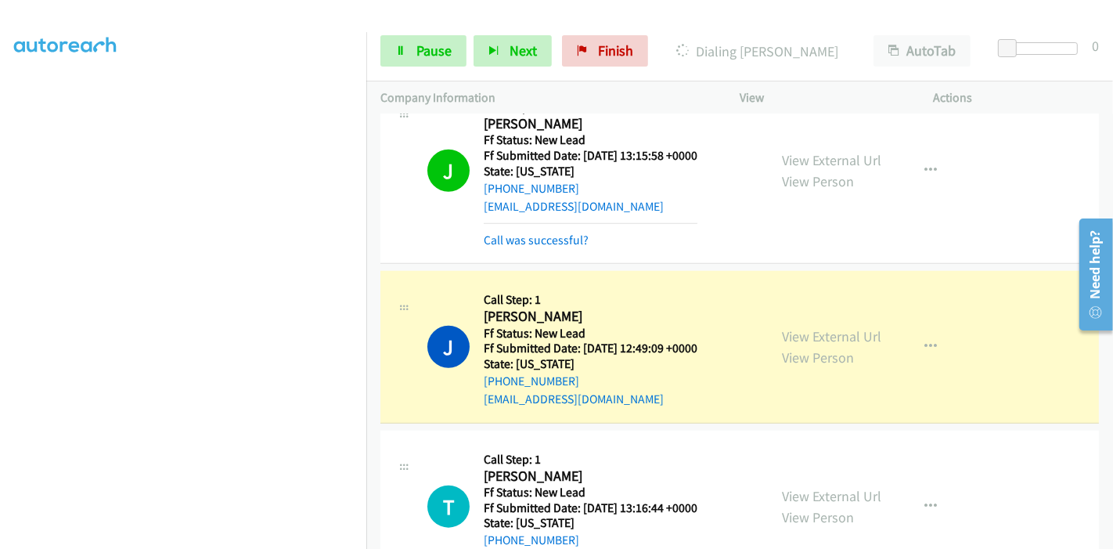
scroll to position [1208, 0]
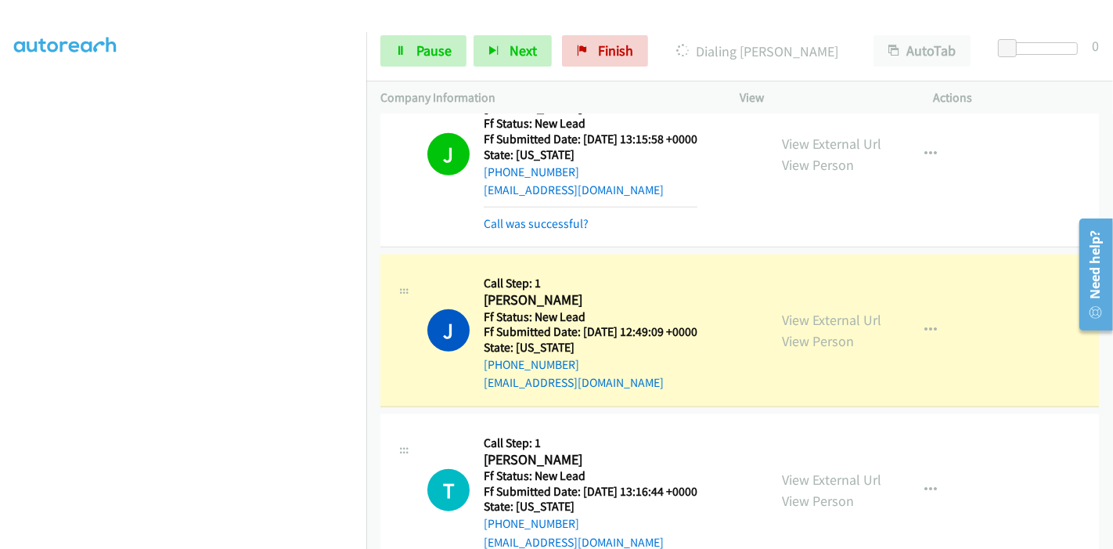
click at [577, 195] on div "J Callback Scheduled Call Step: 1 Jennifer Lake America/New_York Ff Status: New…" at bounding box center [740, 155] width 719 height 186
click at [572, 216] on link "Call was successful?" at bounding box center [536, 223] width 105 height 15
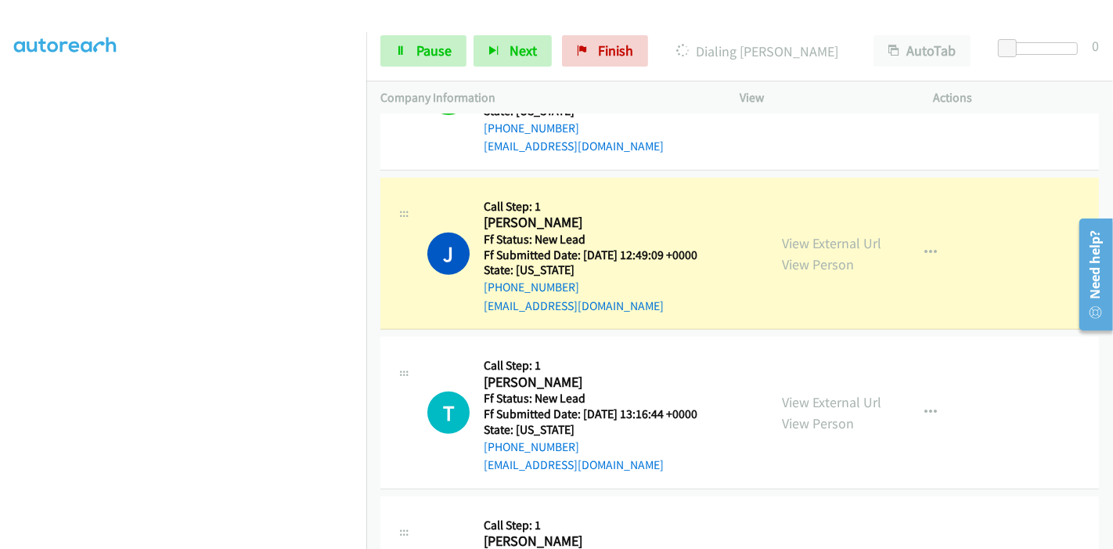
scroll to position [1279, 0]
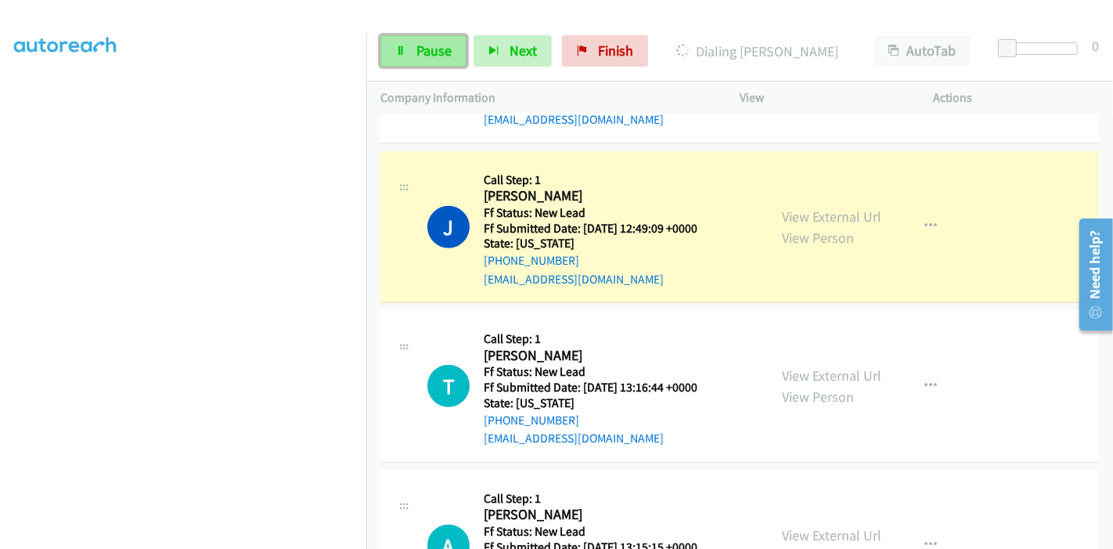
click at [423, 48] on span "Pause" at bounding box center [434, 50] width 35 height 18
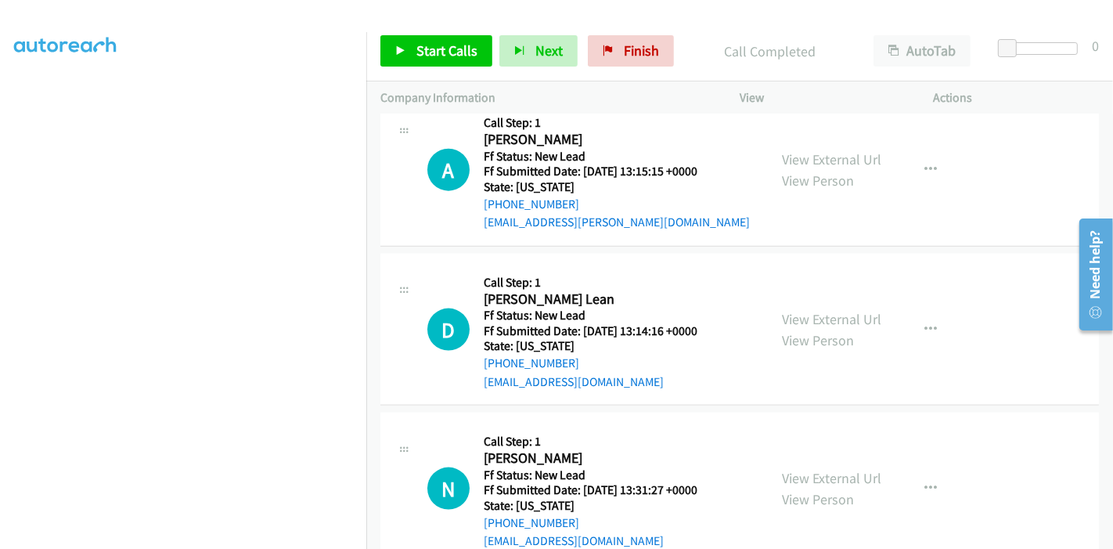
scroll to position [1253, 0]
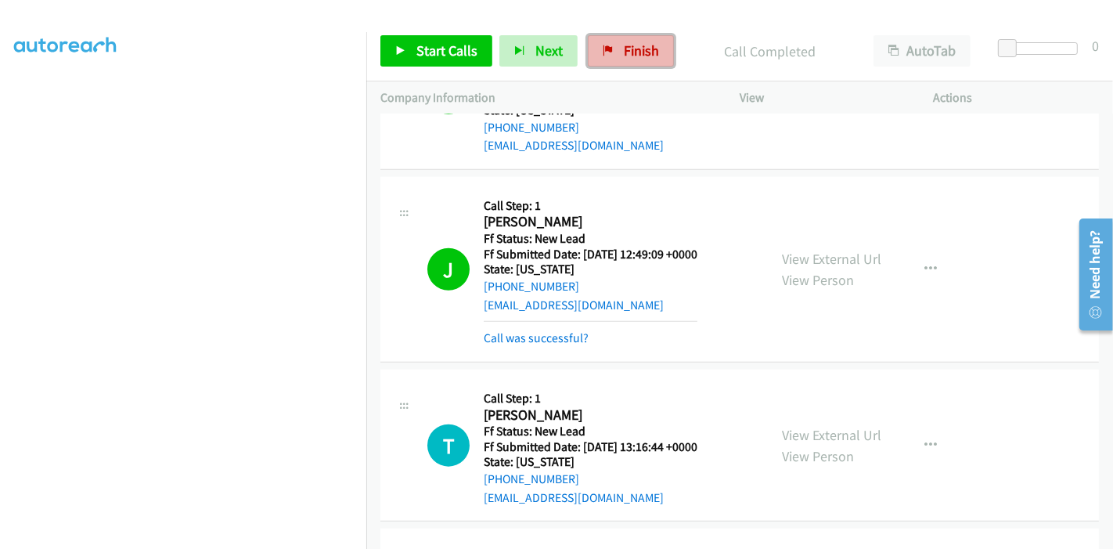
click at [616, 60] on link "Finish" at bounding box center [631, 50] width 86 height 31
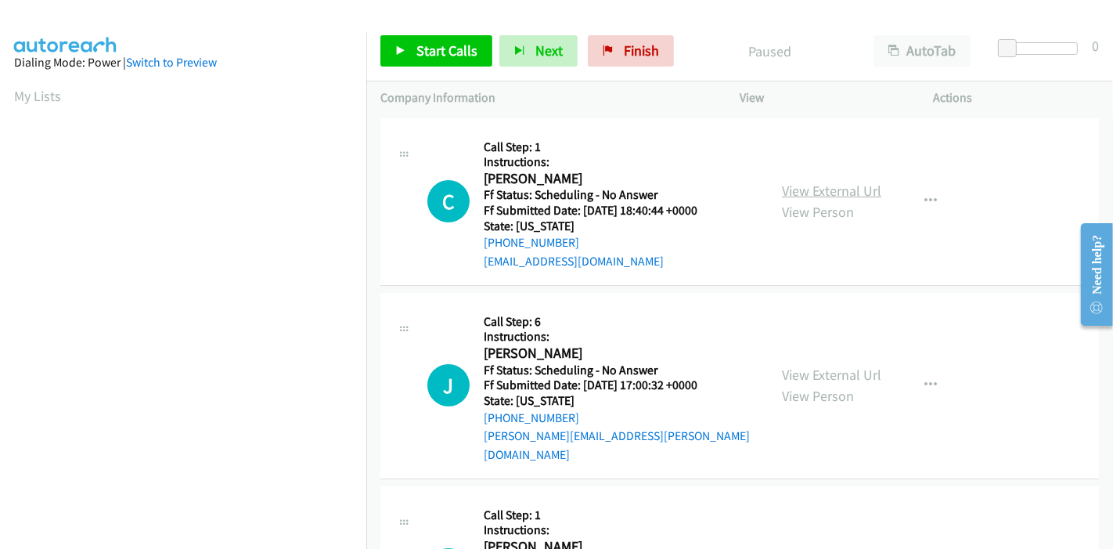
click at [825, 189] on link "View External Url" at bounding box center [831, 191] width 99 height 18
click at [795, 366] on link "View External Url" at bounding box center [831, 375] width 99 height 18
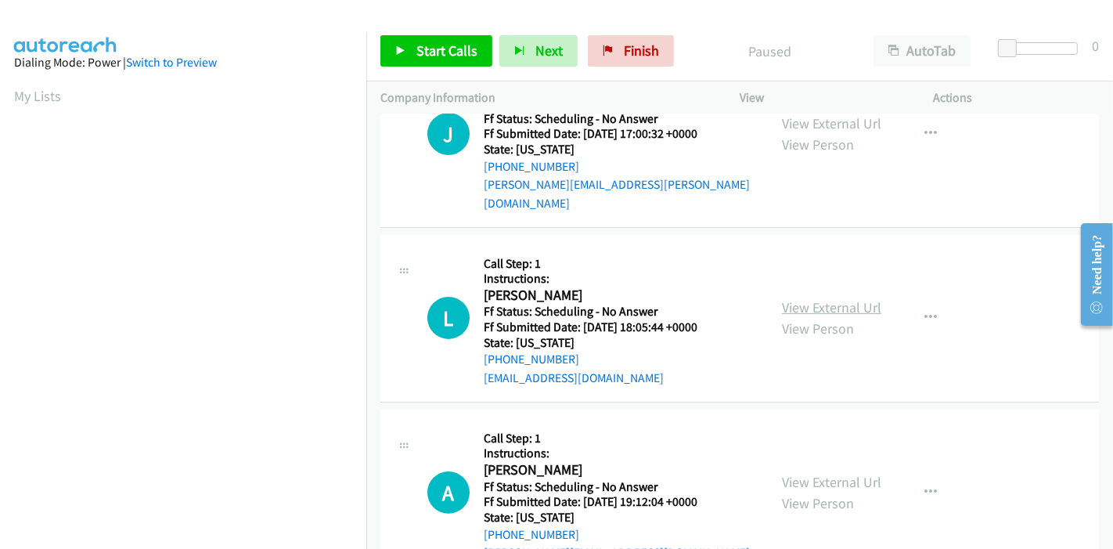
scroll to position [261, 0]
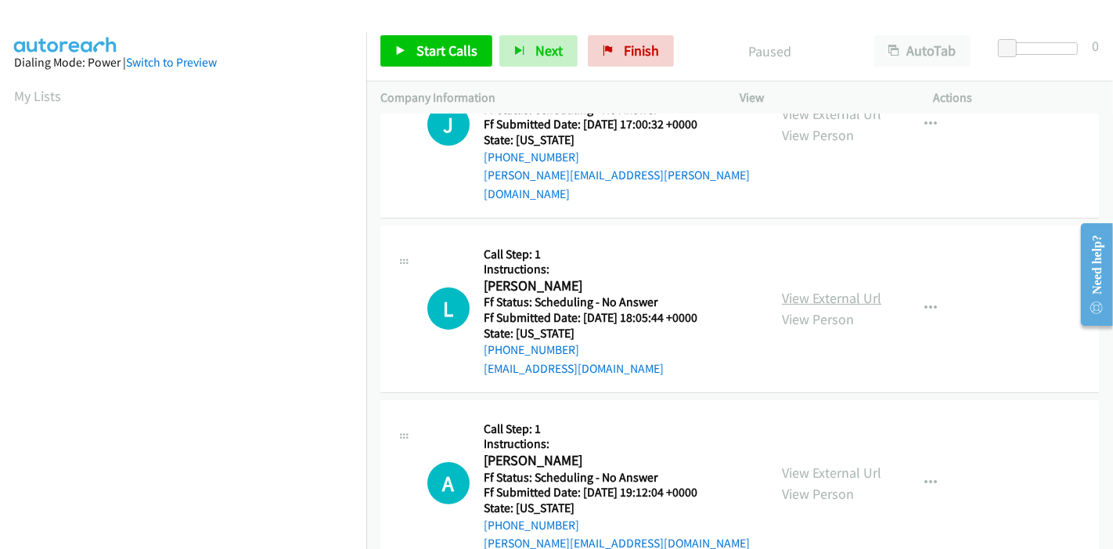
click at [797, 289] on link "View External Url" at bounding box center [831, 298] width 99 height 18
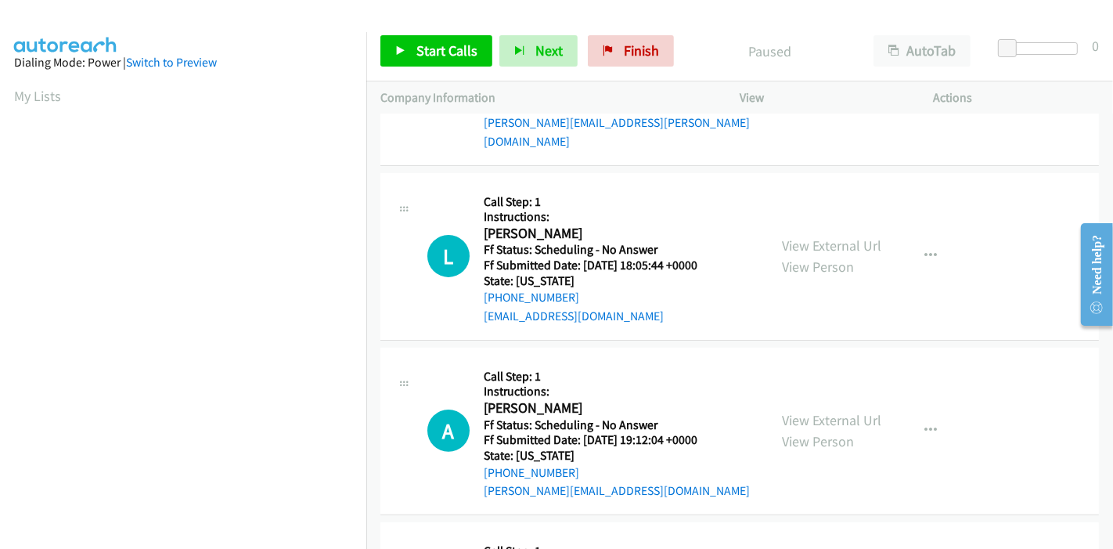
scroll to position [348, 0]
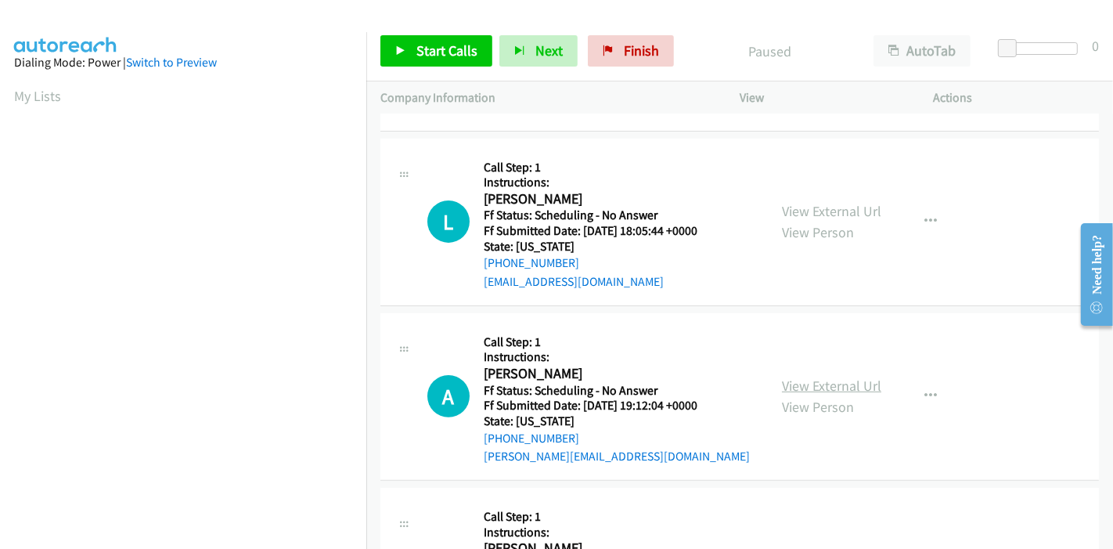
click at [814, 377] on link "View External Url" at bounding box center [831, 386] width 99 height 18
click at [413, 29] on div "Start Calls Pause Next Finish Paused AutoTab AutoTab 0" at bounding box center [739, 51] width 747 height 60
click at [417, 52] on span "Start Calls" at bounding box center [447, 50] width 61 height 18
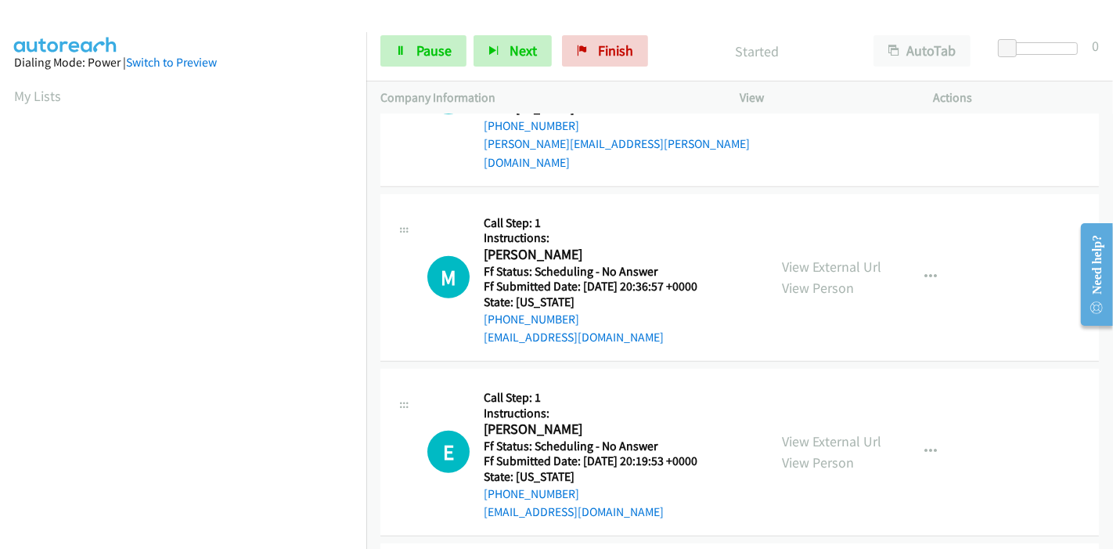
scroll to position [957, 0]
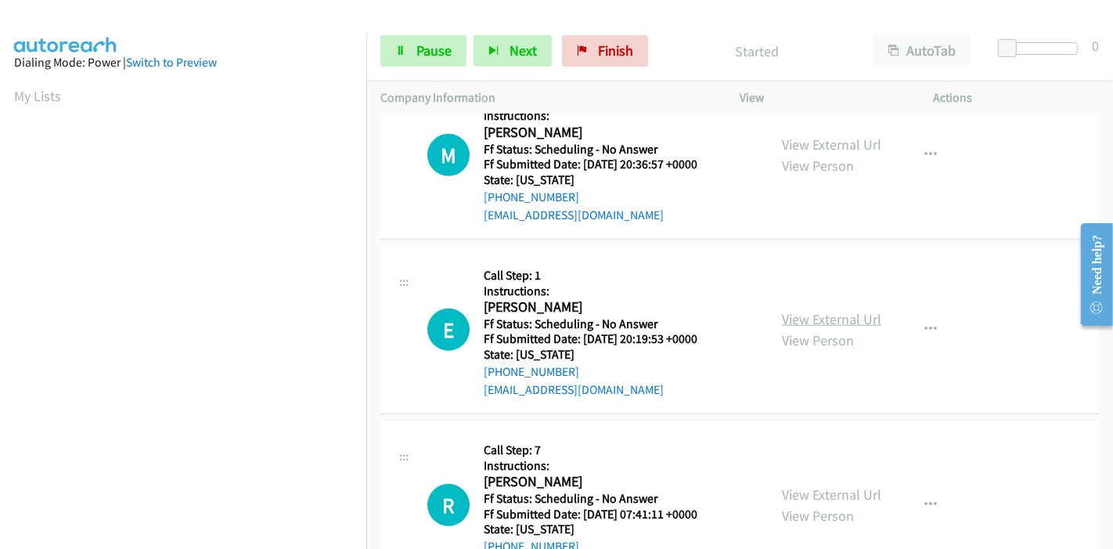
click at [827, 310] on link "View External Url" at bounding box center [831, 319] width 99 height 18
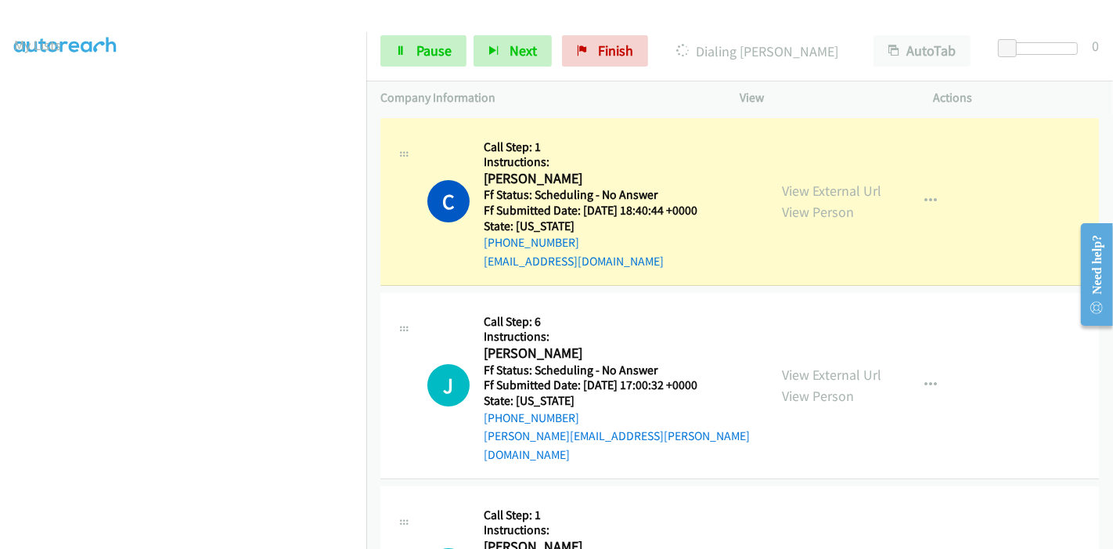
scroll to position [0, 0]
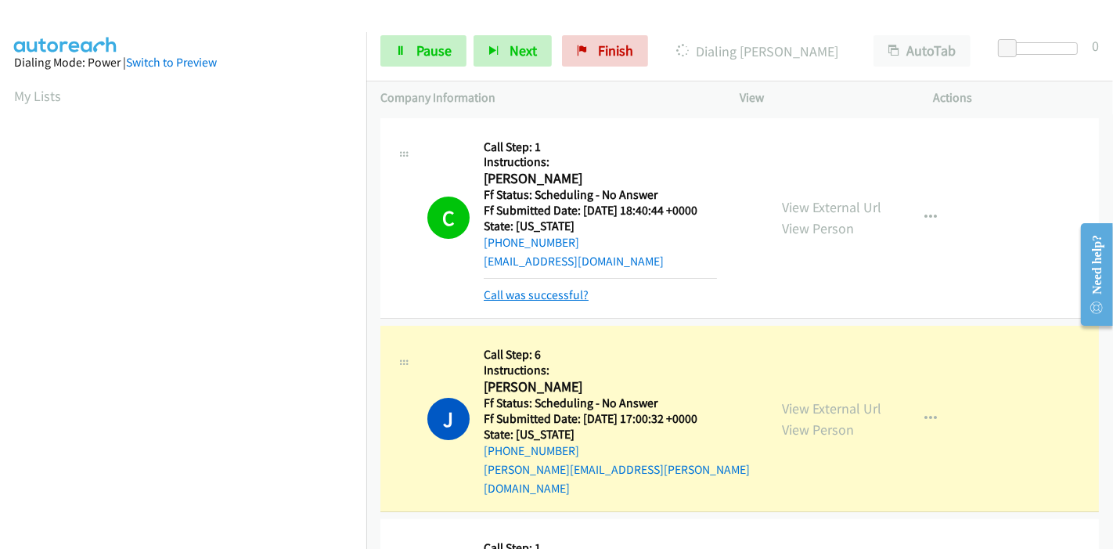
click at [551, 288] on link "Call was successful?" at bounding box center [536, 294] width 105 height 15
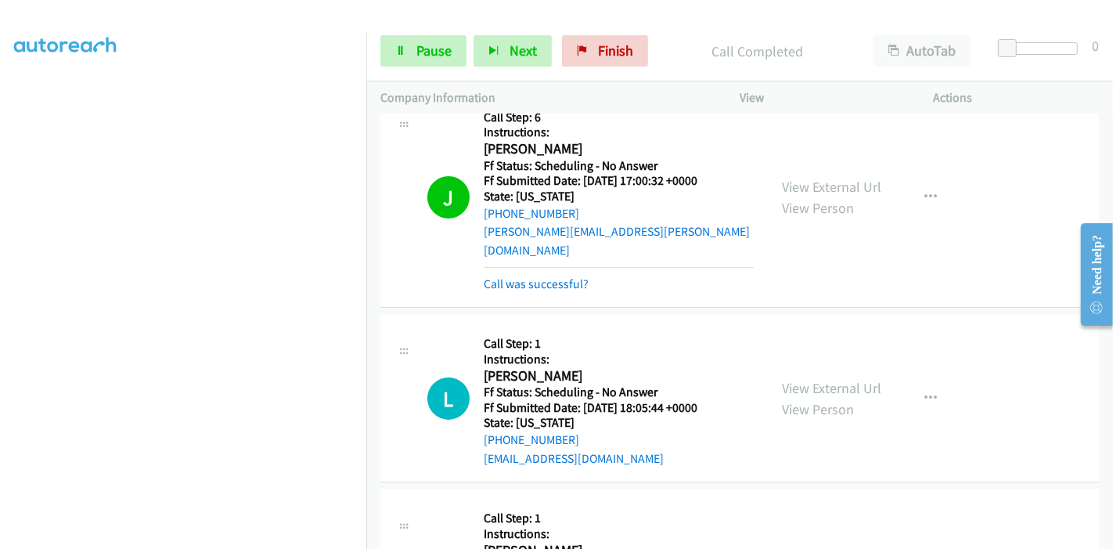
scroll to position [87, 0]
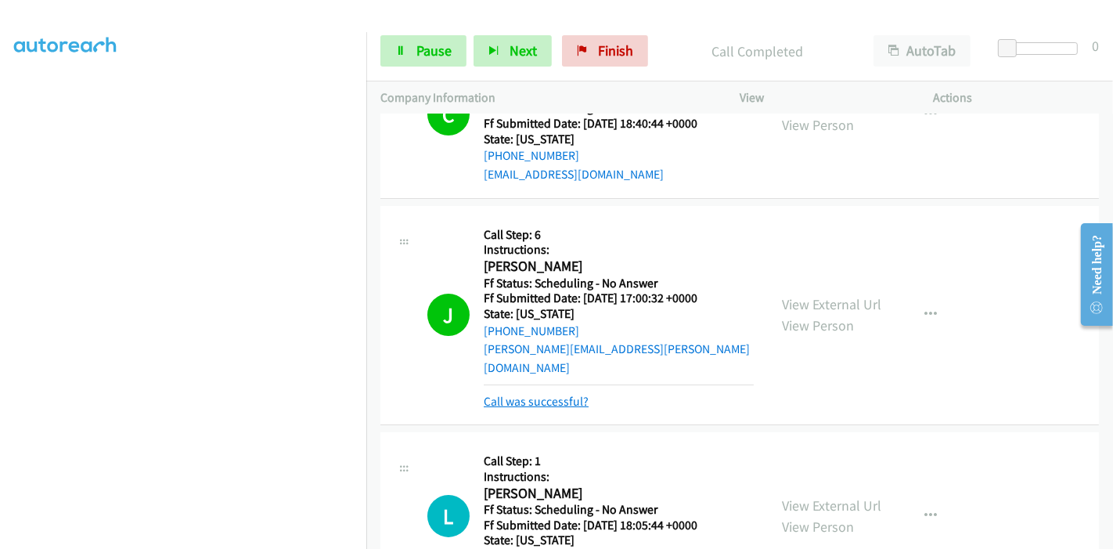
click at [507, 394] on link "Call was successful?" at bounding box center [536, 401] width 105 height 15
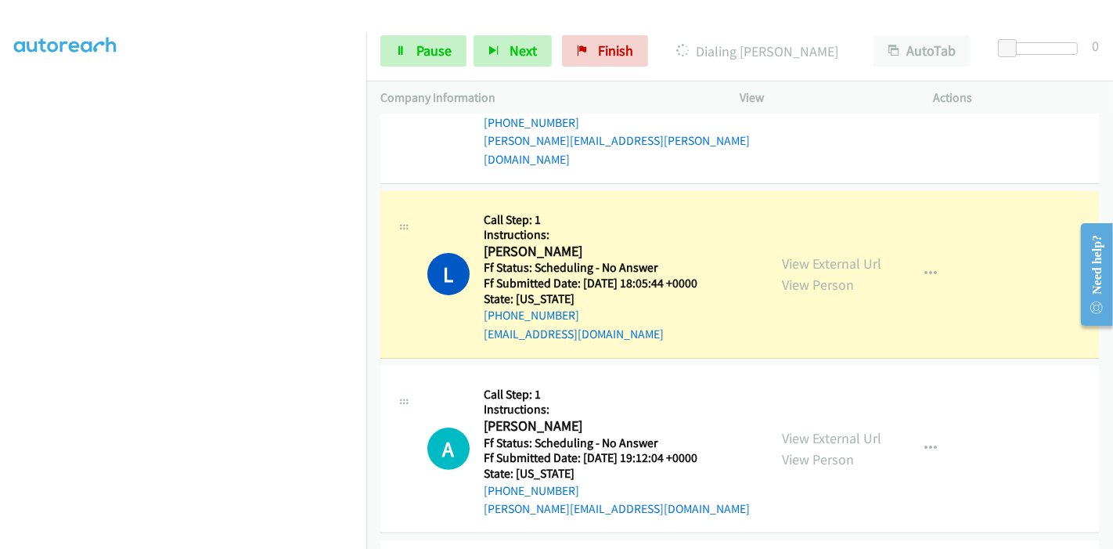
scroll to position [348, 0]
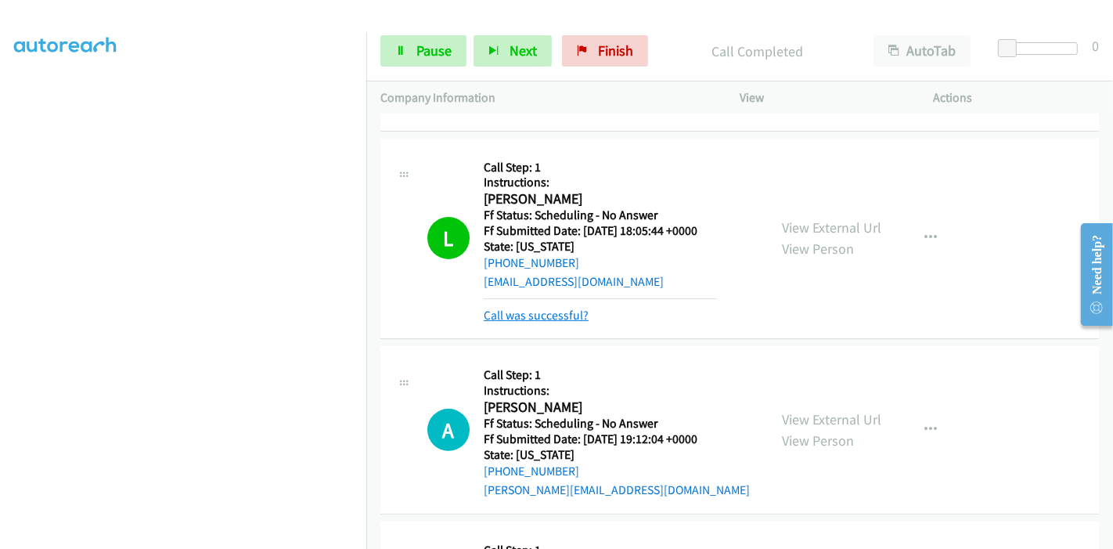
click at [554, 308] on link "Call was successful?" at bounding box center [536, 315] width 105 height 15
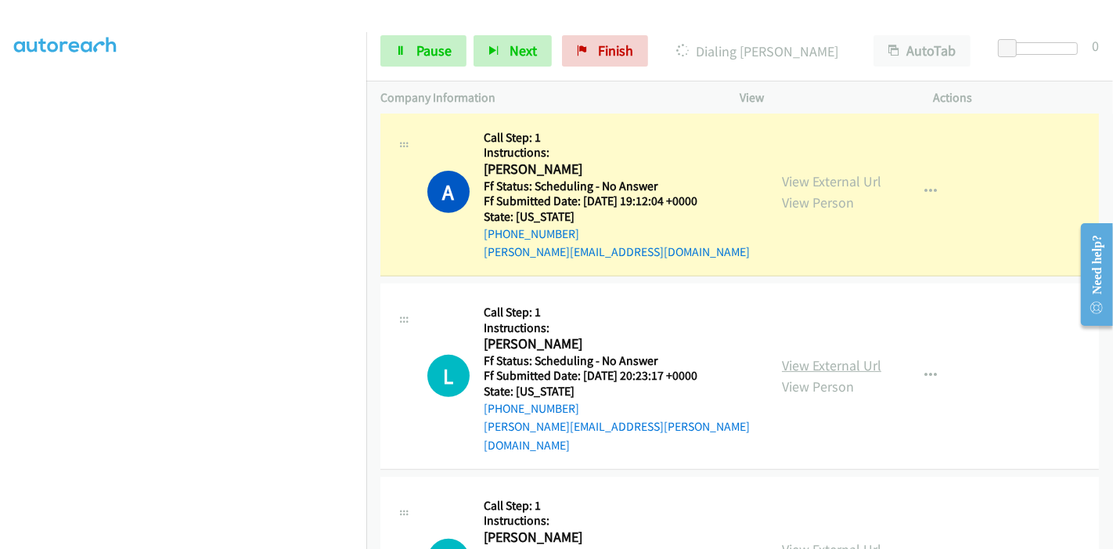
scroll to position [608, 0]
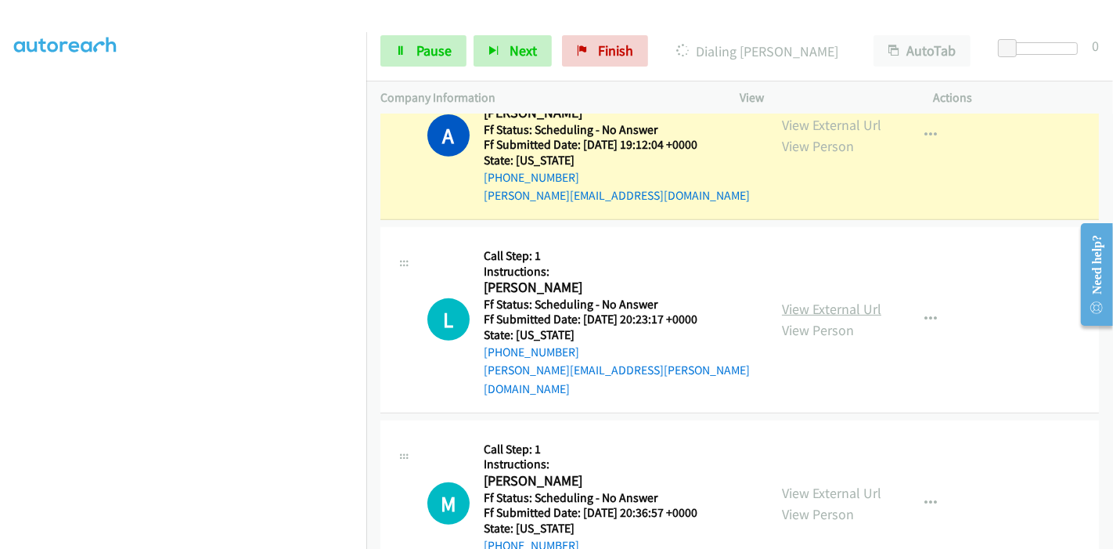
click at [822, 300] on link "View External Url" at bounding box center [831, 309] width 99 height 18
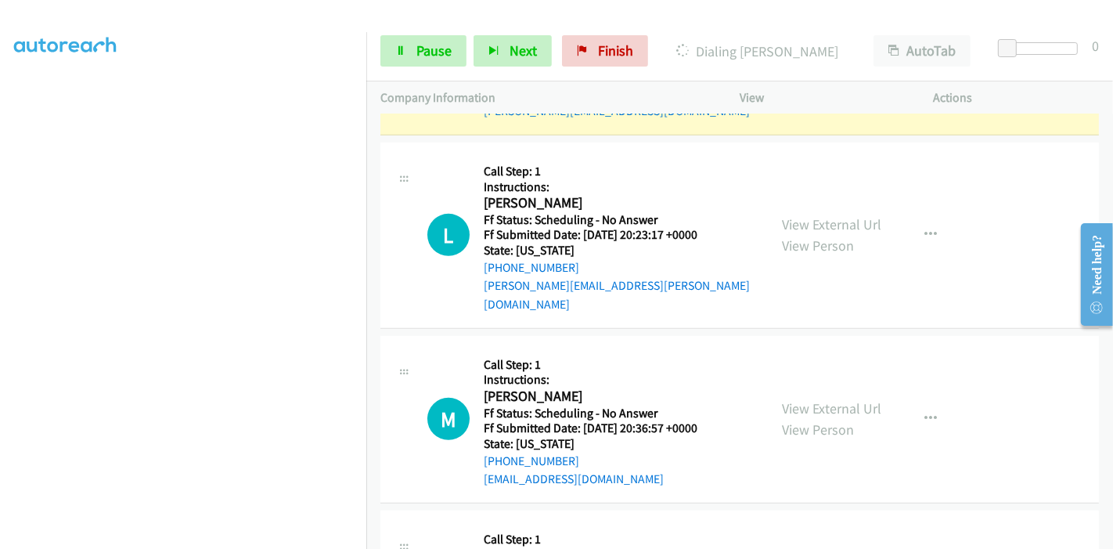
scroll to position [695, 0]
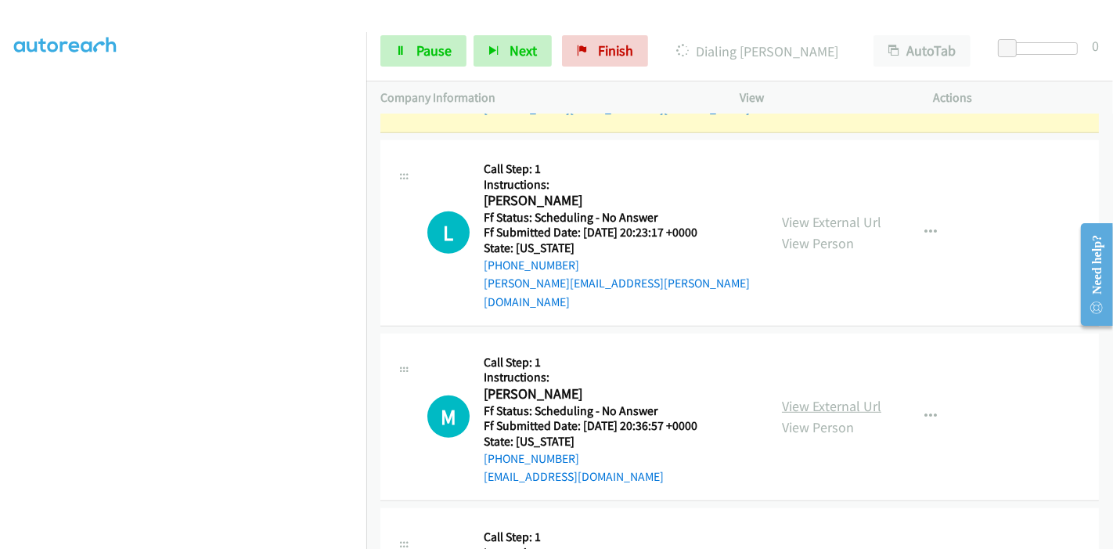
click at [794, 397] on link "View External Url" at bounding box center [831, 406] width 99 height 18
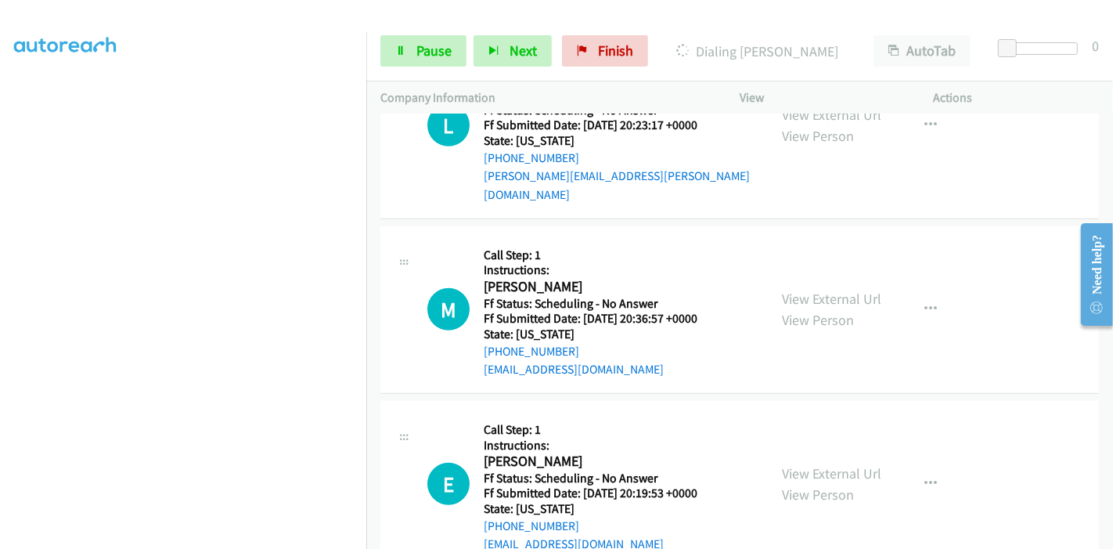
scroll to position [783, 0]
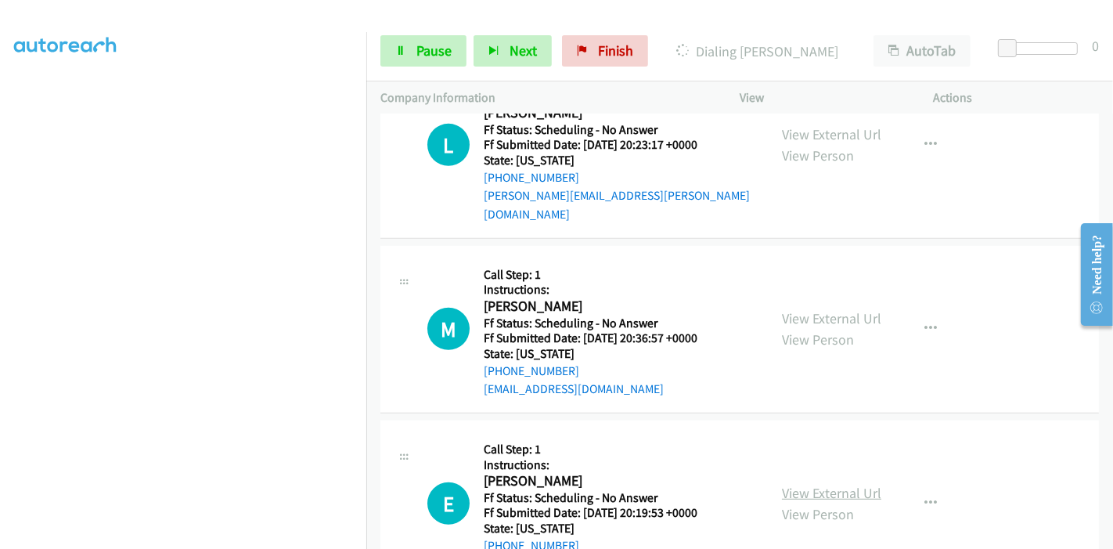
click at [792, 484] on link "View External Url" at bounding box center [831, 493] width 99 height 18
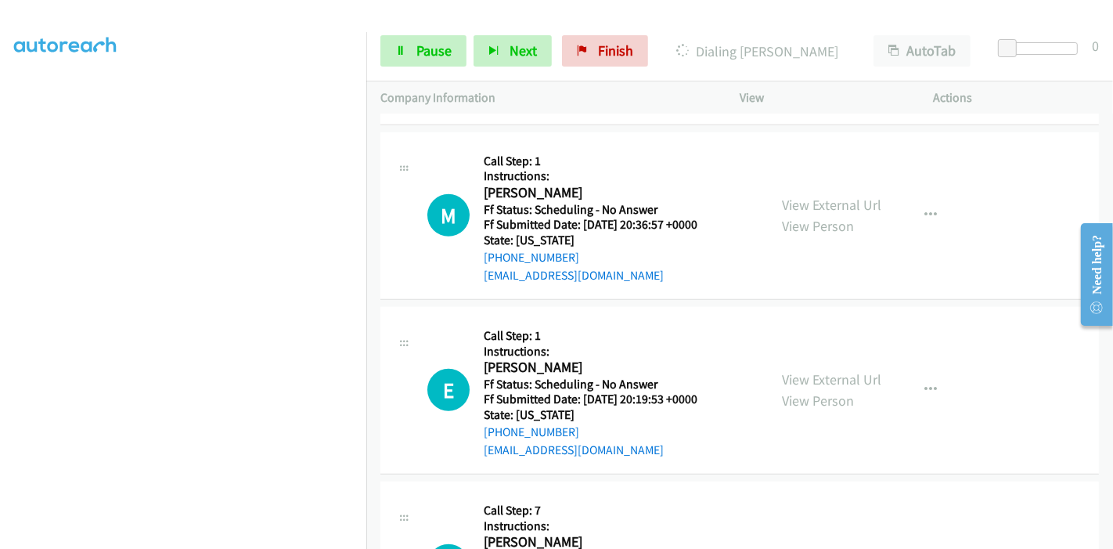
scroll to position [957, 0]
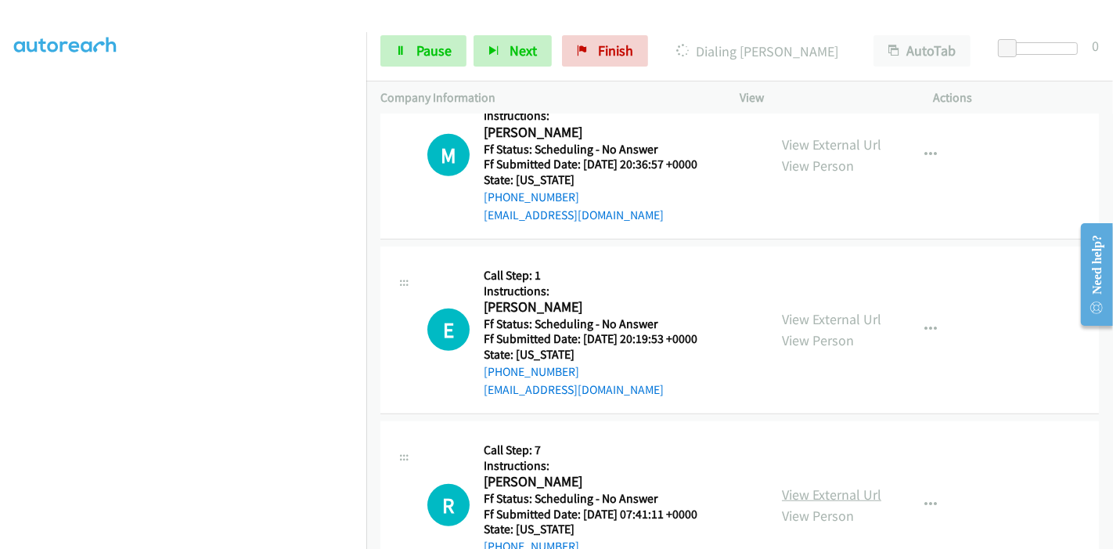
click at [787, 485] on link "View External Url" at bounding box center [831, 494] width 99 height 18
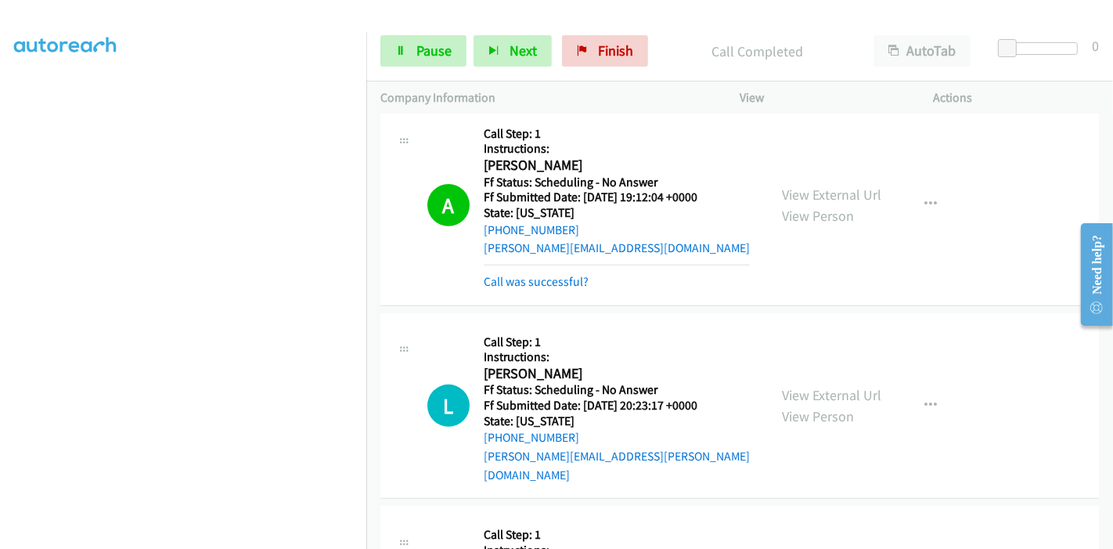
scroll to position [554, 0]
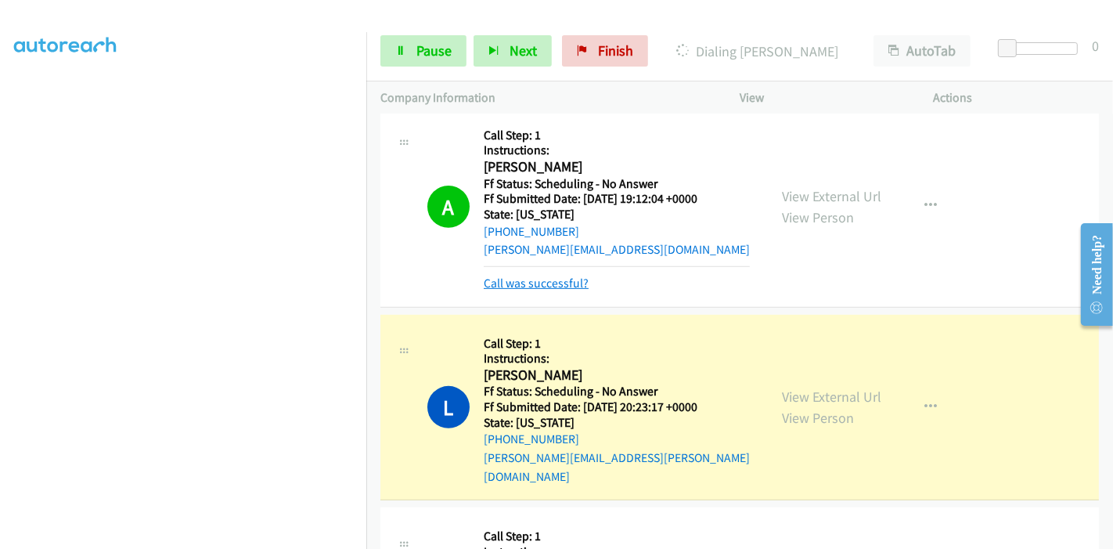
click at [570, 276] on link "Call was successful?" at bounding box center [536, 283] width 105 height 15
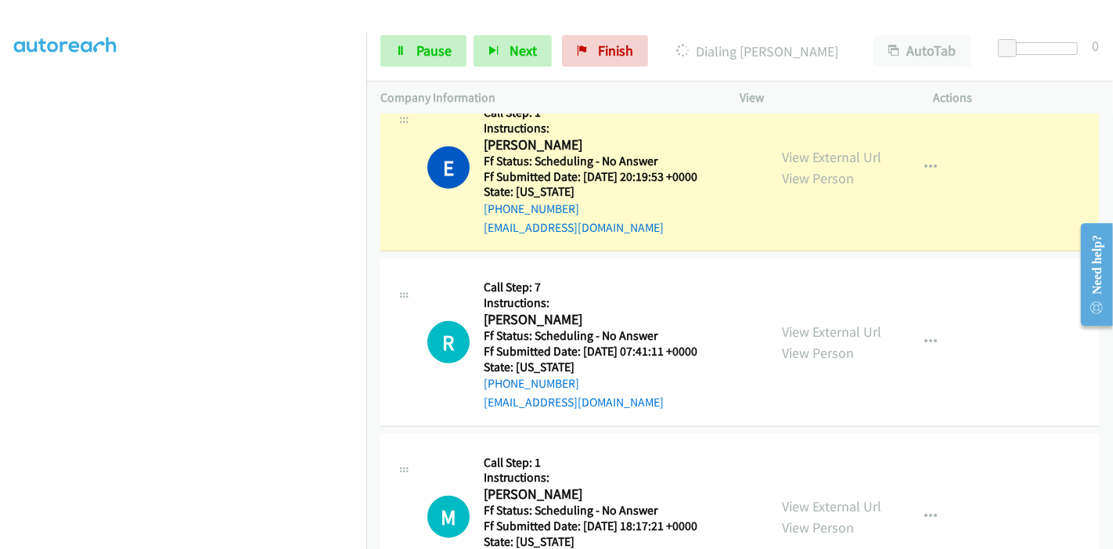
scroll to position [1094, 0]
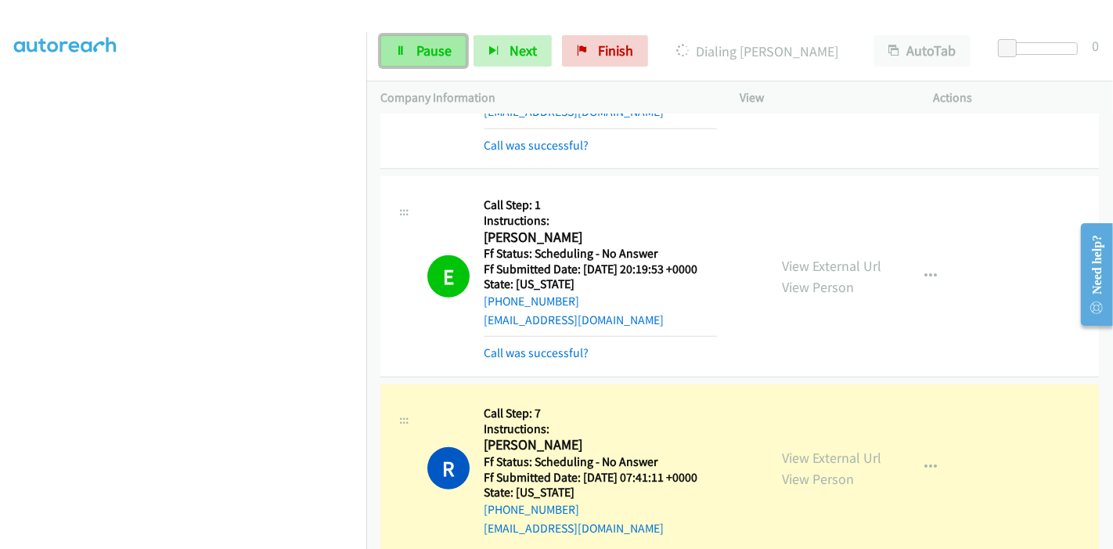
click at [411, 59] on link "Pause" at bounding box center [424, 50] width 86 height 31
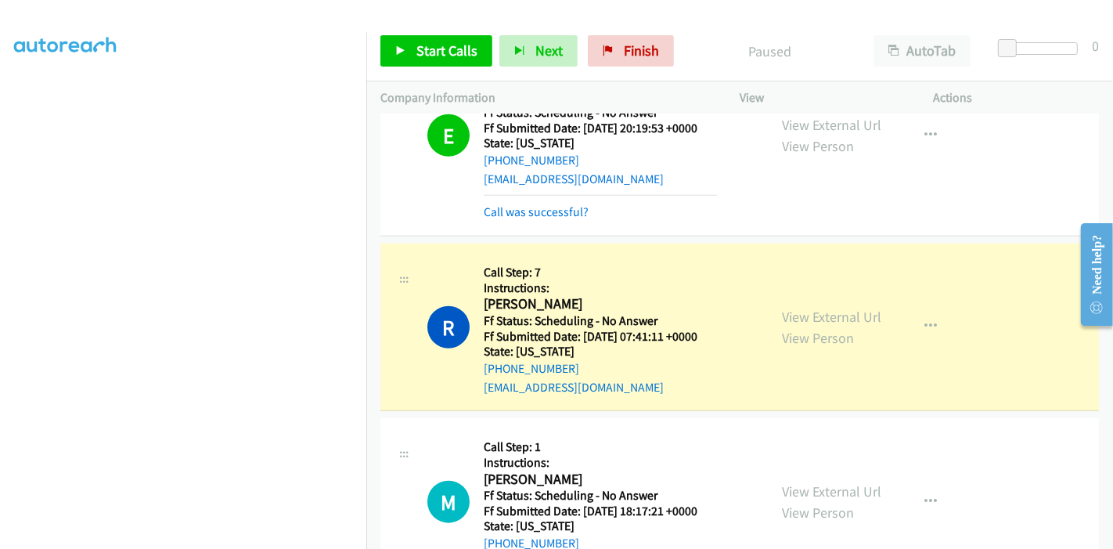
scroll to position [1268, 0]
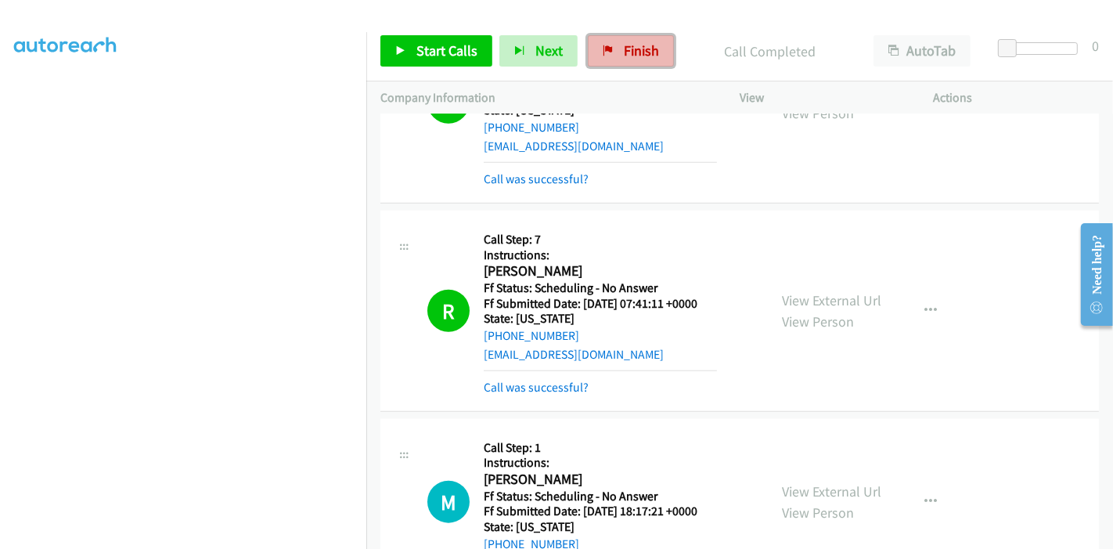
drag, startPoint x: 620, startPoint y: 58, endPoint x: 631, endPoint y: 55, distance: 11.4
click at [624, 58] on span "Finish" at bounding box center [641, 50] width 35 height 18
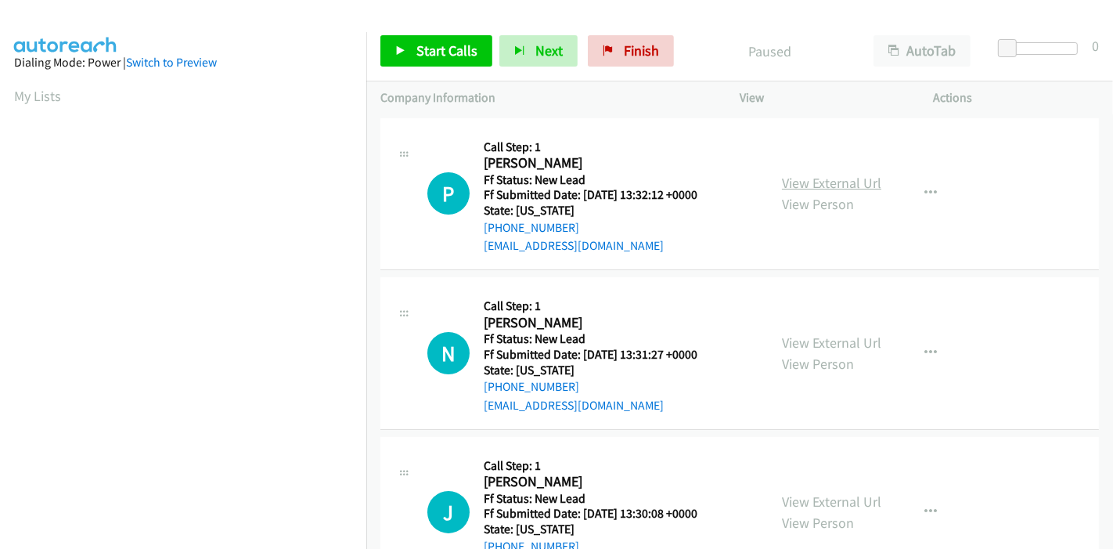
click at [812, 180] on link "View External Url" at bounding box center [831, 183] width 99 height 18
click at [821, 336] on link "View External Url" at bounding box center [831, 343] width 99 height 18
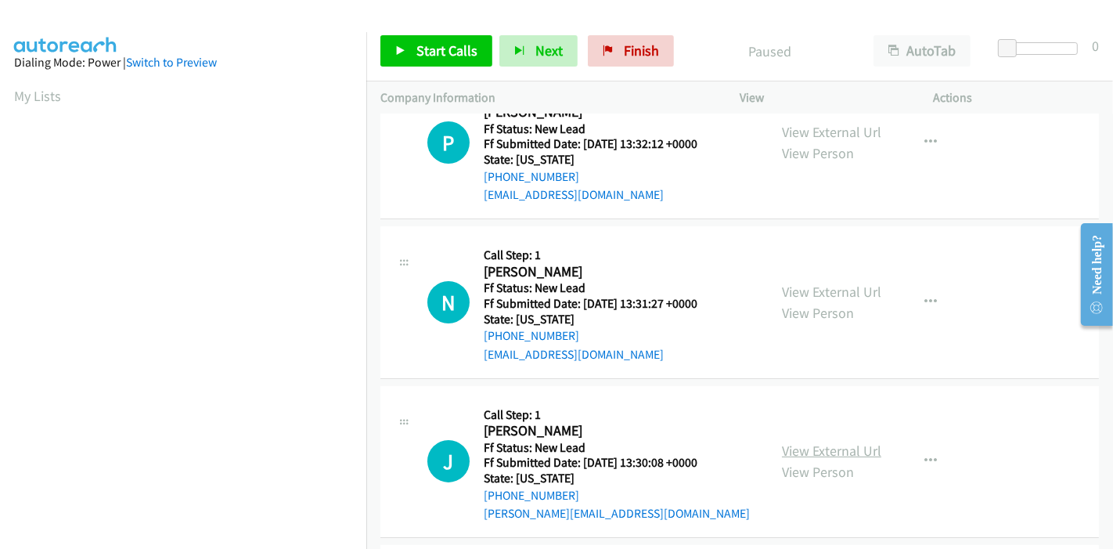
scroll to position [174, 0]
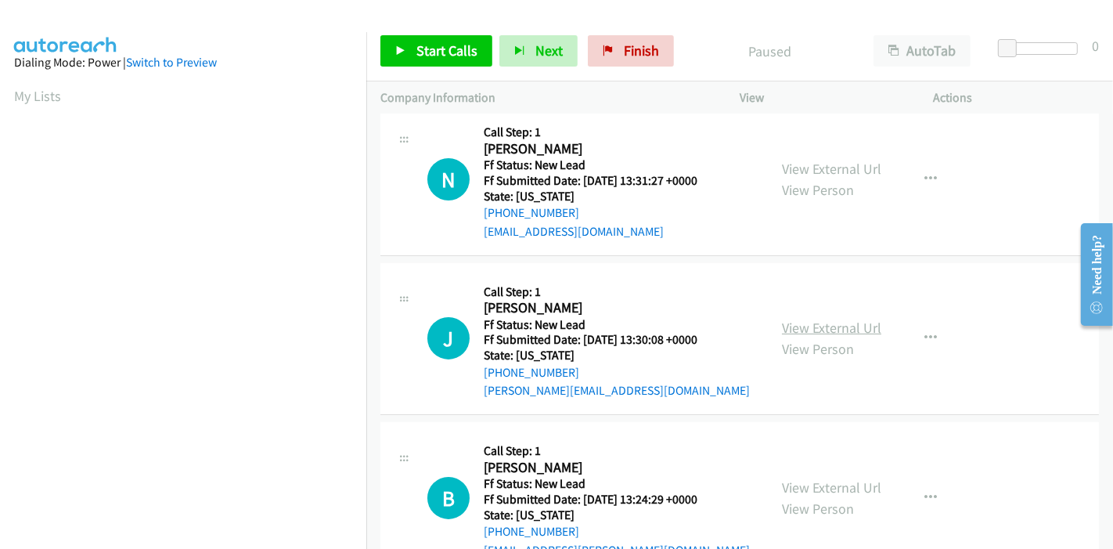
click at [822, 332] on link "View External Url" at bounding box center [831, 328] width 99 height 18
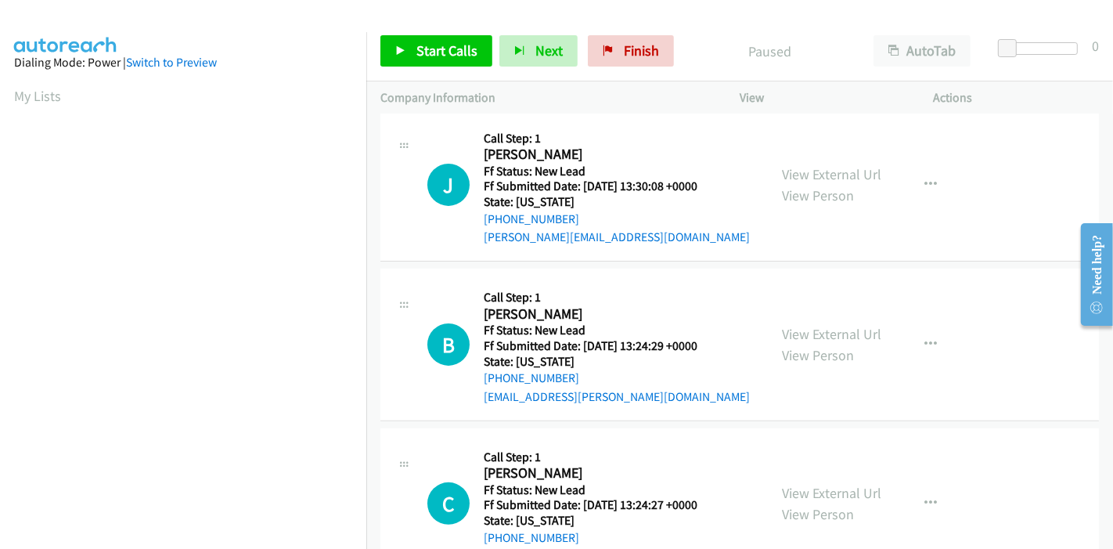
scroll to position [381, 0]
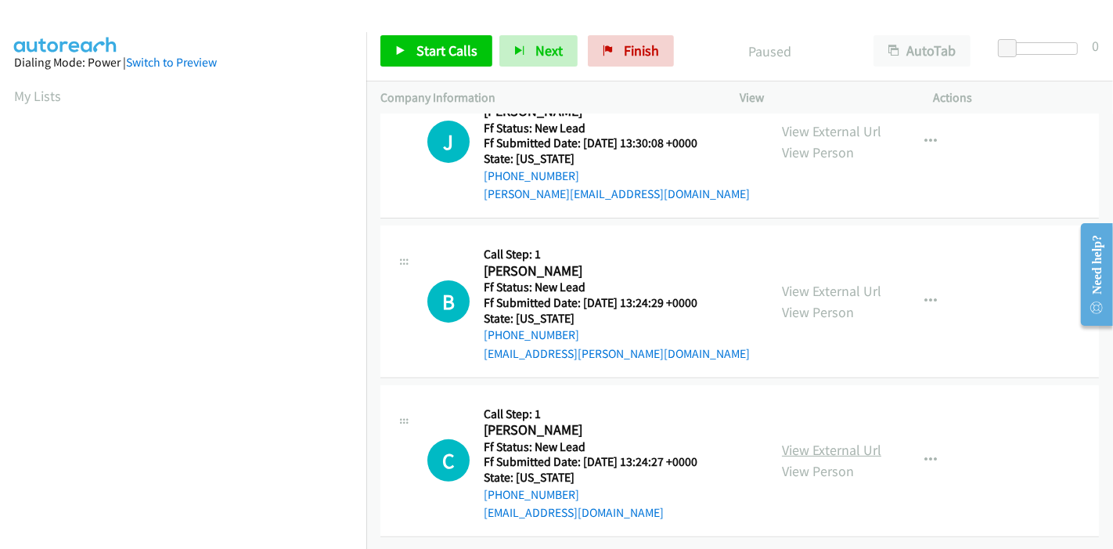
click at [818, 441] on link "View External Url" at bounding box center [831, 450] width 99 height 18
click at [820, 282] on link "View External Url" at bounding box center [831, 291] width 99 height 18
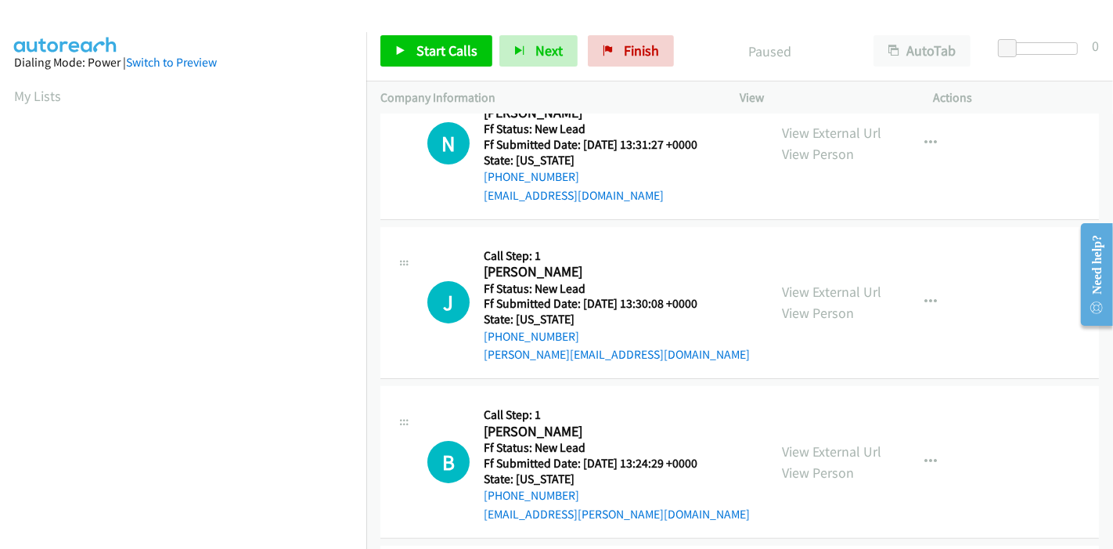
scroll to position [261, 0]
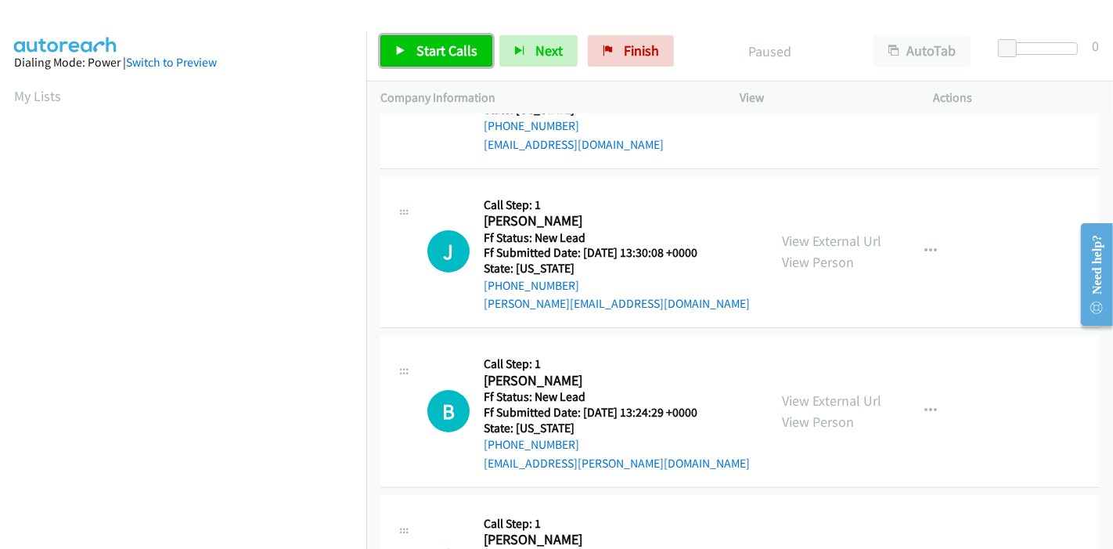
click at [443, 56] on span "Start Calls" at bounding box center [447, 50] width 61 height 18
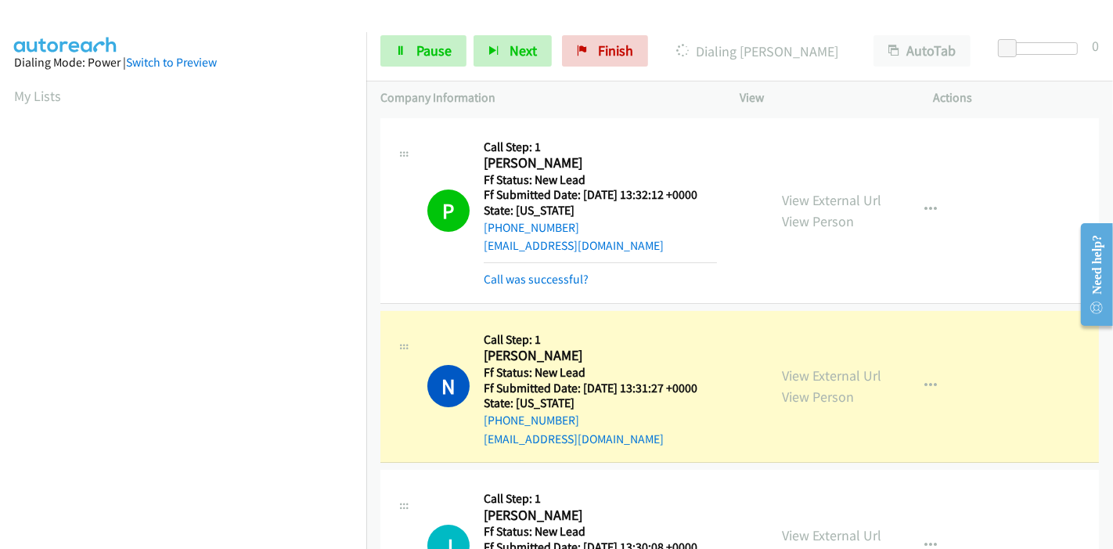
scroll to position [330, 0]
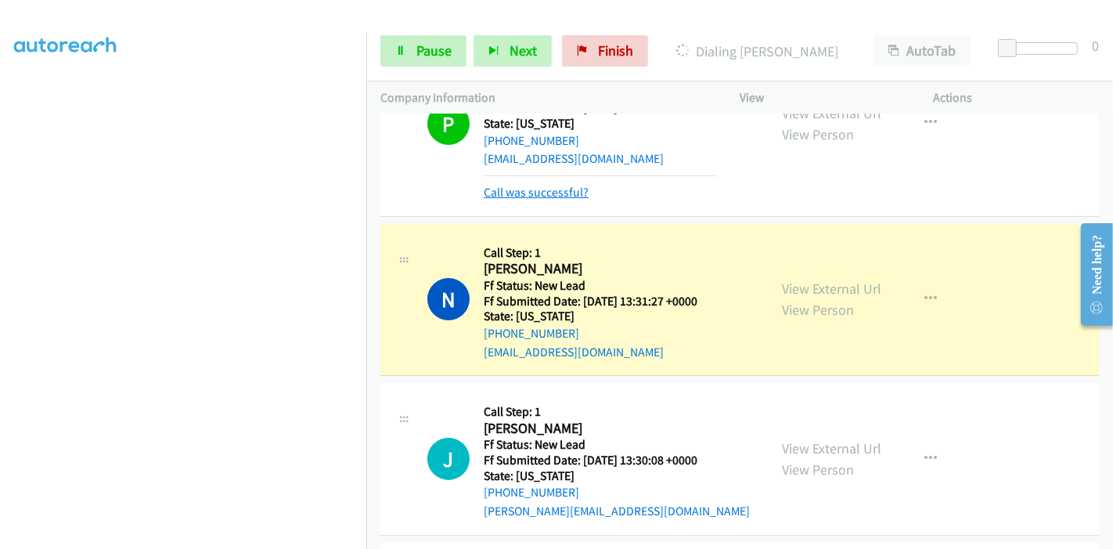
click at [536, 188] on link "Call was successful?" at bounding box center [536, 192] width 105 height 15
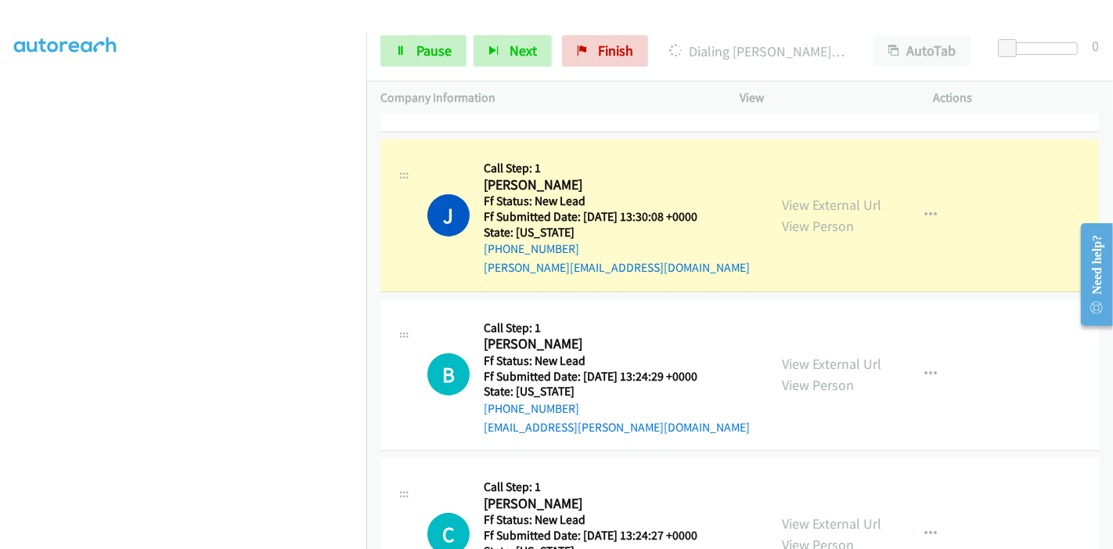
scroll to position [364, 0]
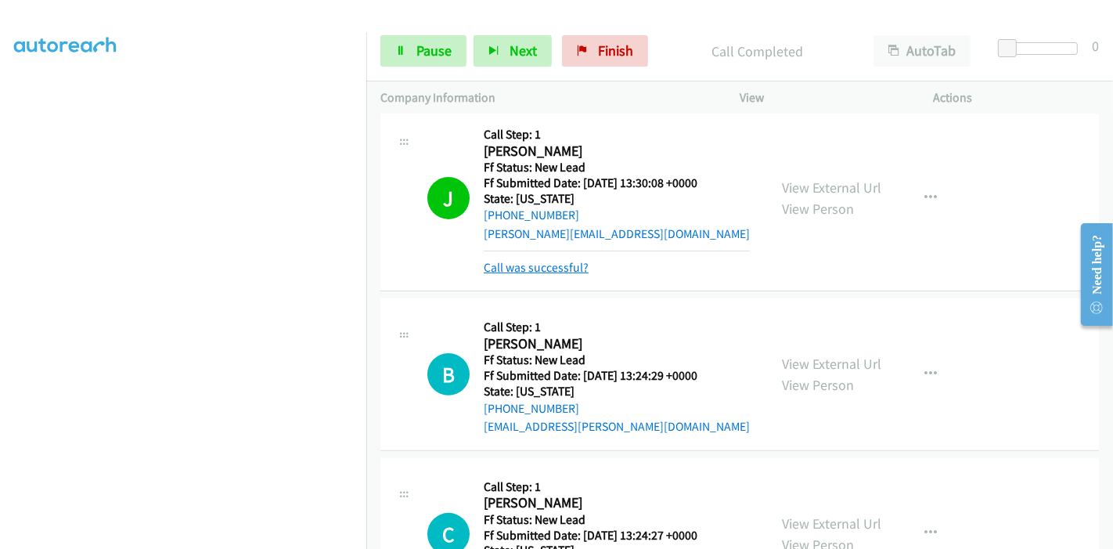
click at [568, 265] on link "Call was successful?" at bounding box center [536, 267] width 105 height 15
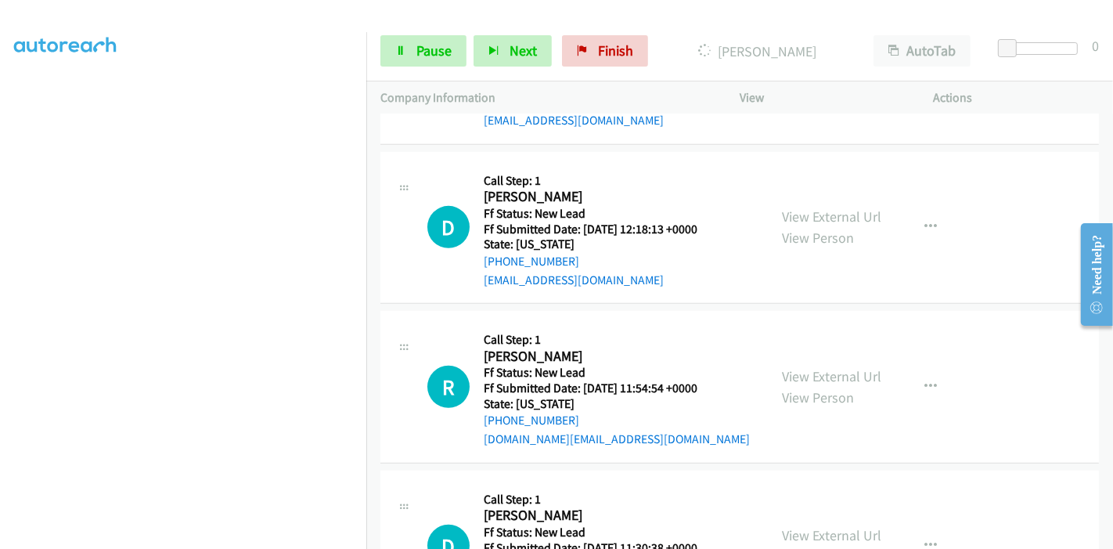
scroll to position [799, 0]
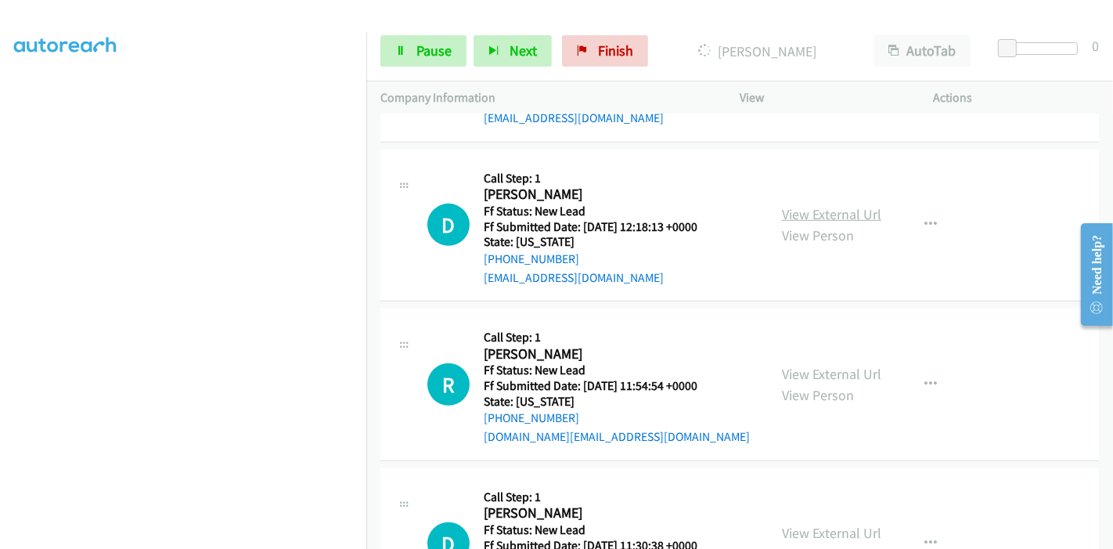
click at [859, 211] on link "View External Url" at bounding box center [831, 214] width 99 height 18
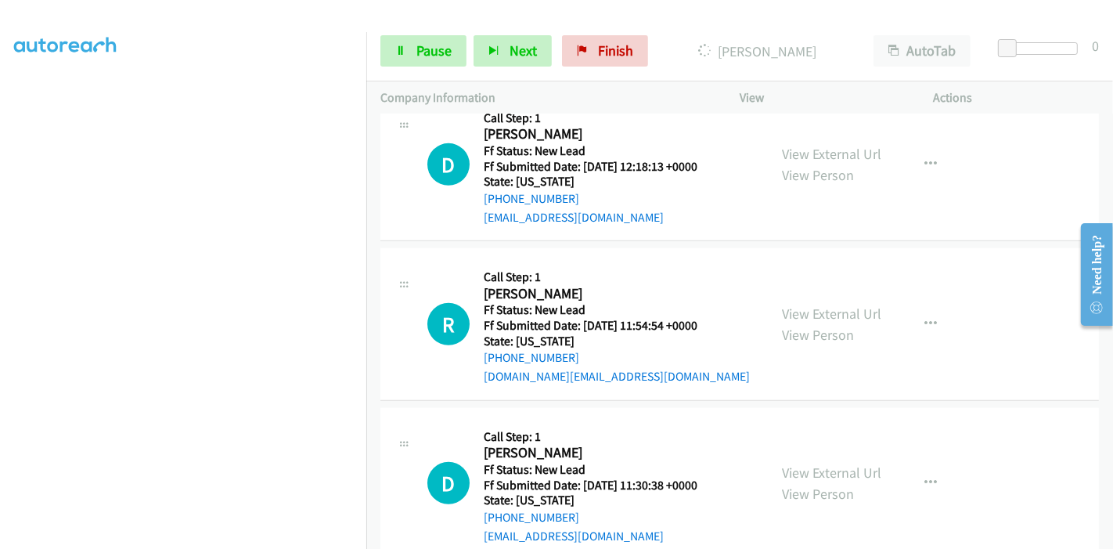
scroll to position [886, 0]
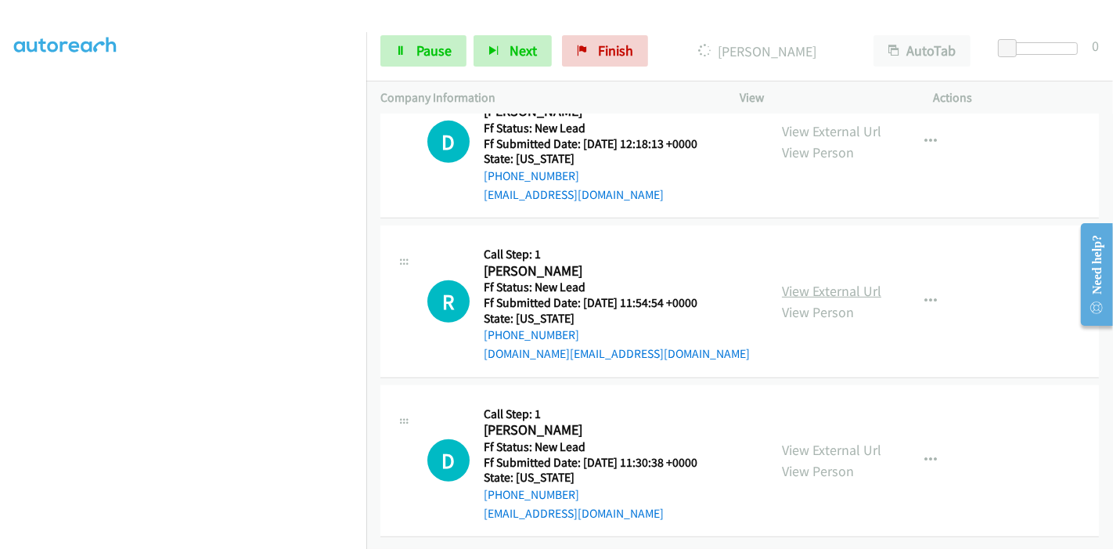
click at [819, 282] on link "View External Url" at bounding box center [831, 291] width 99 height 18
click at [827, 441] on link "View External Url" at bounding box center [831, 450] width 99 height 18
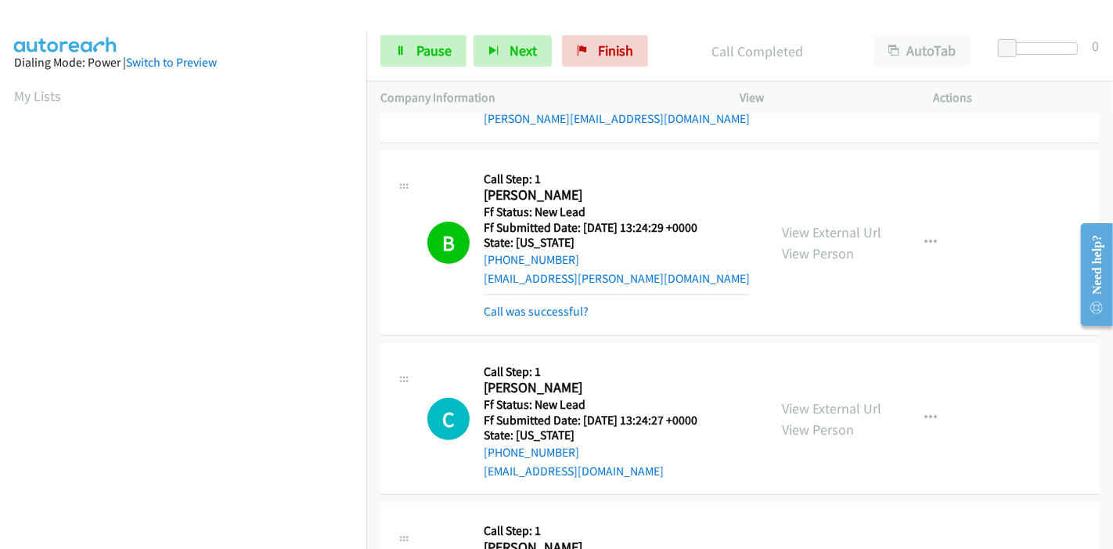
scroll to position [456, 0]
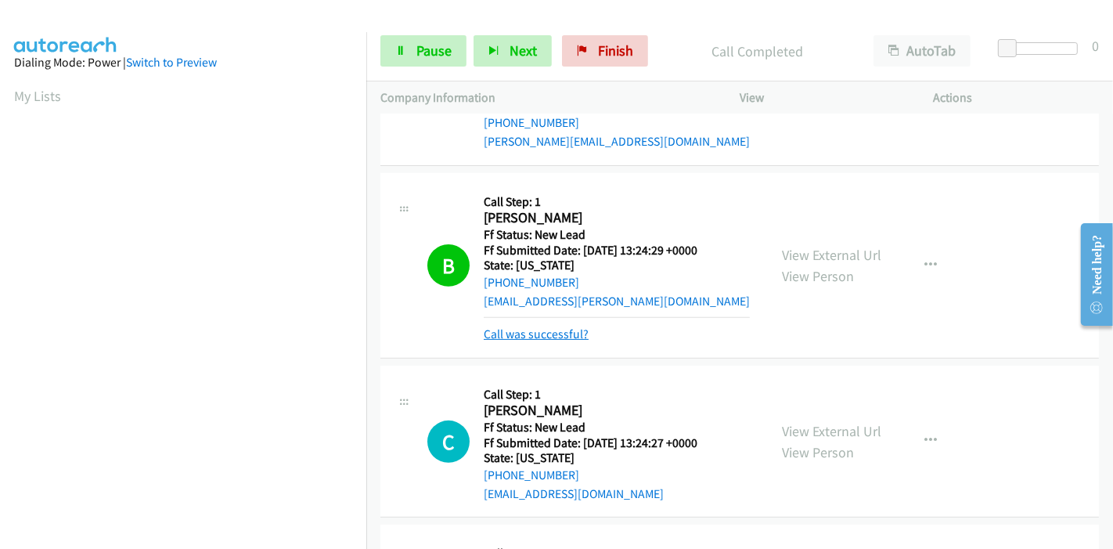
click at [545, 330] on link "Call was successful?" at bounding box center [536, 333] width 105 height 15
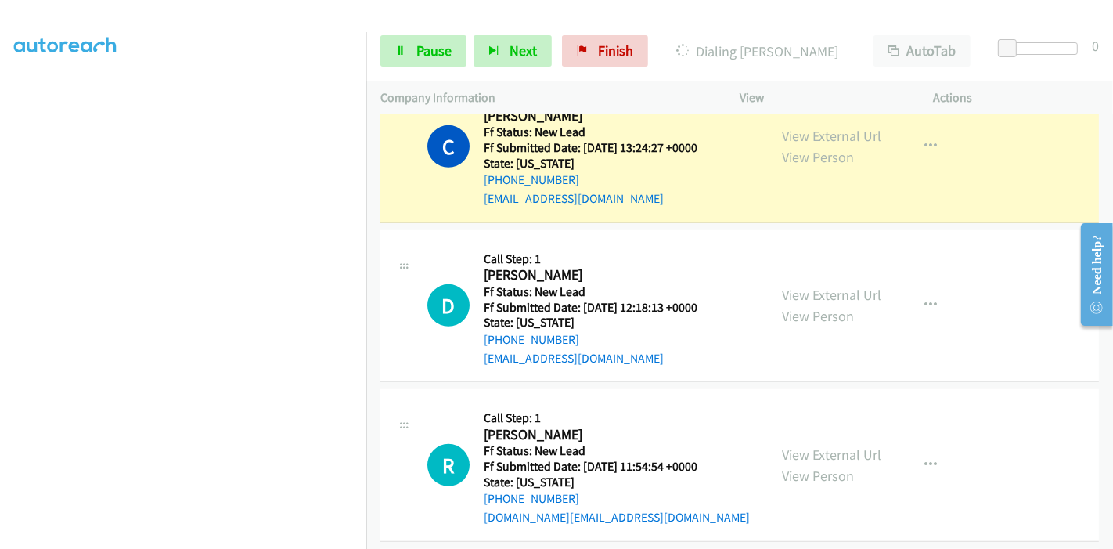
scroll to position [330, 0]
click at [409, 68] on div "Start Calls Pause Next Finish Dialing Claudia Evans AutoTab AutoTab 0" at bounding box center [739, 51] width 747 height 60
click at [416, 61] on link "Pause" at bounding box center [424, 50] width 86 height 31
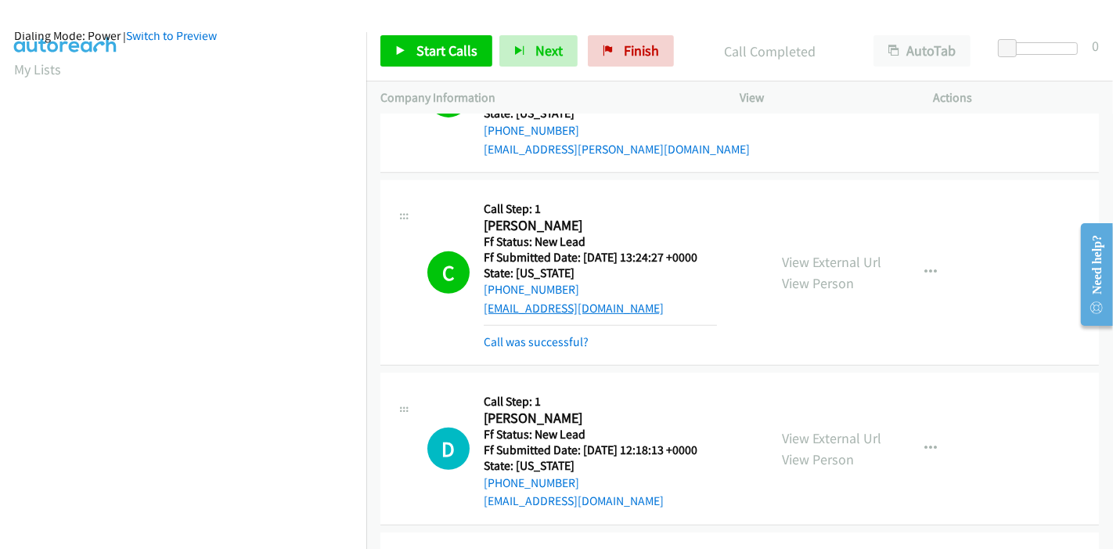
scroll to position [695, 0]
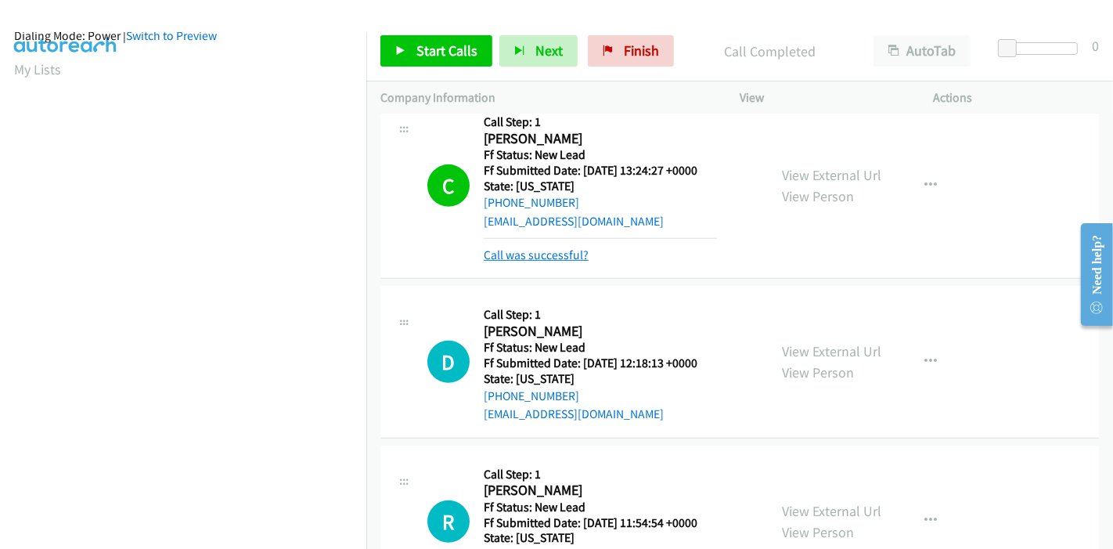
click at [526, 251] on link "Call was successful?" at bounding box center [536, 254] width 105 height 15
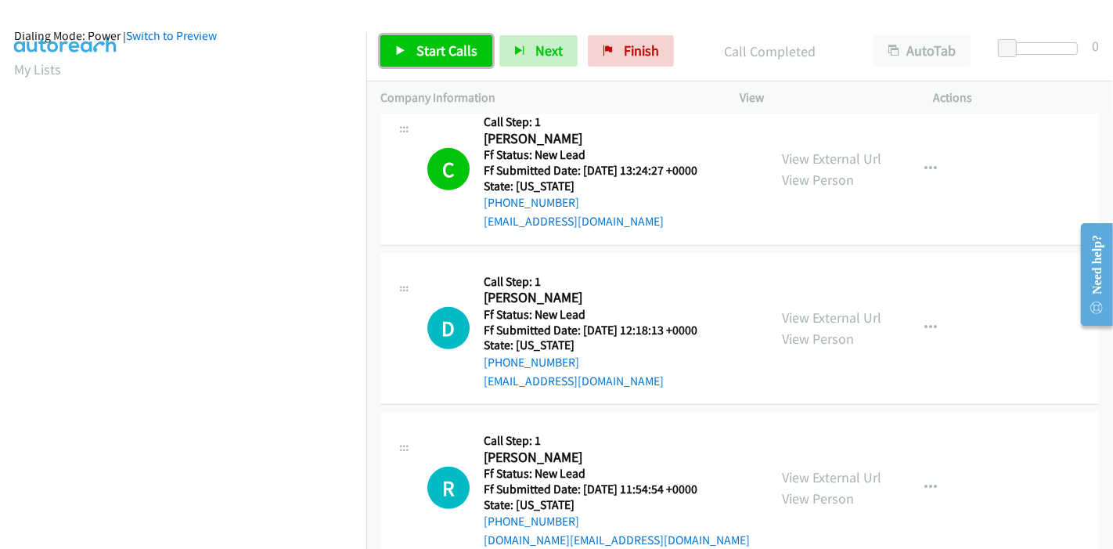
click at [456, 55] on span "Start Calls" at bounding box center [447, 50] width 61 height 18
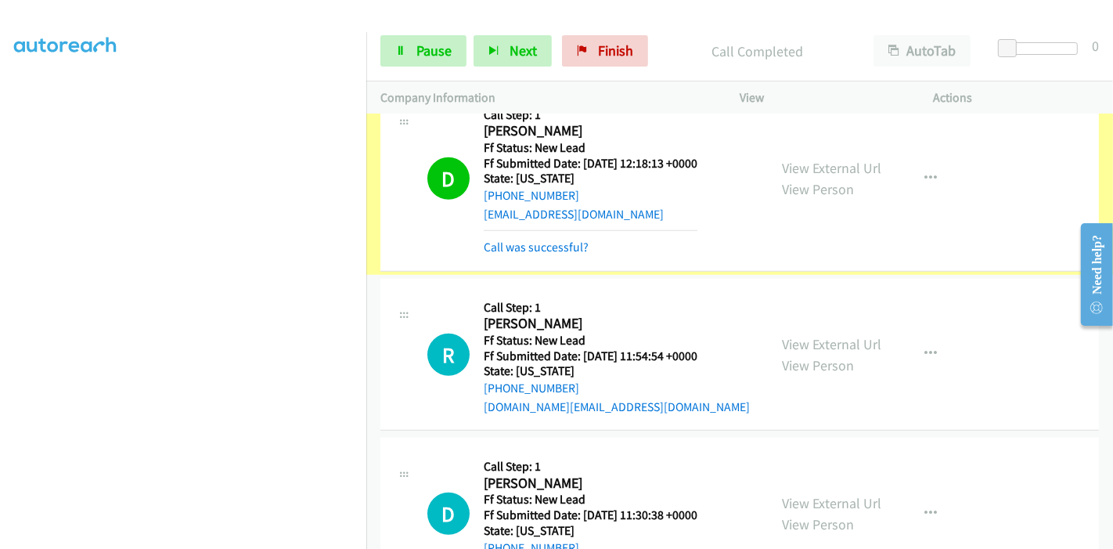
scroll to position [862, 0]
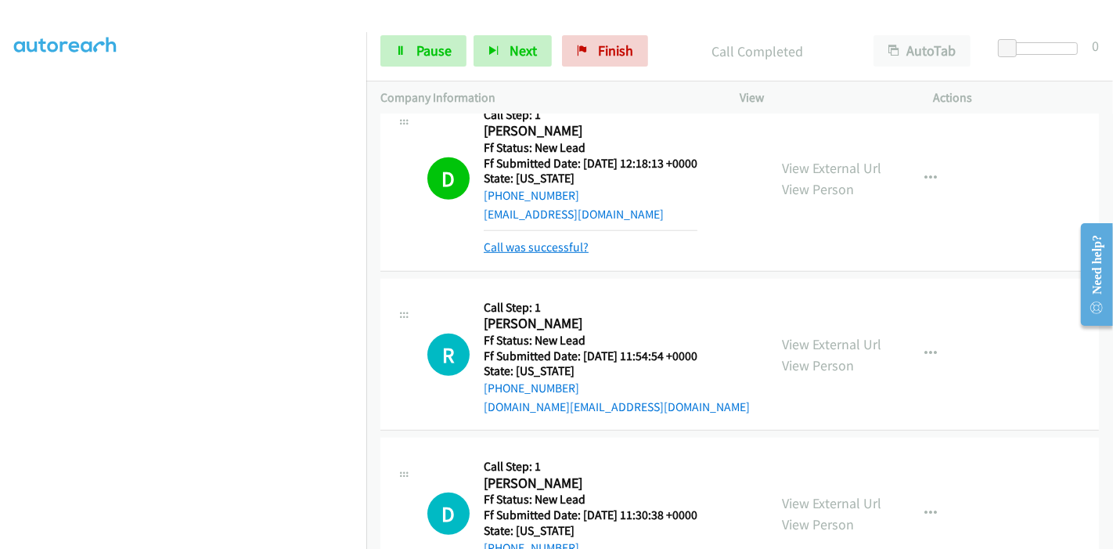
click at [525, 240] on link "Call was successful?" at bounding box center [536, 247] width 105 height 15
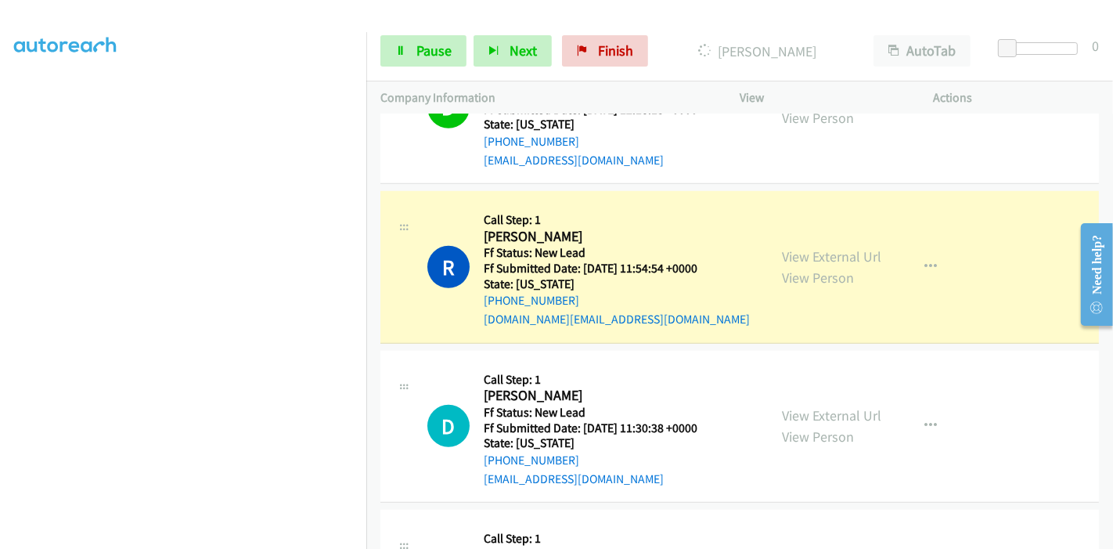
scroll to position [1003, 0]
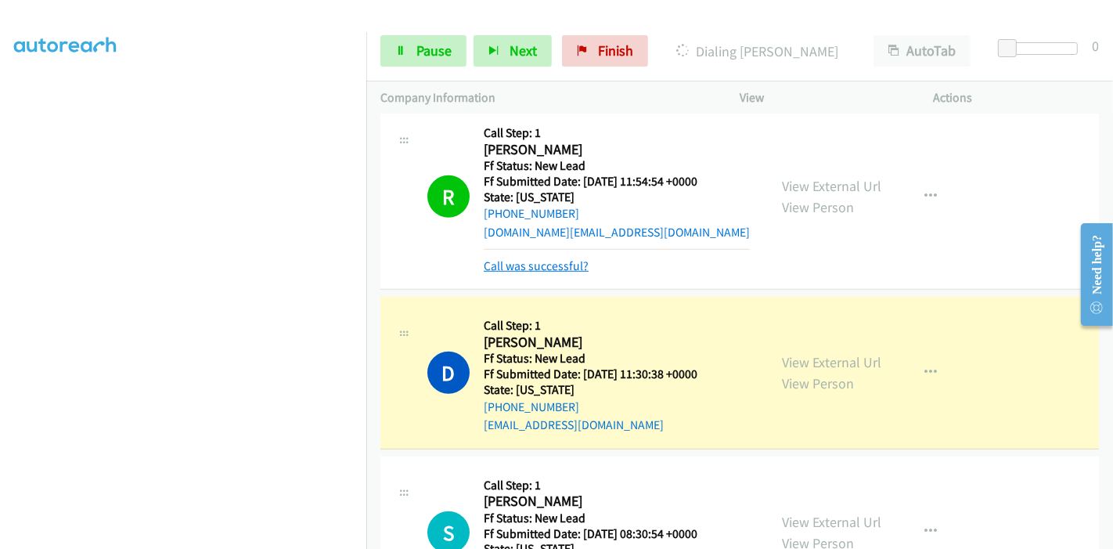
click at [555, 267] on link "Call was successful?" at bounding box center [536, 265] width 105 height 15
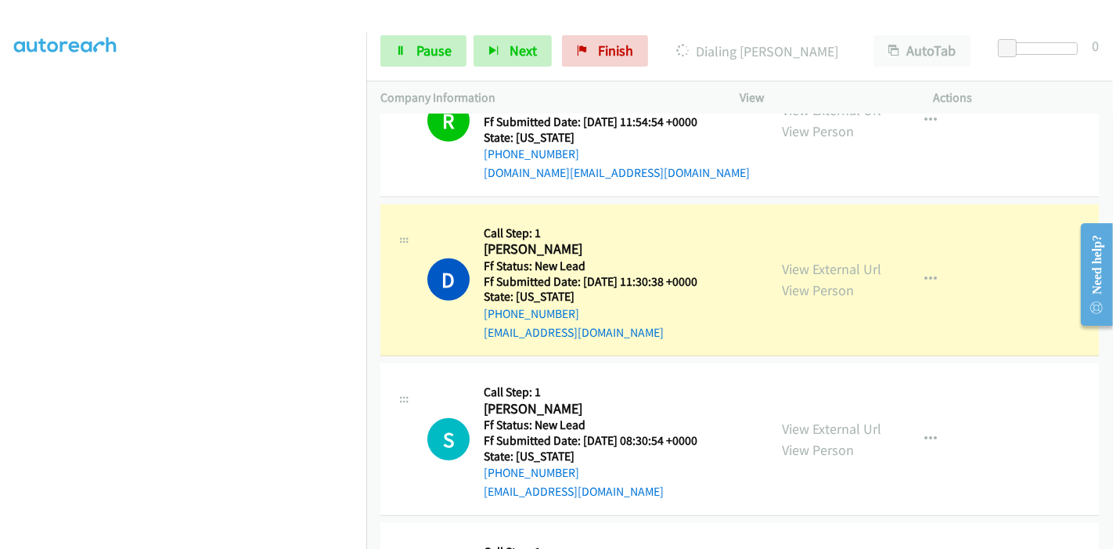
scroll to position [1090, 0]
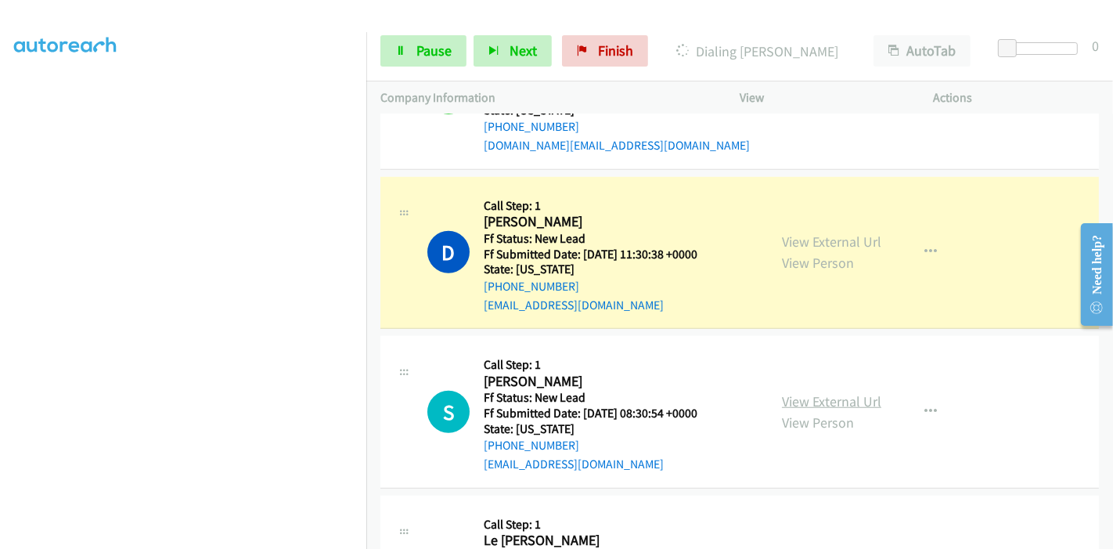
click at [799, 401] on link "View External Url" at bounding box center [831, 401] width 99 height 18
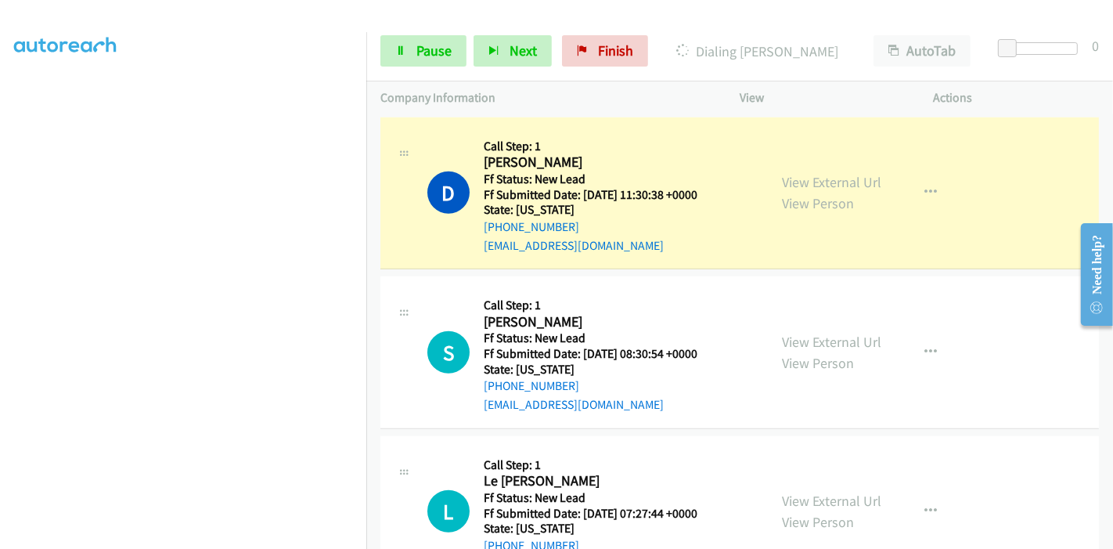
scroll to position [1210, 0]
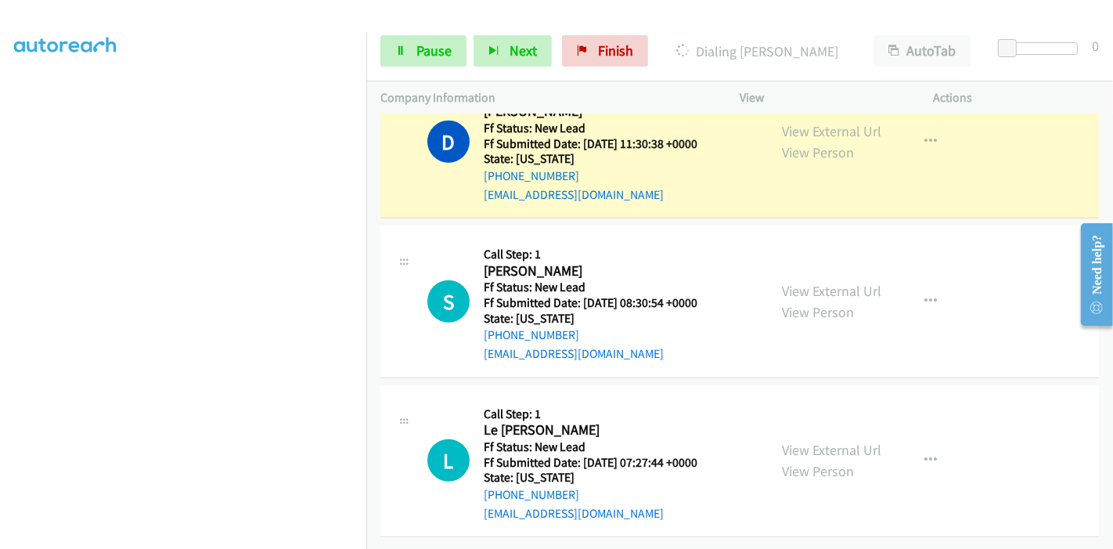
click at [824, 447] on div "View External Url View Person" at bounding box center [831, 460] width 99 height 42
click at [825, 441] on link "View External Url" at bounding box center [831, 450] width 99 height 18
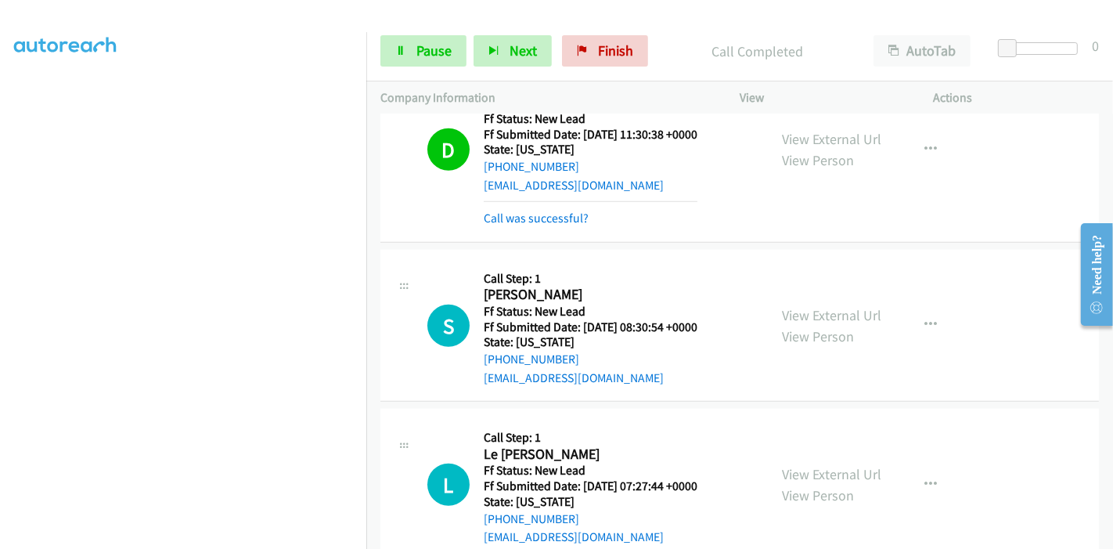
scroll to position [1226, 0]
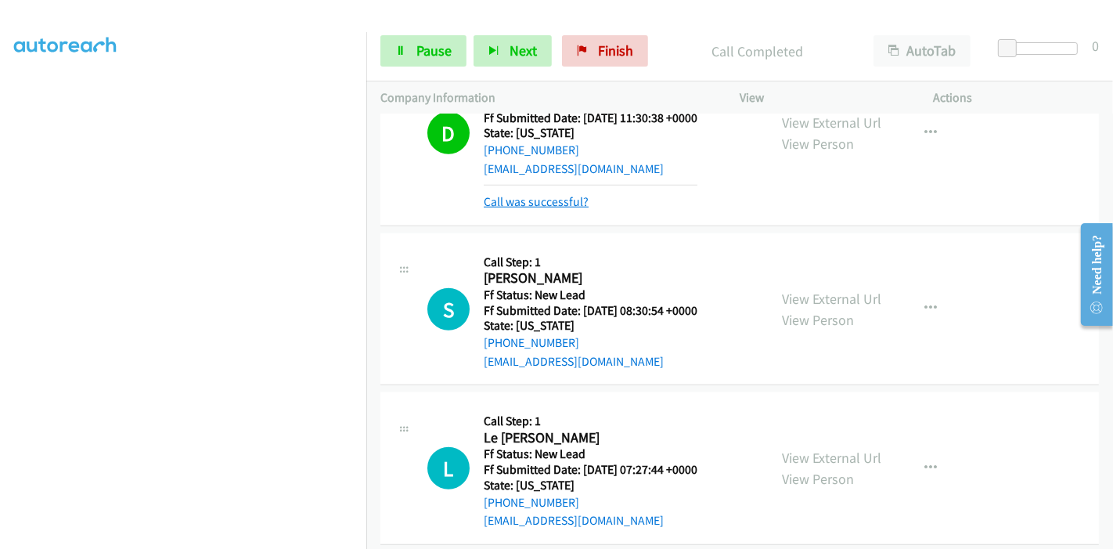
click at [534, 197] on link "Call was successful?" at bounding box center [536, 201] width 105 height 15
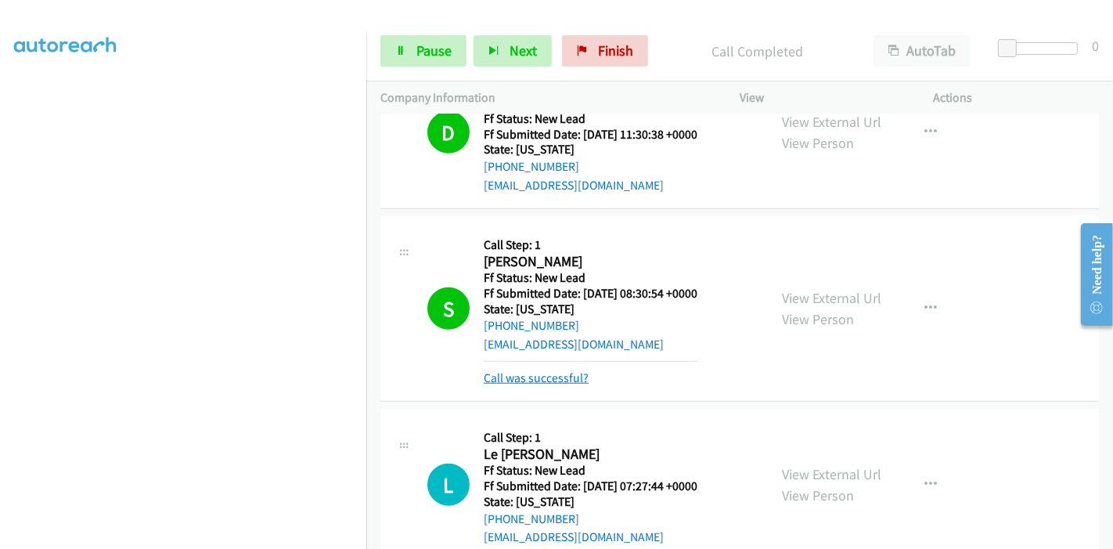
scroll to position [1297, 0]
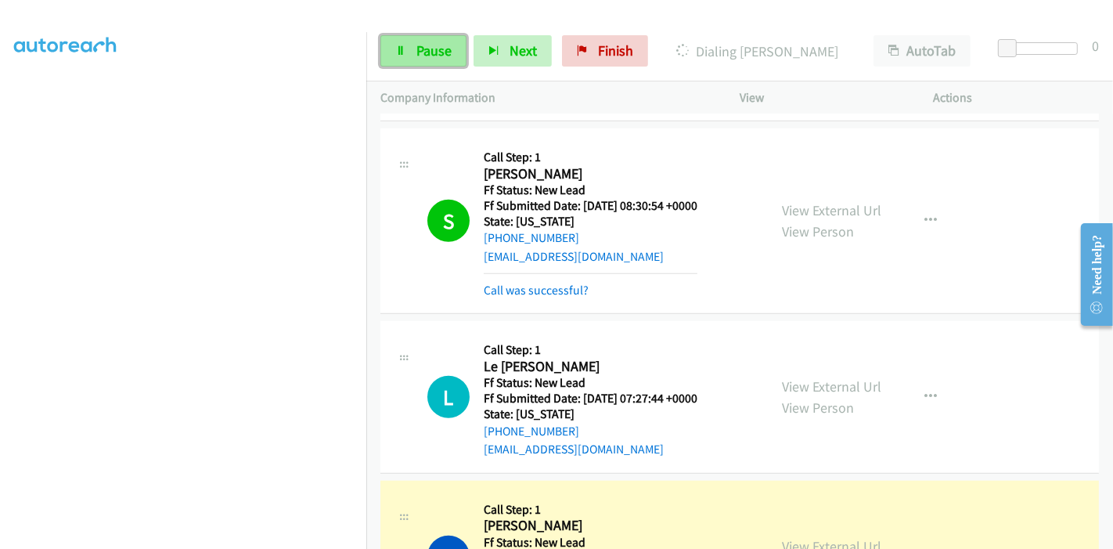
click at [421, 44] on span "Pause" at bounding box center [434, 50] width 35 height 18
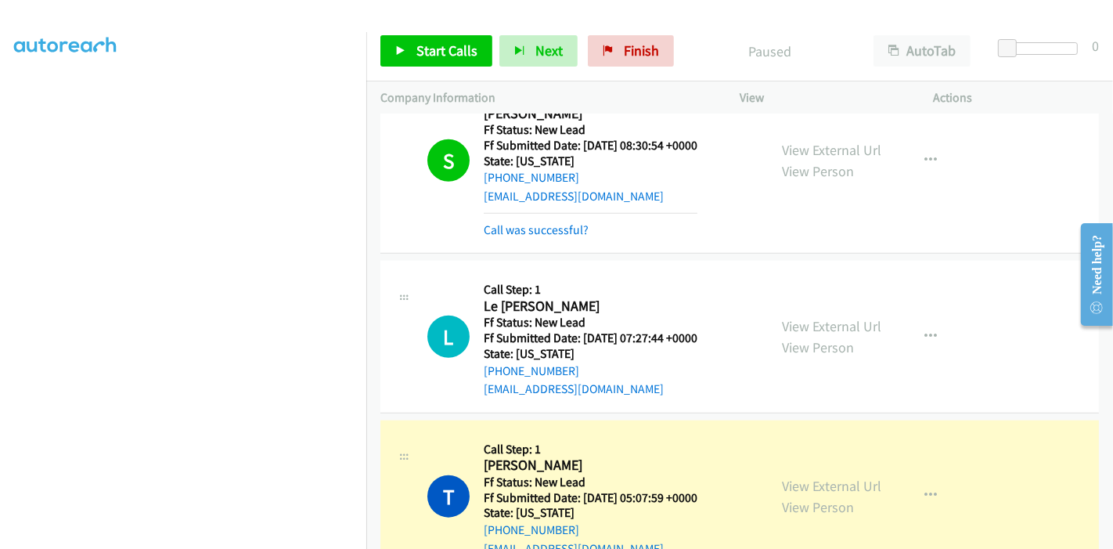
scroll to position [1384, 0]
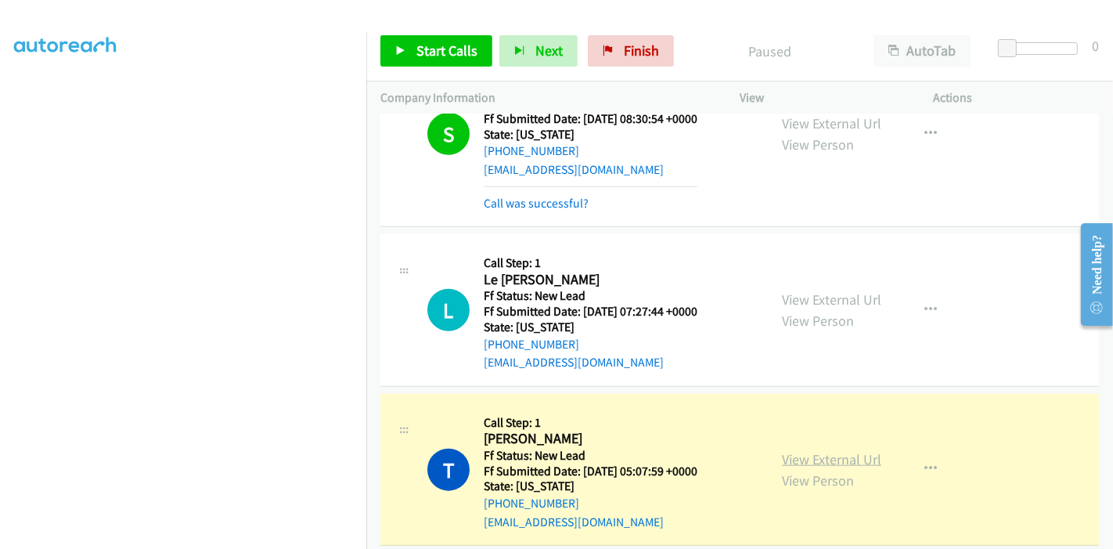
click at [822, 450] on link "View External Url" at bounding box center [831, 459] width 99 height 18
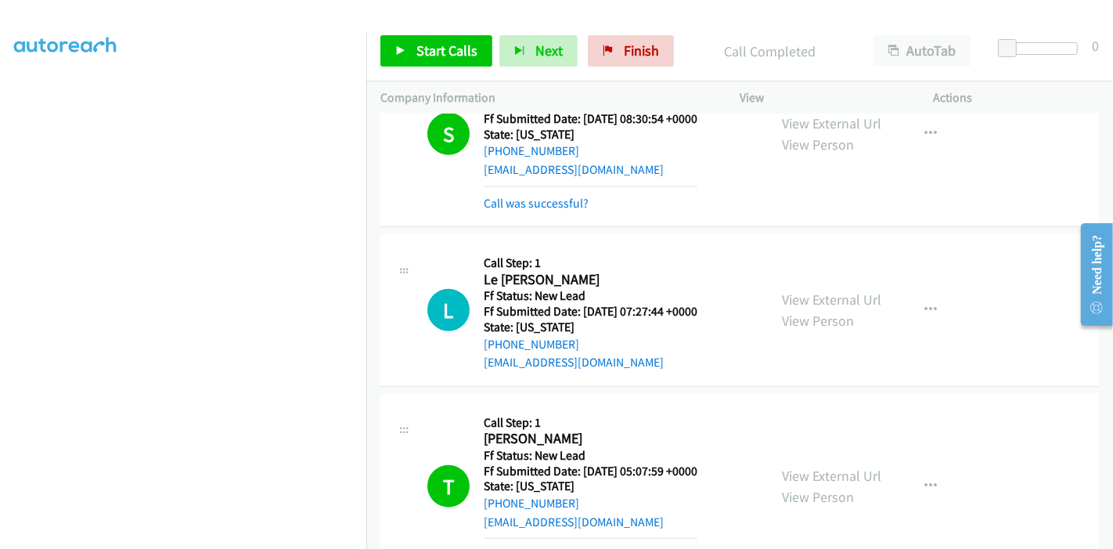
scroll to position [1558, 0]
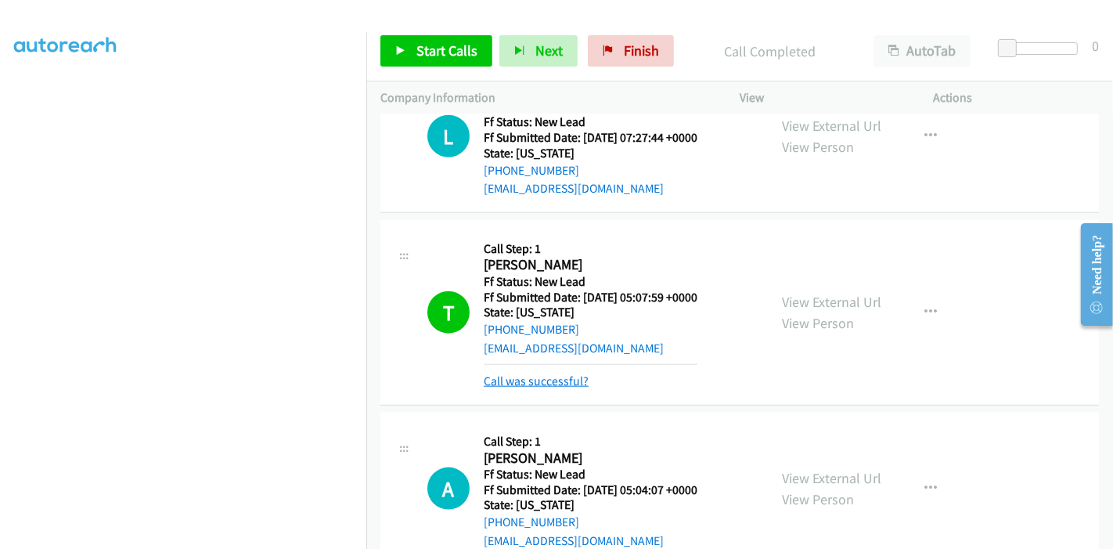
click at [545, 381] on link "Call was successful?" at bounding box center [536, 380] width 105 height 15
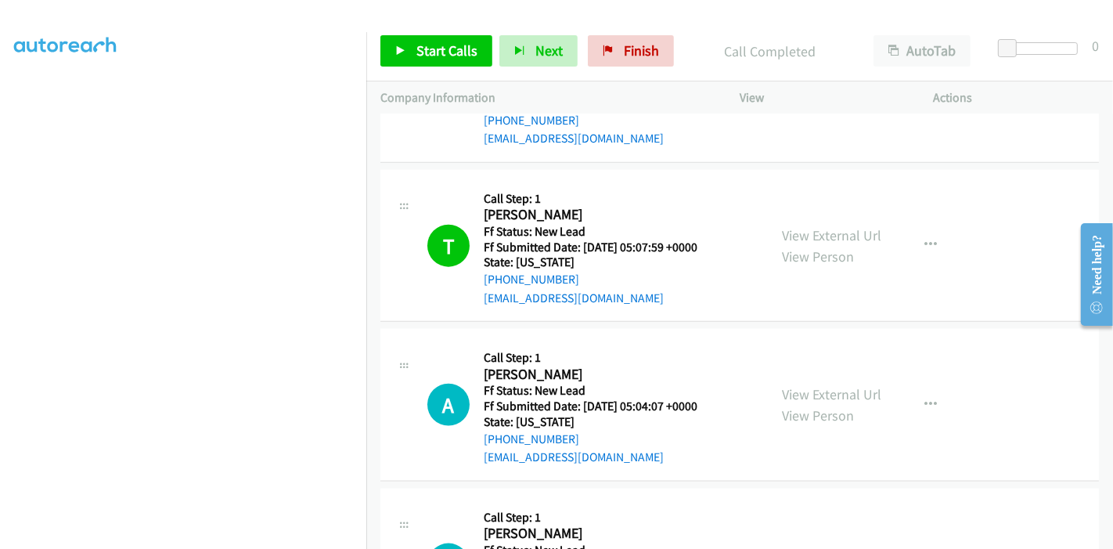
scroll to position [1546, 0]
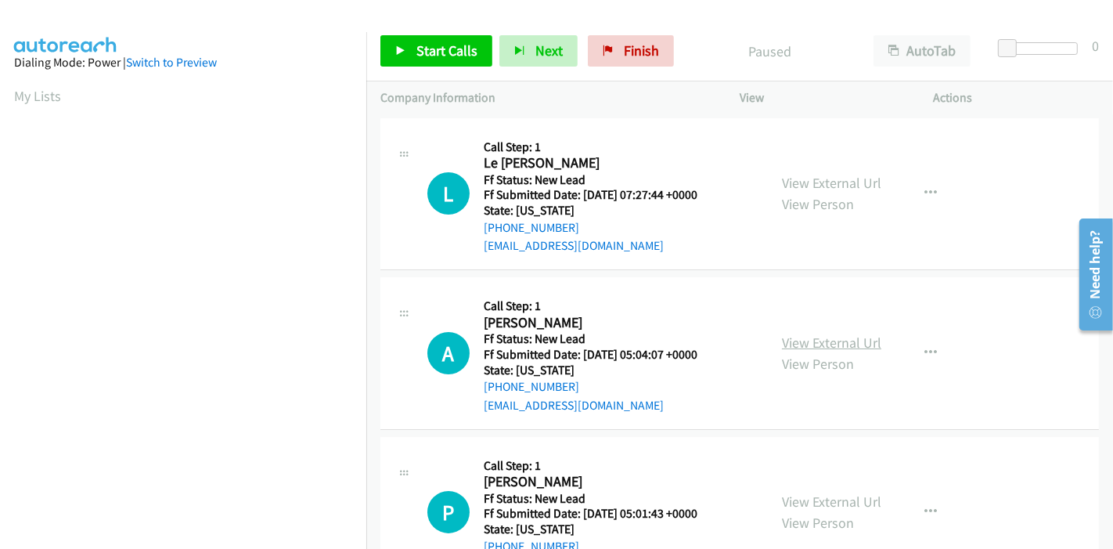
click at [854, 345] on link "View External Url" at bounding box center [831, 343] width 99 height 18
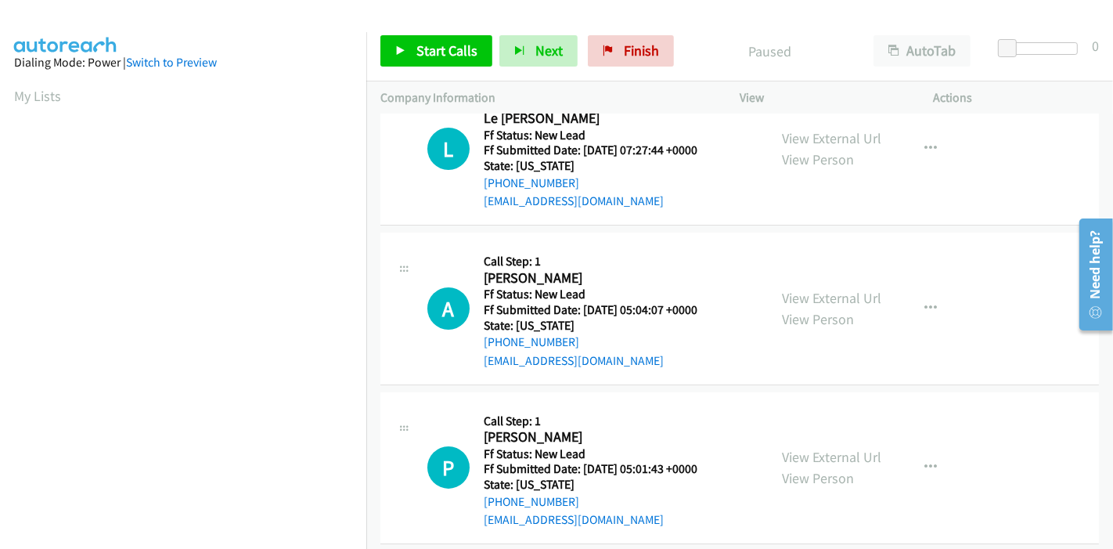
scroll to position [63, 0]
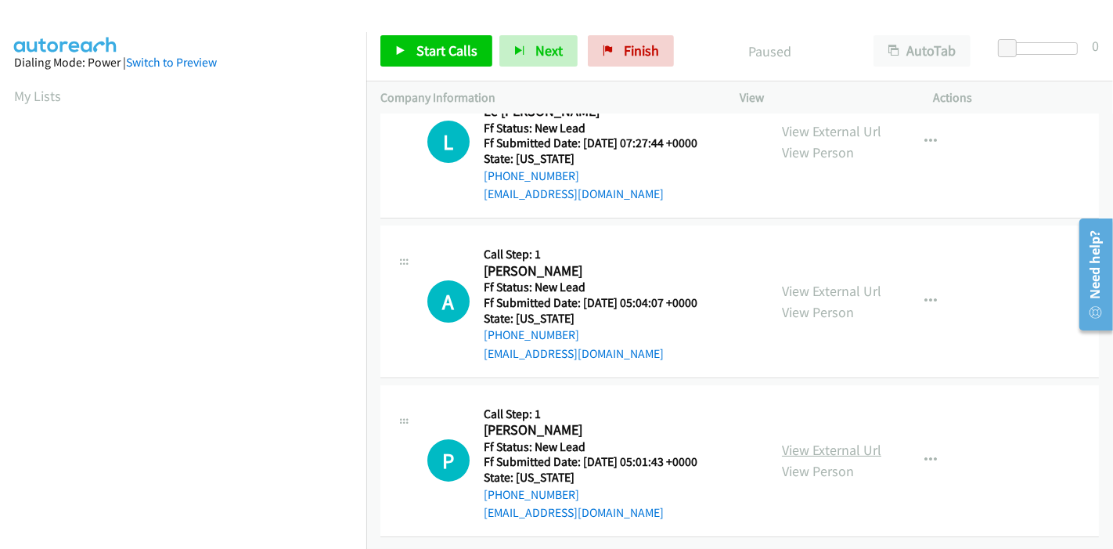
click at [800, 441] on link "View External Url" at bounding box center [831, 450] width 99 height 18
click at [417, 48] on span "Start Calls" at bounding box center [447, 50] width 61 height 18
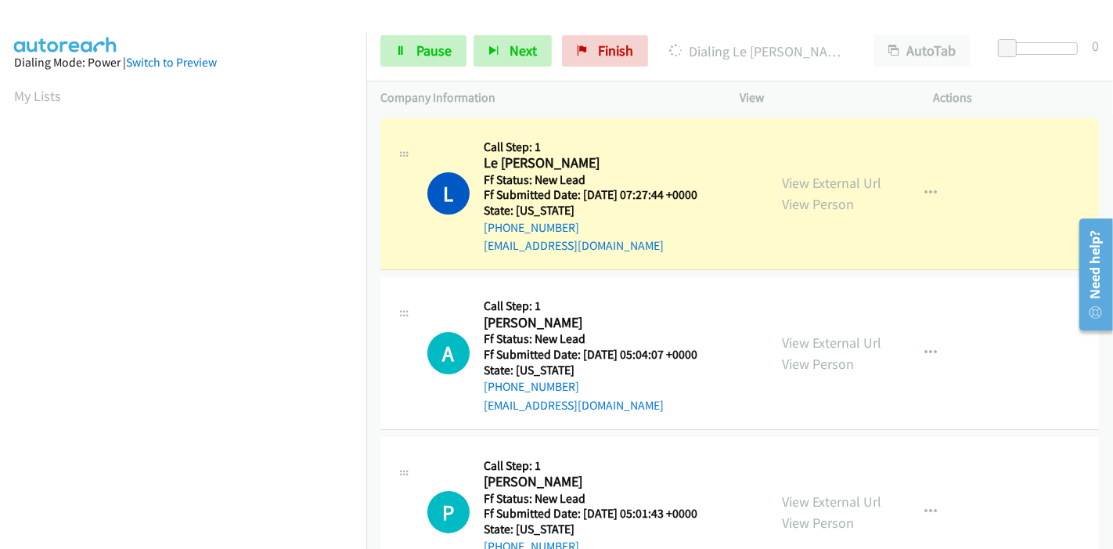
scroll to position [330, 0]
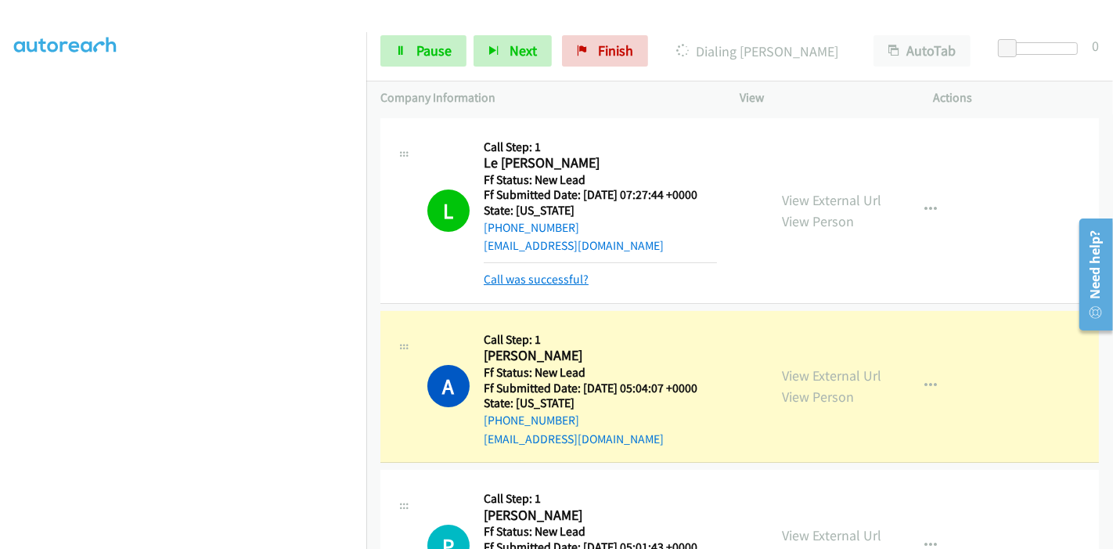
click at [570, 280] on link "Call was successful?" at bounding box center [536, 279] width 105 height 15
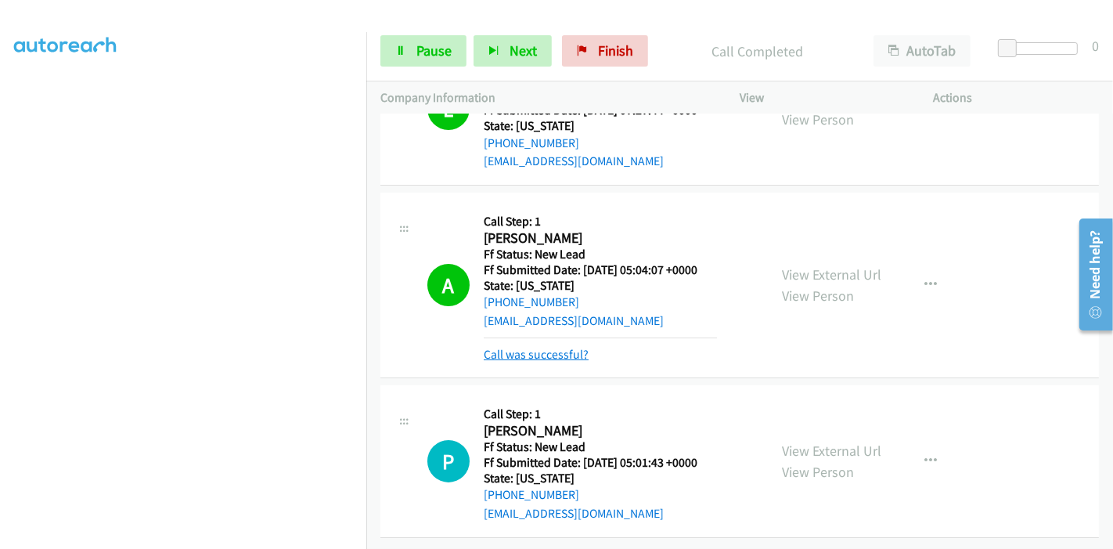
click at [519, 347] on link "Call was successful?" at bounding box center [536, 354] width 105 height 15
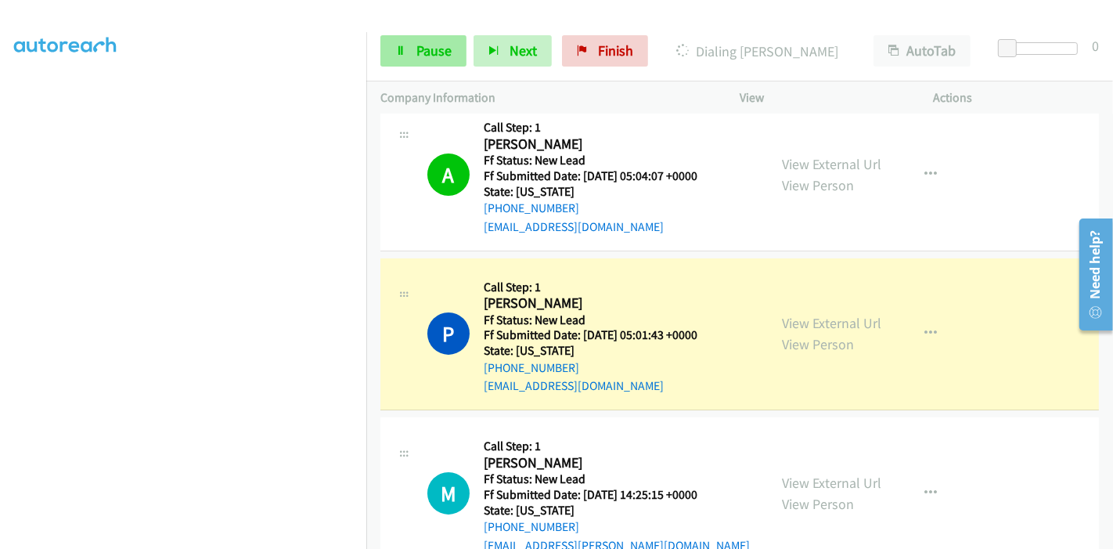
scroll to position [163, 0]
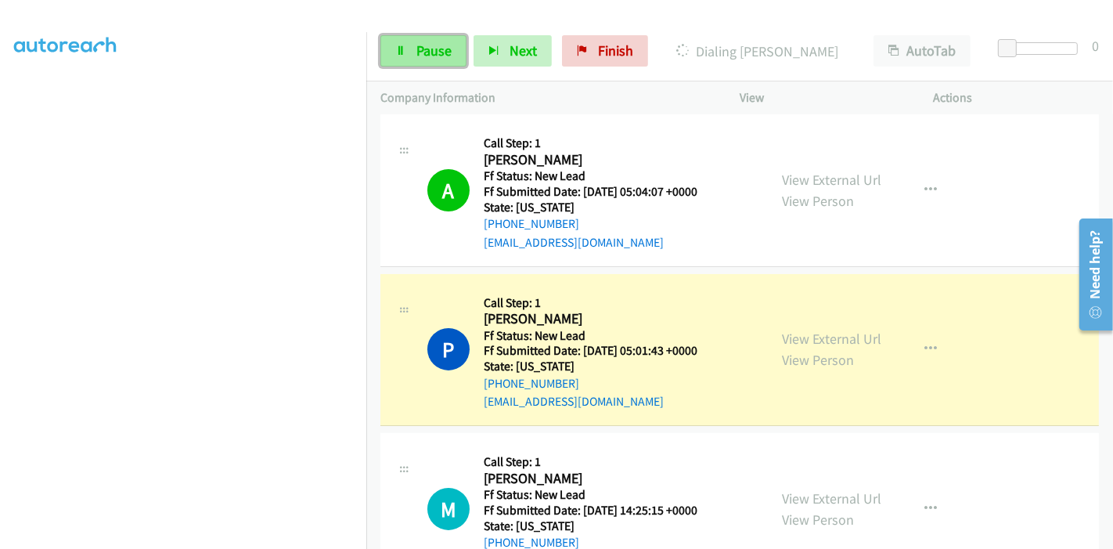
click at [404, 54] on icon at bounding box center [400, 51] width 11 height 11
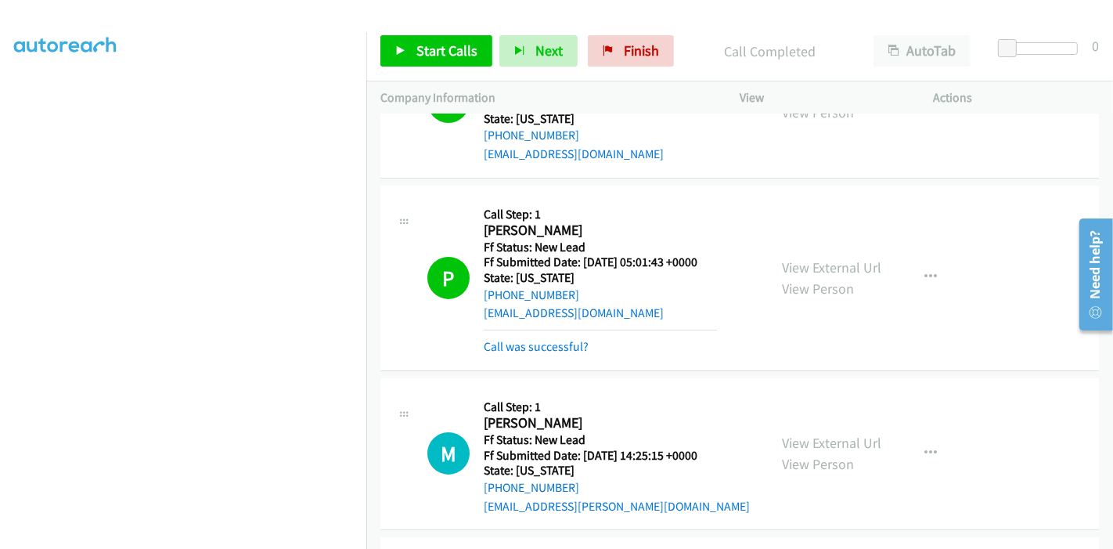
scroll to position [424, 0]
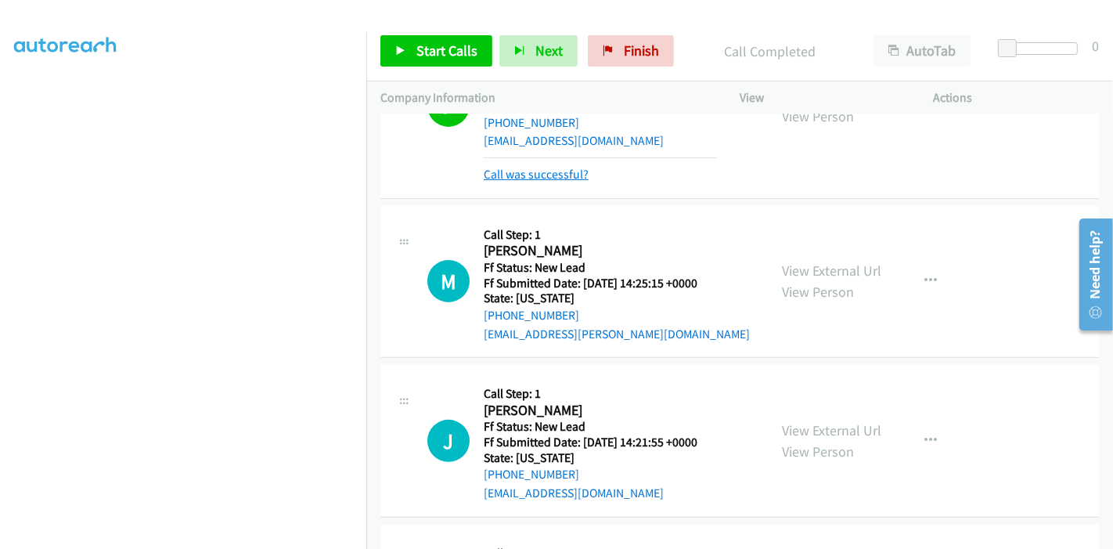
click at [559, 175] on link "Call was successful?" at bounding box center [536, 174] width 105 height 15
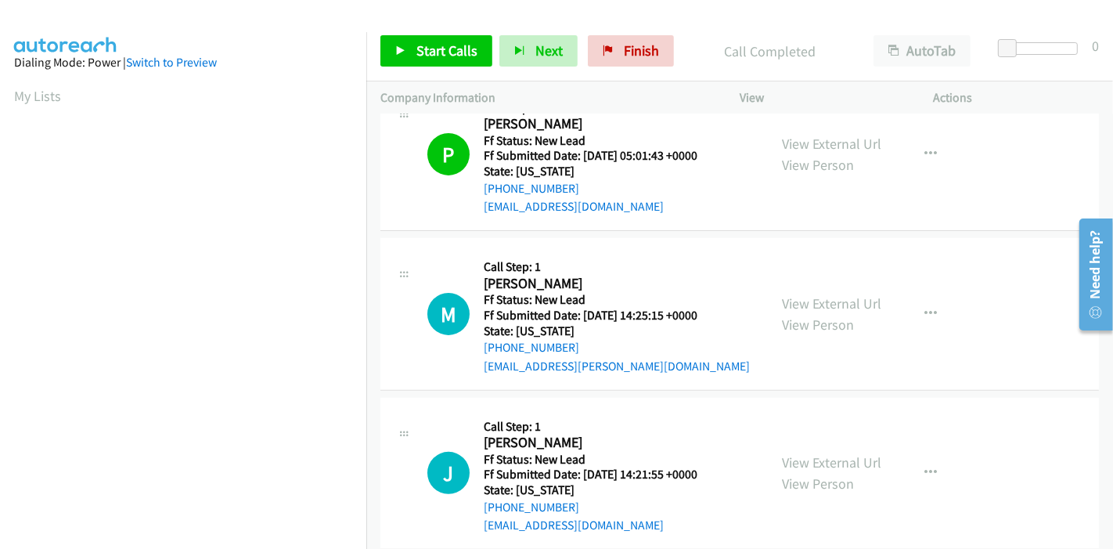
scroll to position [435, 0]
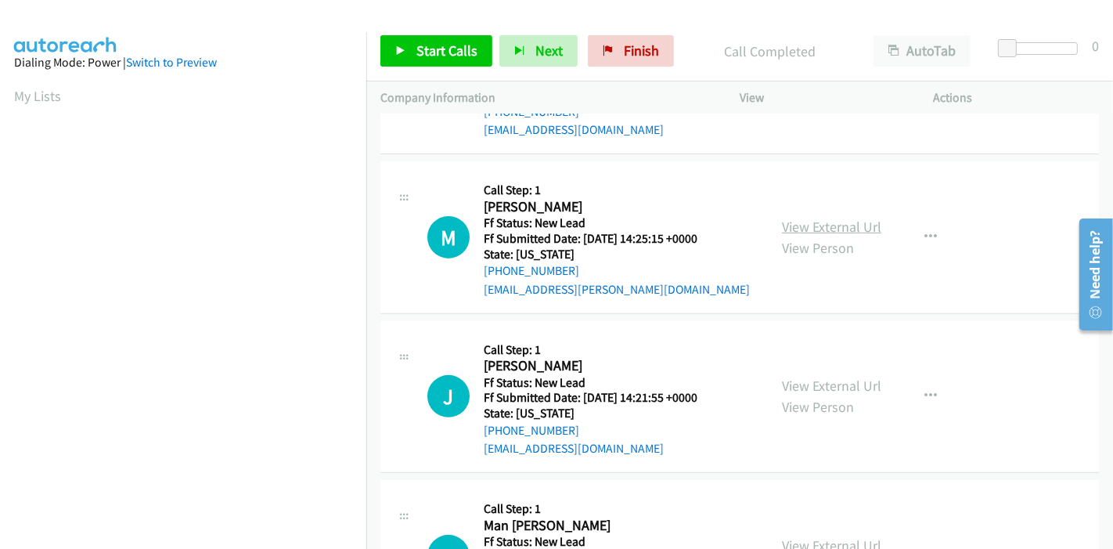
click at [806, 229] on link "View External Url" at bounding box center [831, 227] width 99 height 18
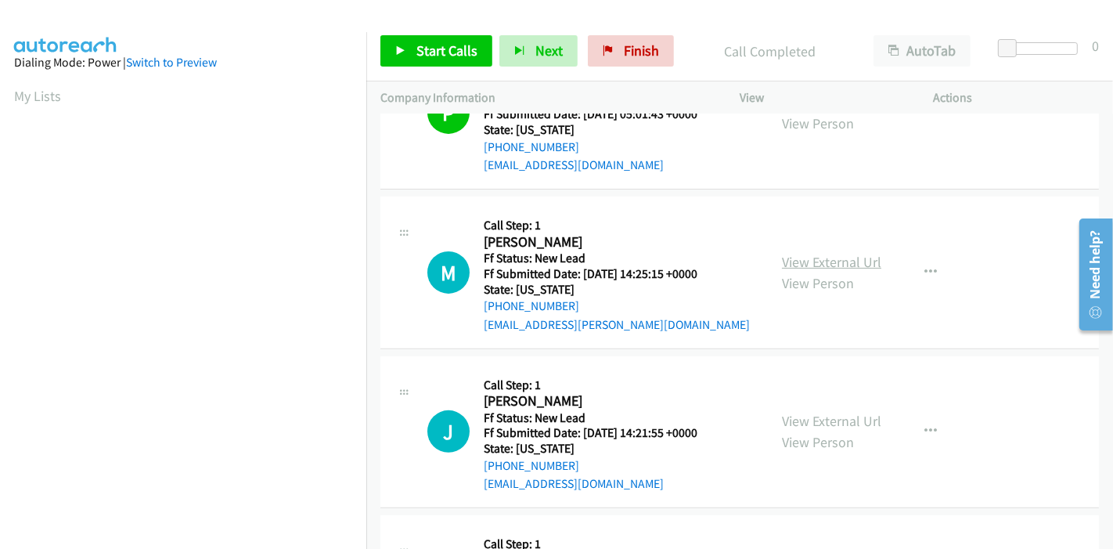
scroll to position [521, 0]
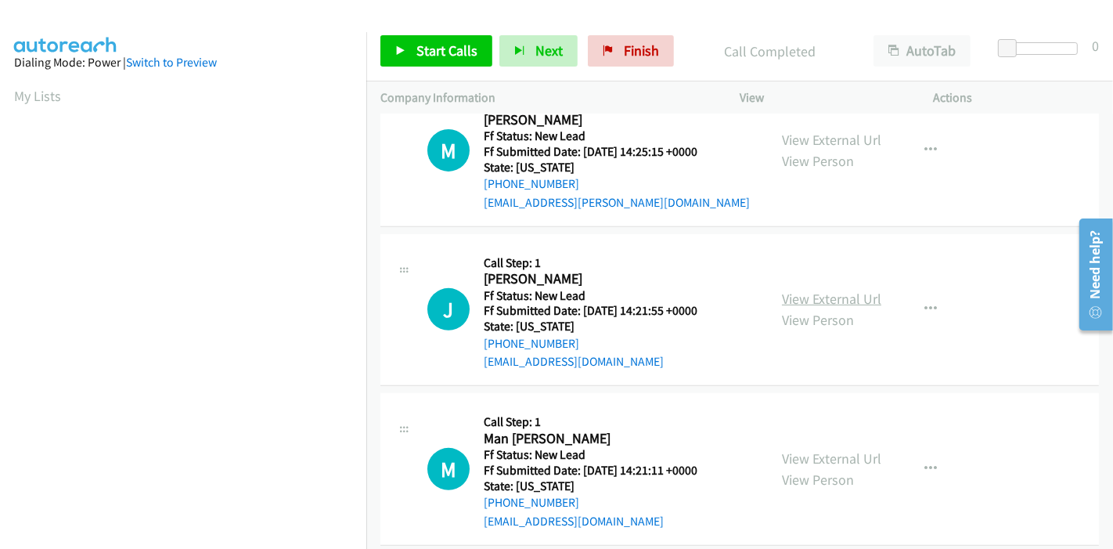
click at [816, 302] on link "View External Url" at bounding box center [831, 299] width 99 height 18
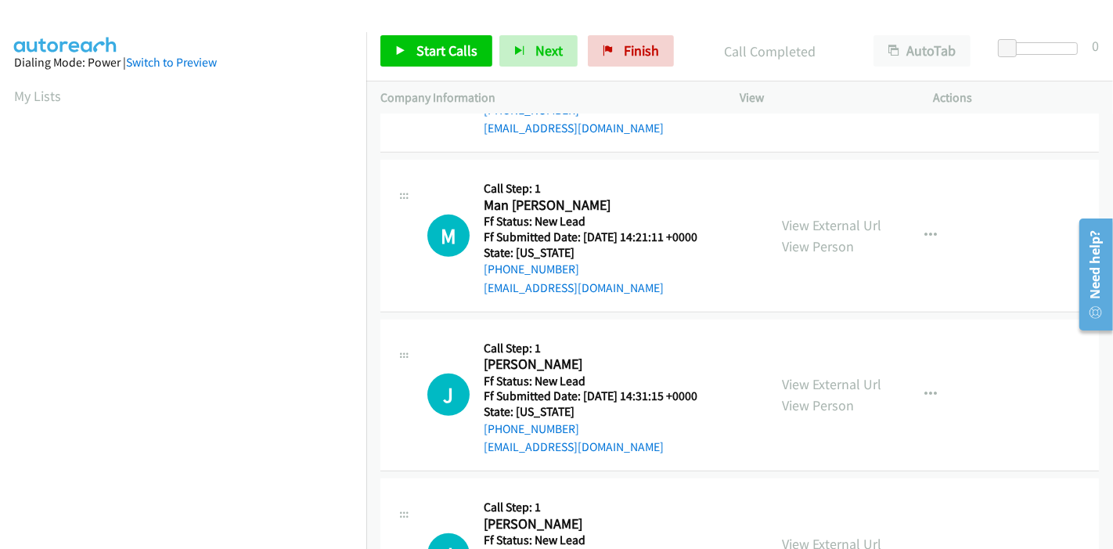
scroll to position [783, 0]
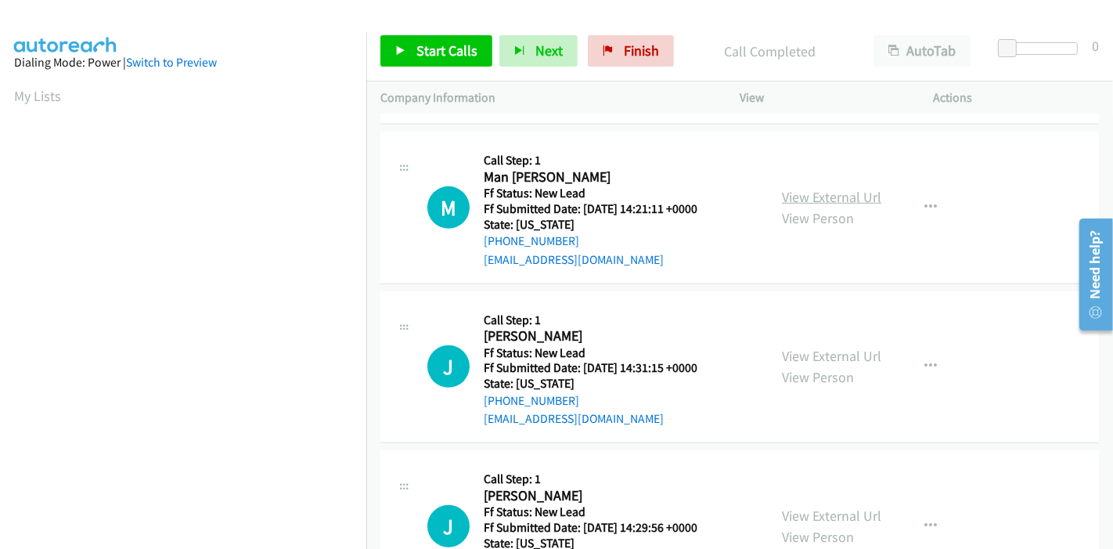
click at [800, 204] on link "View External Url" at bounding box center [831, 197] width 99 height 18
click at [782, 347] on link "View External Url" at bounding box center [831, 356] width 99 height 18
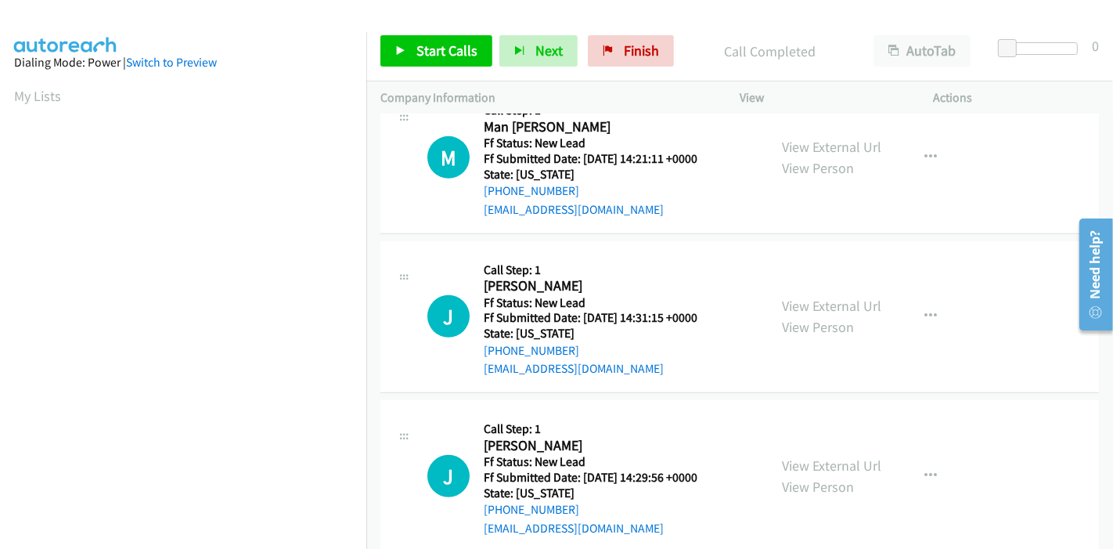
scroll to position [859, 0]
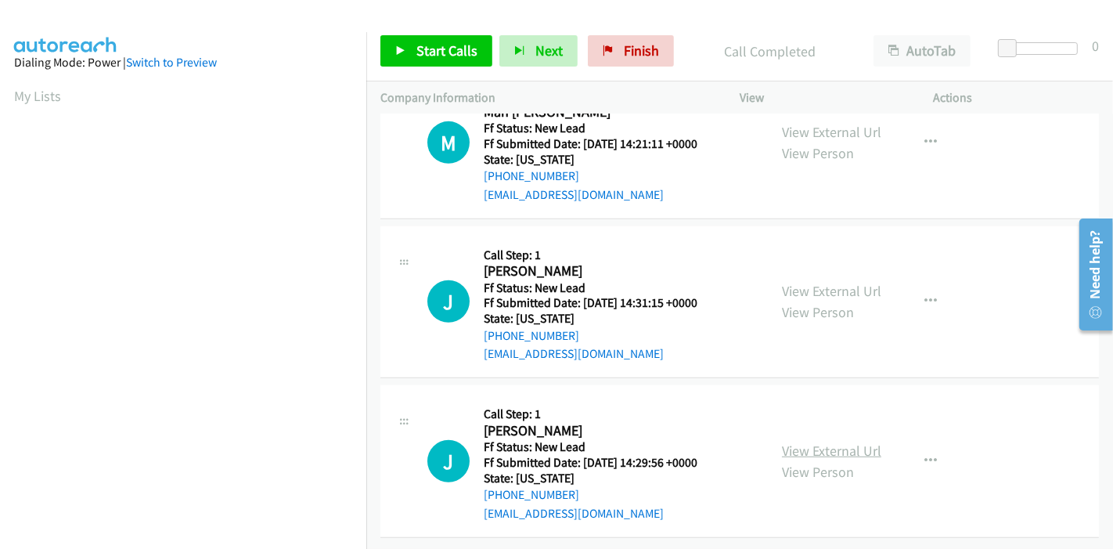
click at [812, 442] on link "View External Url" at bounding box center [831, 451] width 99 height 18
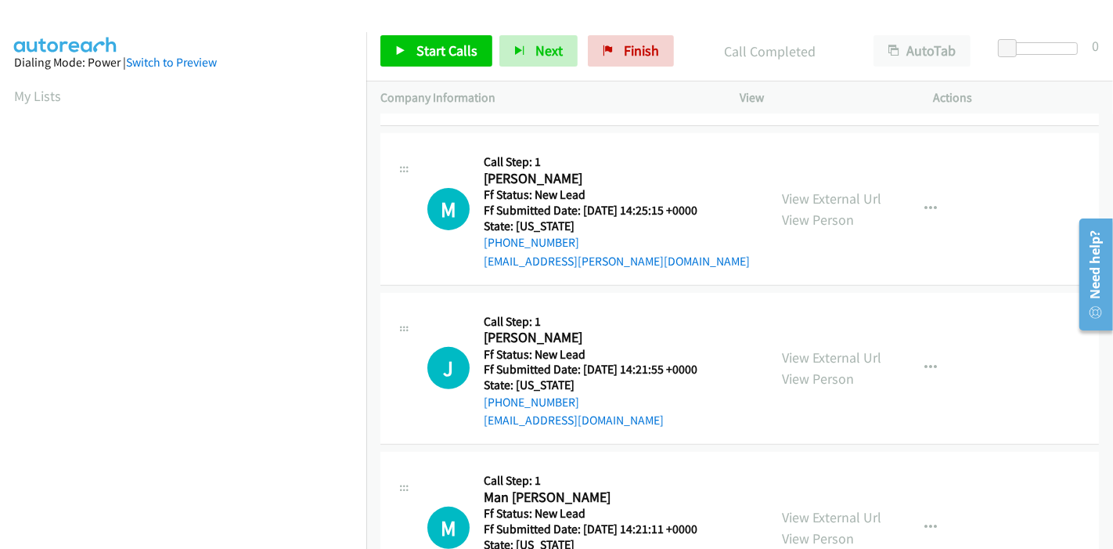
scroll to position [510, 0]
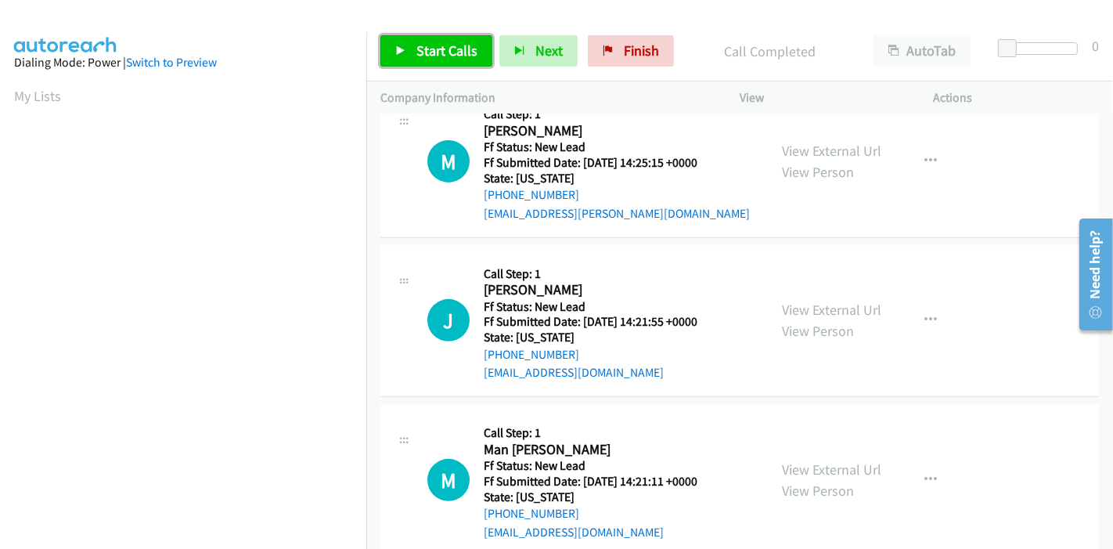
click at [400, 53] on icon at bounding box center [400, 51] width 11 height 11
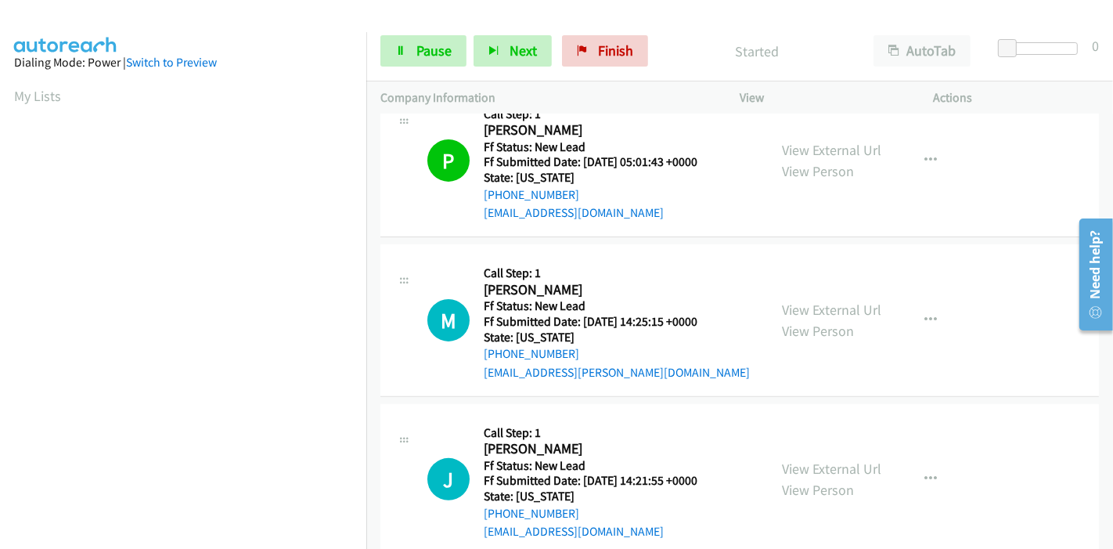
scroll to position [424, 0]
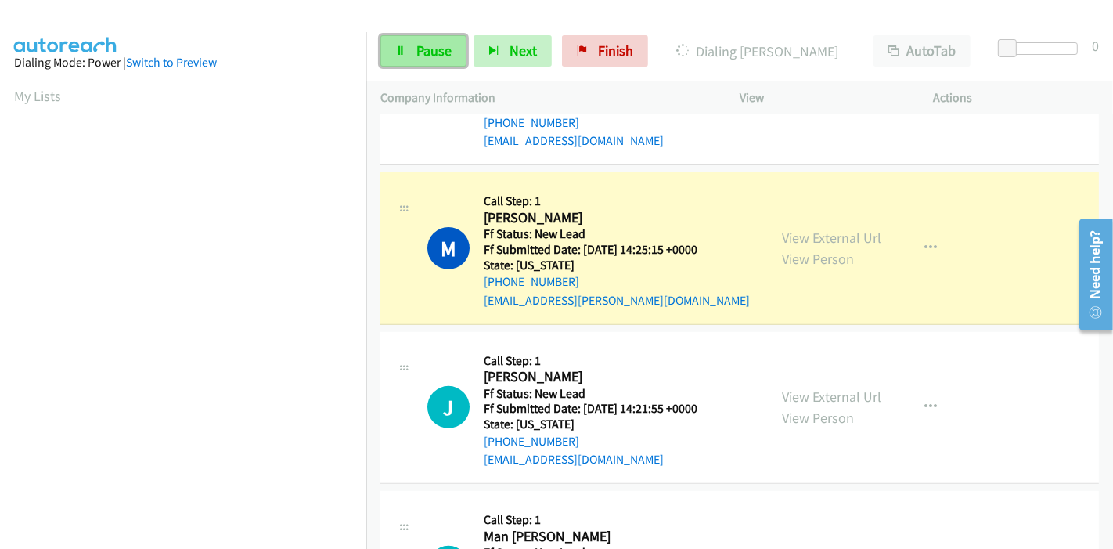
click at [429, 52] on span "Pause" at bounding box center [434, 50] width 35 height 18
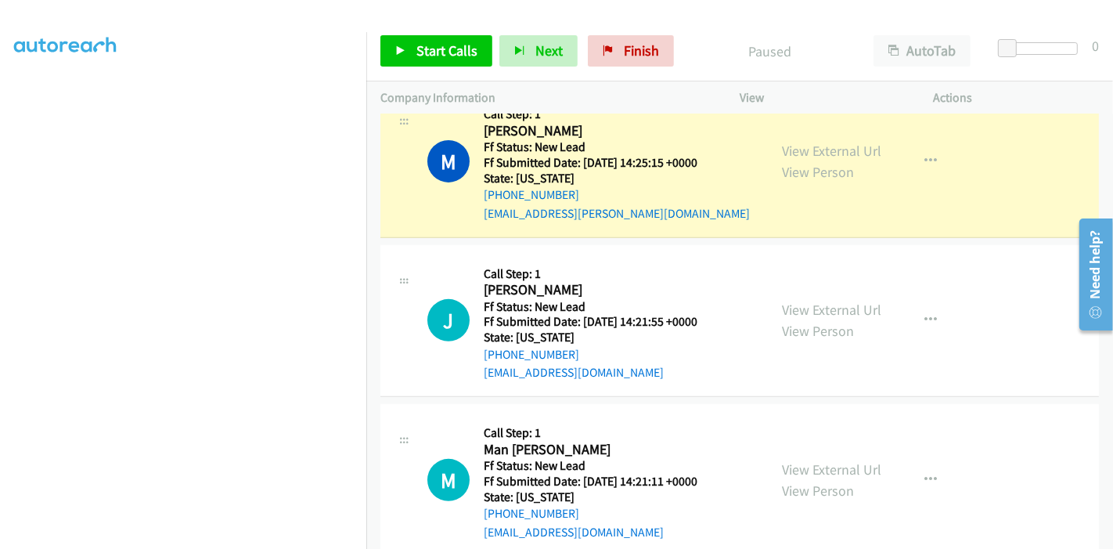
scroll to position [330, 0]
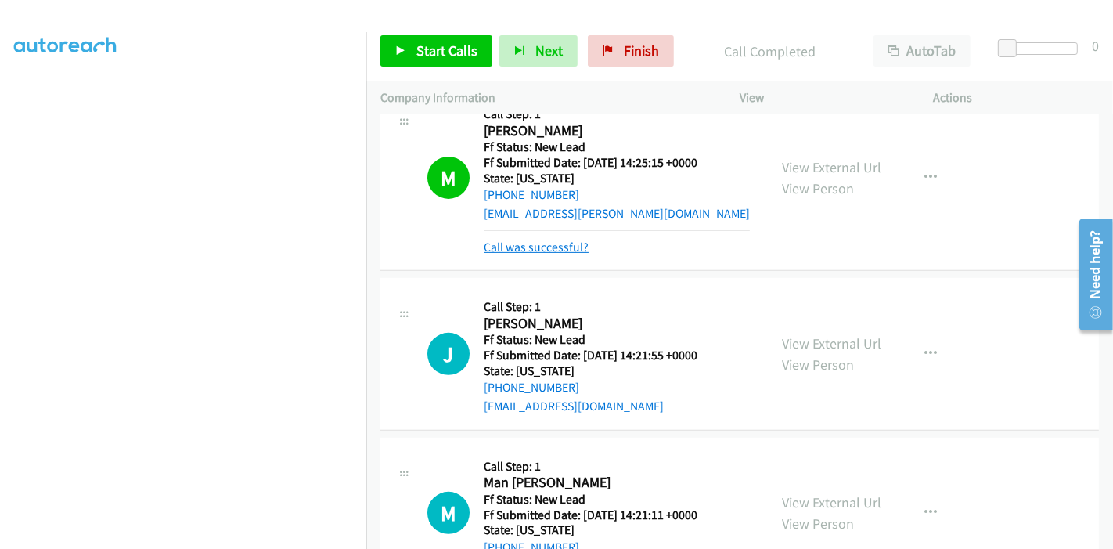
click at [535, 244] on link "Call was successful?" at bounding box center [536, 247] width 105 height 15
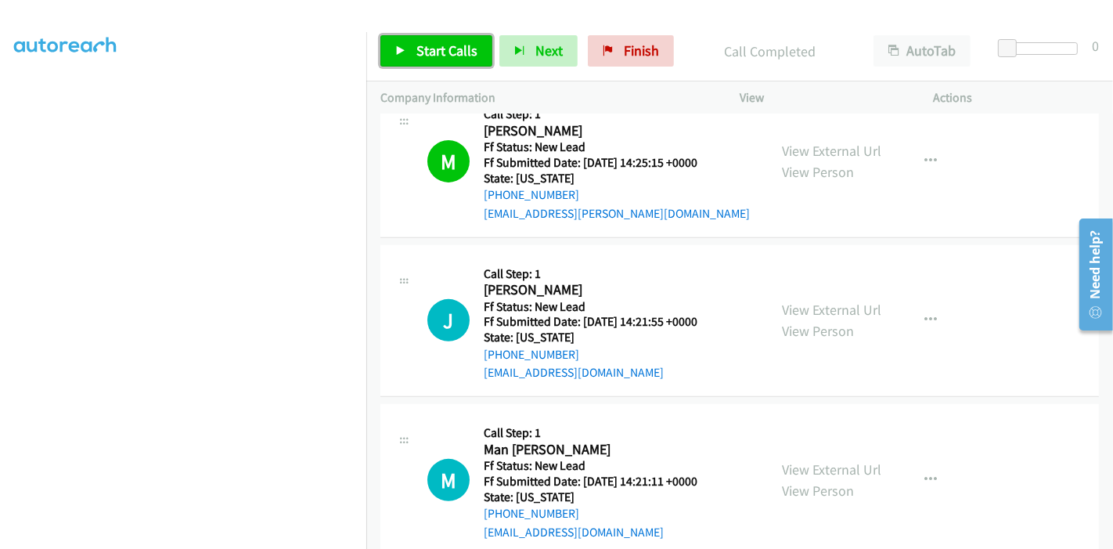
click at [447, 55] on span "Start Calls" at bounding box center [447, 50] width 61 height 18
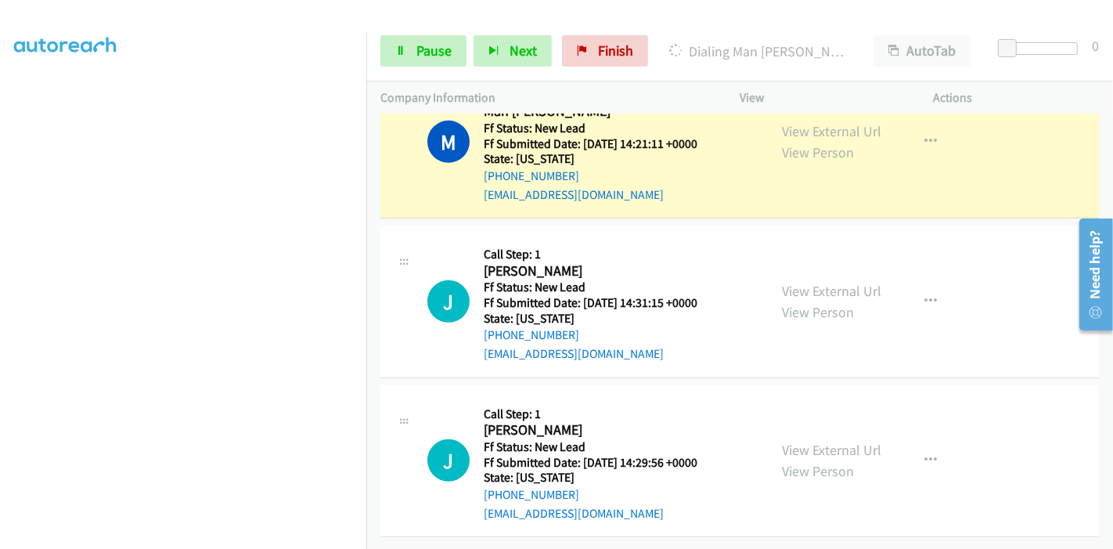
scroll to position [630, 0]
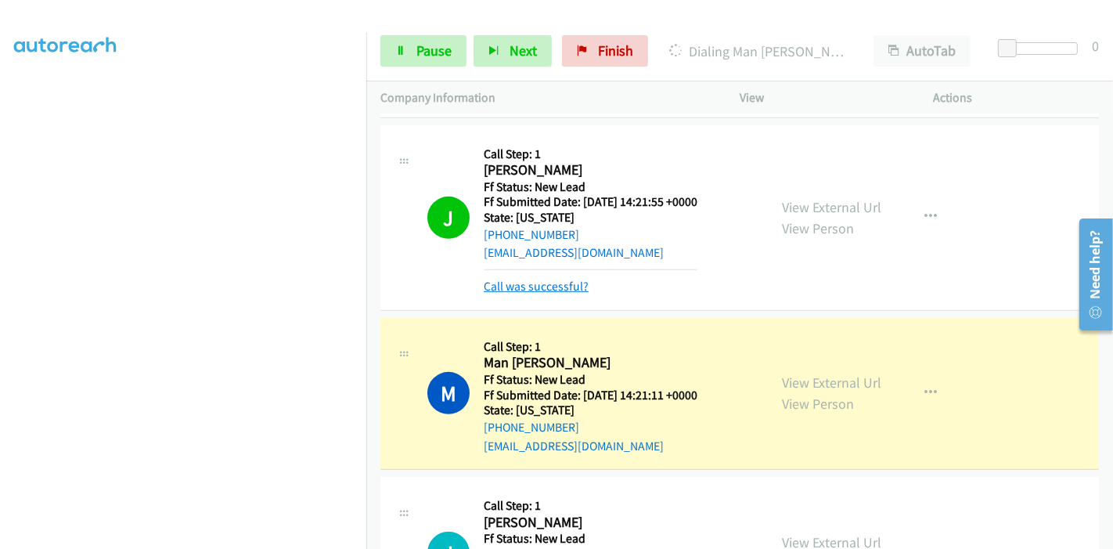
click at [541, 288] on link "Call was successful?" at bounding box center [536, 286] width 105 height 15
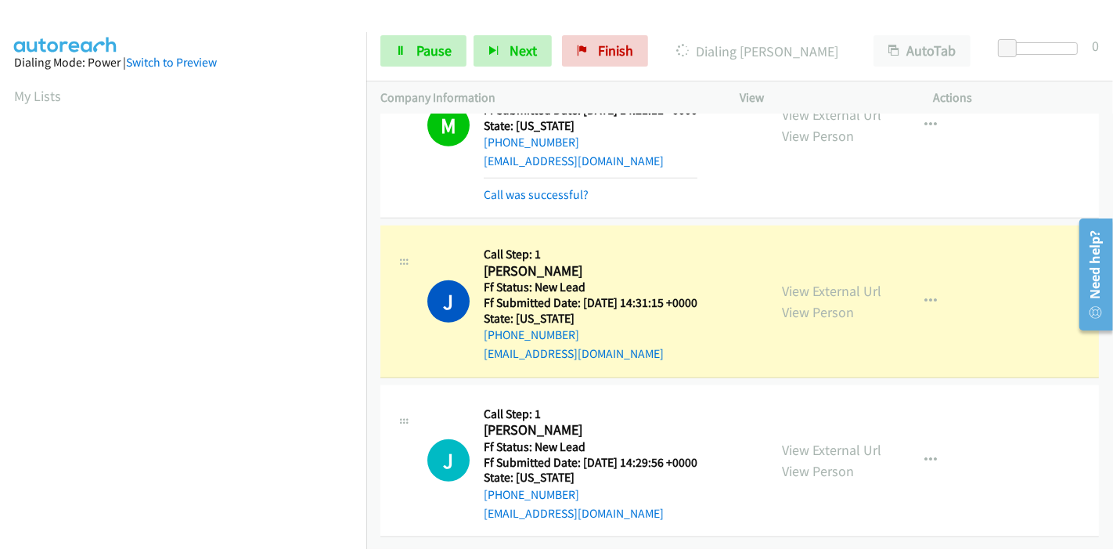
scroll to position [892, 0]
click at [528, 187] on link "Call was successful?" at bounding box center [536, 194] width 105 height 15
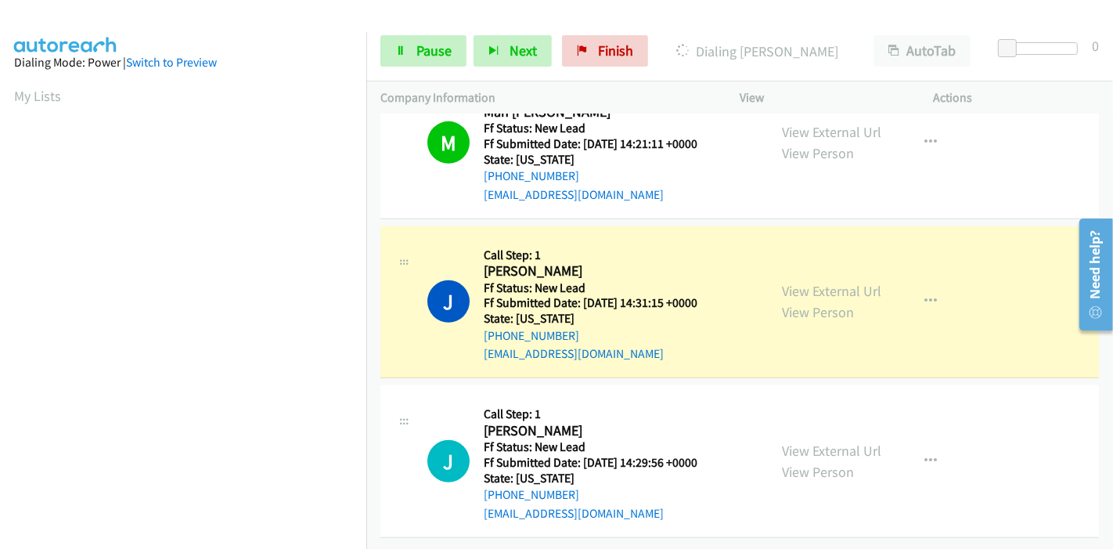
scroll to position [875, 0]
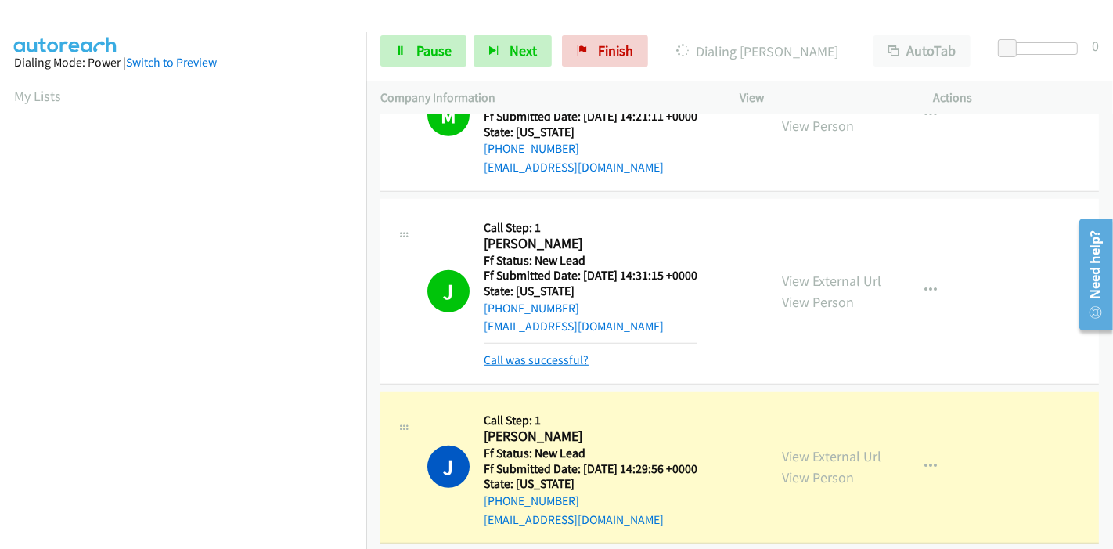
click at [518, 358] on link "Call was successful?" at bounding box center [536, 359] width 105 height 15
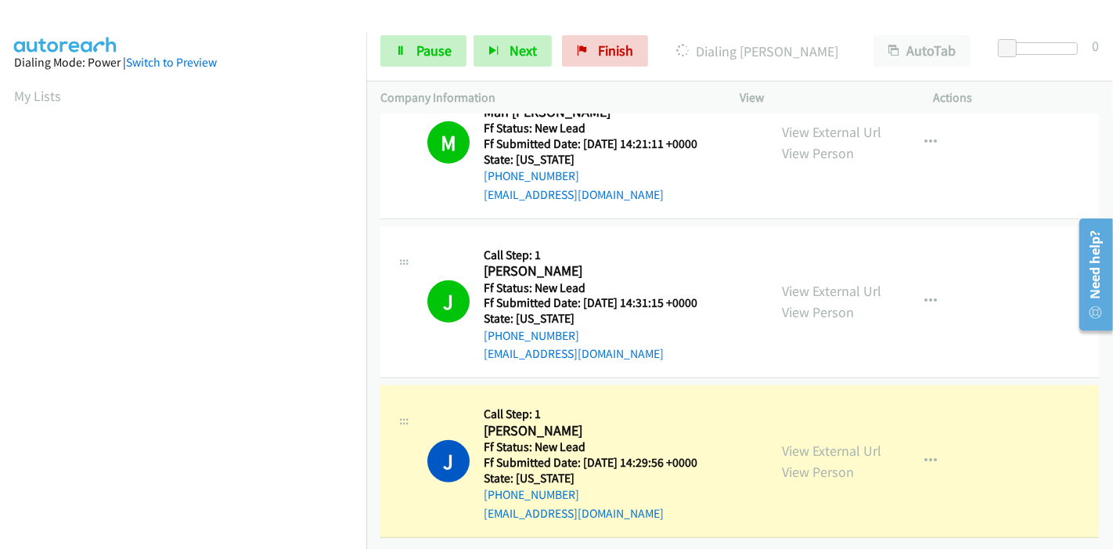
scroll to position [859, 0]
click at [418, 56] on span "Pause" at bounding box center [434, 50] width 35 height 18
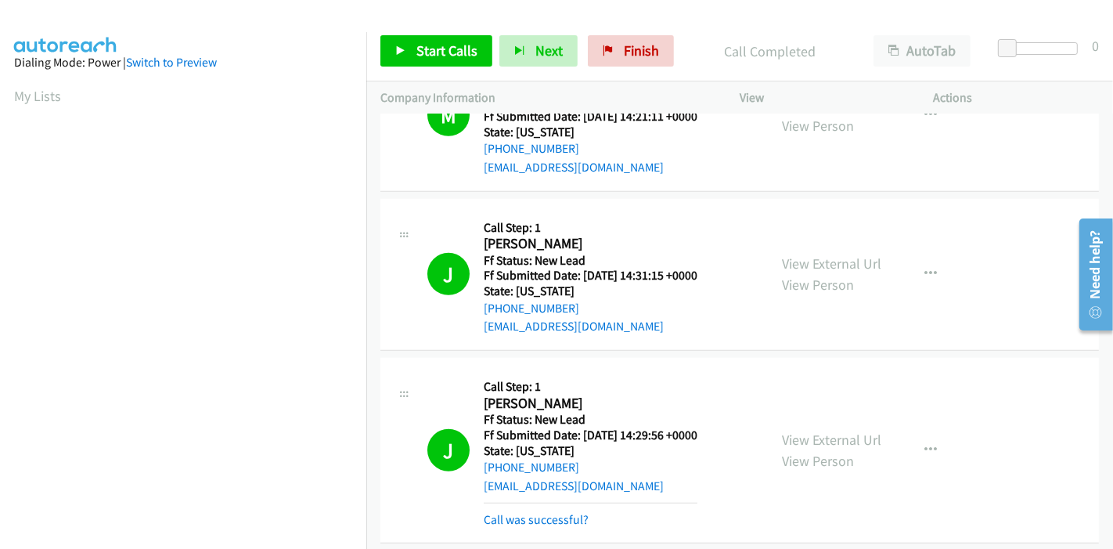
scroll to position [330, 0]
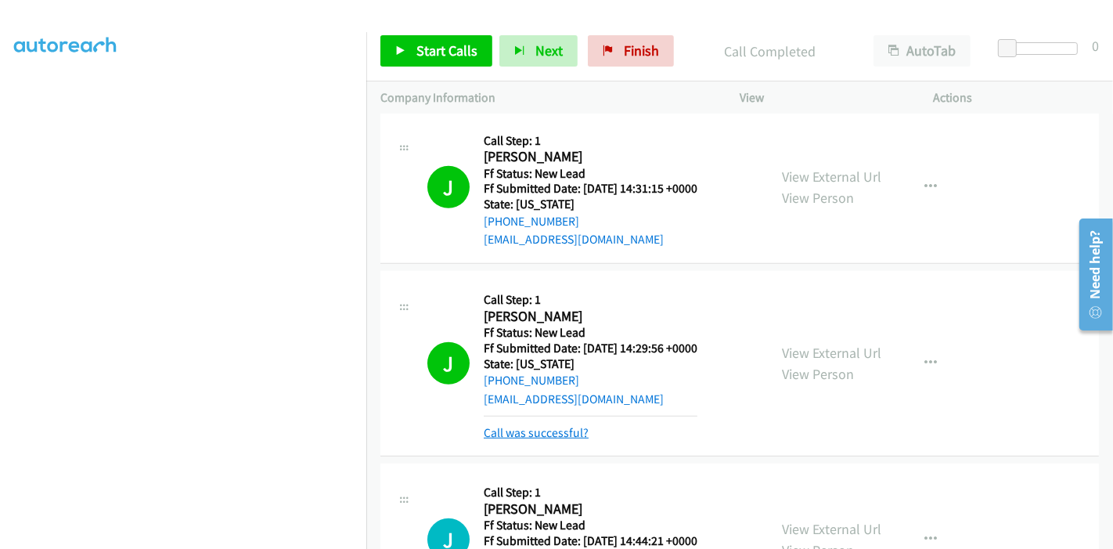
click at [550, 426] on link "Call was successful?" at bounding box center [536, 432] width 105 height 15
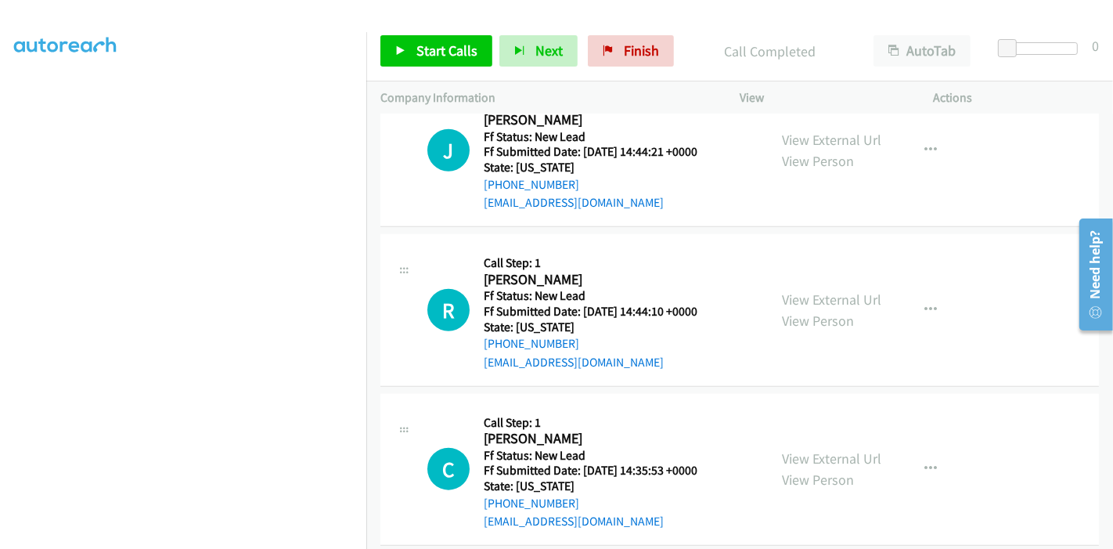
scroll to position [1398, 0]
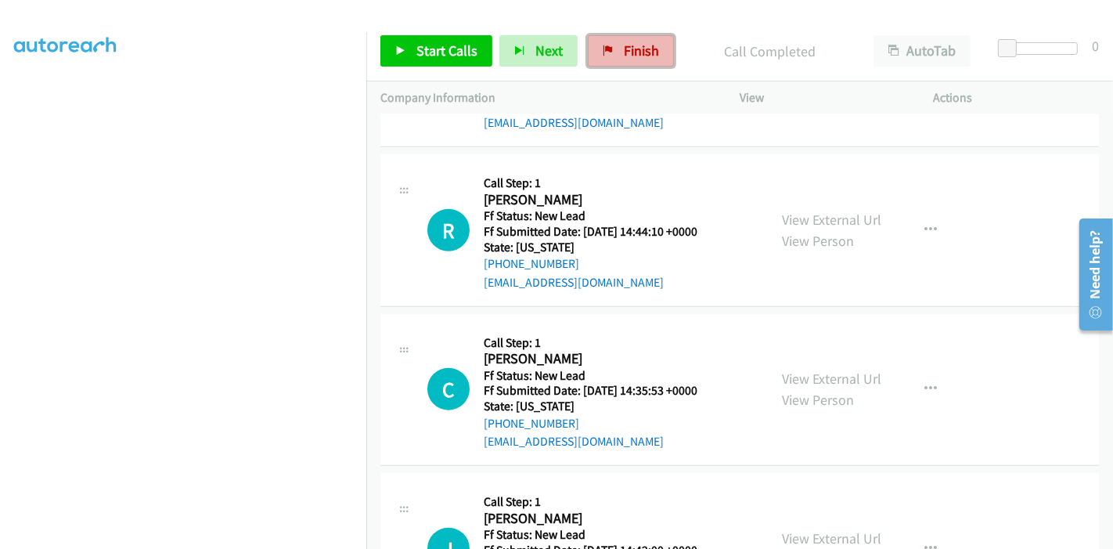
click at [610, 55] on link "Finish" at bounding box center [631, 50] width 86 height 31
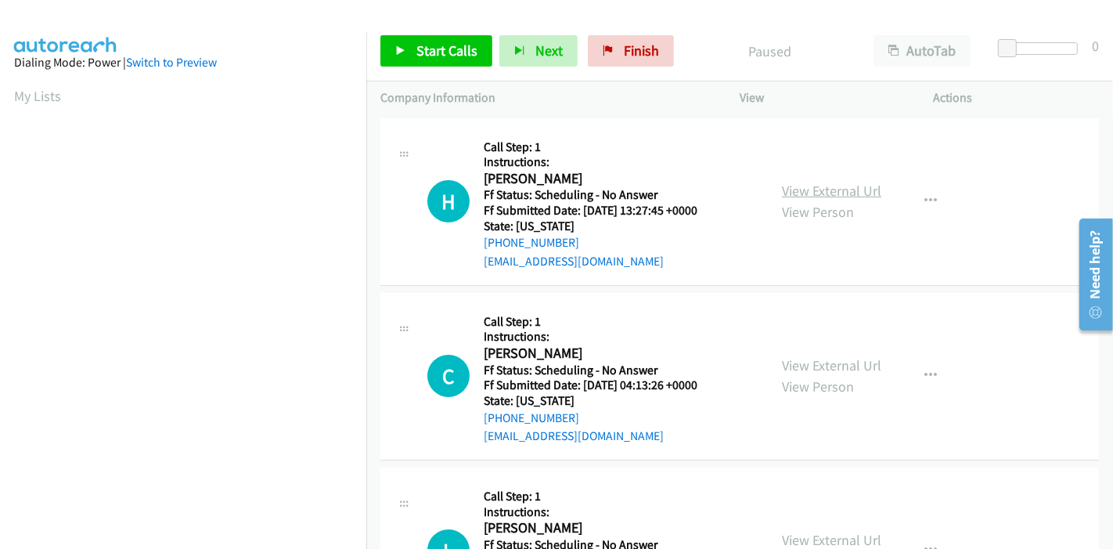
click at [824, 188] on link "View External Url" at bounding box center [831, 191] width 99 height 18
click at [443, 56] on span "Start Calls" at bounding box center [447, 50] width 61 height 18
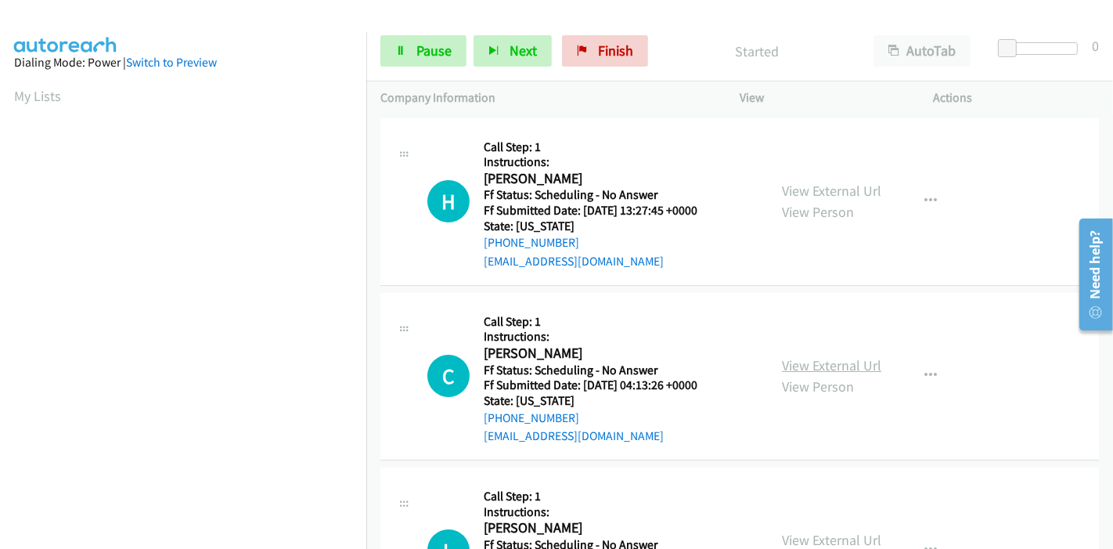
click at [842, 364] on link "View External Url" at bounding box center [831, 365] width 99 height 18
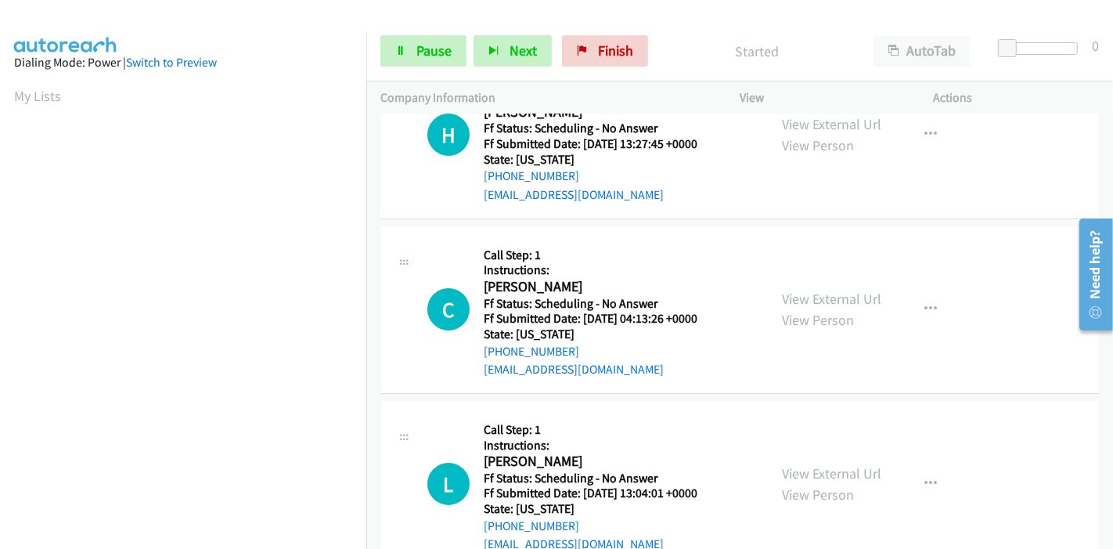
scroll to position [174, 0]
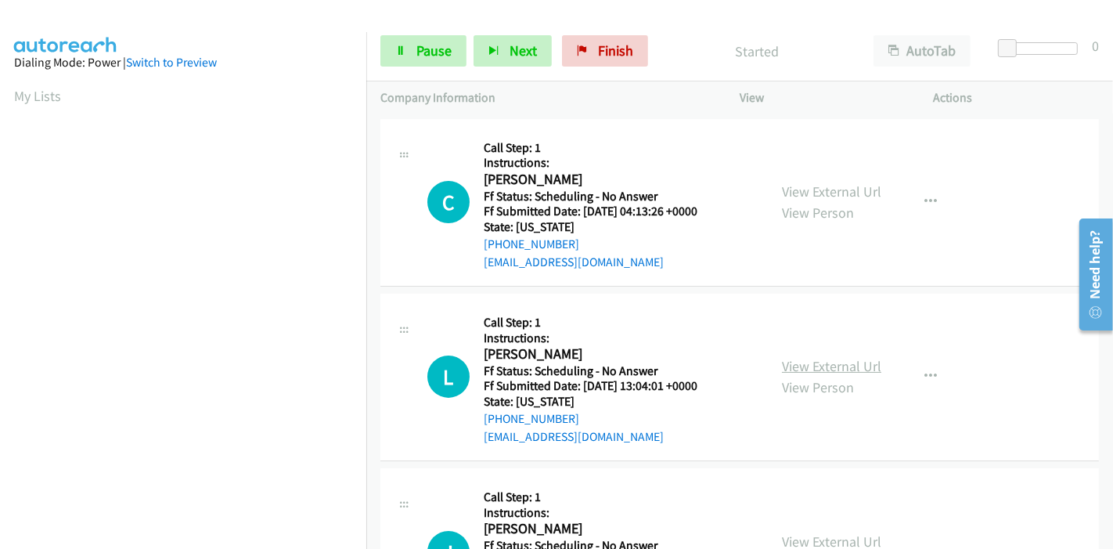
click at [799, 360] on link "View External Url" at bounding box center [831, 366] width 99 height 18
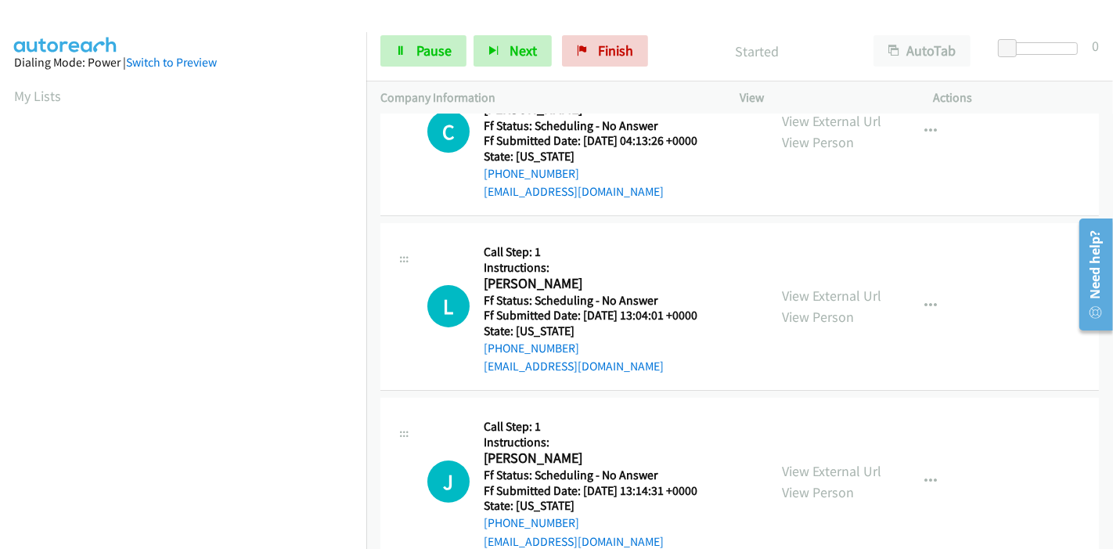
scroll to position [348, 0]
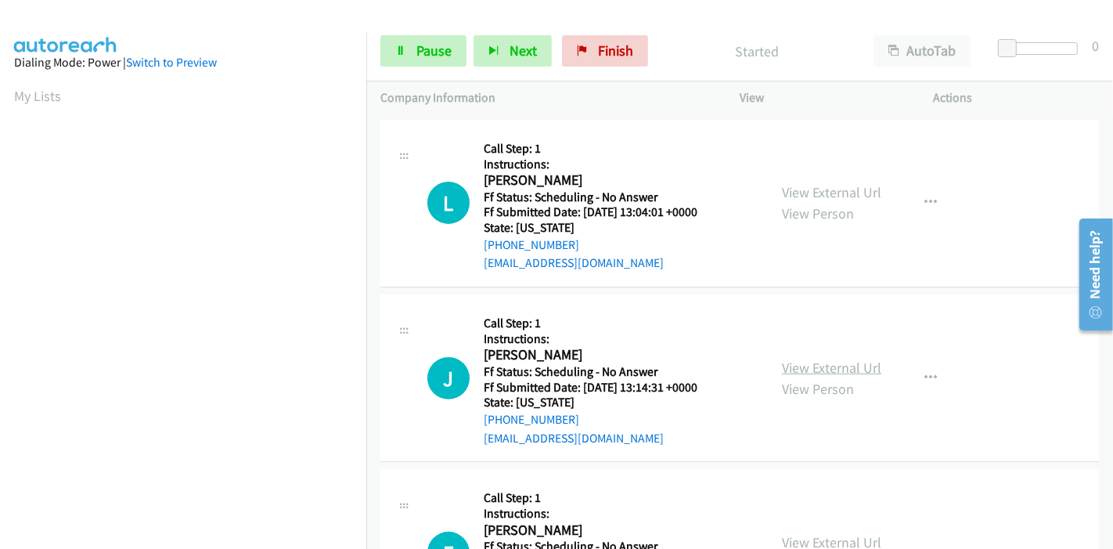
click at [817, 366] on link "View External Url" at bounding box center [831, 368] width 99 height 18
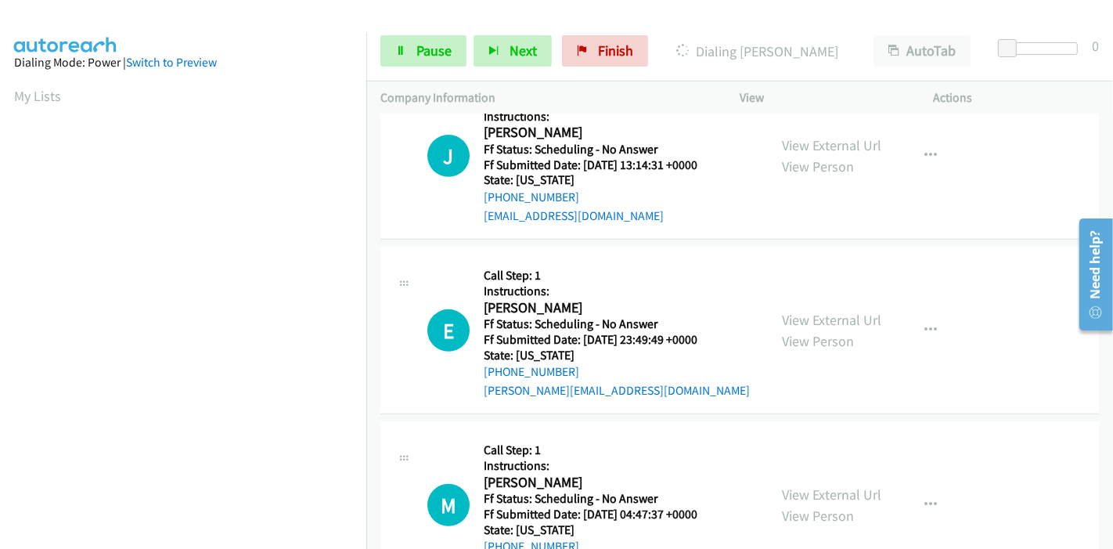
scroll to position [608, 0]
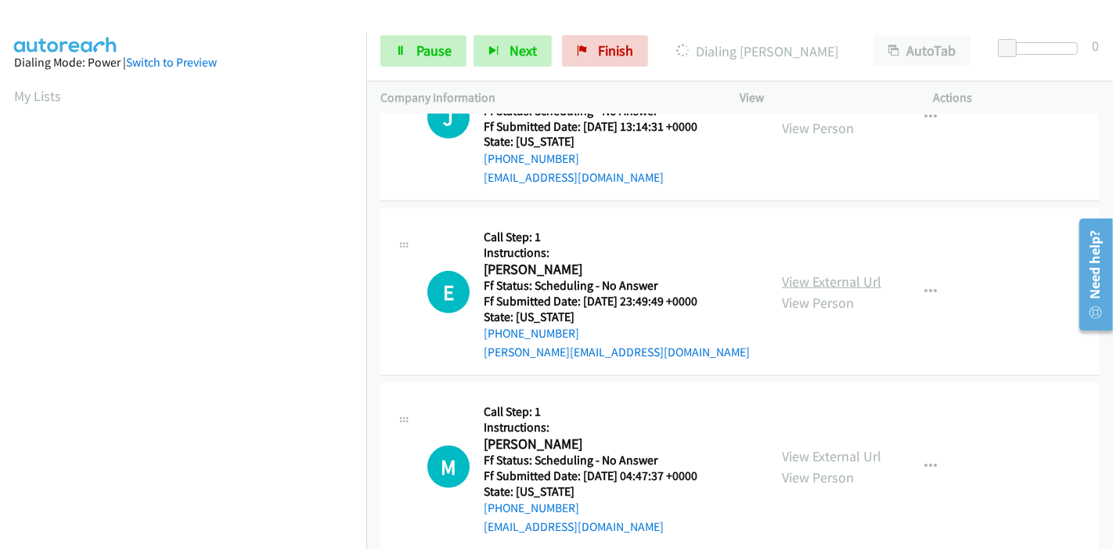
click at [828, 283] on link "View External Url" at bounding box center [831, 281] width 99 height 18
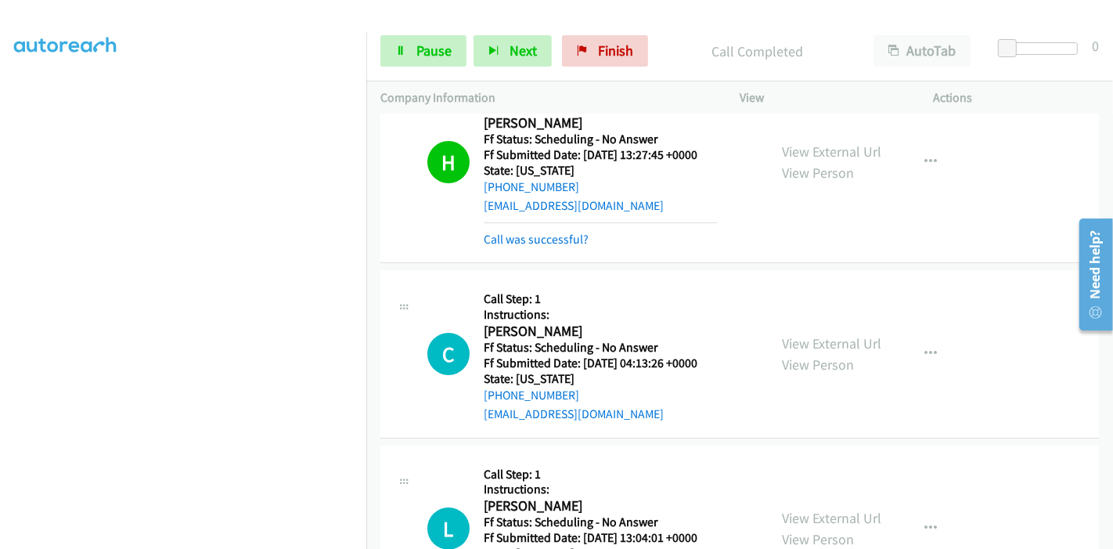
scroll to position [0, 0]
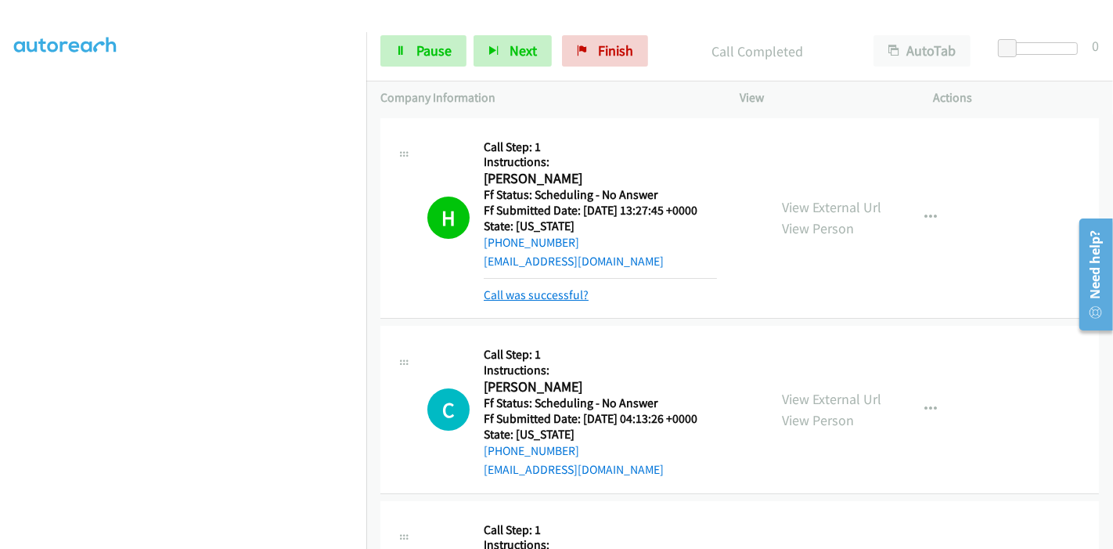
click at [575, 295] on link "Call was successful?" at bounding box center [536, 294] width 105 height 15
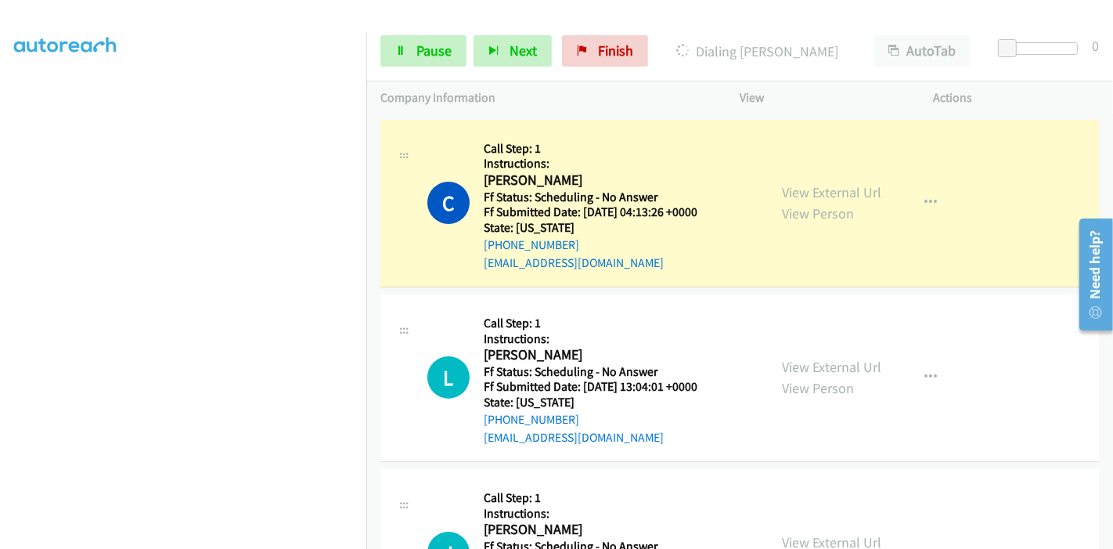
scroll to position [174, 0]
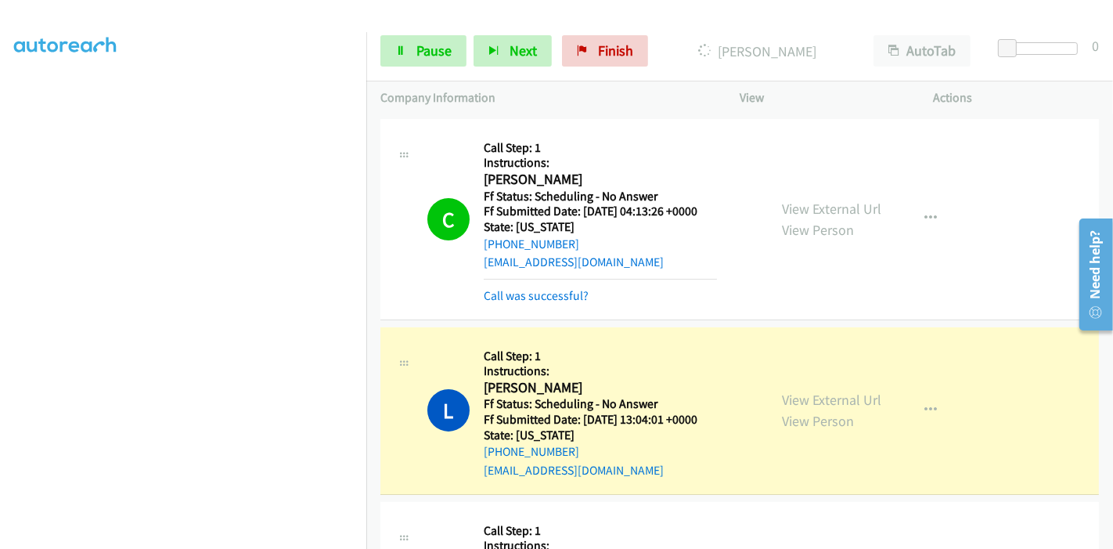
click at [521, 305] on div "C Callback Scheduled Call Step: 1 Instructions: [PERSON_NAME] America/[GEOGRAPH…" at bounding box center [740, 219] width 719 height 201
click at [527, 296] on link "Call was successful?" at bounding box center [536, 295] width 105 height 15
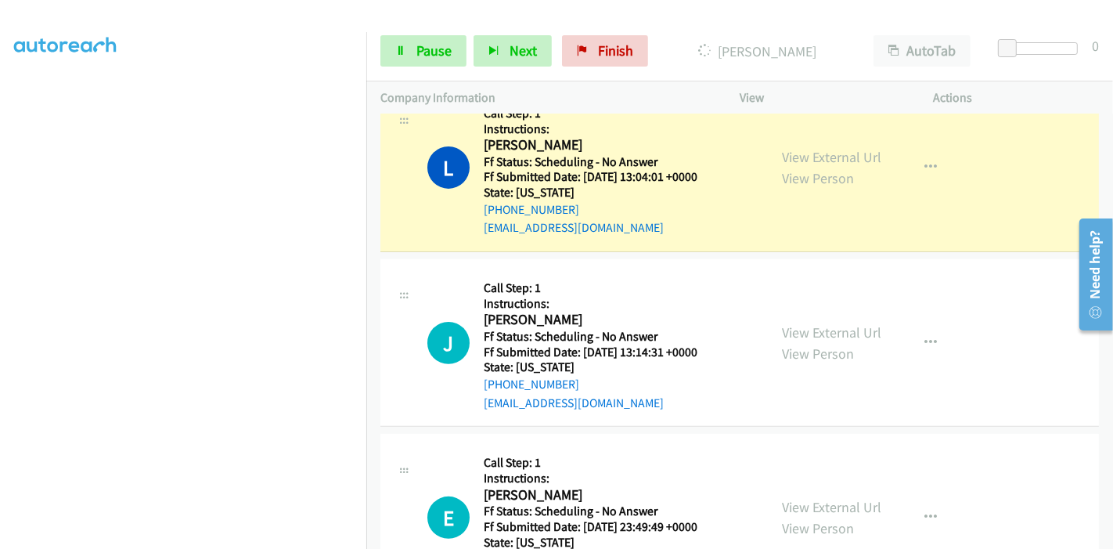
scroll to position [348, 0]
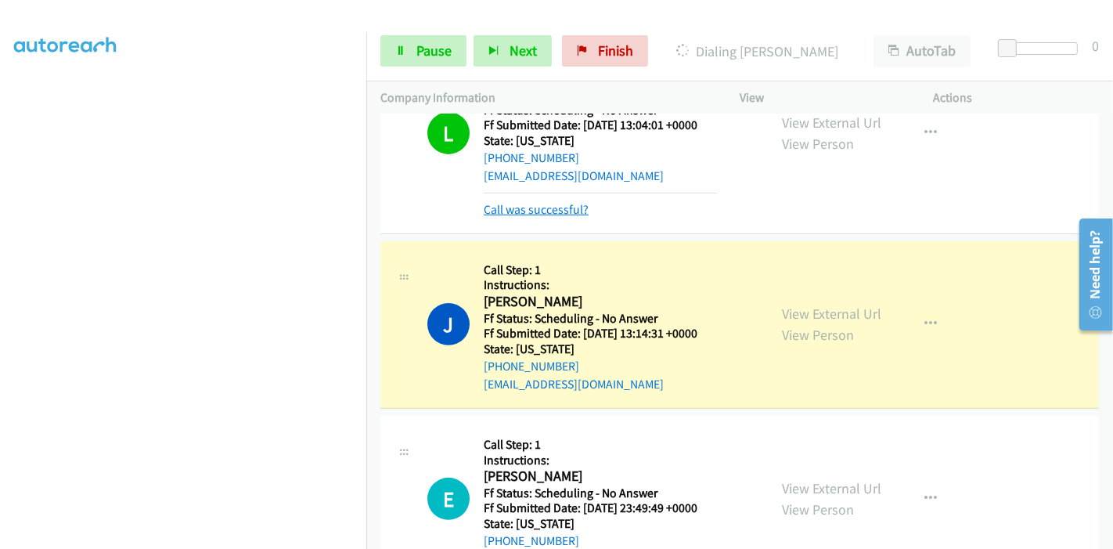
click at [521, 211] on link "Call was successful?" at bounding box center [536, 209] width 105 height 15
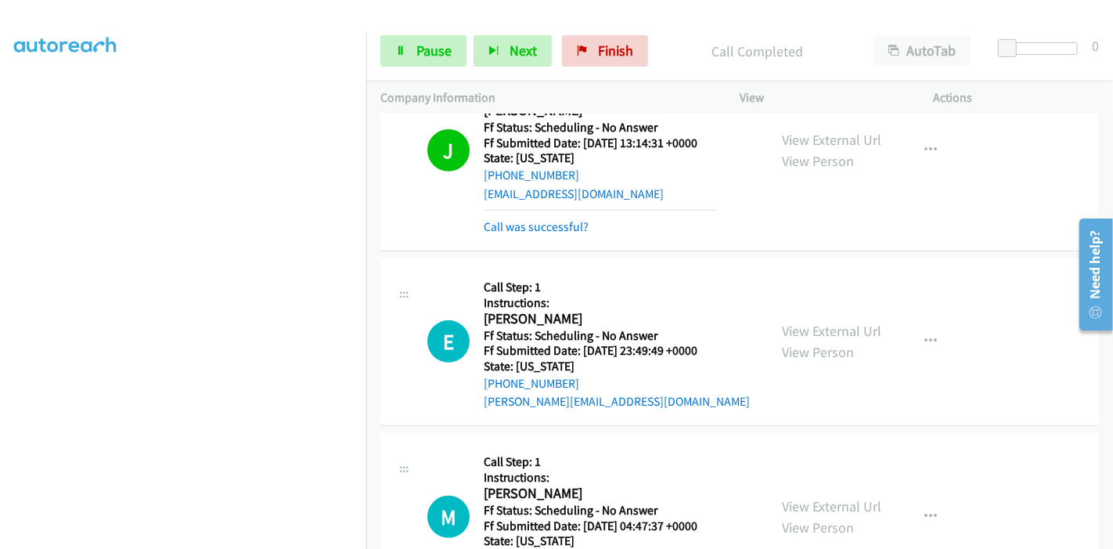
scroll to position [608, 0]
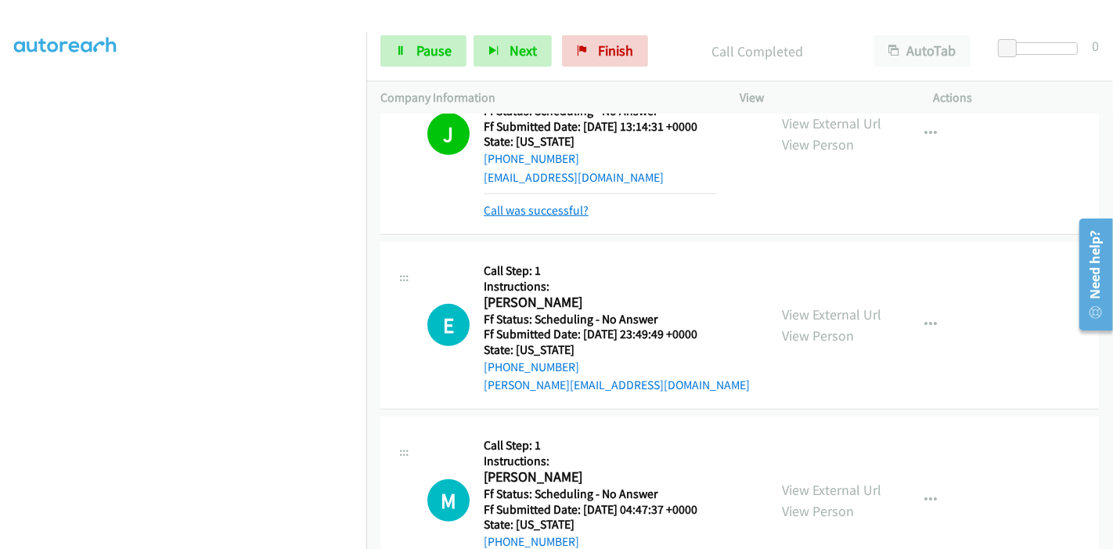
click at [550, 208] on link "Call was successful?" at bounding box center [536, 210] width 105 height 15
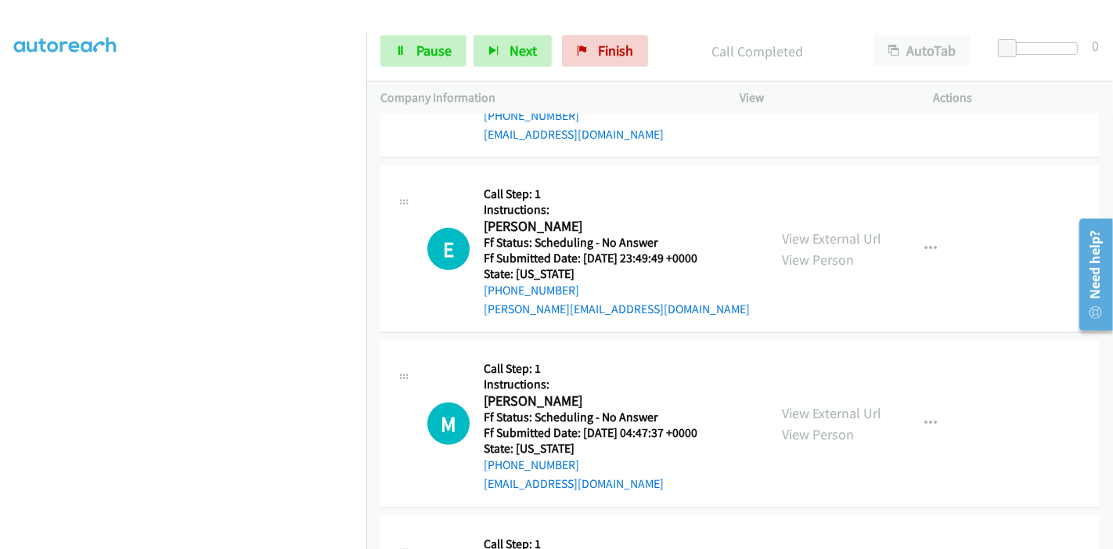
scroll to position [679, 0]
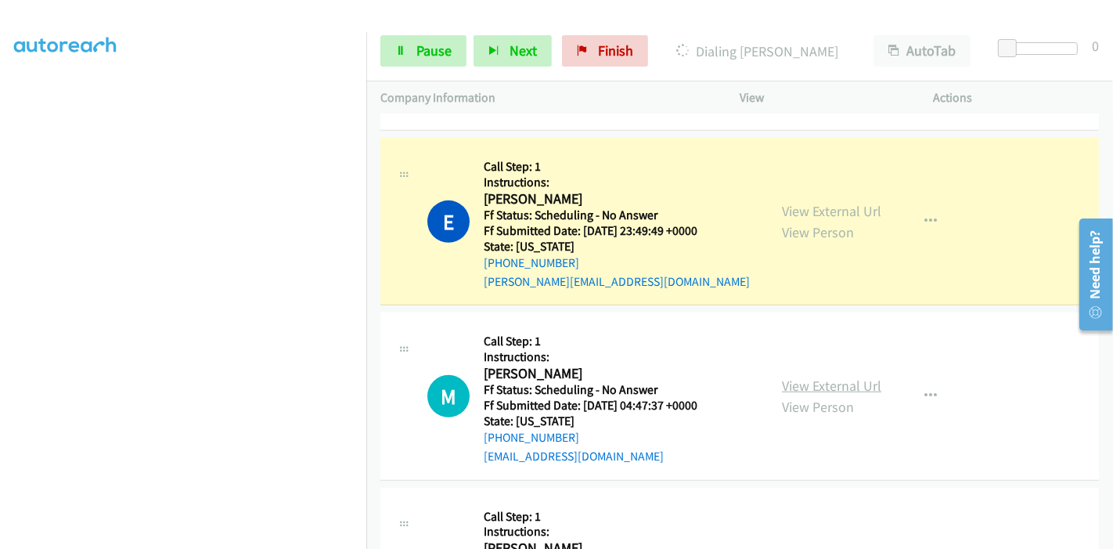
click at [794, 381] on link "View External Url" at bounding box center [831, 386] width 99 height 18
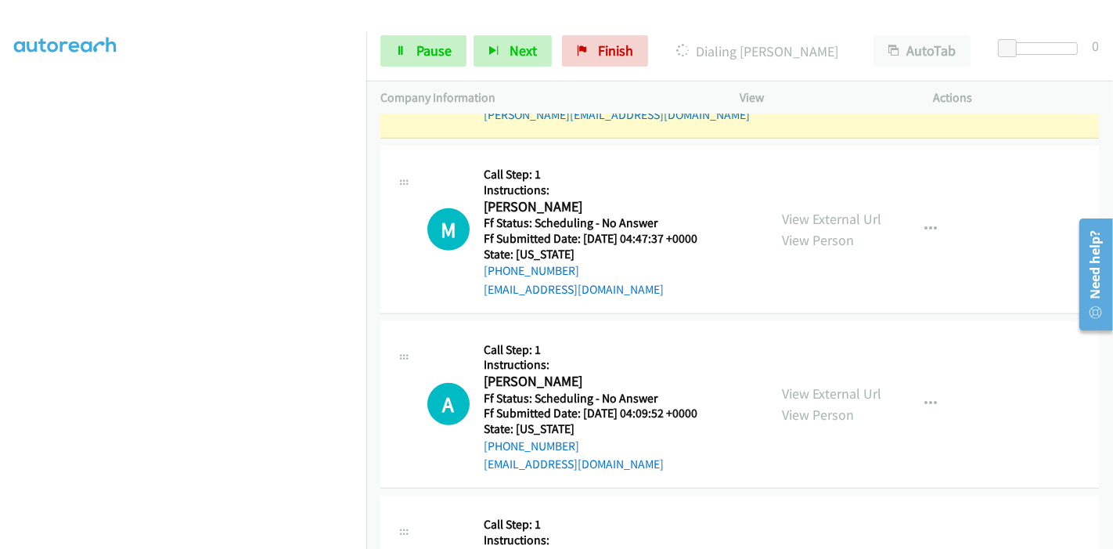
scroll to position [853, 0]
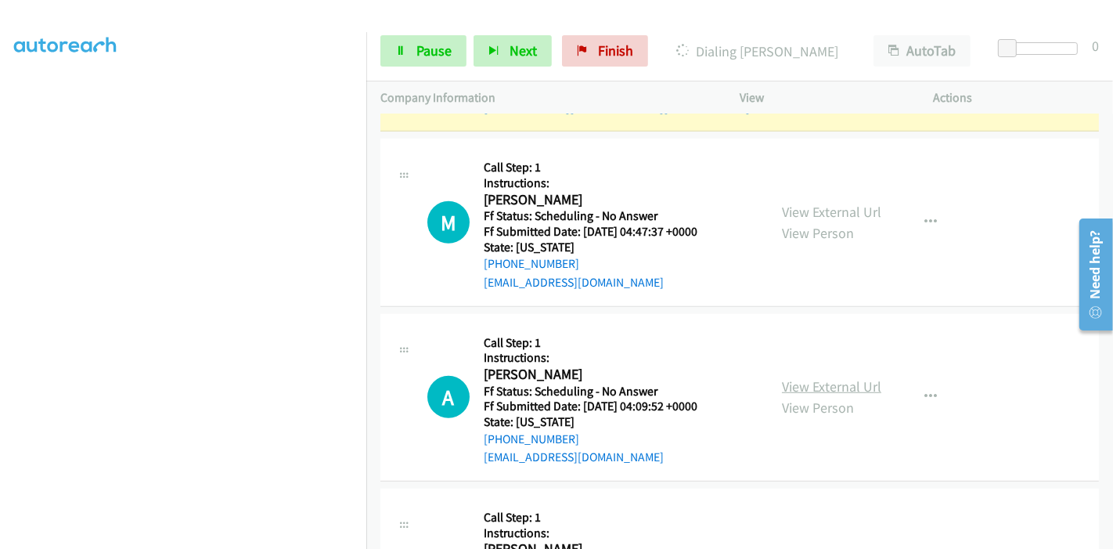
click at [804, 382] on link "View External Url" at bounding box center [831, 386] width 99 height 18
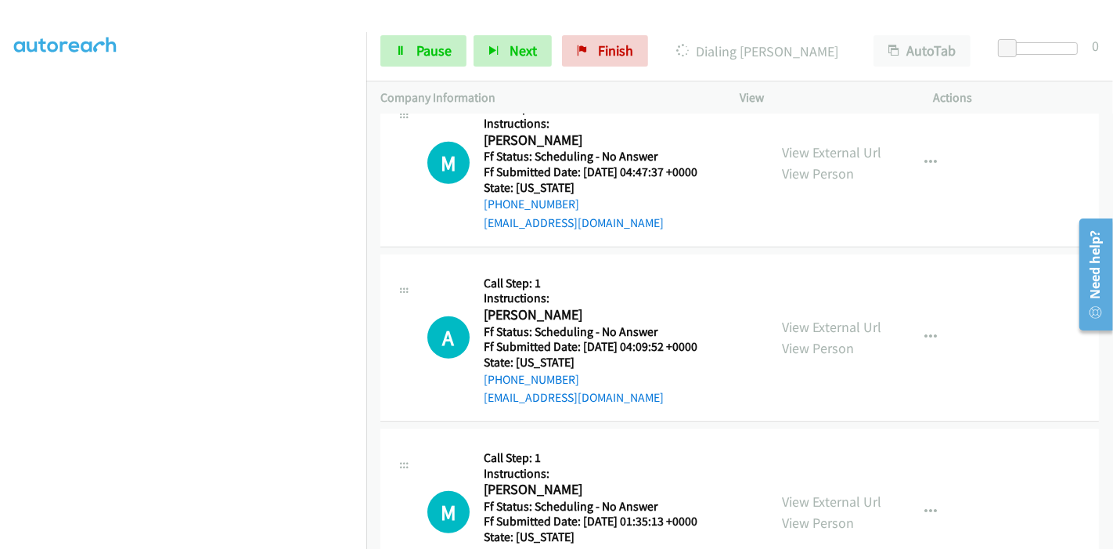
scroll to position [940, 0]
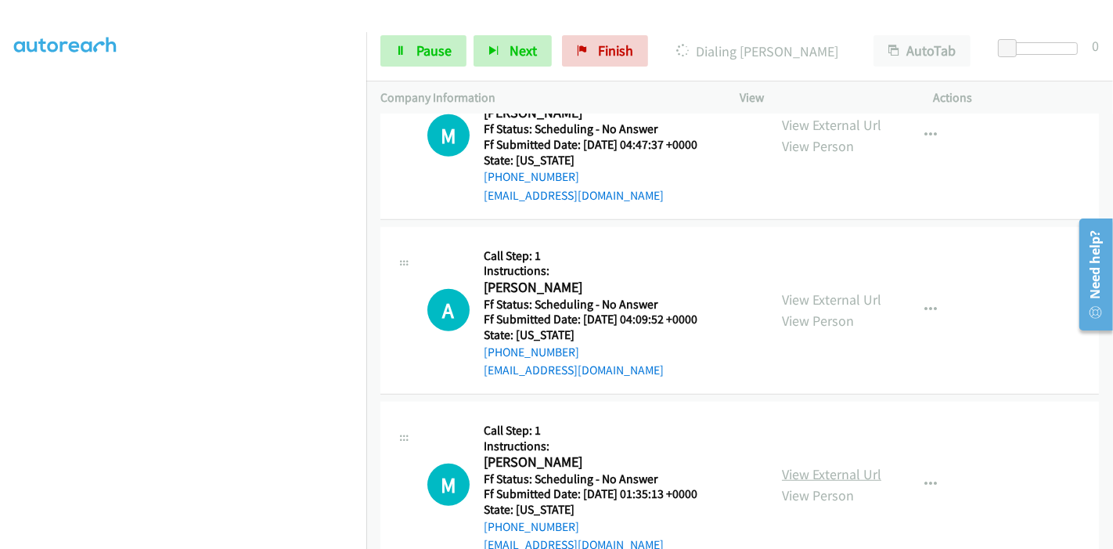
click at [785, 469] on link "View External Url" at bounding box center [831, 474] width 99 height 18
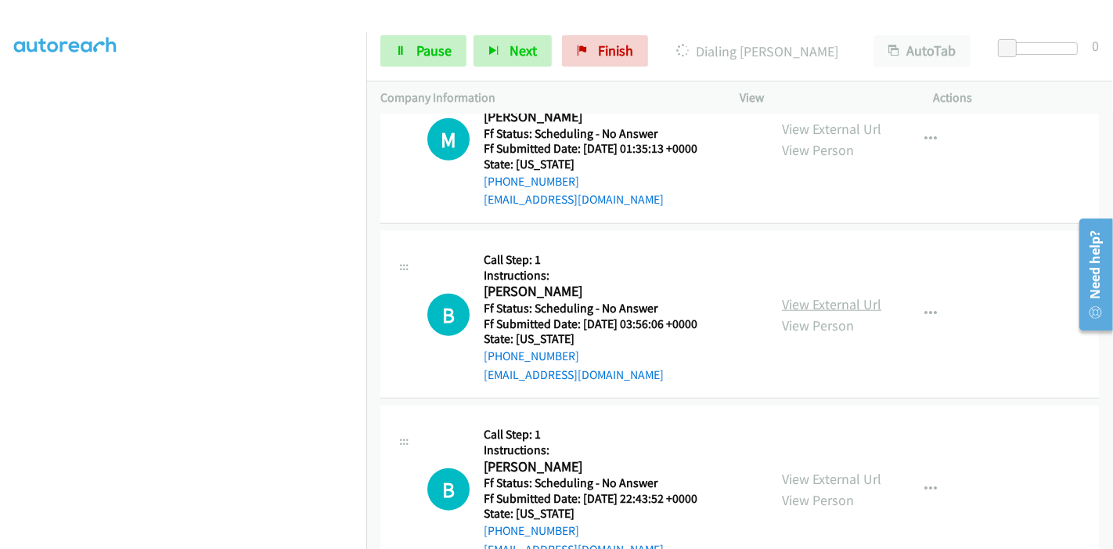
scroll to position [1288, 0]
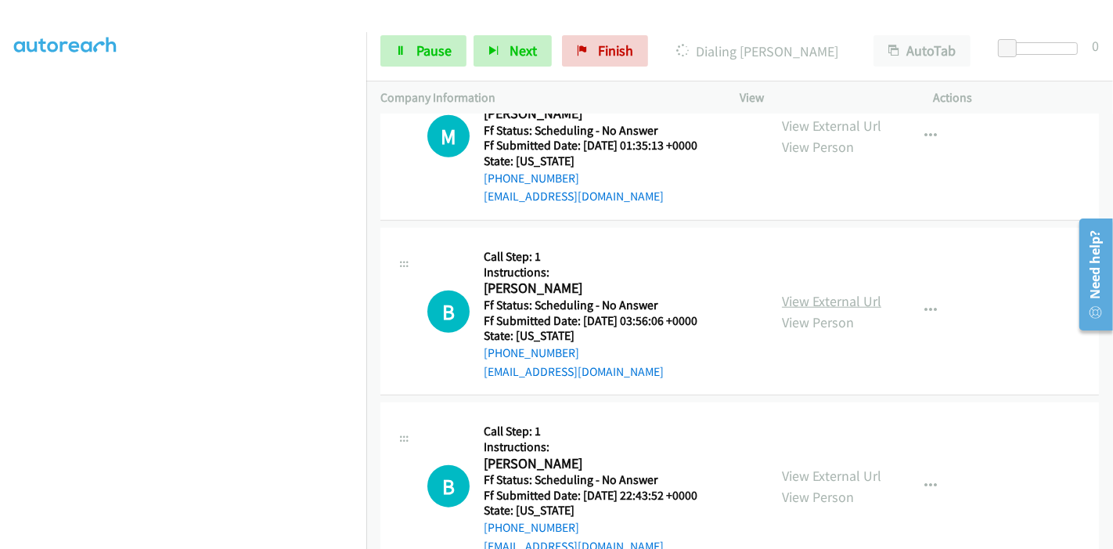
click at [795, 300] on link "View External Url" at bounding box center [831, 301] width 99 height 18
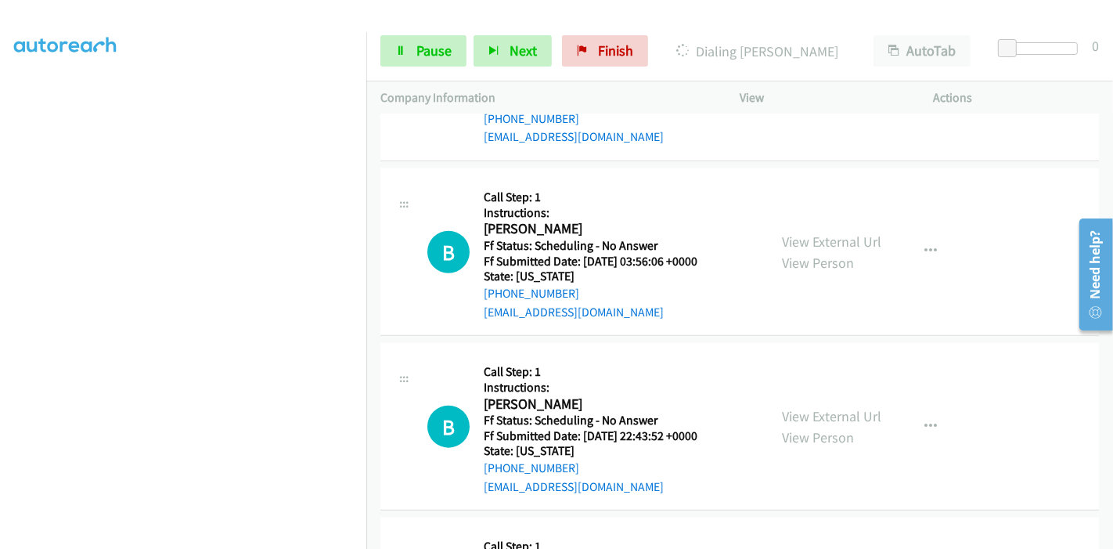
scroll to position [1375, 0]
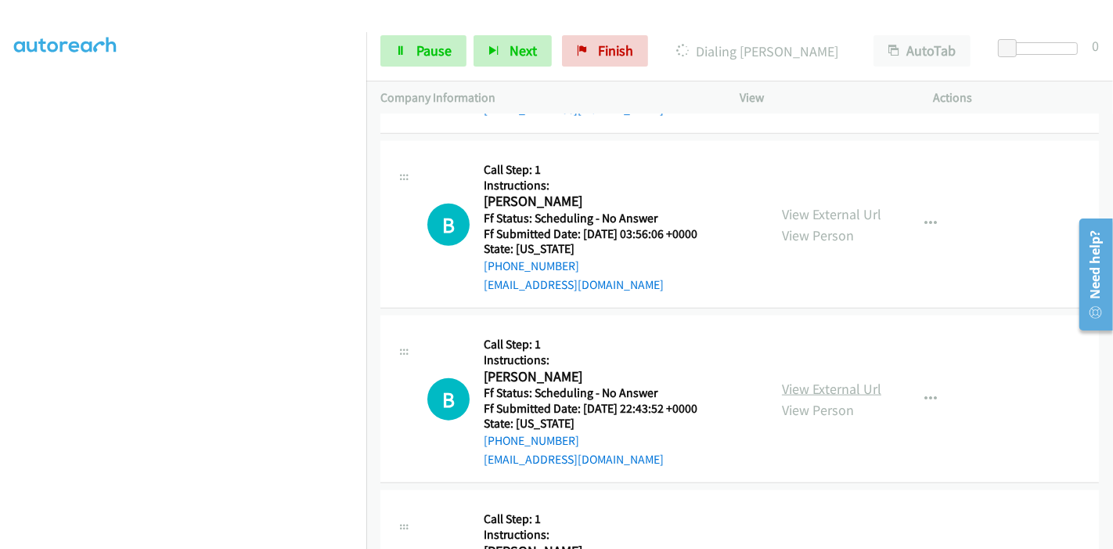
click at [799, 391] on link "View External Url" at bounding box center [831, 389] width 99 height 18
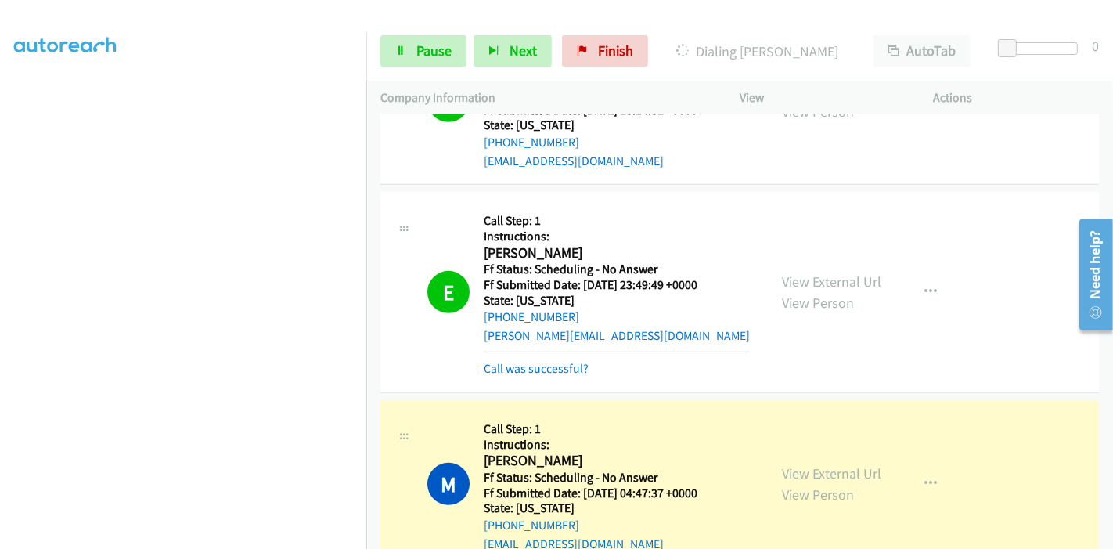
scroll to position [799, 0]
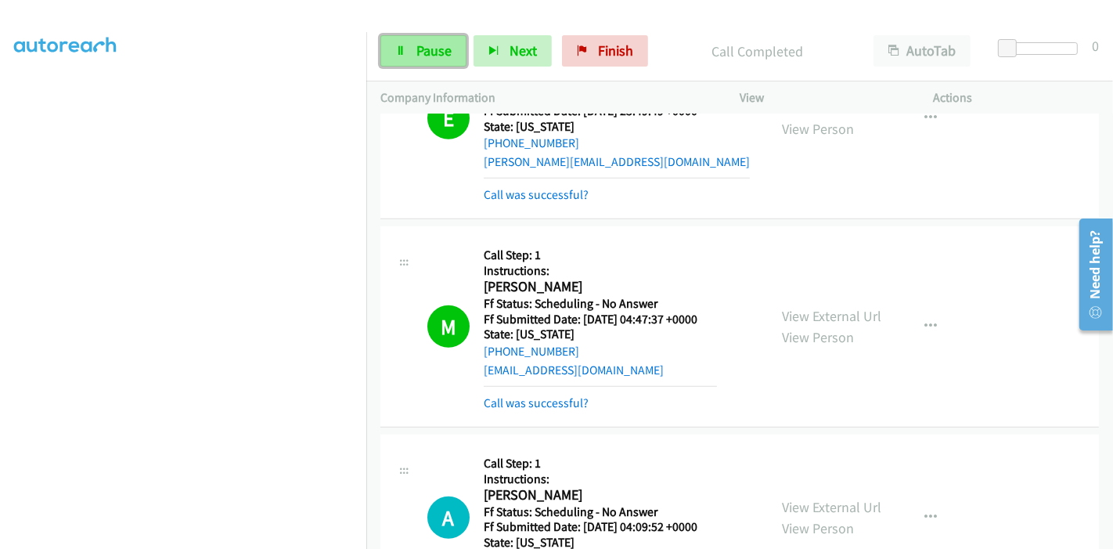
click at [420, 50] on span "Pause" at bounding box center [434, 50] width 35 height 18
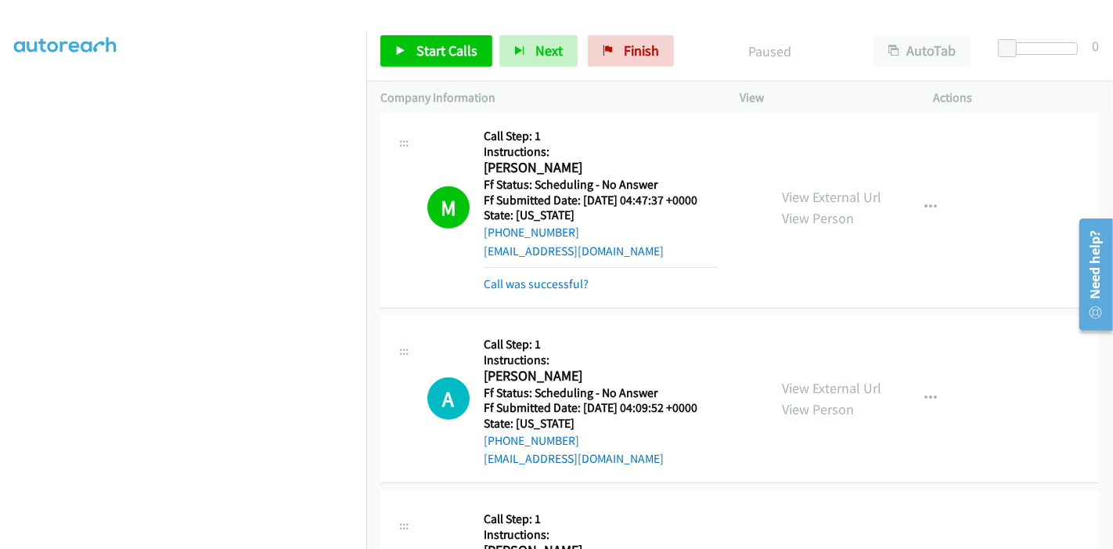
scroll to position [972, 0]
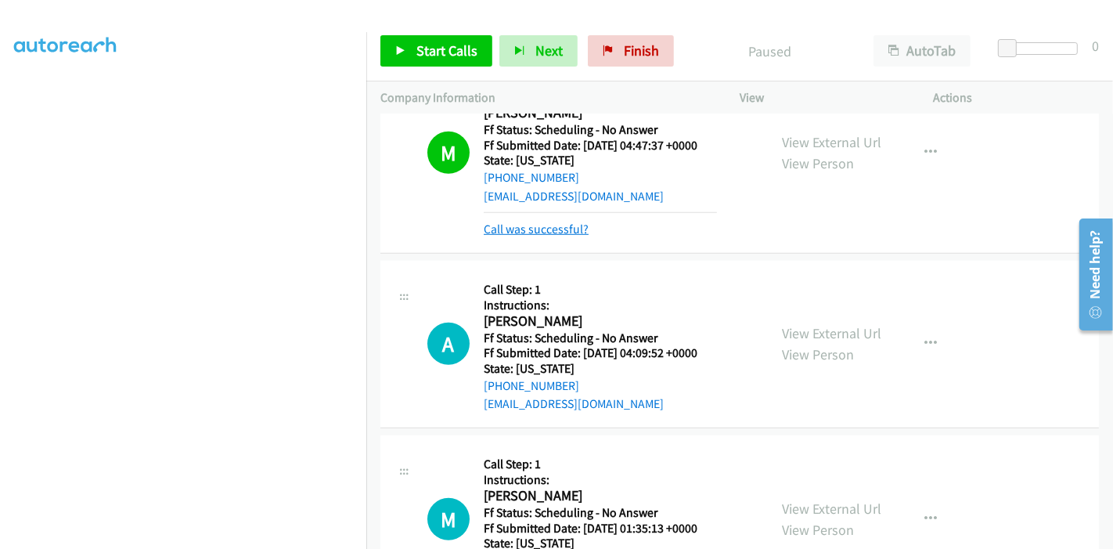
click at [549, 229] on link "Call was successful?" at bounding box center [536, 229] width 105 height 15
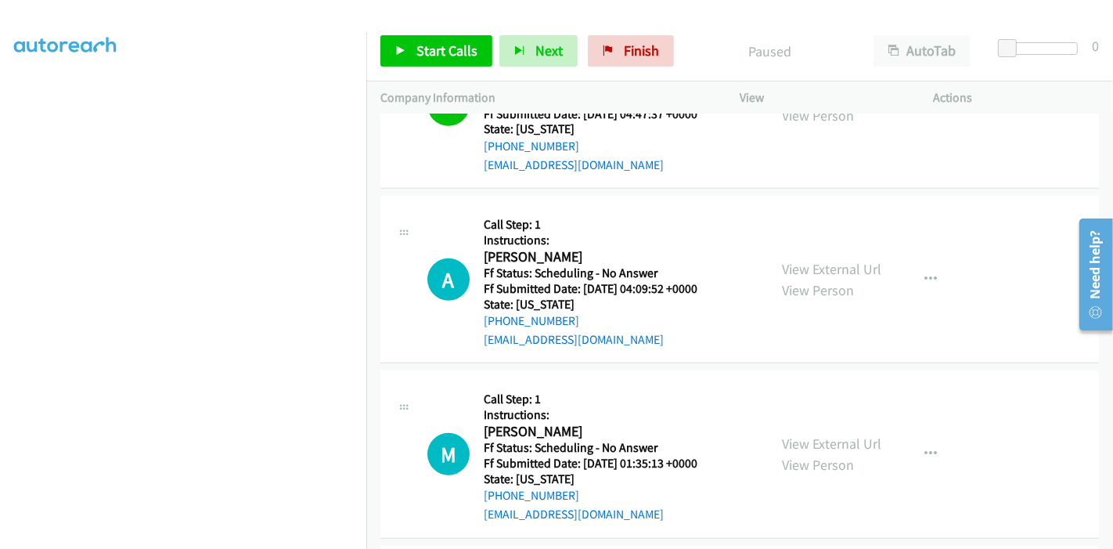
scroll to position [1043, 0]
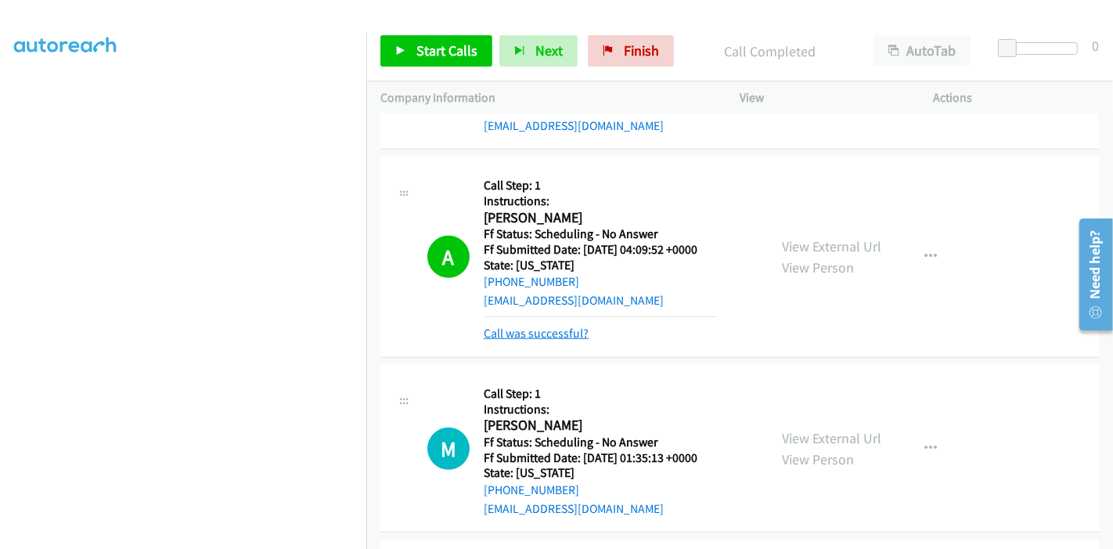
click at [530, 329] on link "Call was successful?" at bounding box center [536, 333] width 105 height 15
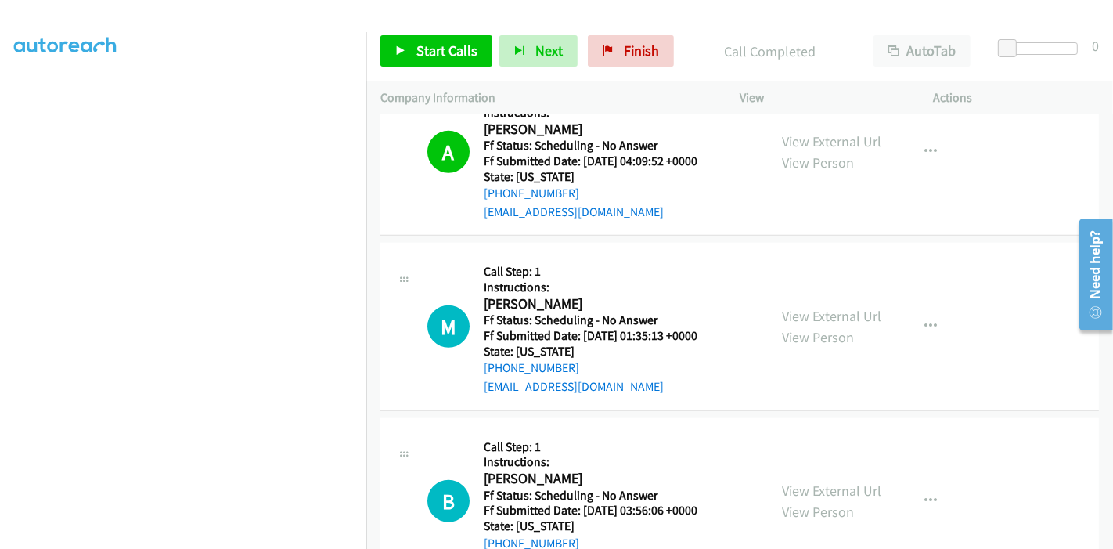
scroll to position [1217, 0]
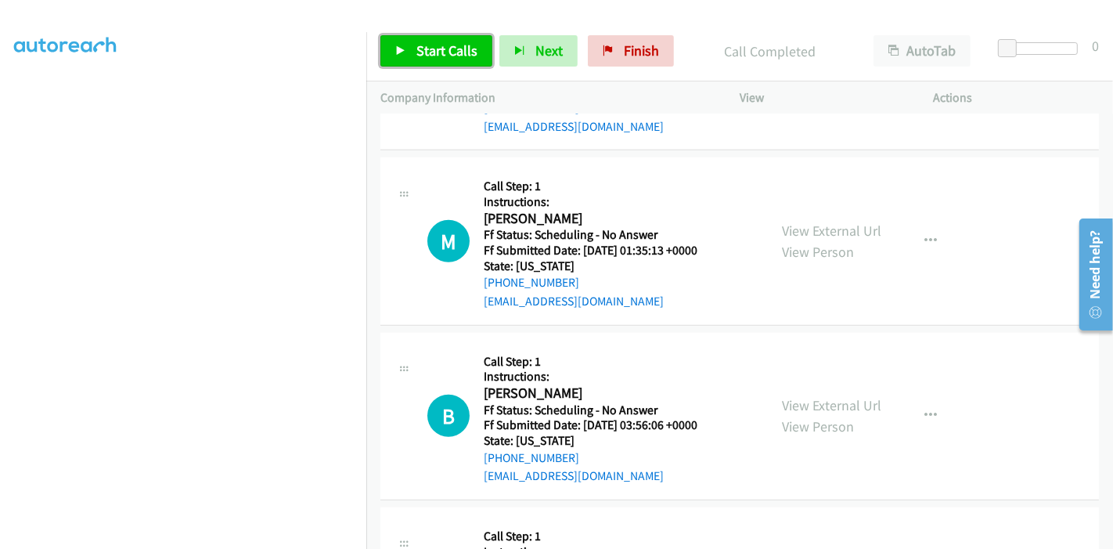
click at [431, 52] on span "Start Calls" at bounding box center [447, 50] width 61 height 18
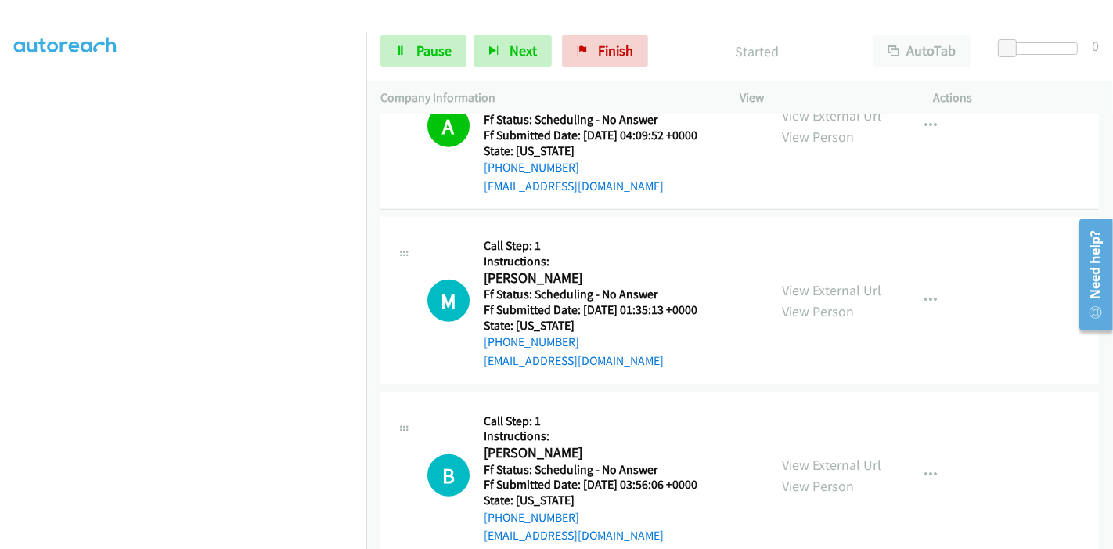
scroll to position [1130, 0]
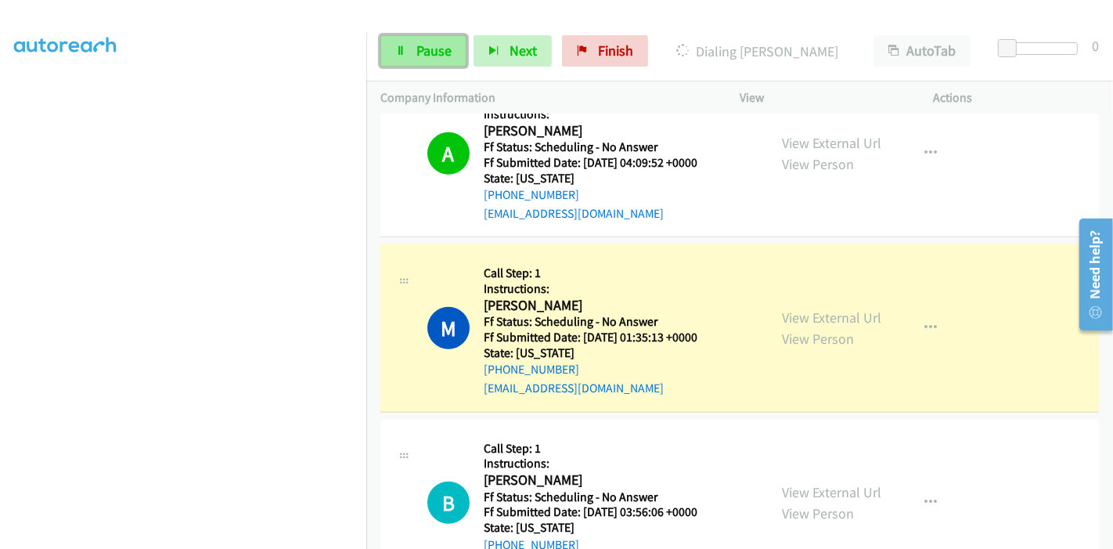
click at [391, 54] on link "Pause" at bounding box center [424, 50] width 86 height 31
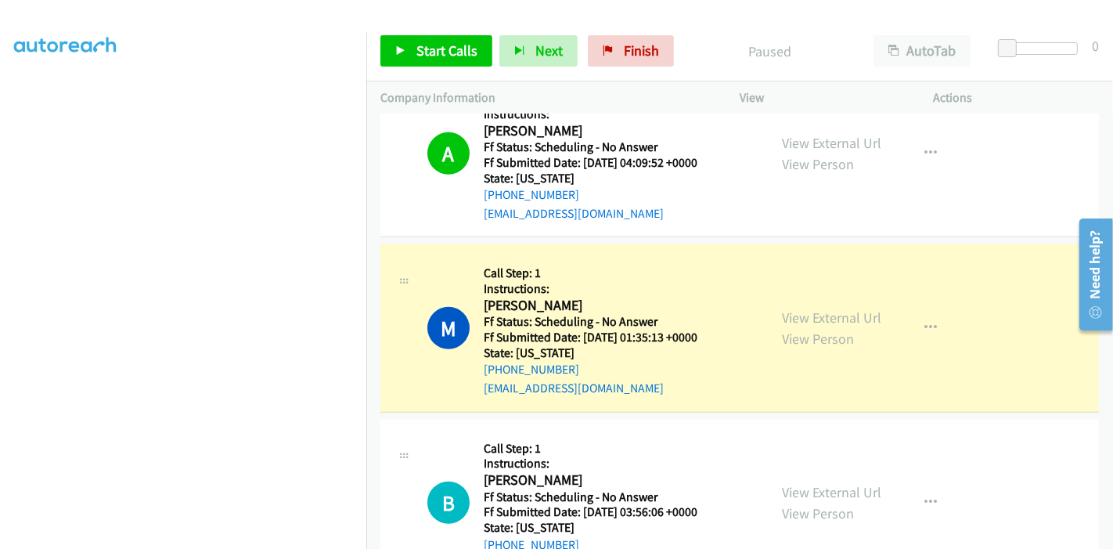
scroll to position [330, 0]
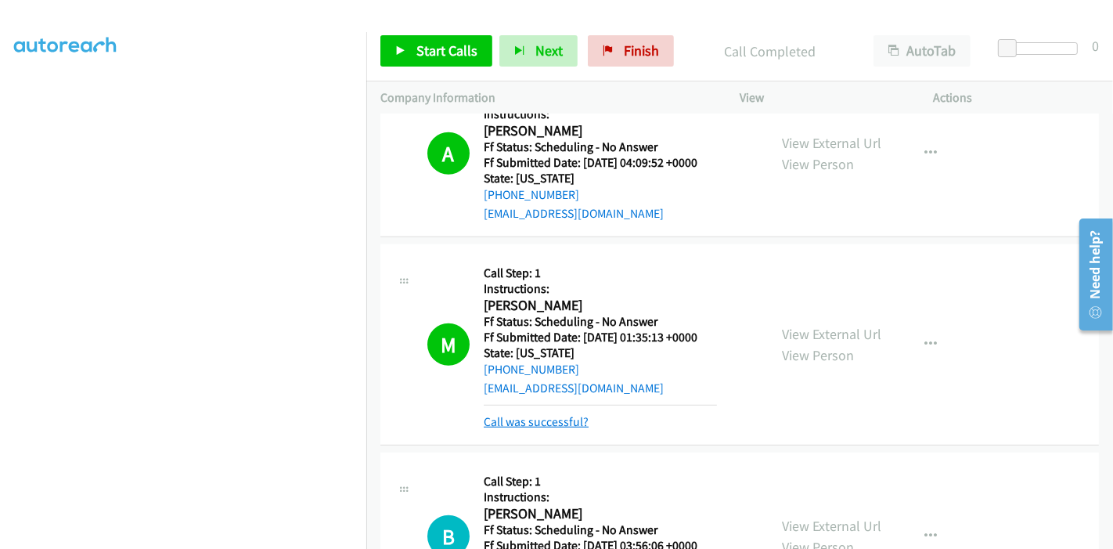
click at [560, 419] on link "Call was successful?" at bounding box center [536, 421] width 105 height 15
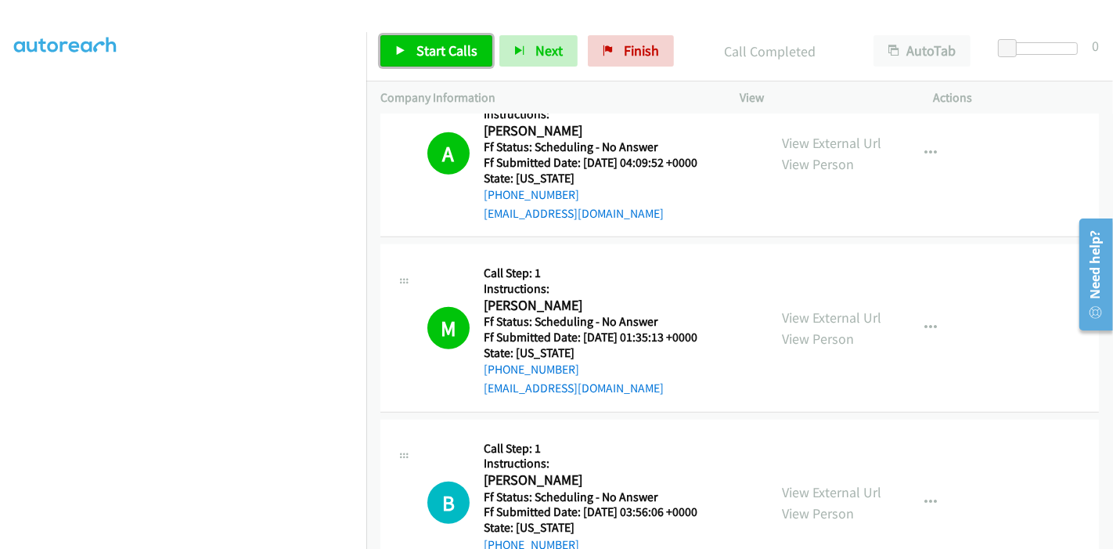
click at [434, 48] on span "Start Calls" at bounding box center [447, 50] width 61 height 18
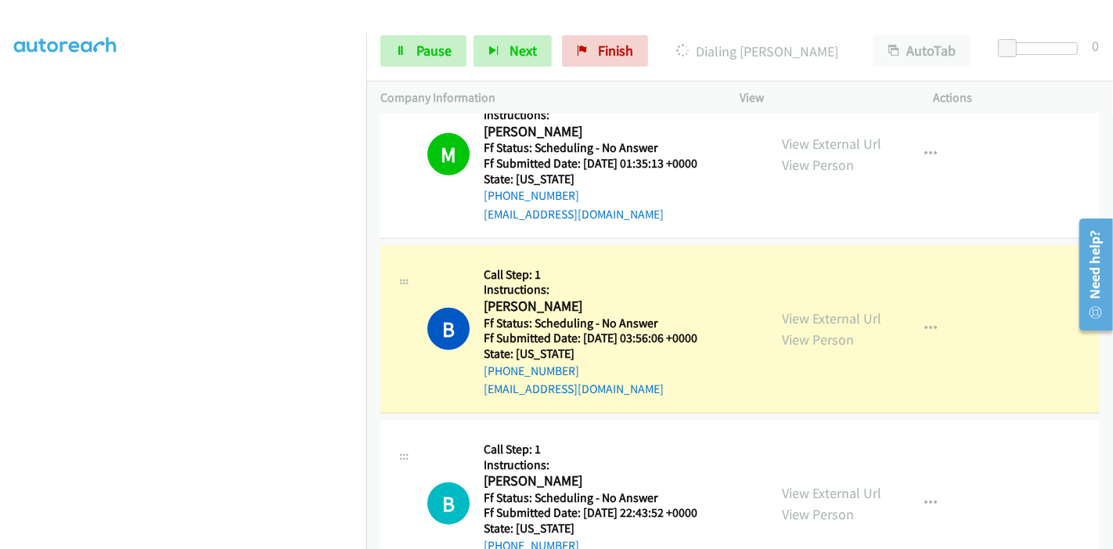
scroll to position [1391, 0]
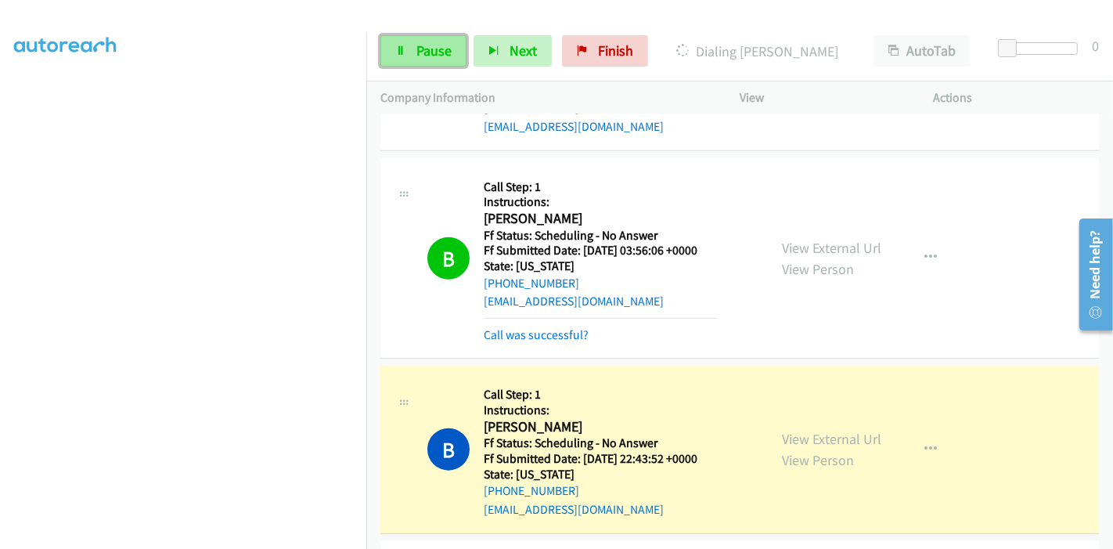
click at [437, 55] on span "Pause" at bounding box center [434, 50] width 35 height 18
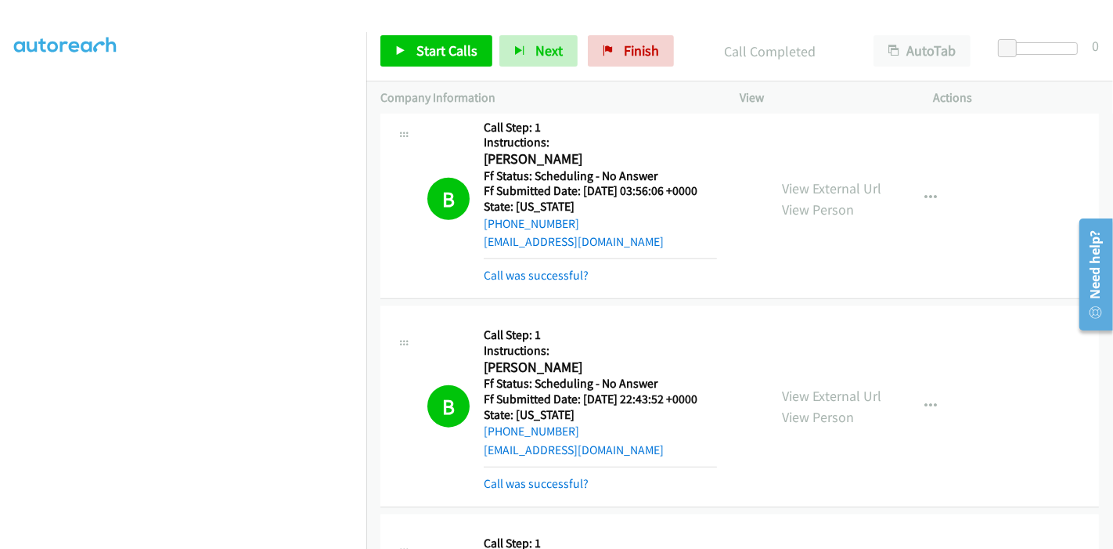
scroll to position [1478, 0]
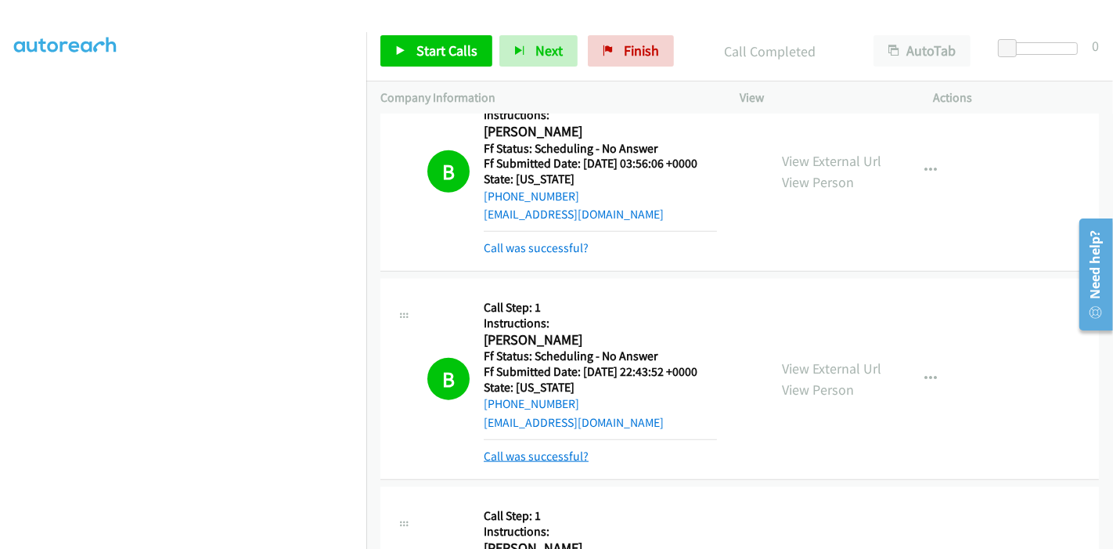
click at [528, 449] on link "Call was successful?" at bounding box center [536, 456] width 105 height 15
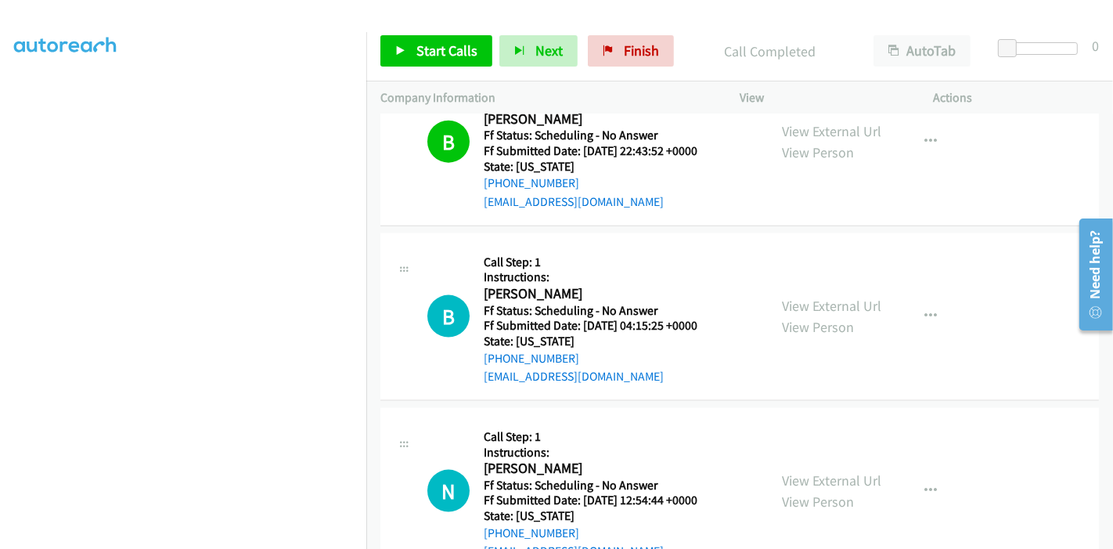
scroll to position [1739, 0]
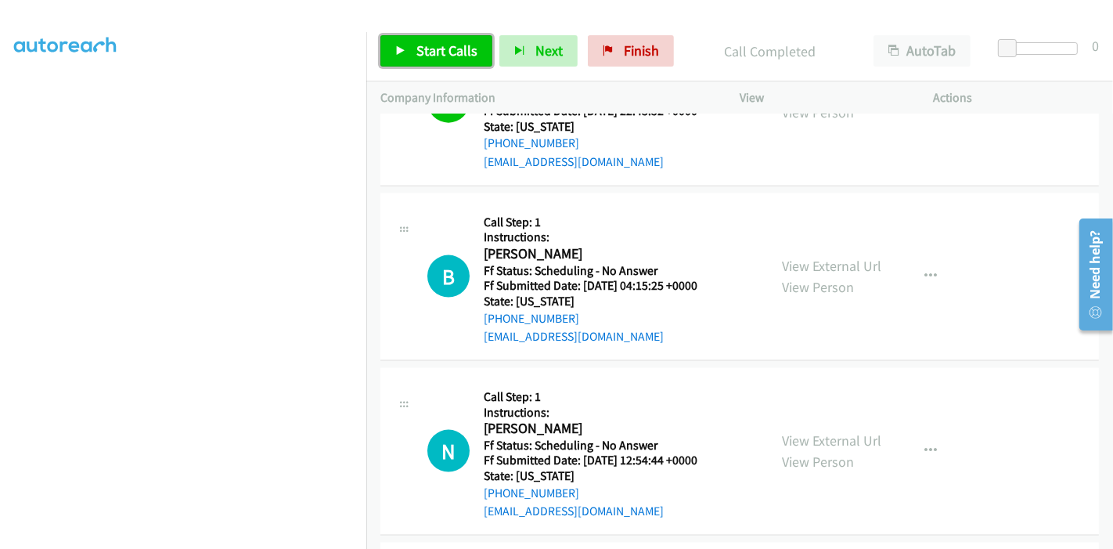
click at [435, 57] on span "Start Calls" at bounding box center [447, 50] width 61 height 18
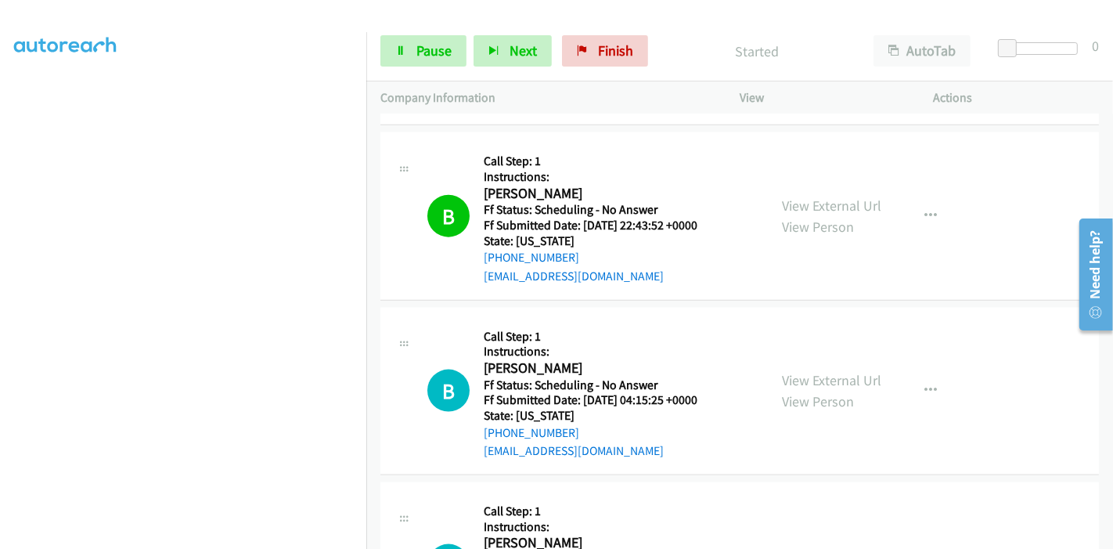
scroll to position [1652, 0]
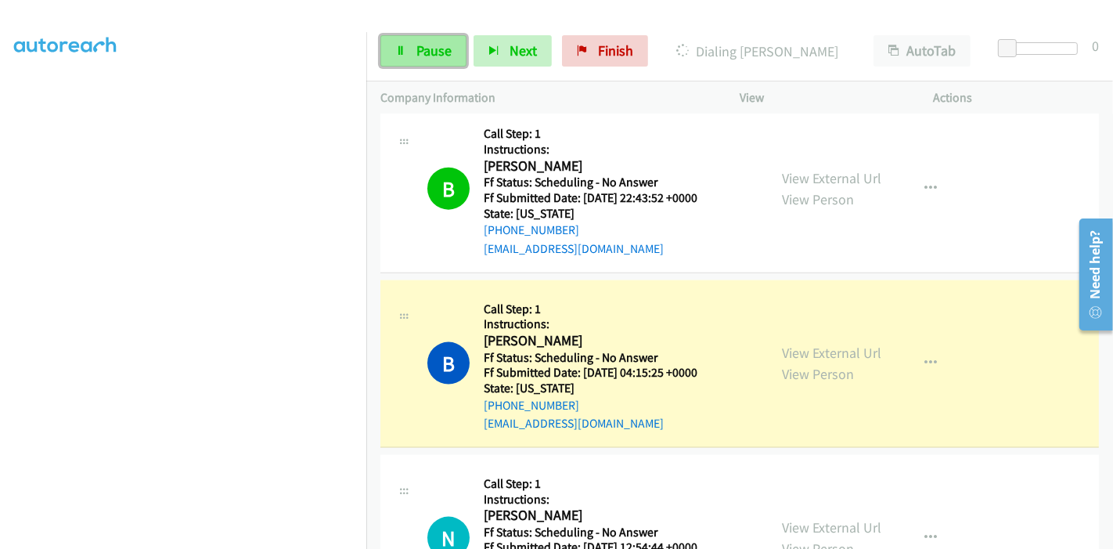
click at [411, 50] on link "Pause" at bounding box center [424, 50] width 86 height 31
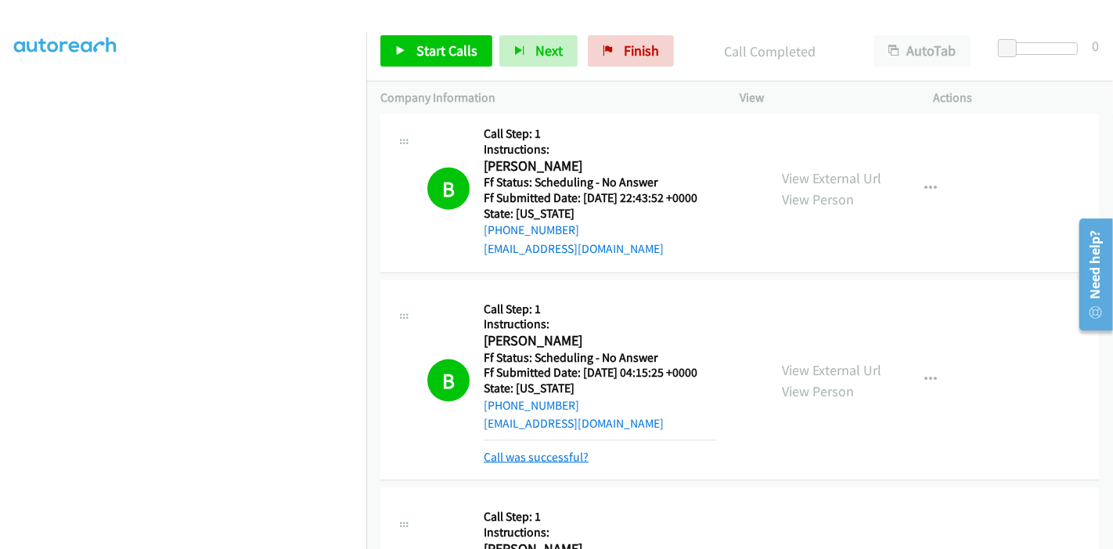
click at [564, 456] on link "Call was successful?" at bounding box center [536, 456] width 105 height 15
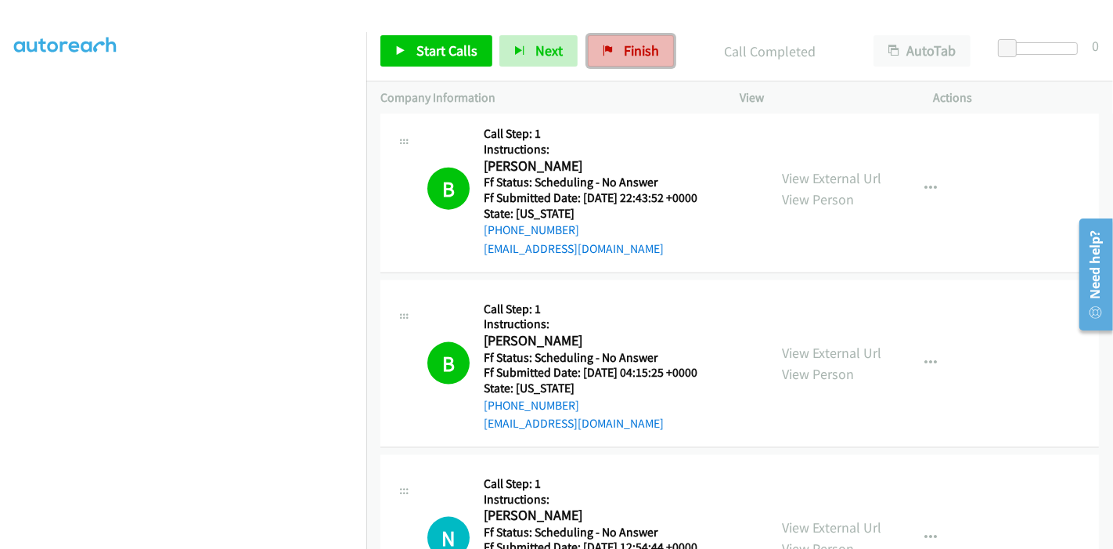
drag, startPoint x: 612, startPoint y: 46, endPoint x: 637, endPoint y: 62, distance: 28.9
click at [612, 46] on link "Finish" at bounding box center [631, 50] width 86 height 31
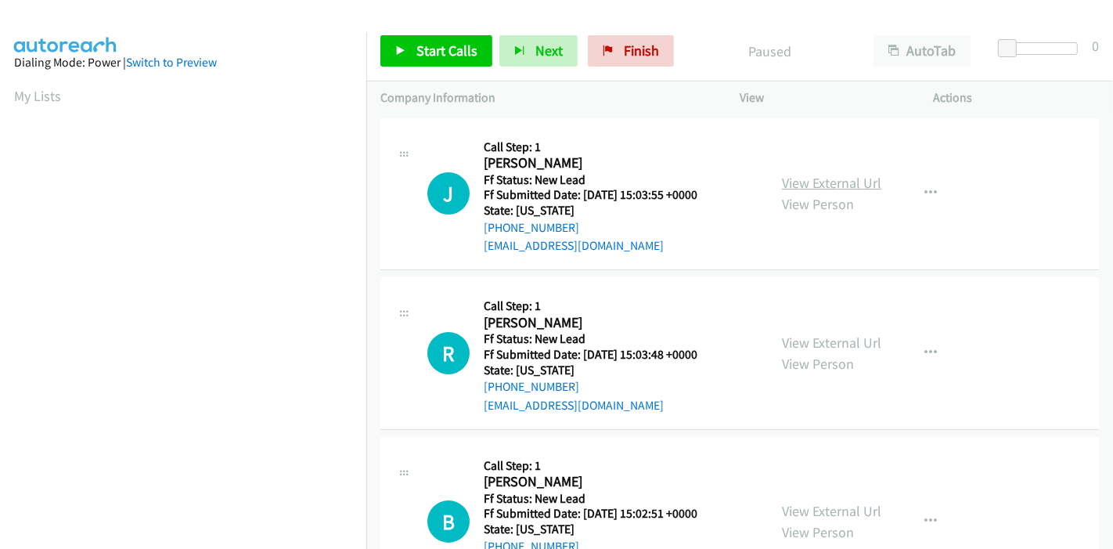
click at [819, 184] on link "View External Url" at bounding box center [831, 183] width 99 height 18
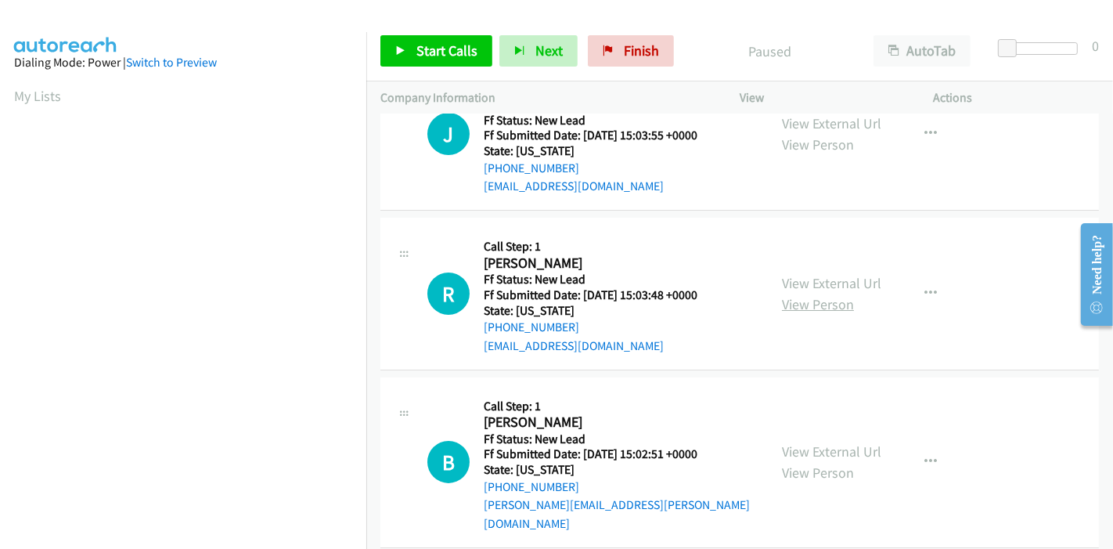
scroll to position [87, 0]
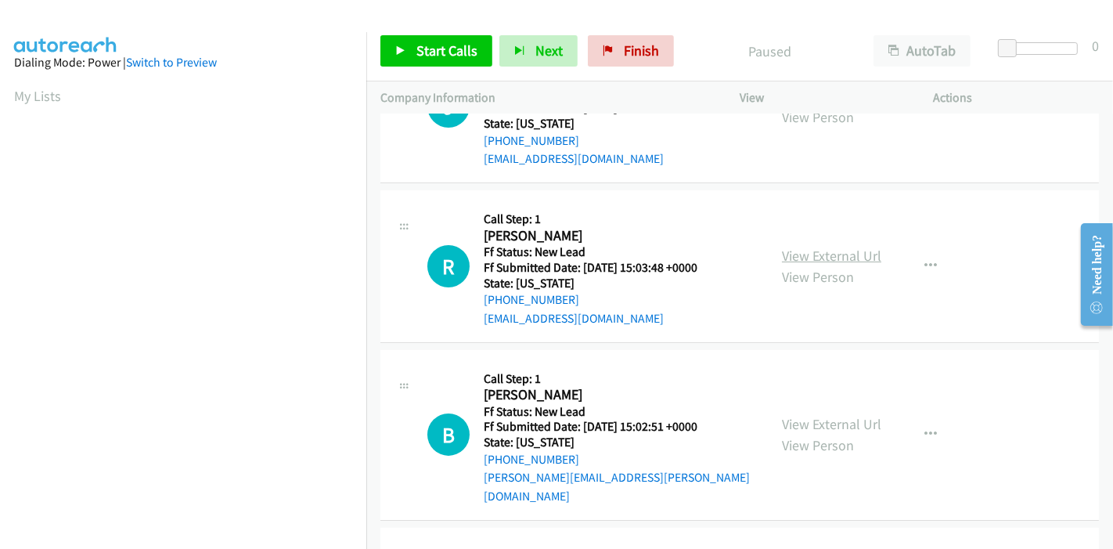
click at [830, 255] on link "View External Url" at bounding box center [831, 256] width 99 height 18
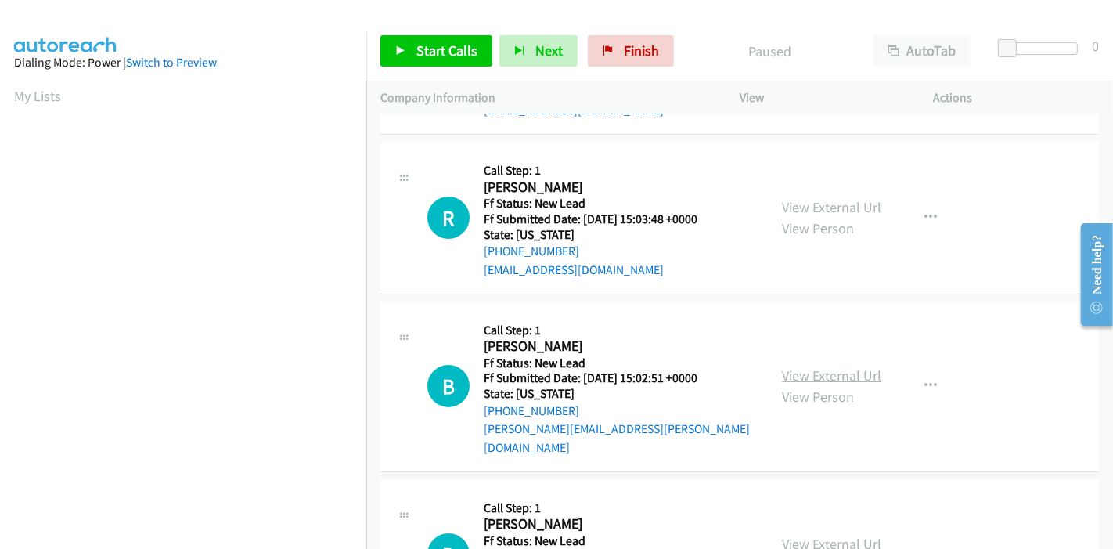
scroll to position [174, 0]
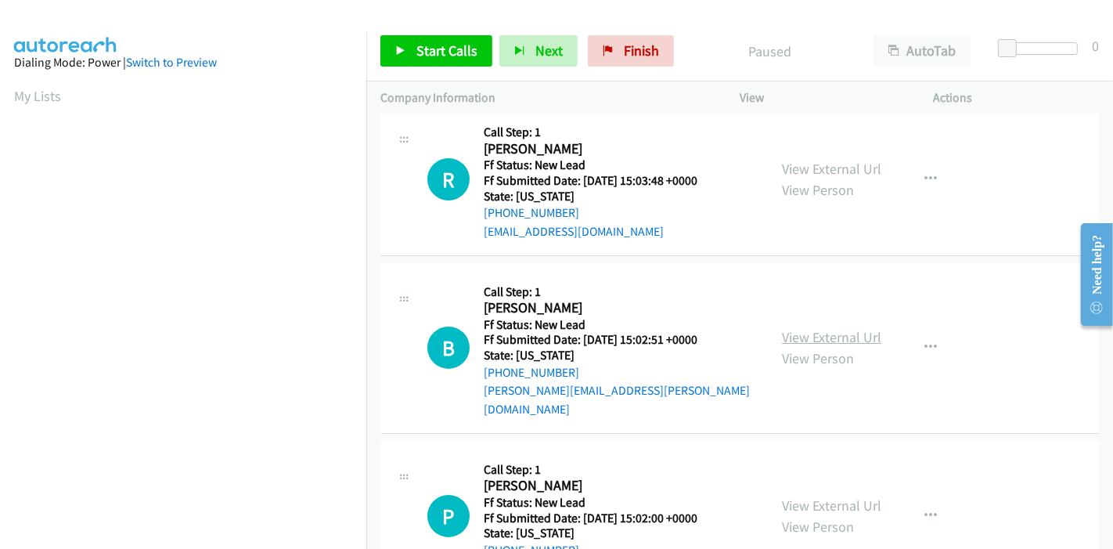
click at [840, 328] on link "View External Url" at bounding box center [831, 337] width 99 height 18
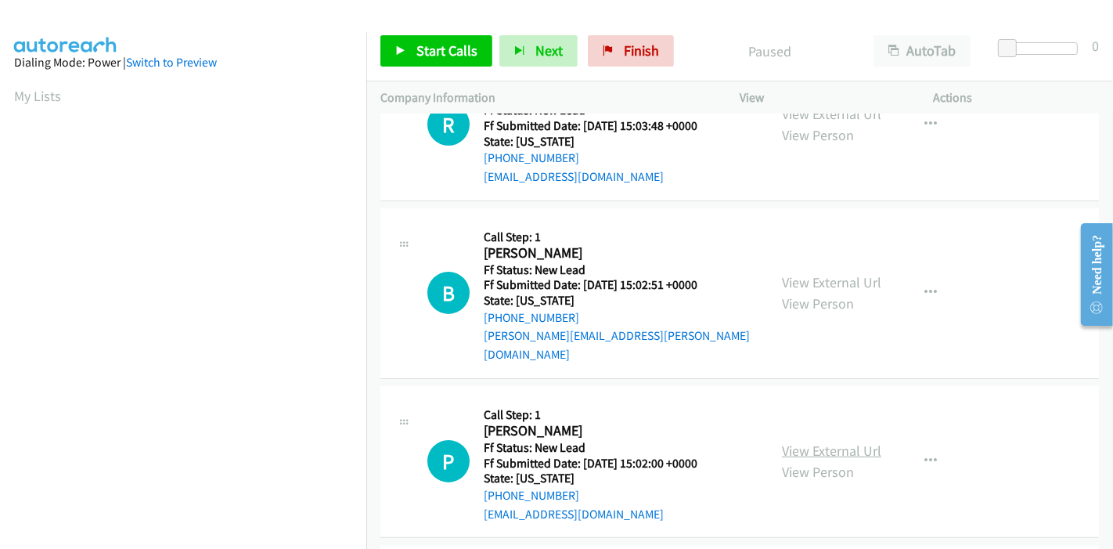
scroll to position [348, 0]
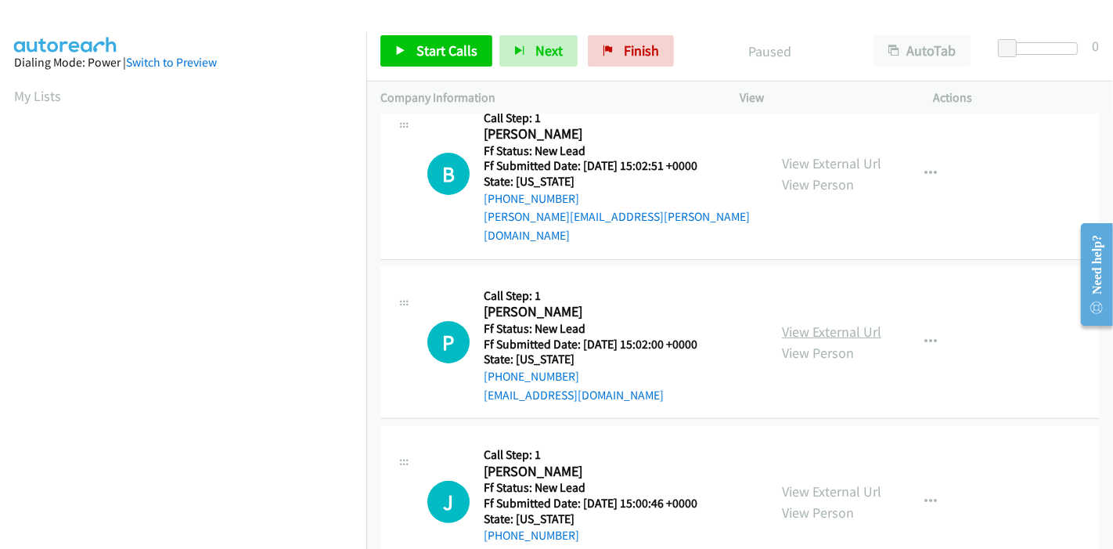
click at [813, 323] on link "View External Url" at bounding box center [831, 332] width 99 height 18
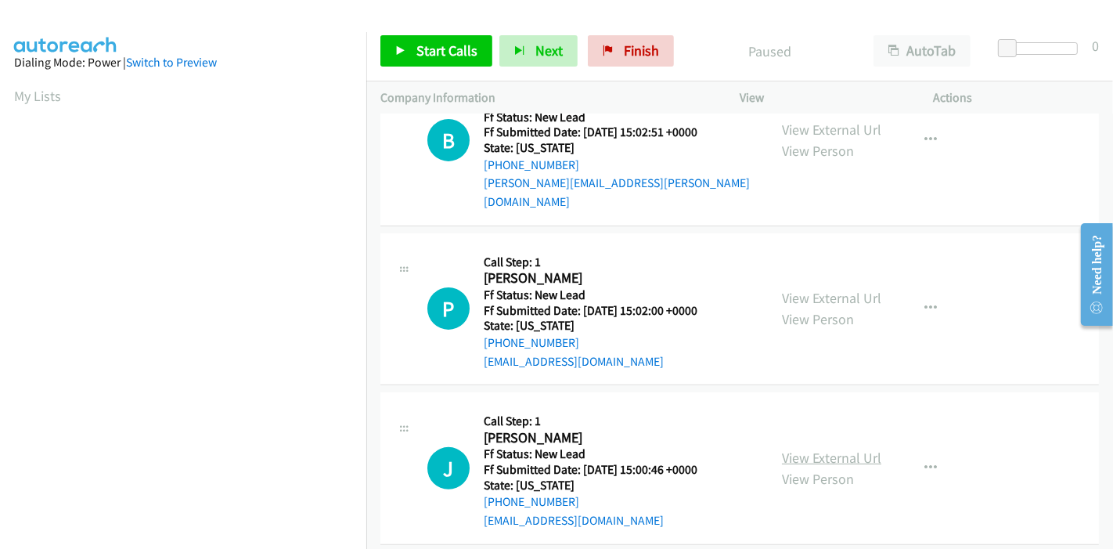
click at [818, 449] on link "View External Url" at bounding box center [831, 458] width 99 height 18
click at [405, 50] on icon at bounding box center [400, 51] width 11 height 11
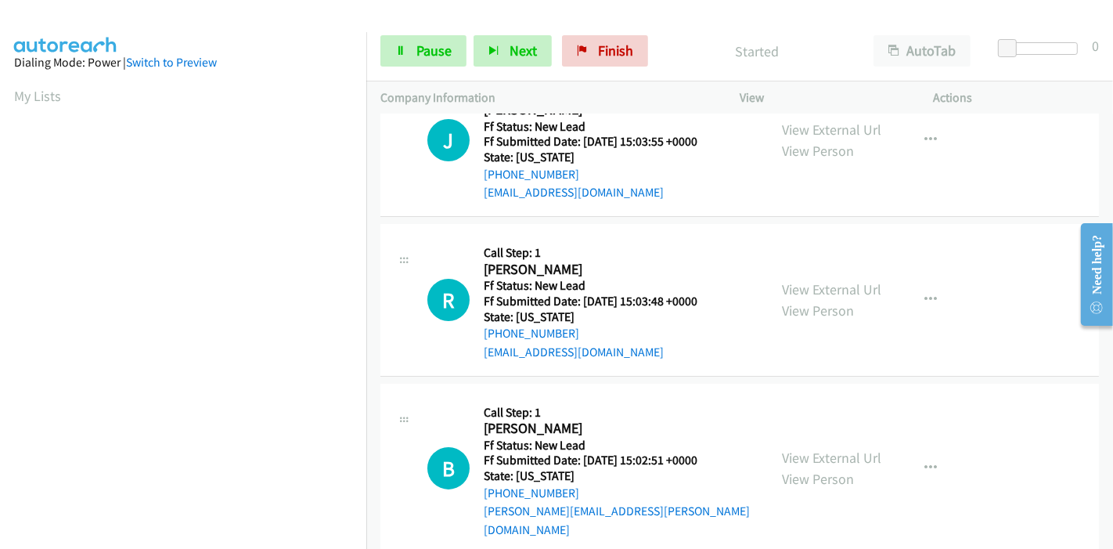
scroll to position [0, 0]
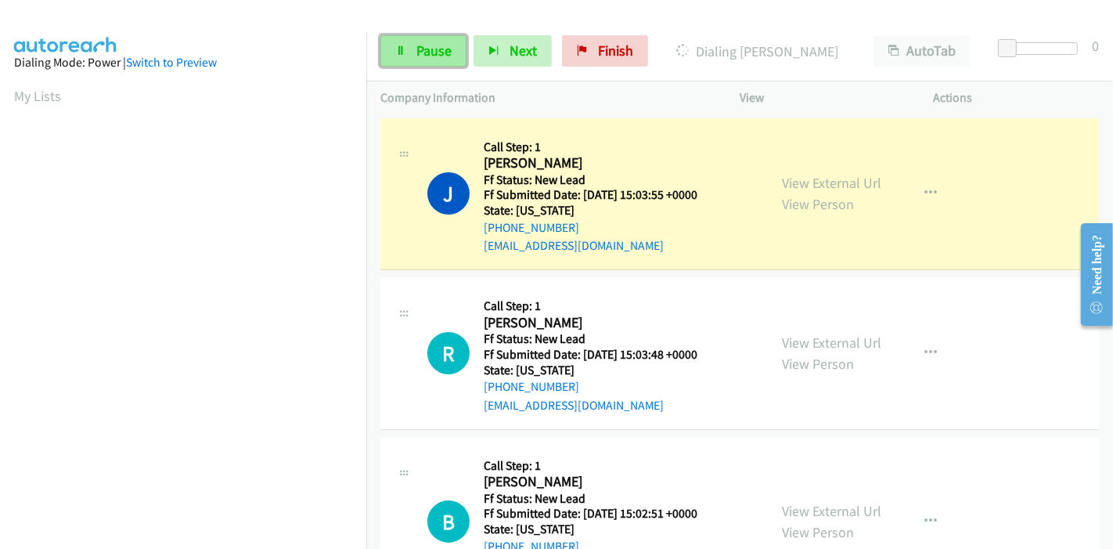
click at [413, 66] on link "Pause" at bounding box center [424, 50] width 86 height 31
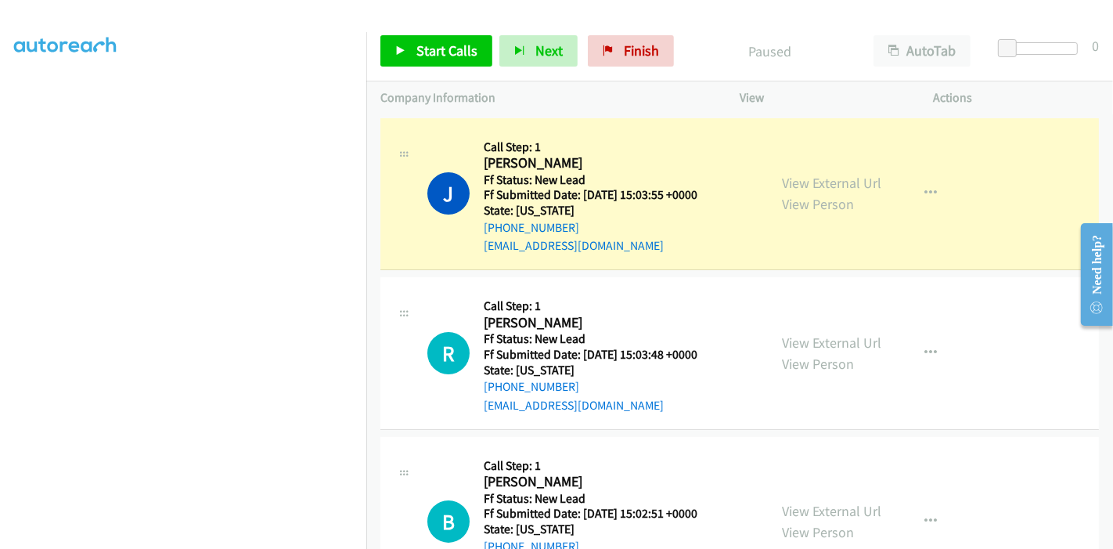
scroll to position [330, 0]
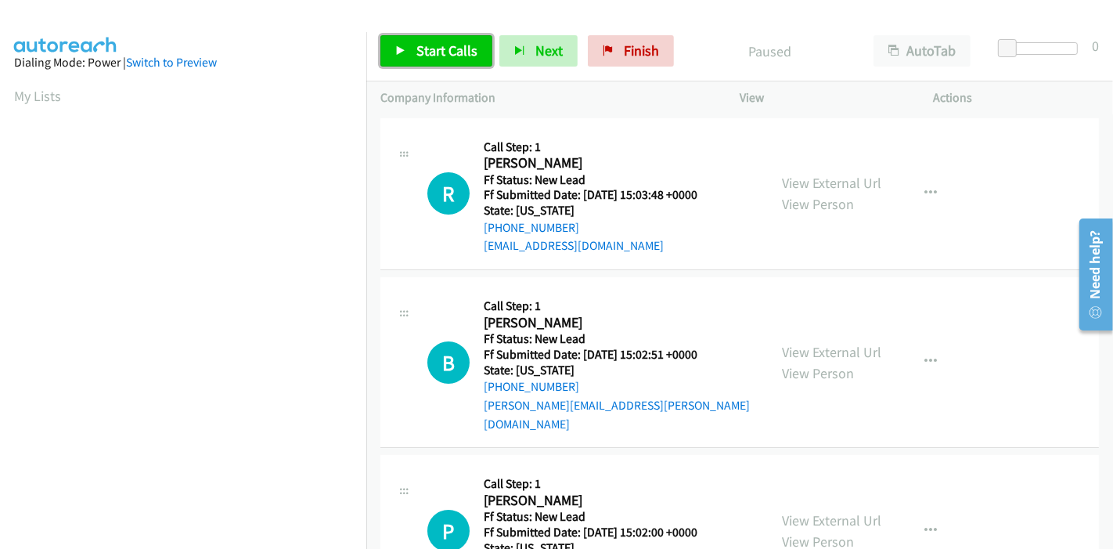
click at [445, 45] on span "Start Calls" at bounding box center [447, 50] width 61 height 18
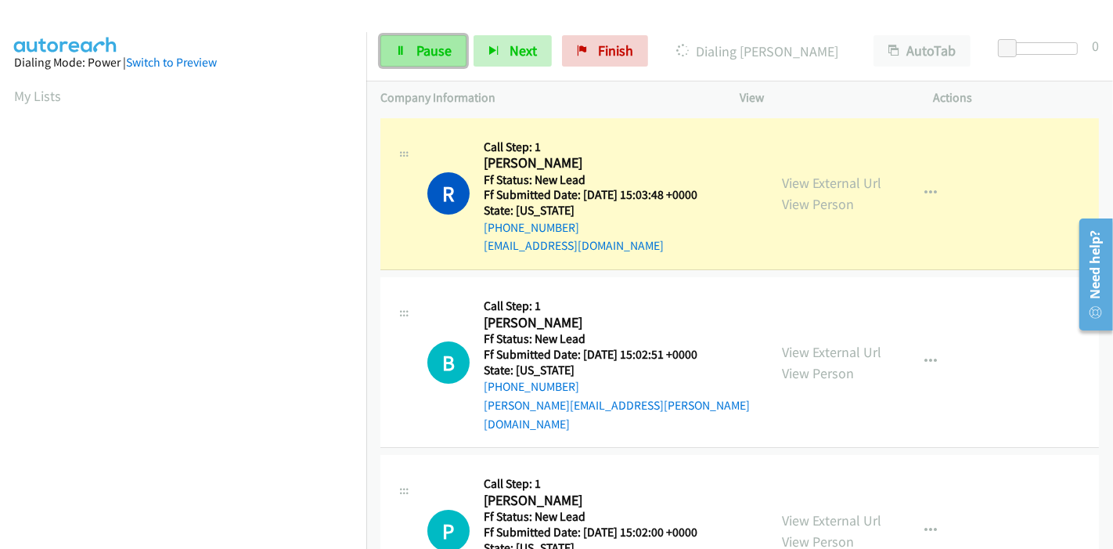
click at [404, 54] on icon at bounding box center [400, 51] width 11 height 11
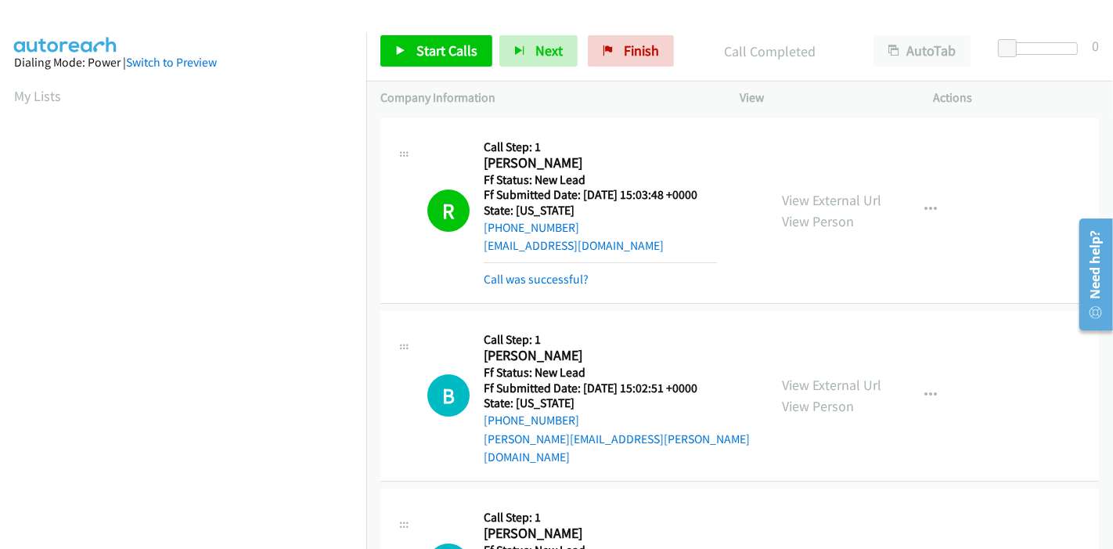
scroll to position [330, 0]
click at [568, 274] on link "Call was successful?" at bounding box center [536, 279] width 105 height 15
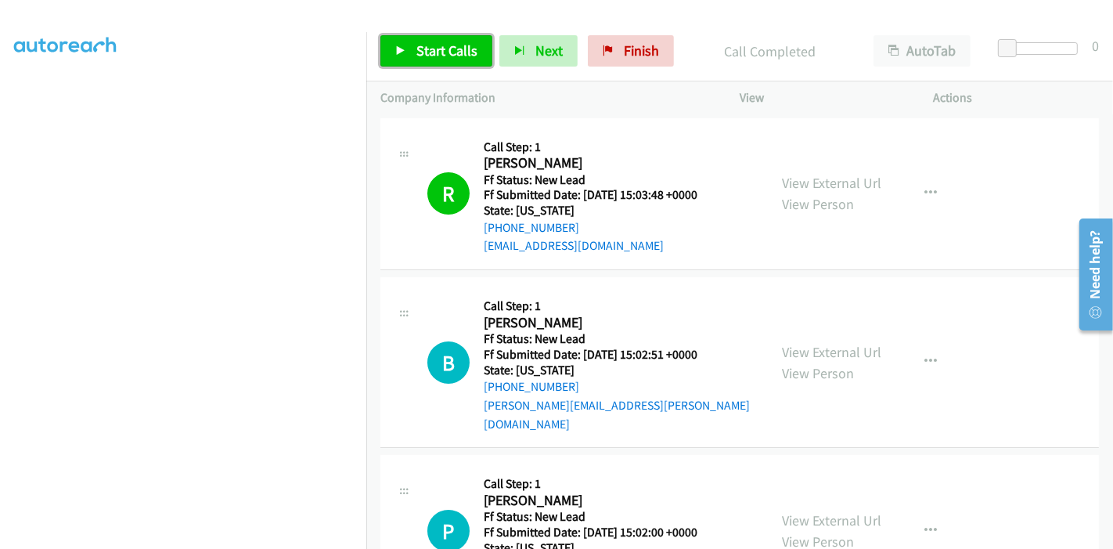
click at [402, 56] on link "Start Calls" at bounding box center [437, 50] width 112 height 31
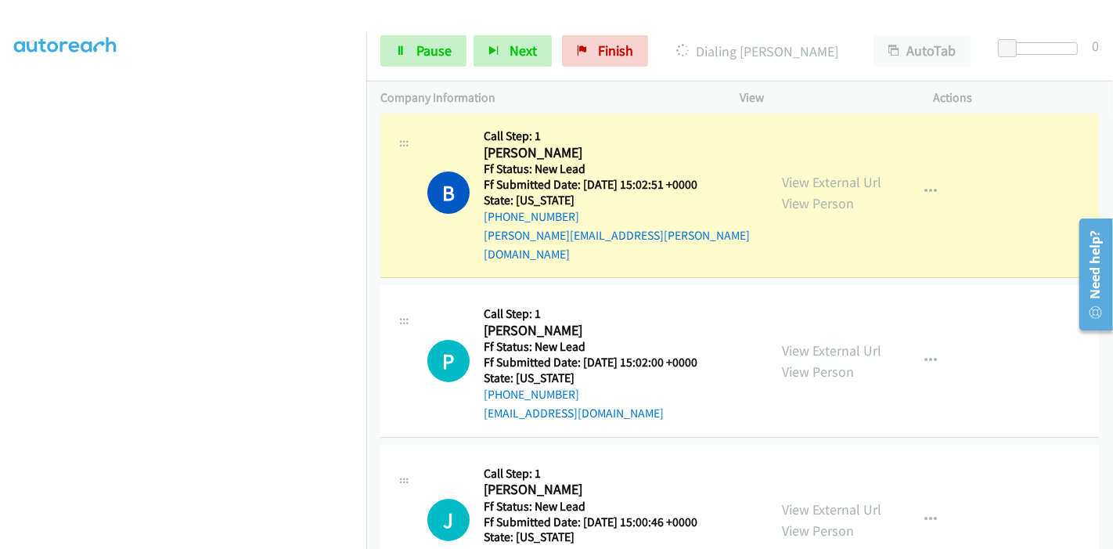
scroll to position [174, 0]
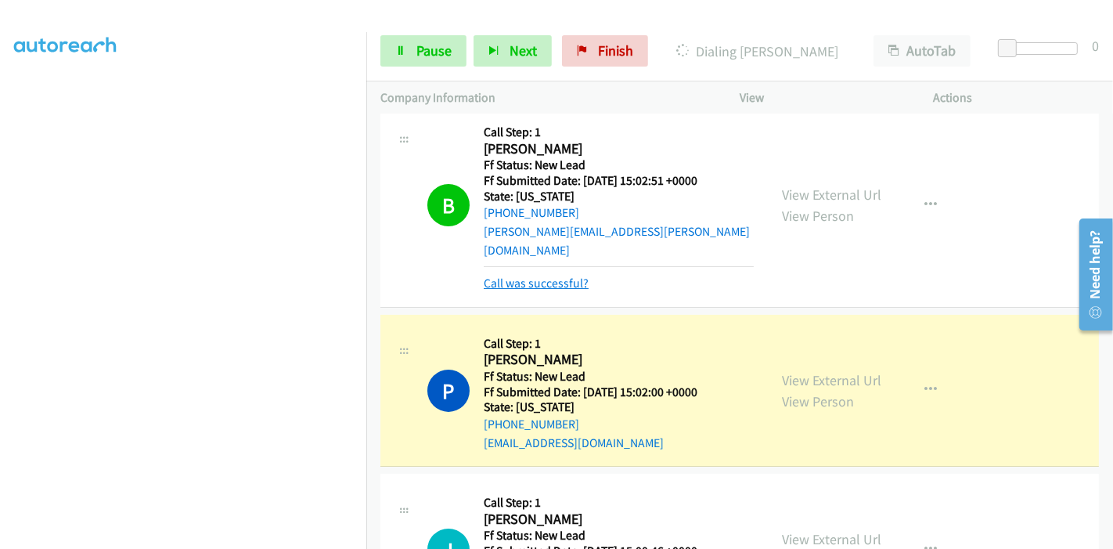
click at [532, 276] on link "Call was successful?" at bounding box center [536, 283] width 105 height 15
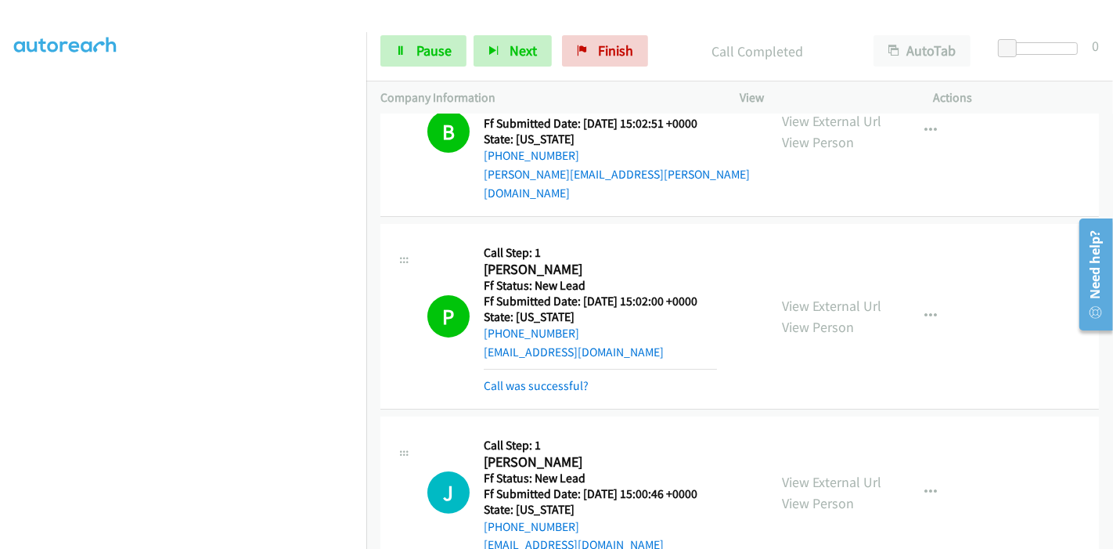
scroll to position [261, 0]
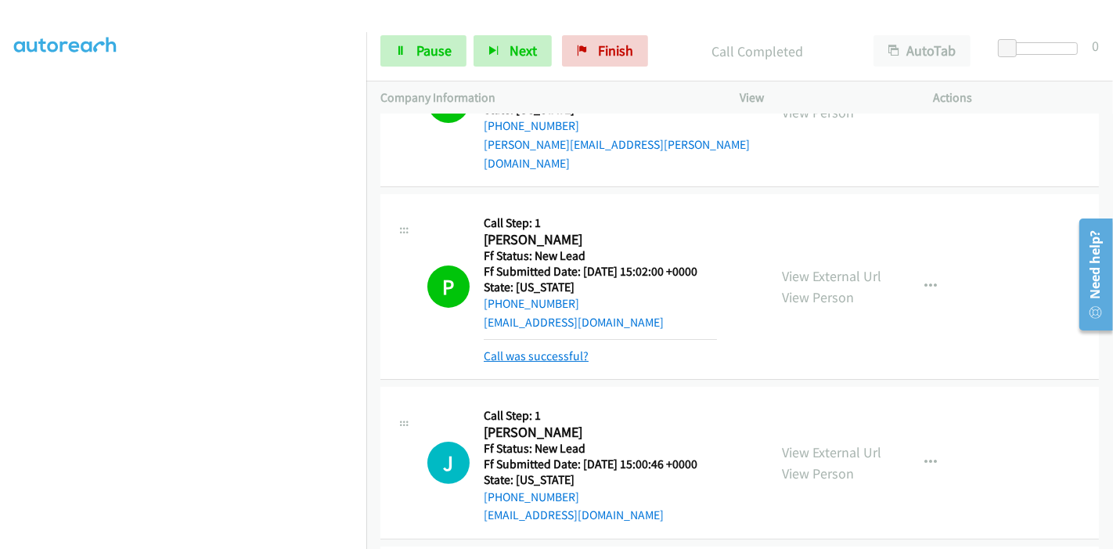
click at [485, 348] on link "Call was successful?" at bounding box center [536, 355] width 105 height 15
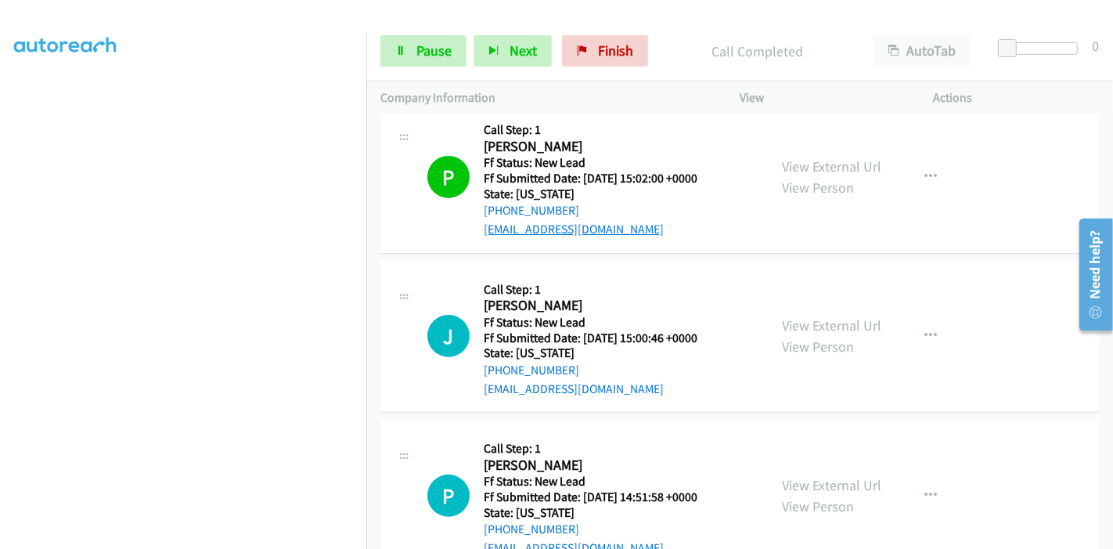
scroll to position [174, 0]
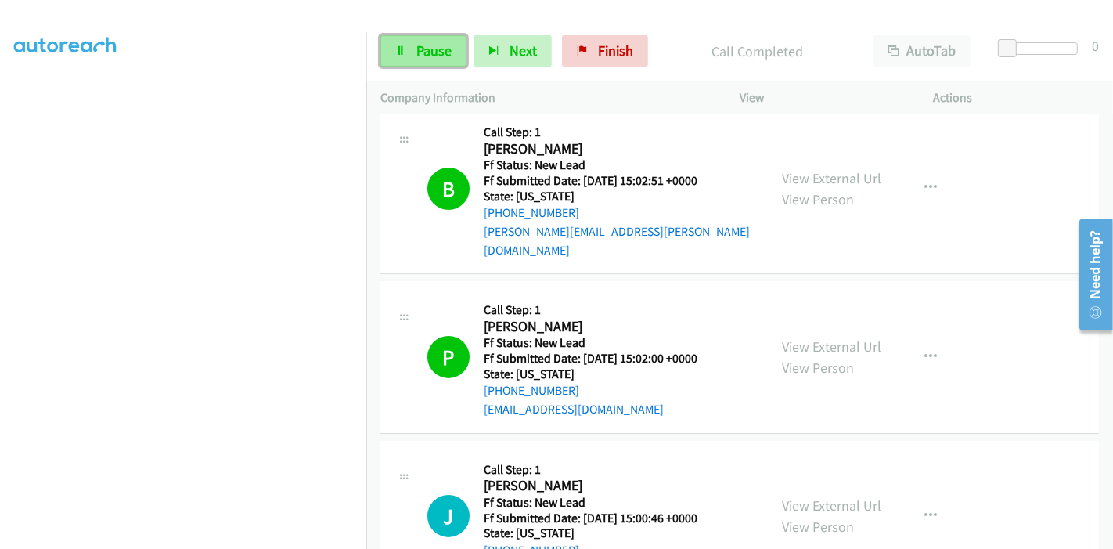
click at [417, 57] on span "Pause" at bounding box center [434, 50] width 35 height 18
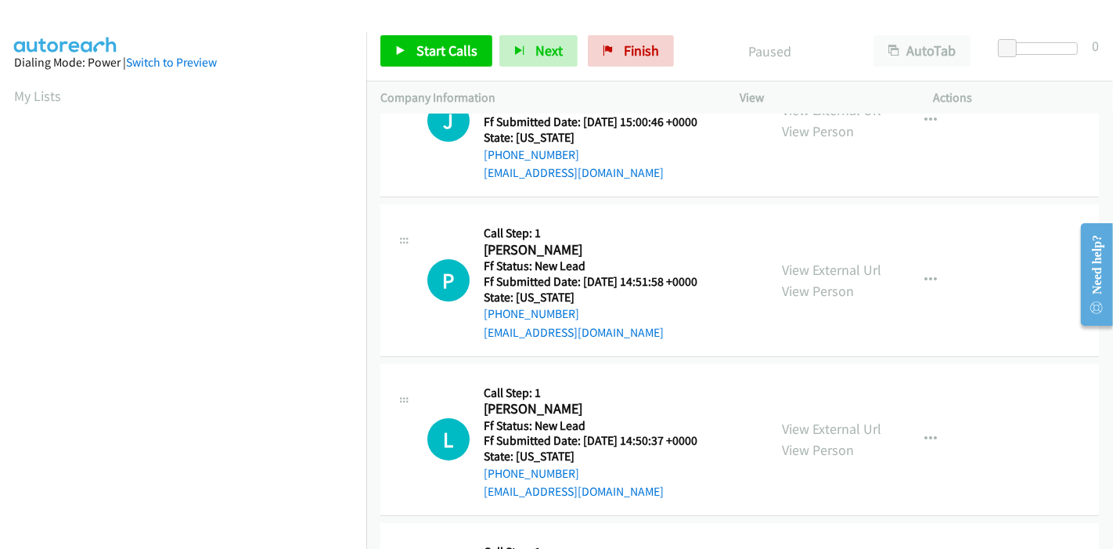
scroll to position [174, 0]
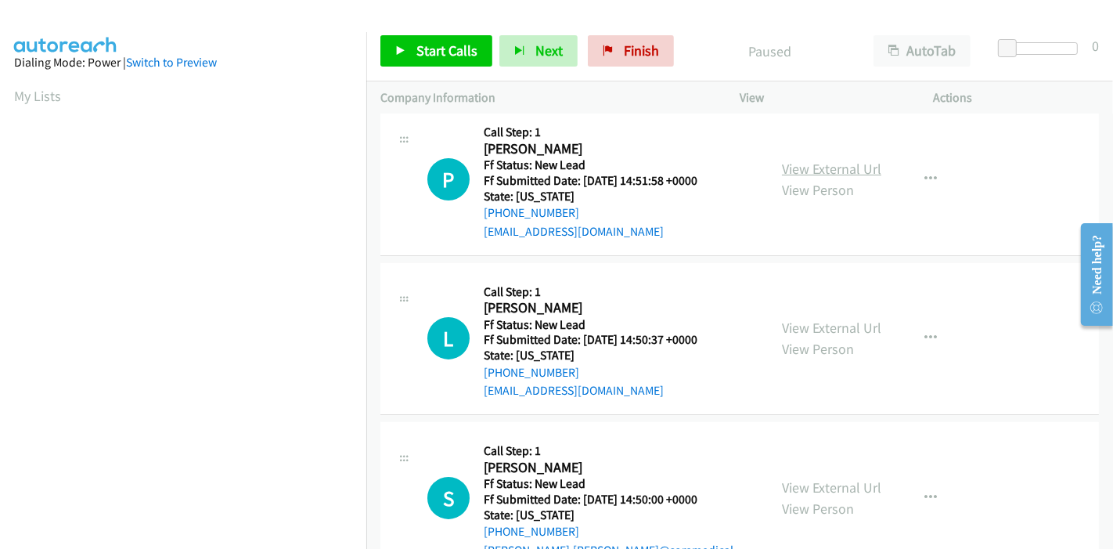
click at [835, 164] on link "View External Url" at bounding box center [831, 169] width 99 height 18
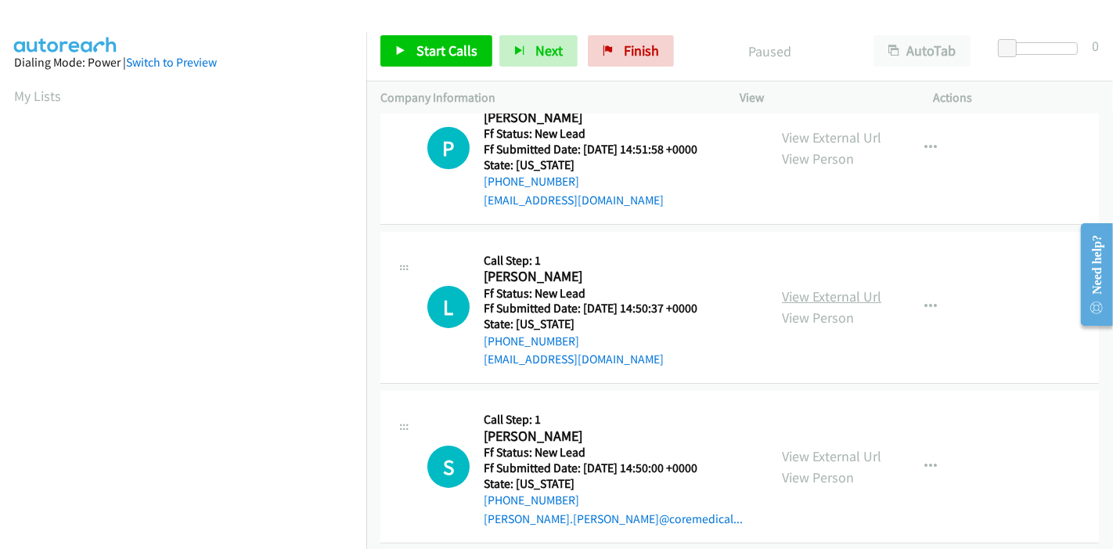
scroll to position [222, 0]
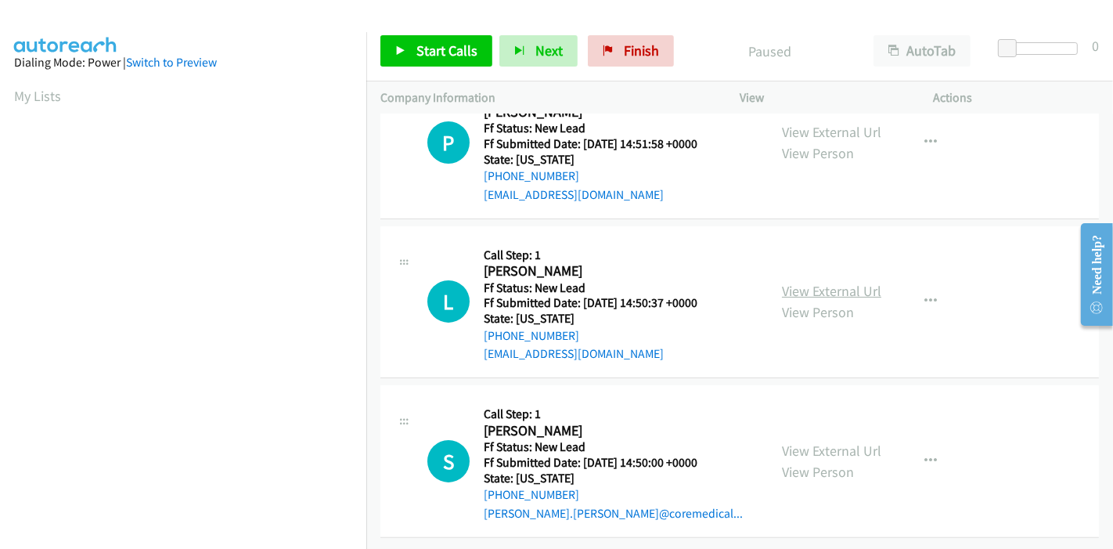
click at [805, 283] on link "View External Url" at bounding box center [831, 291] width 99 height 18
click at [525, 422] on h2 "[PERSON_NAME]" at bounding box center [600, 431] width 233 height 18
click at [806, 442] on link "View External Url" at bounding box center [831, 451] width 99 height 18
click at [441, 45] on span "Start Calls" at bounding box center [447, 50] width 61 height 18
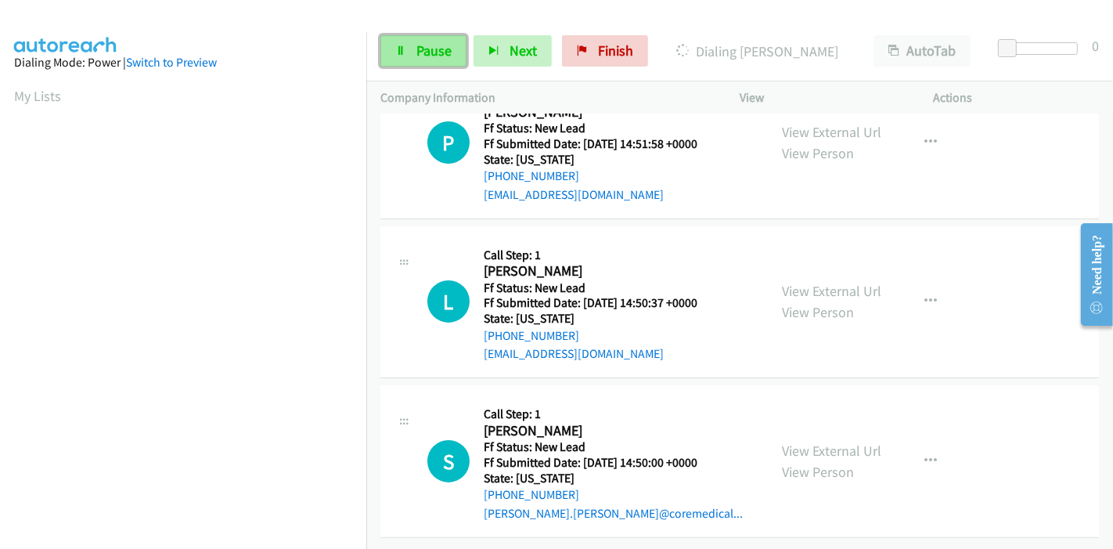
click at [410, 50] on link "Pause" at bounding box center [424, 50] width 86 height 31
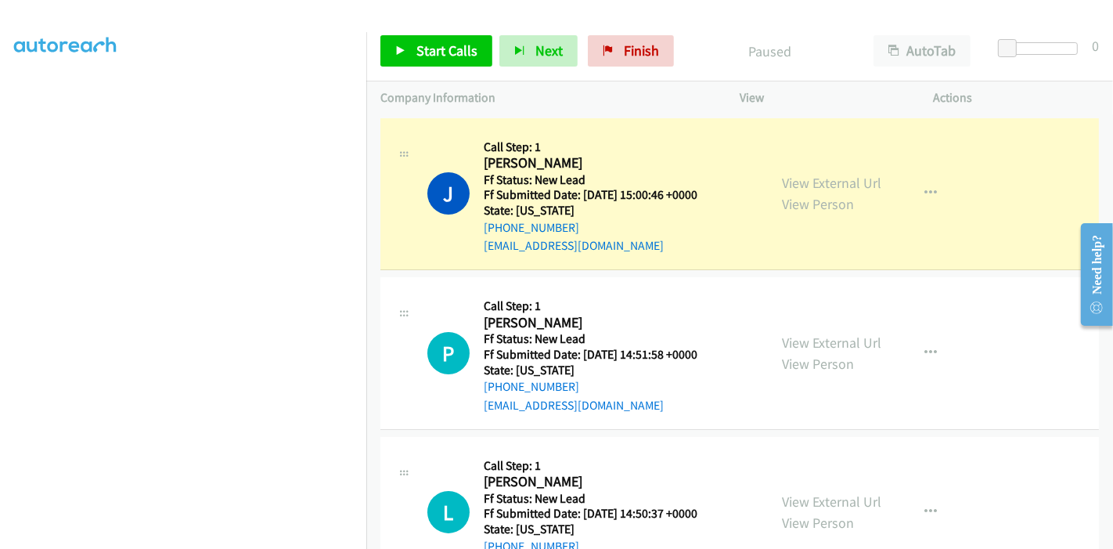
scroll to position [330, 0]
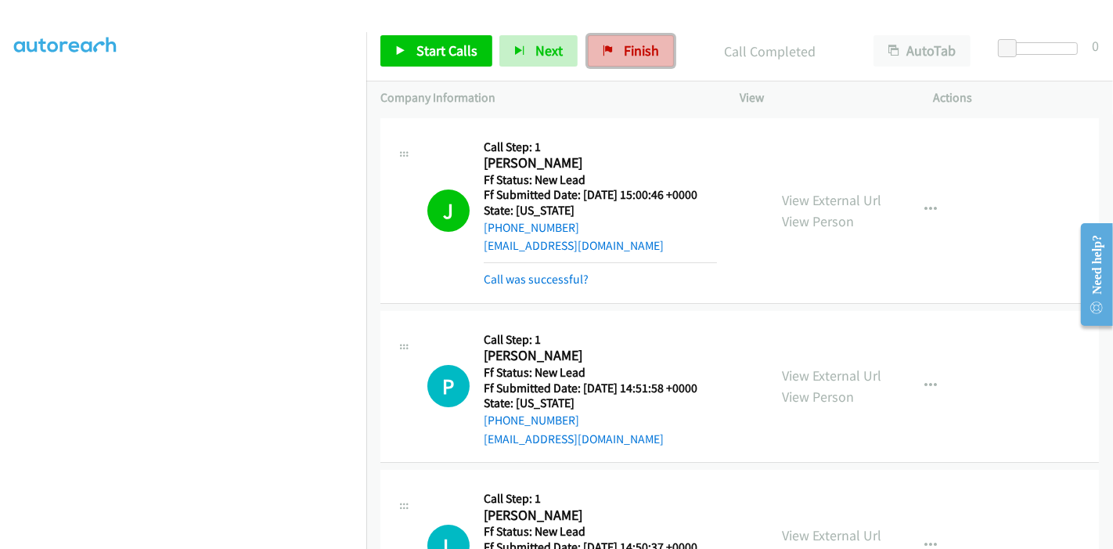
drag, startPoint x: 627, startPoint y: 56, endPoint x: 619, endPoint y: 55, distance: 8.0
click at [627, 56] on span "Finish" at bounding box center [641, 50] width 35 height 18
